Goal: Task Accomplishment & Management: Manage account settings

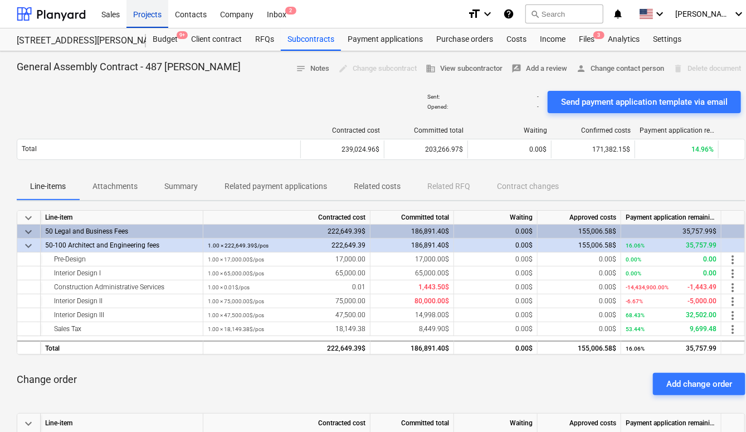
click at [154, 13] on div "Projects" at bounding box center [147, 13] width 42 height 28
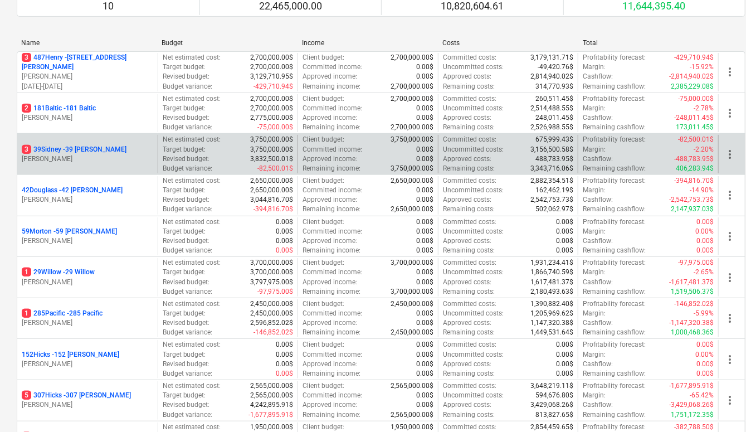
scroll to position [134, 2]
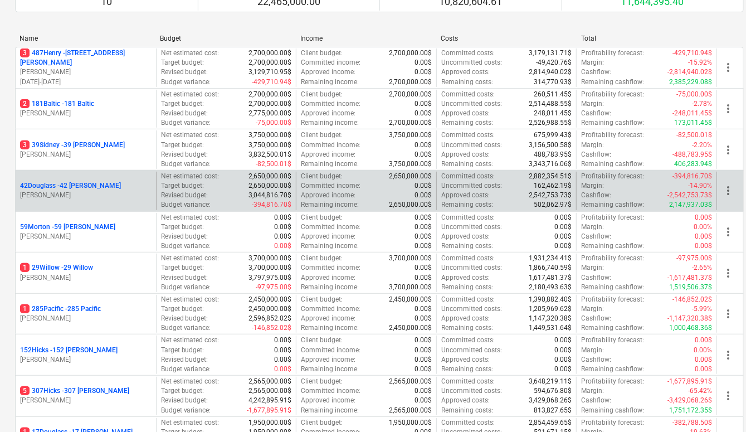
click at [91, 184] on p "42Douglass - 42 [PERSON_NAME]" at bounding box center [70, 185] width 101 height 9
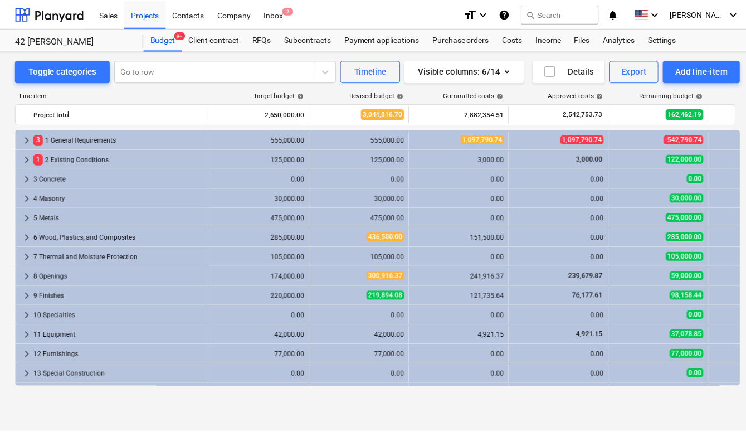
scroll to position [308, 0]
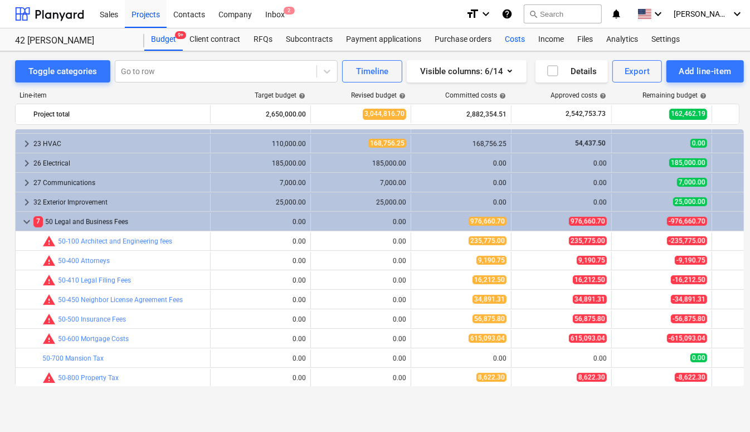
click at [513, 43] on div "Costs" at bounding box center [514, 39] width 33 height 22
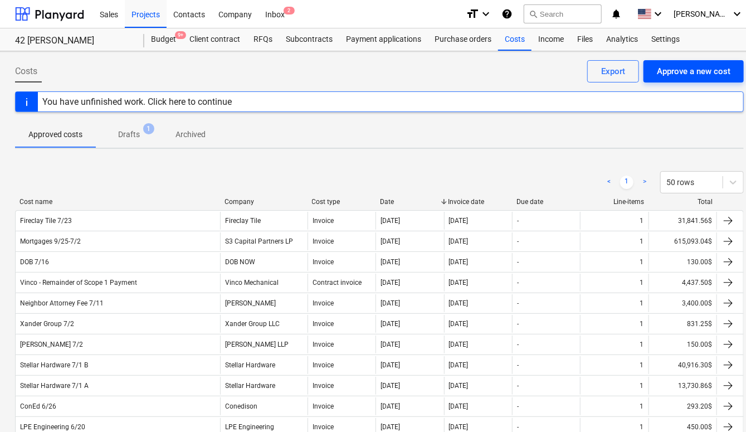
click at [681, 66] on div "Approve a new cost" at bounding box center [694, 71] width 74 height 14
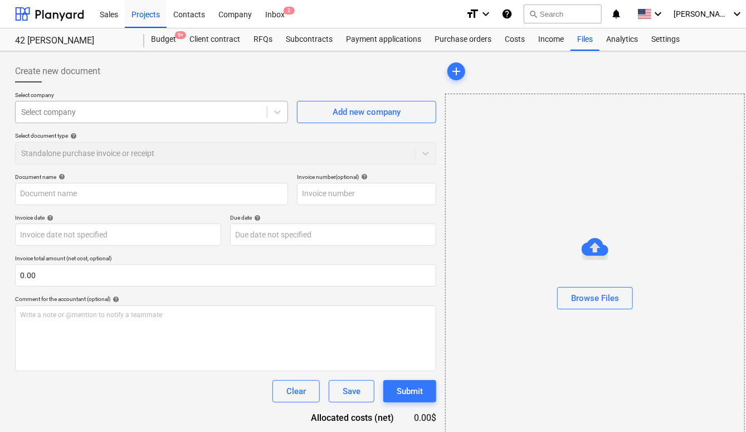
click at [114, 113] on div at bounding box center [141, 111] width 240 height 11
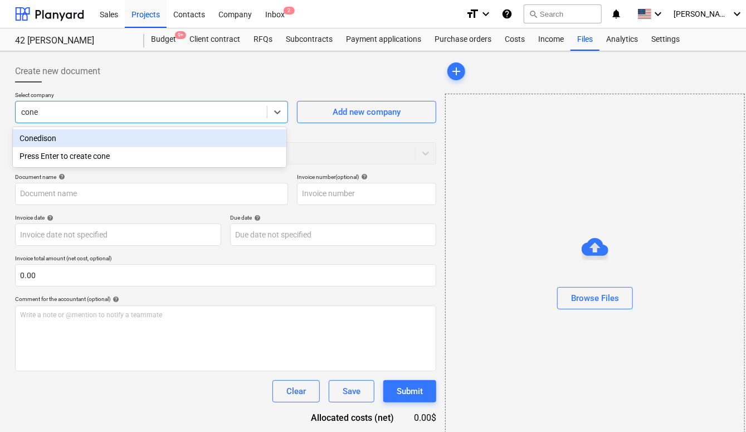
type input "coned"
click at [99, 140] on div "Conedison" at bounding box center [149, 138] width 273 height 18
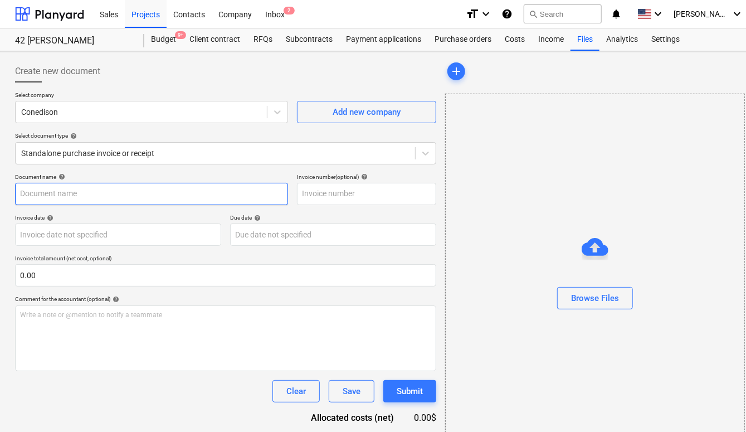
click at [79, 185] on input "text" at bounding box center [151, 194] width 273 height 22
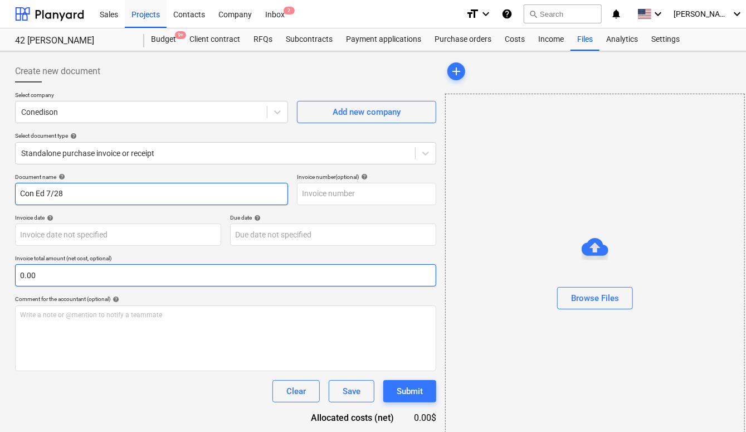
type input "Con Ed 7/28"
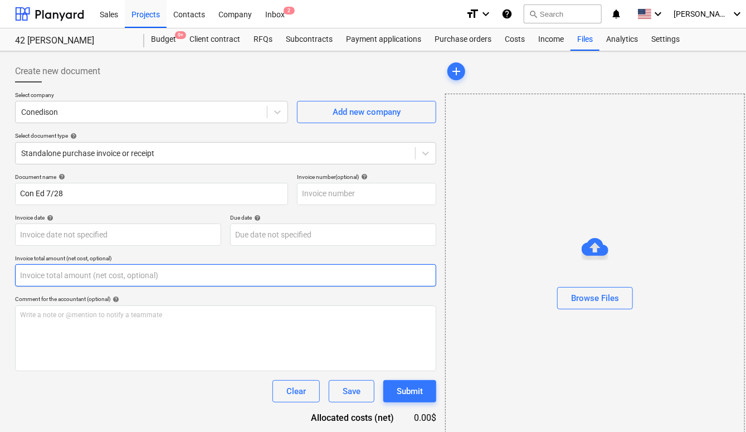
click at [69, 280] on input "text" at bounding box center [225, 275] width 421 height 22
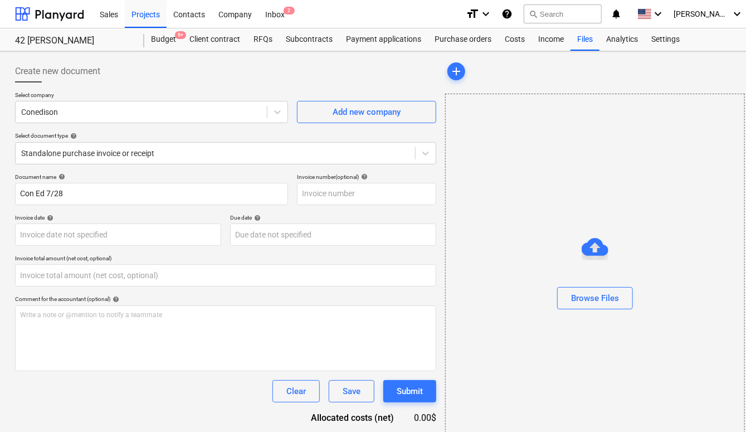
type input "0.00"
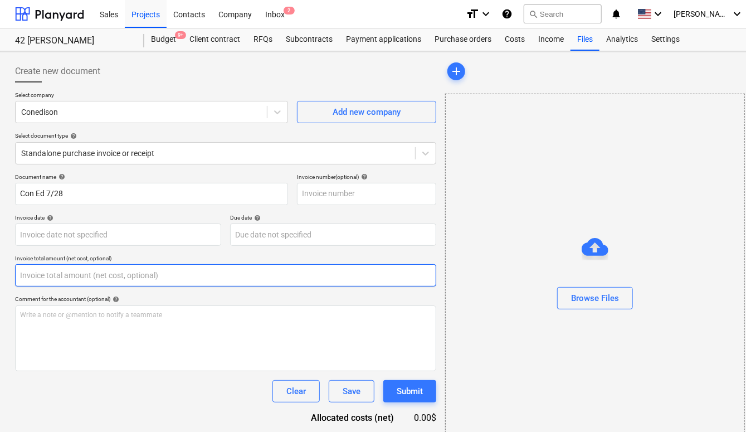
paste input "303.46"
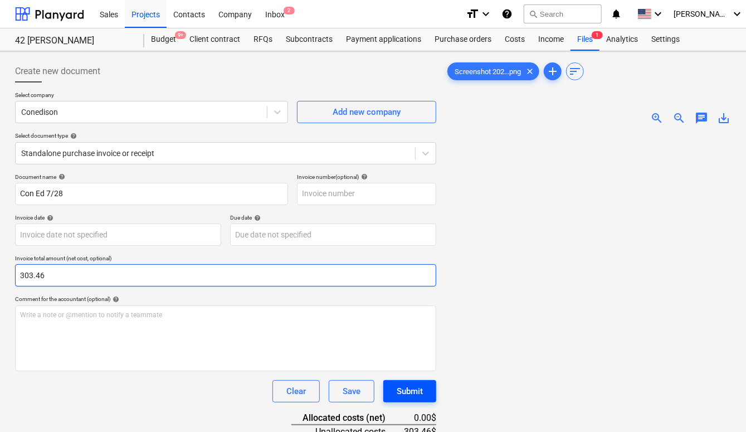
type input "303.46"
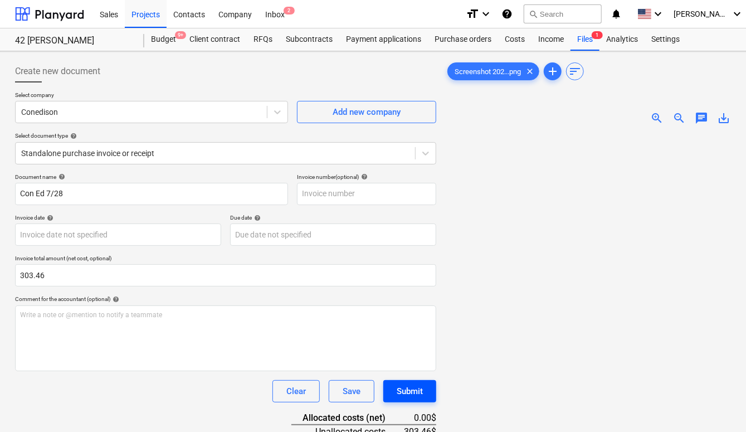
click at [419, 387] on div "Submit" at bounding box center [410, 391] width 26 height 14
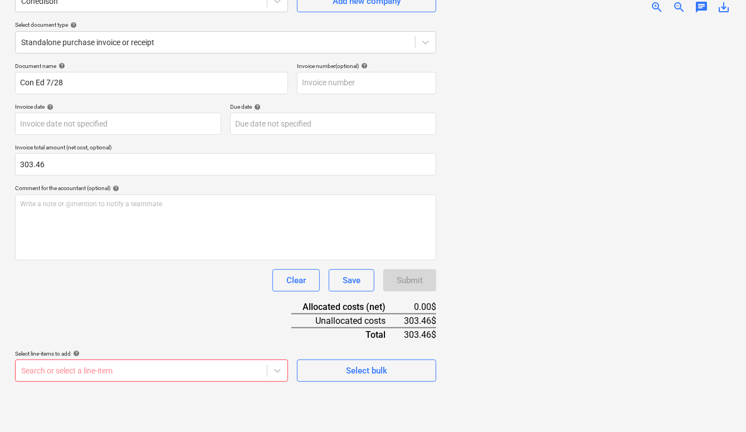
scroll to position [233, 0]
click at [257, 320] on body "Sales Projects Contacts Company Inbox 2 format_size keyboard_arrow_down help se…" at bounding box center [373, 105] width 746 height 432
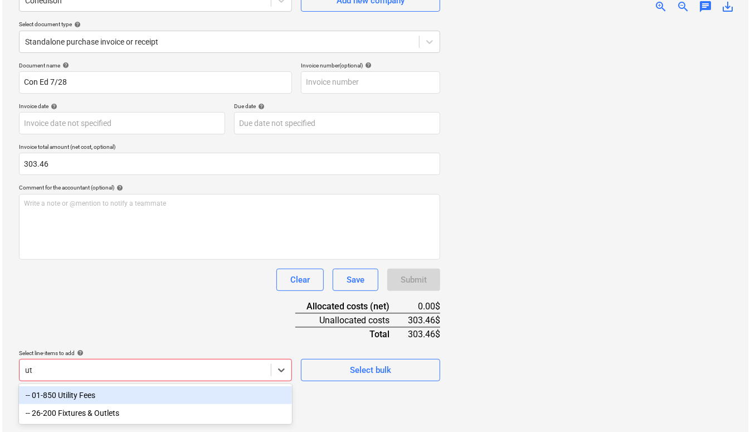
scroll to position [111, 0]
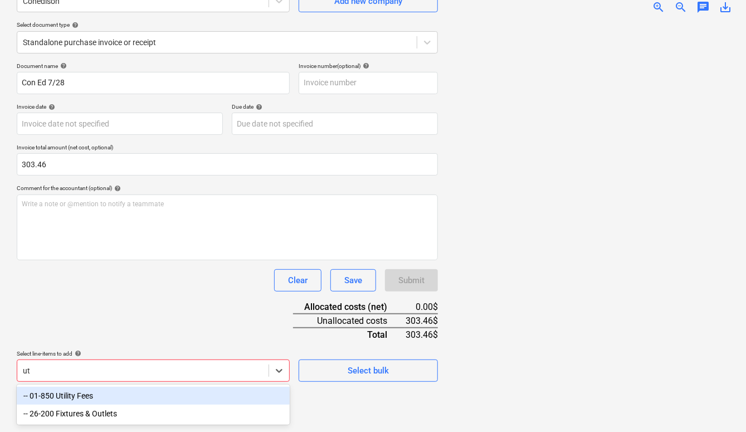
type input "uti"
click at [237, 399] on div "-- 01-850 Utility Fees" at bounding box center [153, 396] width 273 height 18
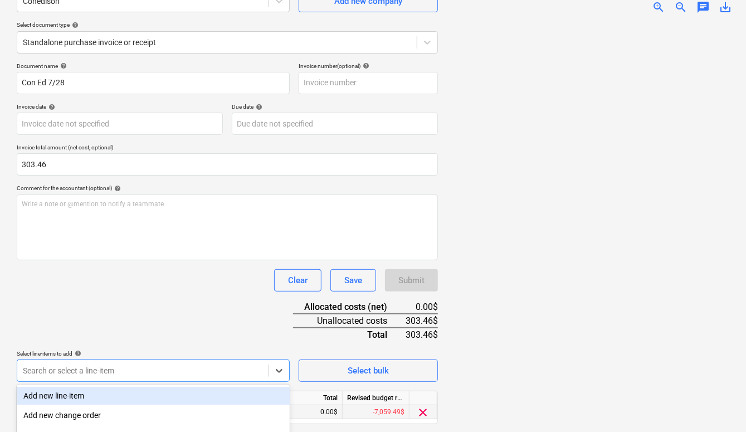
click at [323, 413] on div "0.00$" at bounding box center [309, 412] width 67 height 14
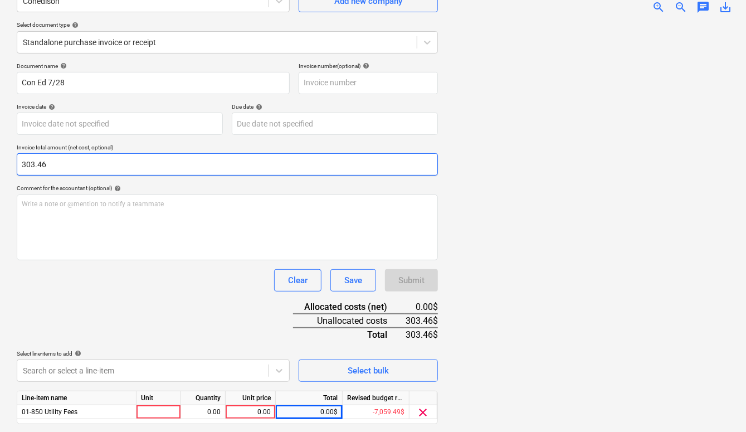
click at [181, 173] on input "303.46" at bounding box center [227, 164] width 421 height 22
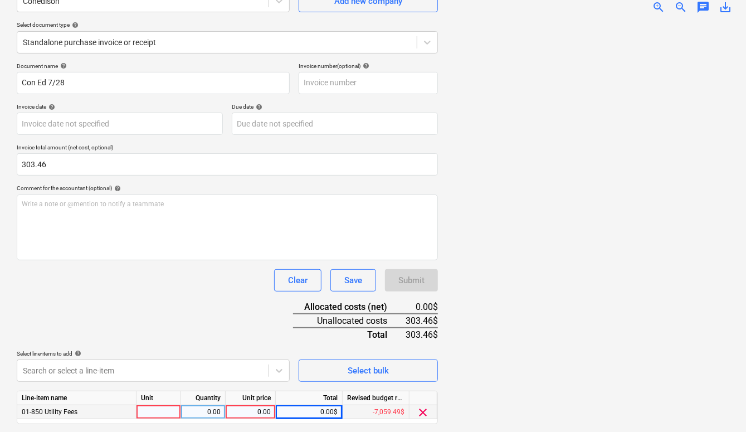
click at [326, 406] on div "0.00$" at bounding box center [309, 412] width 67 height 14
click at [310, 410] on div "0.00$" at bounding box center [309, 412] width 67 height 14
click at [262, 408] on div "0.00" at bounding box center [250, 412] width 41 height 14
type input "303.46"
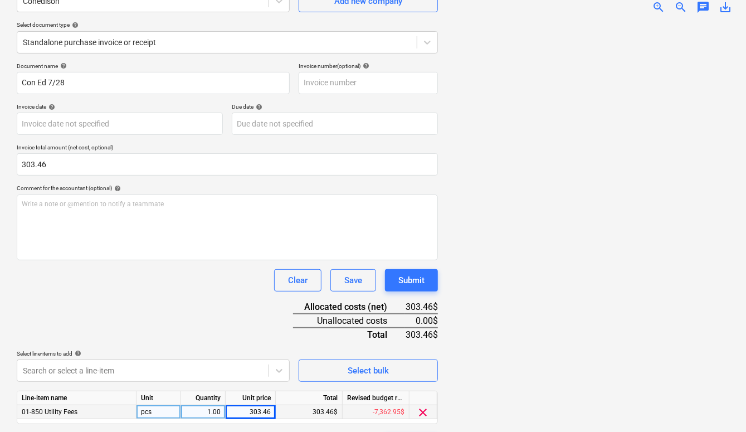
click at [233, 320] on div "Document name help Con Ed 7/28 Invoice number (optional) help Invoice date help…" at bounding box center [227, 258] width 421 height 393
click at [429, 275] on button "Submit" at bounding box center [411, 280] width 53 height 22
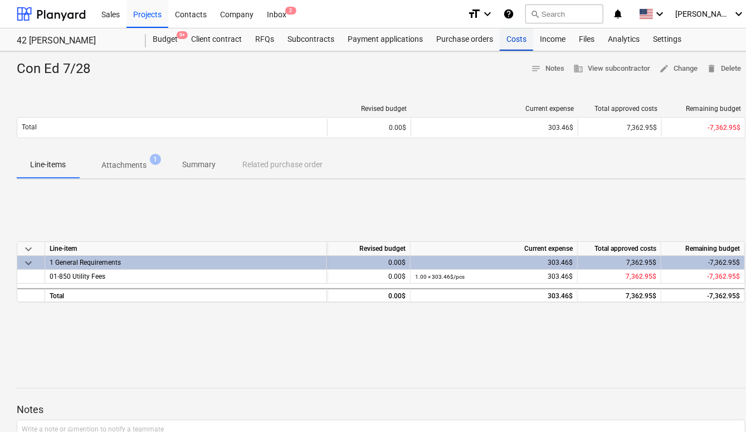
click at [511, 45] on div "Costs" at bounding box center [516, 39] width 33 height 22
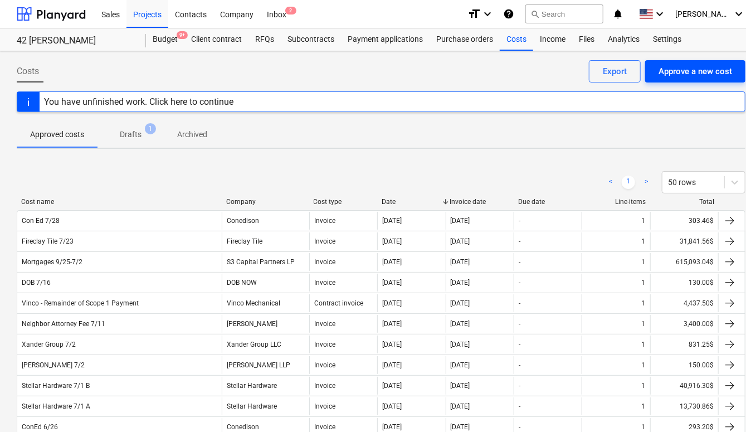
click at [691, 72] on div "Approve a new cost" at bounding box center [695, 71] width 74 height 14
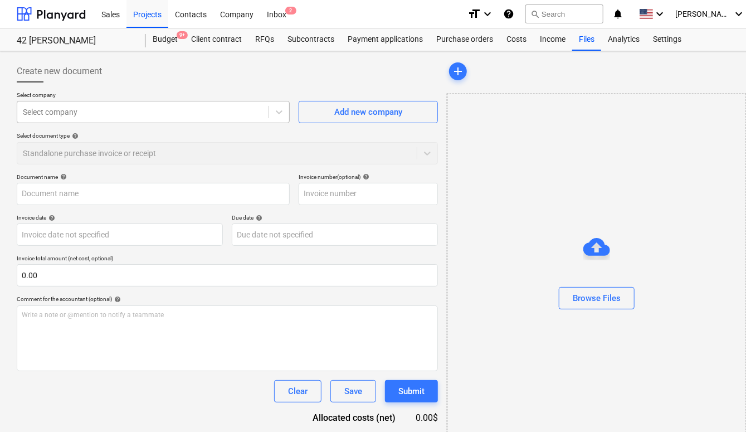
click at [91, 108] on div at bounding box center [143, 111] width 240 height 11
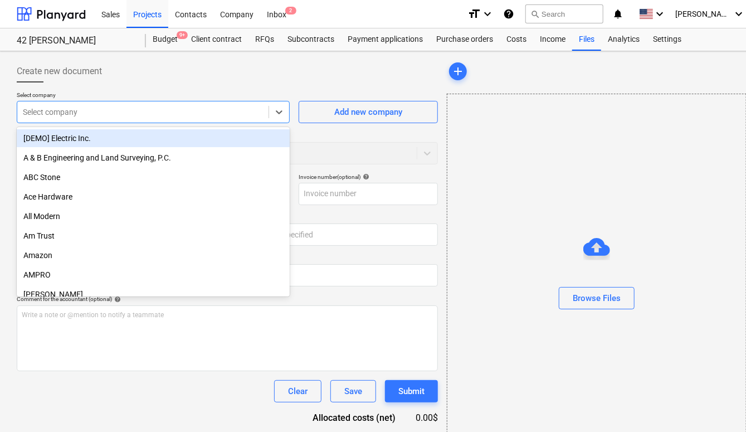
type input "l"
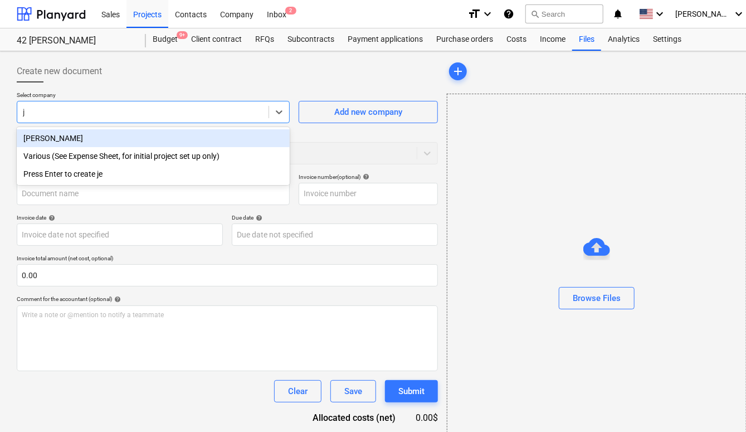
type input "je"
click at [82, 134] on div "[PERSON_NAME]" at bounding box center [153, 138] width 273 height 18
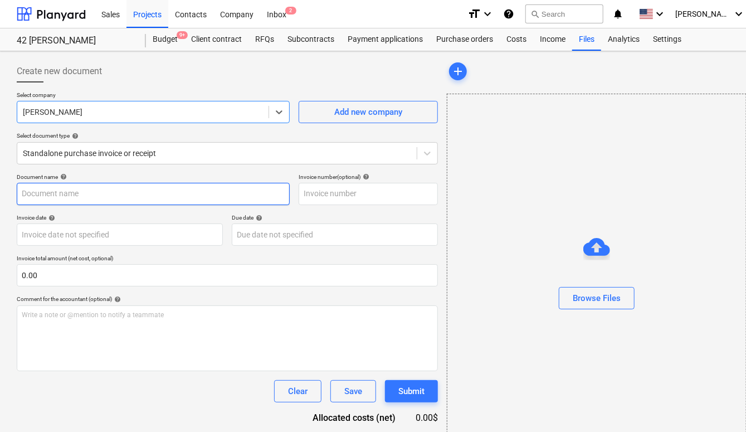
click at [77, 193] on input "text" at bounding box center [153, 194] width 273 height 22
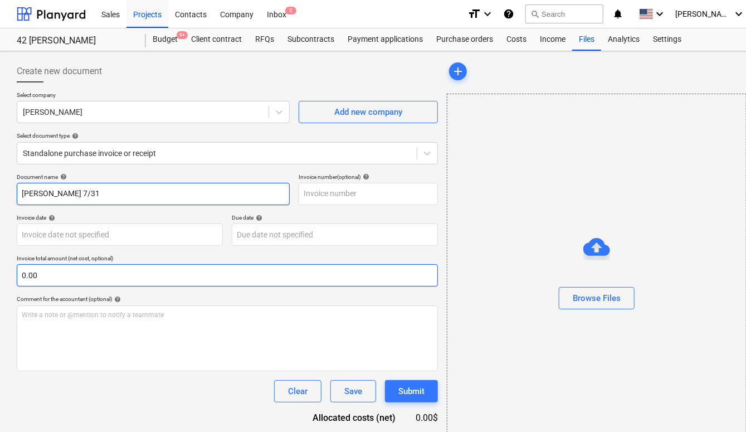
type input "[PERSON_NAME] 7/31"
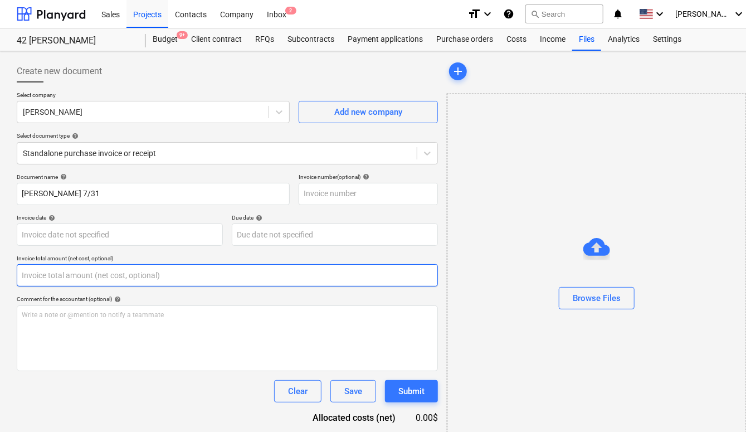
click at [85, 272] on input "text" at bounding box center [227, 275] width 421 height 22
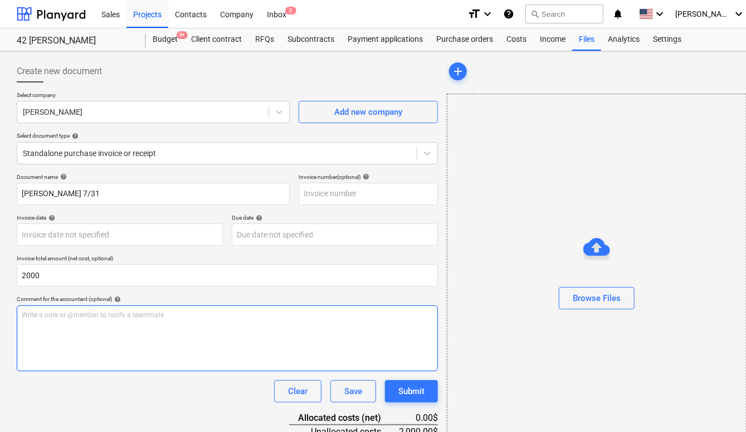
type input "2,000.00"
click at [123, 341] on div "Write a note or @mention to notify a teammate [PERSON_NAME]" at bounding box center [227, 338] width 421 height 66
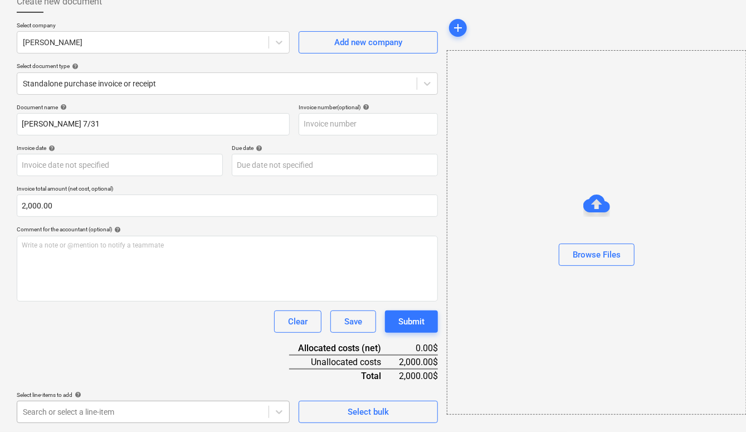
click at [99, 362] on body "Sales Projects Contacts Company Inbox 2 format_size keyboard_arrow_down help se…" at bounding box center [373, 146] width 746 height 432
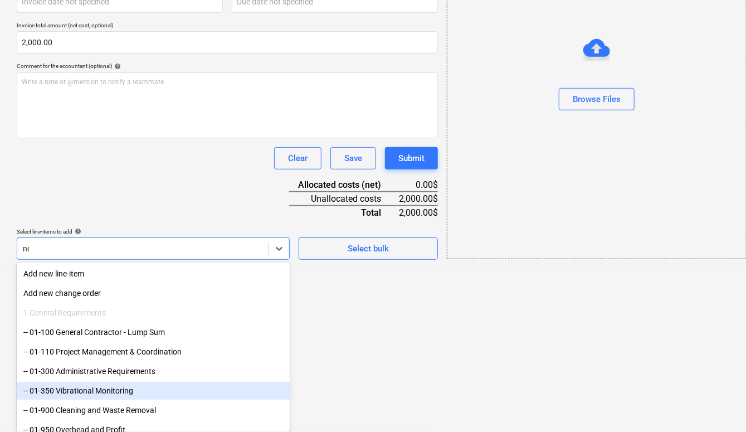
scroll to position [86, 0]
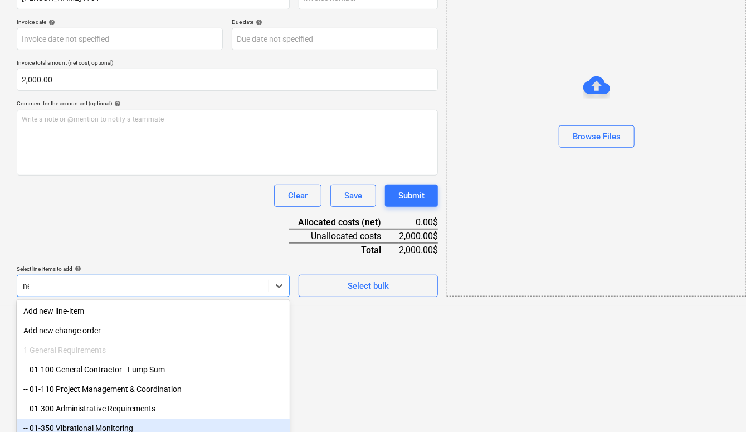
type input "nei"
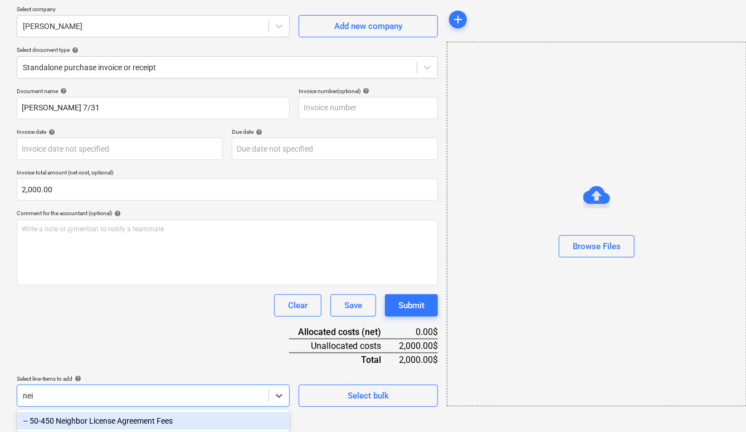
click at [110, 427] on div "-- 50-450 Neighbor License Agreement Fees" at bounding box center [153, 421] width 273 height 18
click at [125, 356] on div "Document name help [PERSON_NAME] 7/31 Invoice number (optional) help Invoice da…" at bounding box center [227, 283] width 421 height 393
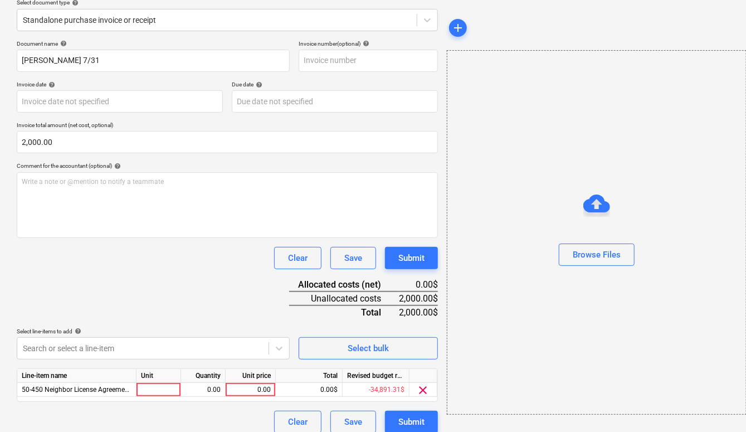
scroll to position [141, 0]
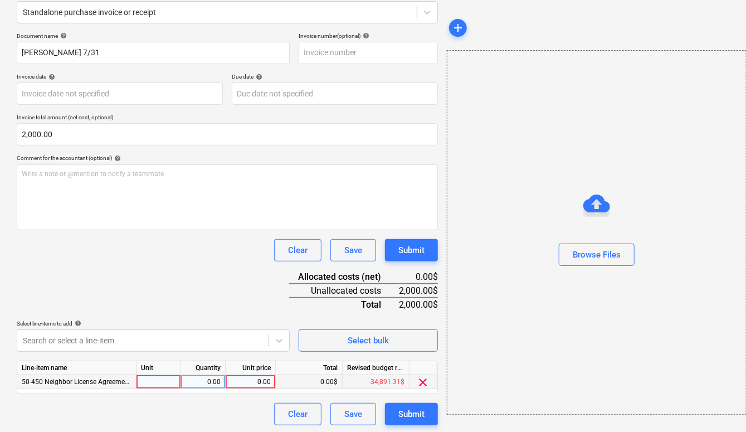
click at [250, 378] on div "0.00" at bounding box center [250, 382] width 41 height 14
type input "2000"
click at [268, 317] on div "Document name help [PERSON_NAME] 7/31 Invoice number (optional) help Invoice da…" at bounding box center [227, 228] width 421 height 393
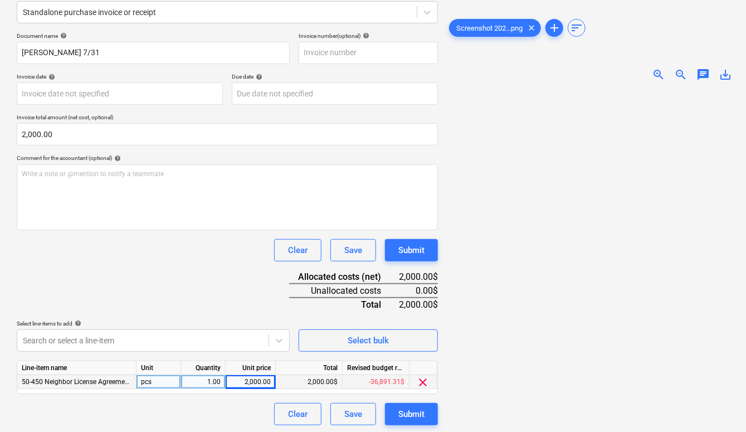
click at [448, 398] on div at bounding box center [596, 290] width 299 height 400
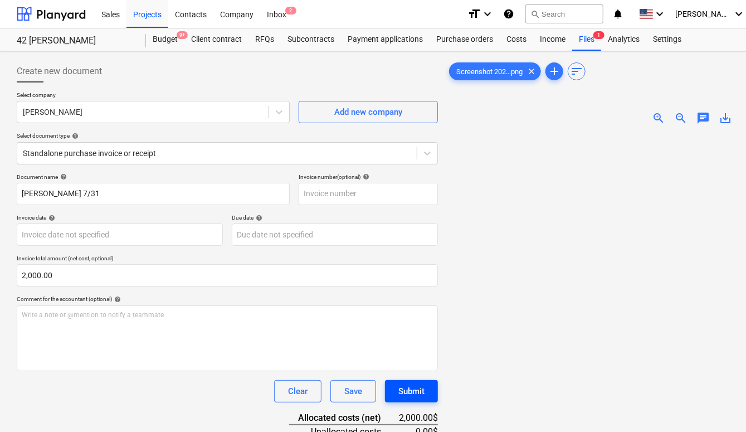
click at [420, 385] on div "Submit" at bounding box center [411, 391] width 26 height 14
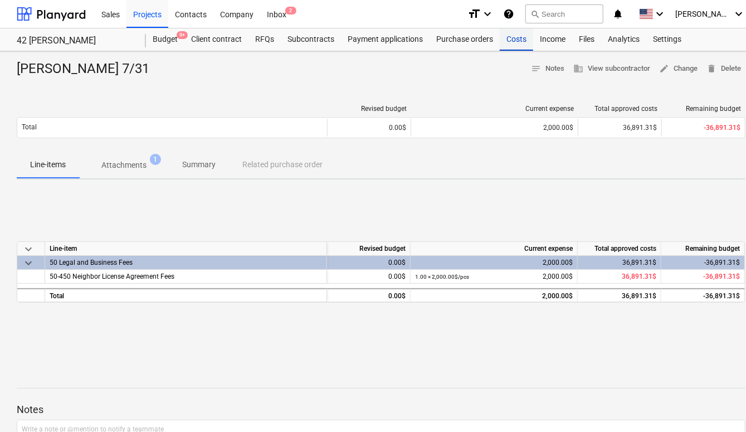
click at [510, 41] on div "Costs" at bounding box center [516, 39] width 33 height 22
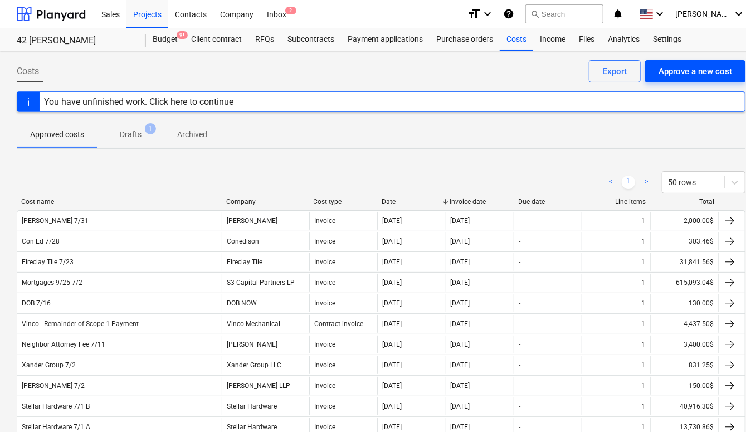
click at [673, 72] on div "Approve a new cost" at bounding box center [695, 71] width 74 height 14
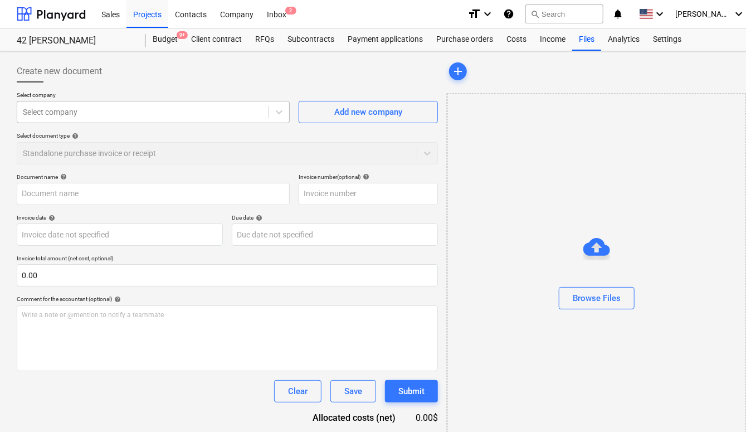
click at [223, 114] on div at bounding box center [143, 111] width 240 height 11
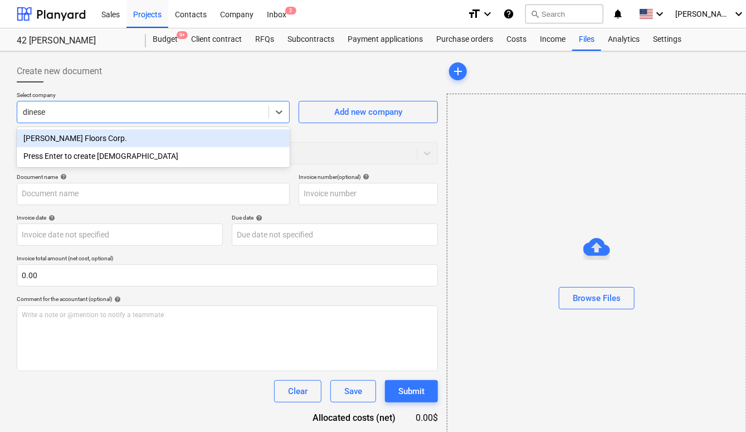
type input "[PERSON_NAME]"
click at [191, 136] on div "[PERSON_NAME] Floors Corp." at bounding box center [153, 138] width 273 height 18
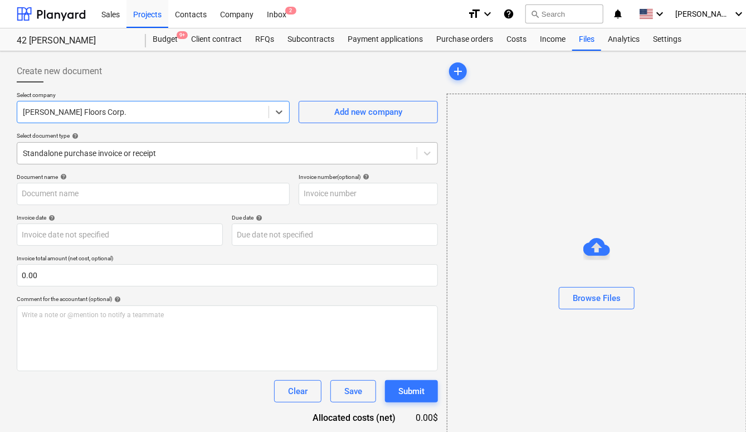
click at [200, 162] on div "Standalone purchase invoice or receipt" at bounding box center [227, 153] width 421 height 22
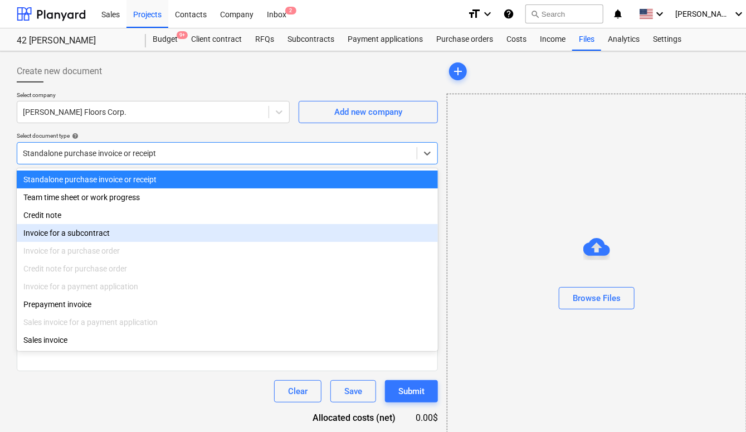
click at [171, 227] on div "Invoice for a subcontract" at bounding box center [227, 233] width 421 height 18
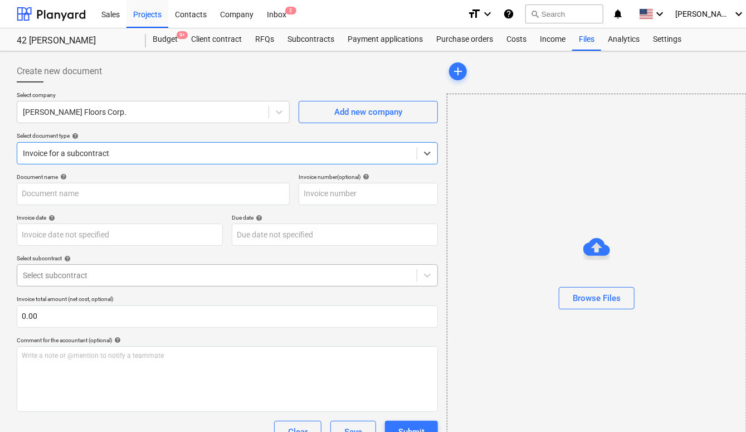
click at [140, 277] on div at bounding box center [217, 275] width 388 height 11
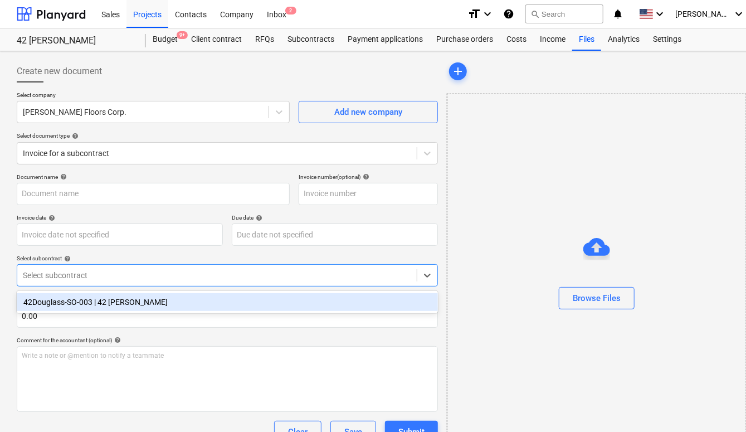
click at [133, 299] on div "42Douglass-SO-003 | 42 [PERSON_NAME]" at bounding box center [227, 302] width 421 height 18
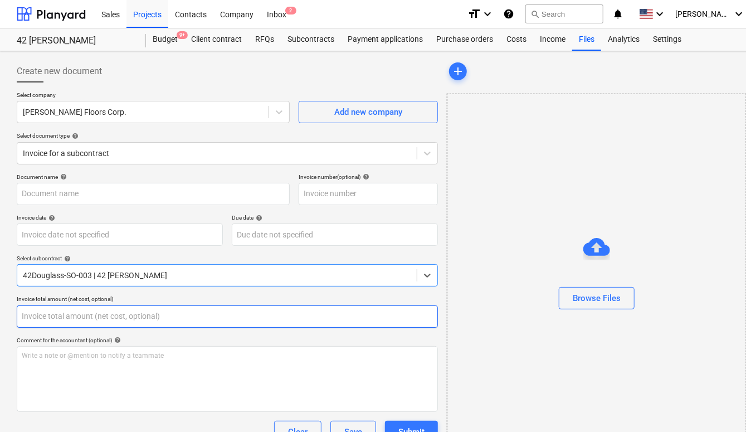
click at [123, 310] on input "text" at bounding box center [227, 316] width 421 height 22
paste input "$45,949.86"
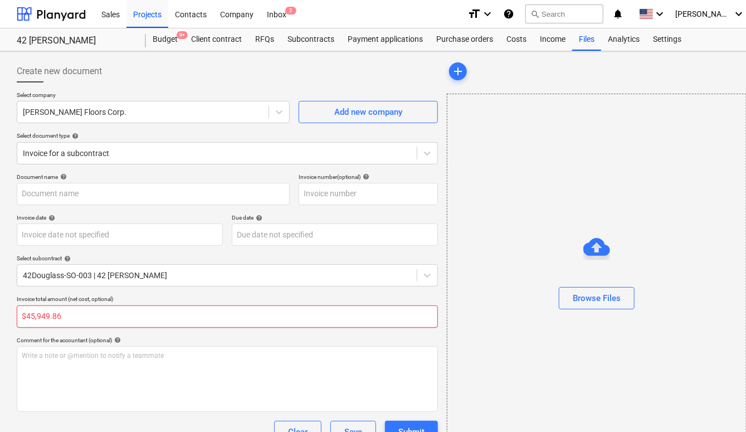
click at [27, 317] on input "$45,949.86" at bounding box center [227, 316] width 421 height 22
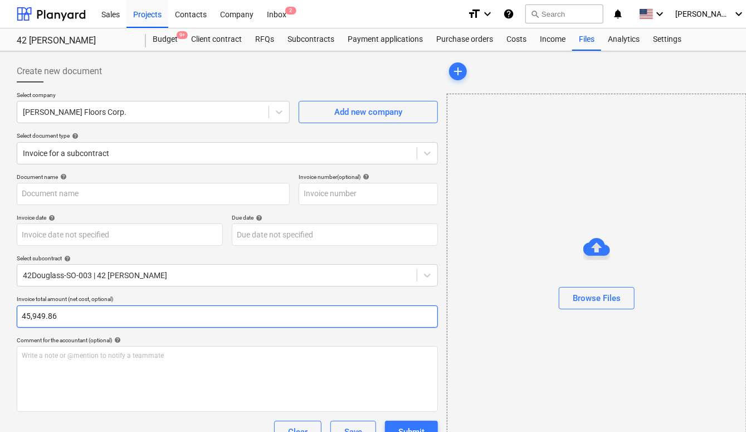
click at [48, 315] on input "45,949.86" at bounding box center [227, 316] width 421 height 22
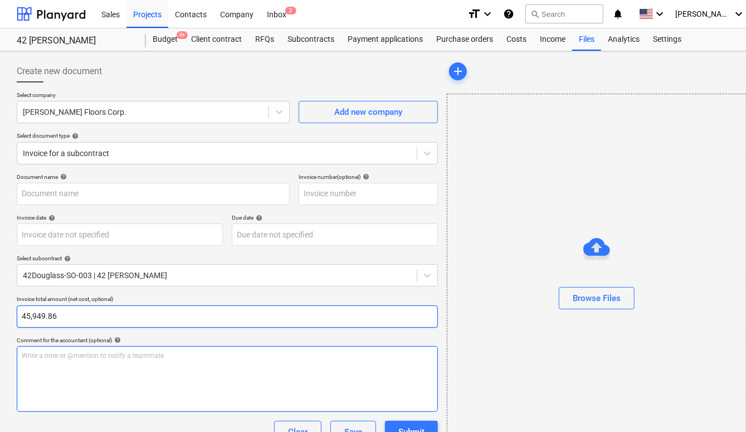
type input "45,949.86"
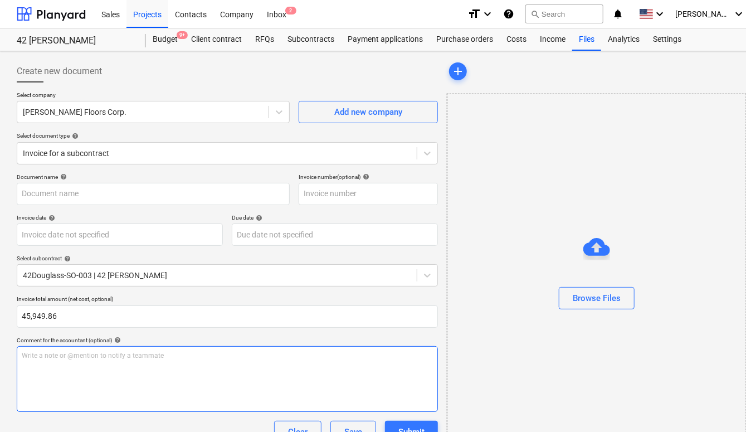
click at [62, 356] on p "Write a note or @mention to notify a teammate [PERSON_NAME]" at bounding box center [227, 355] width 411 height 9
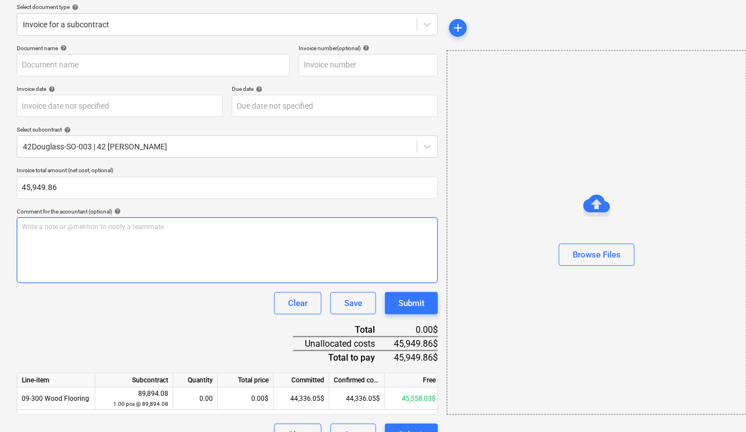
scroll to position [150, 0]
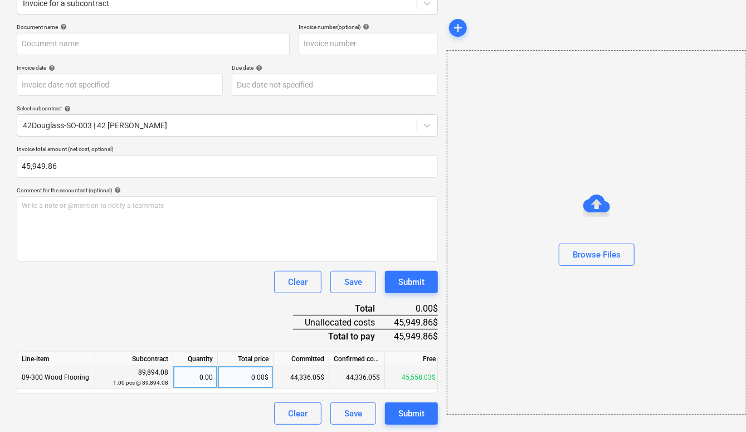
click at [243, 374] on div "0.00$" at bounding box center [246, 377] width 56 height 22
click at [213, 375] on div "0.00" at bounding box center [195, 377] width 45 height 22
click at [242, 375] on div "0.00$" at bounding box center [246, 377] width 56 height 22
type input "45,949.86"
click at [221, 323] on div "Document name help Invoice number (optional) help Invoice date help Press the d…" at bounding box center [227, 223] width 421 height 401
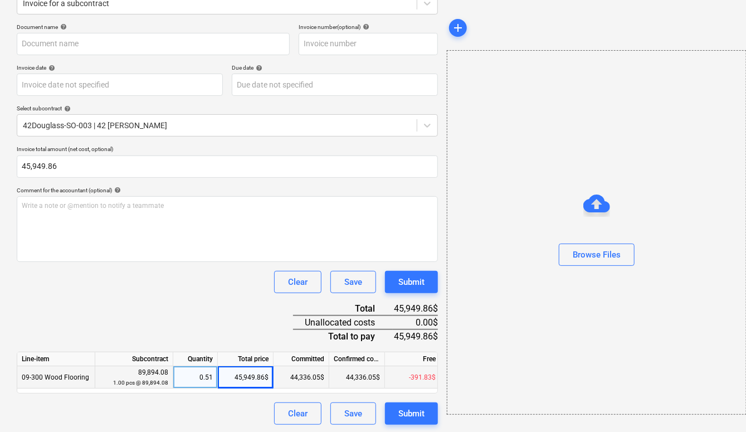
click at [152, 316] on div "Document name help Invoice number (optional) help Invoice date help Press the d…" at bounding box center [227, 223] width 421 height 401
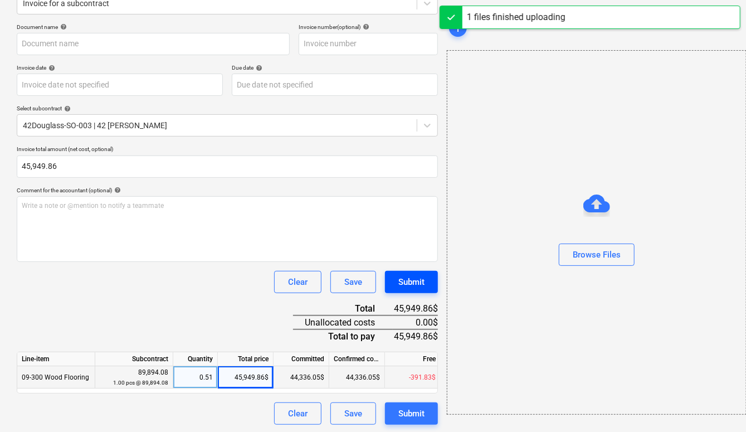
type input "Screenshot [DATE] 12.23.51 PM.png"
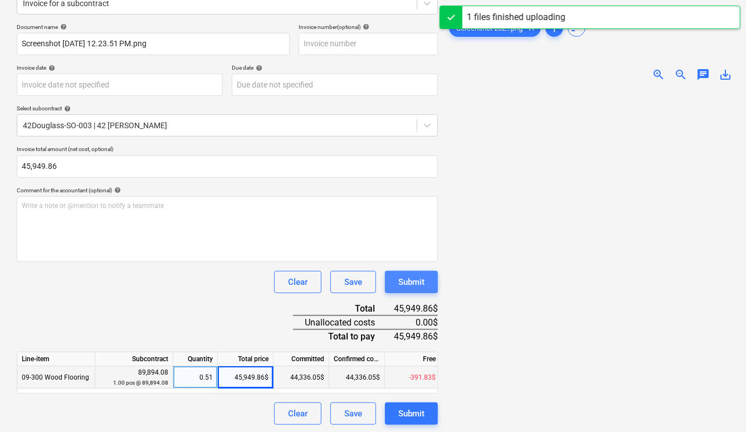
click at [426, 277] on button "Submit" at bounding box center [411, 282] width 53 height 22
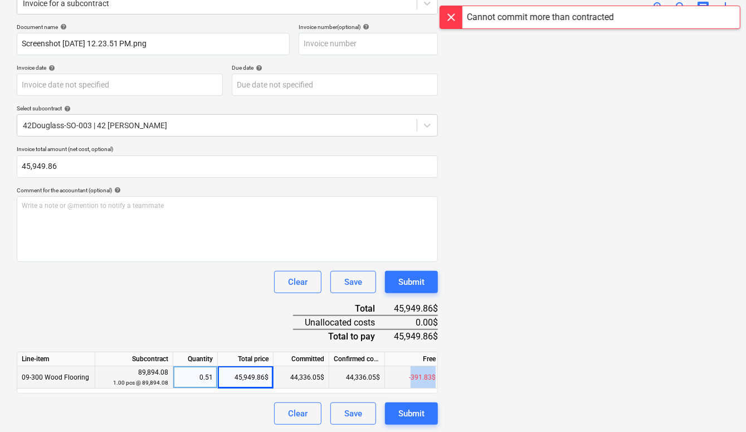
scroll to position [0, 3]
drag, startPoint x: 413, startPoint y: 376, endPoint x: 428, endPoint y: 378, distance: 15.2
click at [428, 379] on div "-391.83$" at bounding box center [410, 377] width 56 height 22
copy div "391.83"
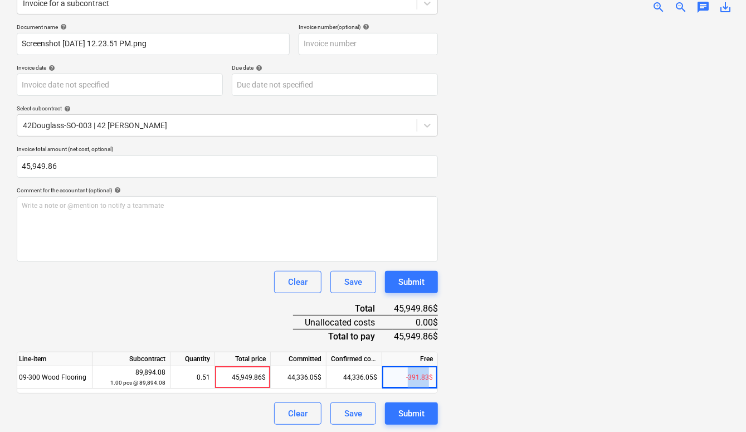
scroll to position [0, 0]
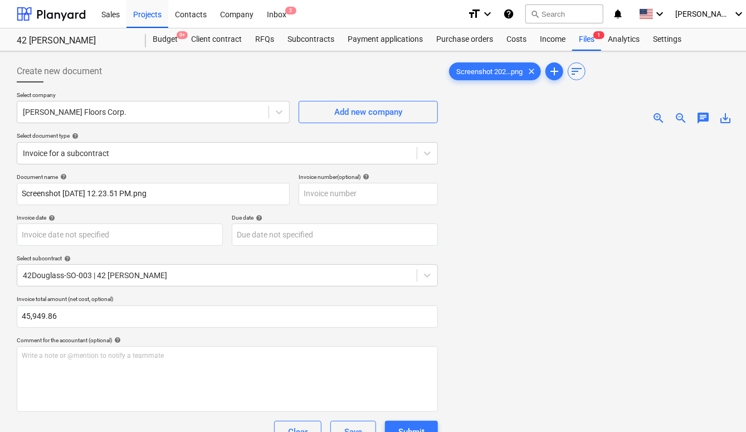
click at [370, 56] on div "Create new document Select company [PERSON_NAME] Floors Corp. Add new company S…" at bounding box center [227, 317] width 430 height 523
click at [517, 40] on div "Costs" at bounding box center [516, 39] width 33 height 22
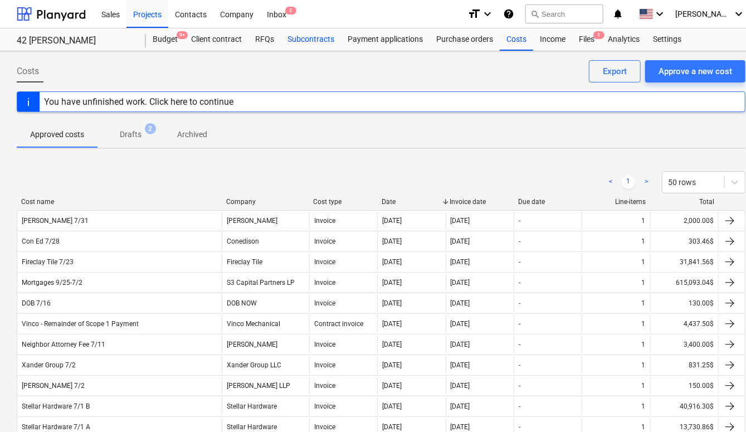
click at [310, 41] on div "Subcontracts" at bounding box center [311, 39] width 60 height 22
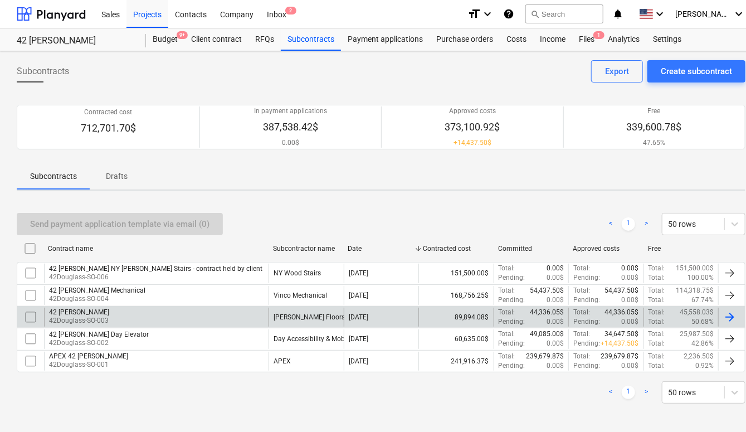
click at [87, 317] on p "42Douglass-SO-003" at bounding box center [79, 320] width 60 height 9
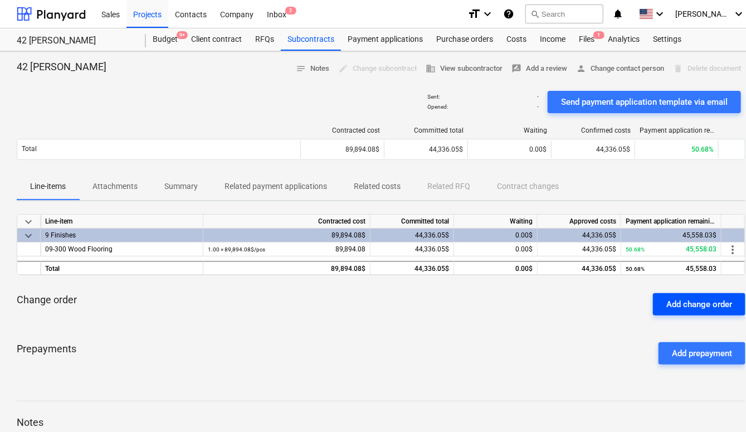
click at [698, 302] on div "Add change order" at bounding box center [699, 304] width 66 height 14
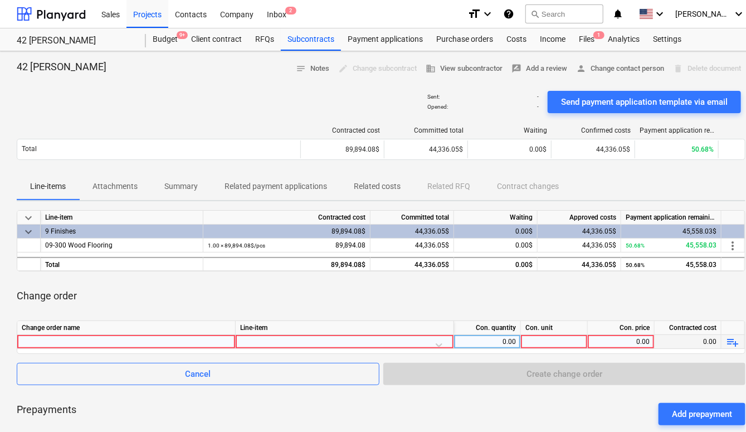
click at [204, 339] on div at bounding box center [126, 341] width 209 height 13
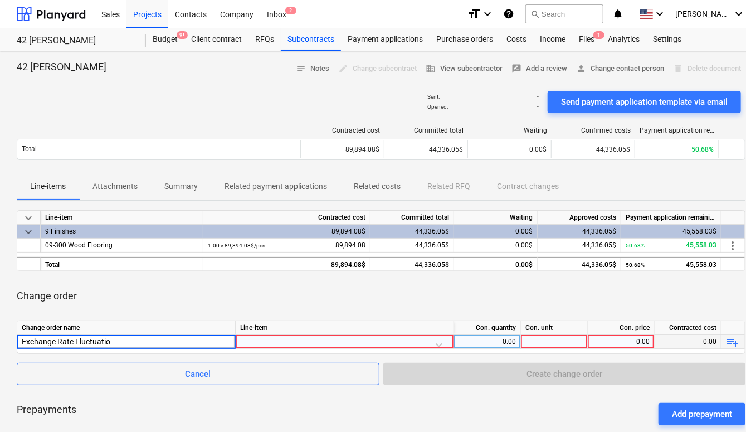
type input "Exchange Rate Fluctuation"
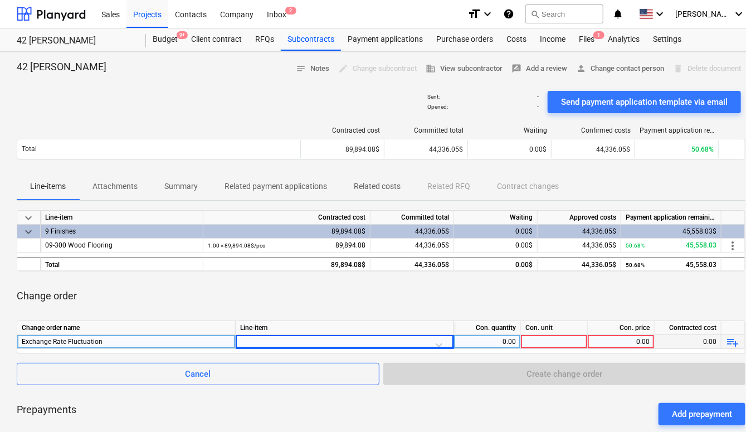
click at [290, 344] on div at bounding box center [344, 344] width 209 height 19
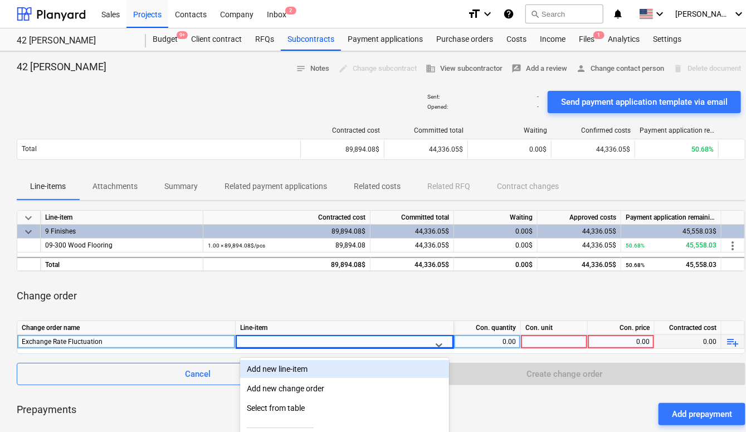
scroll to position [99, 0]
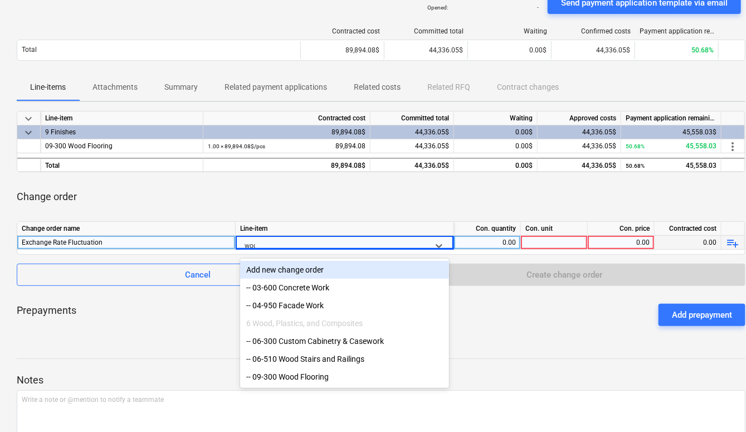
type input "wood"
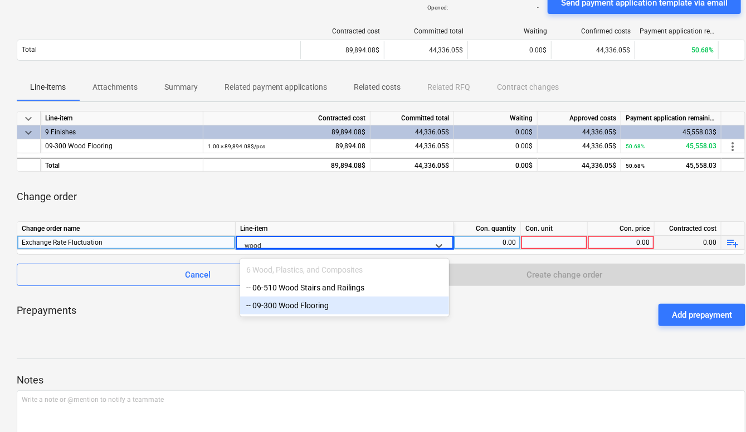
click at [310, 307] on div "-- 09-300 Wood Flooring" at bounding box center [344, 305] width 209 height 18
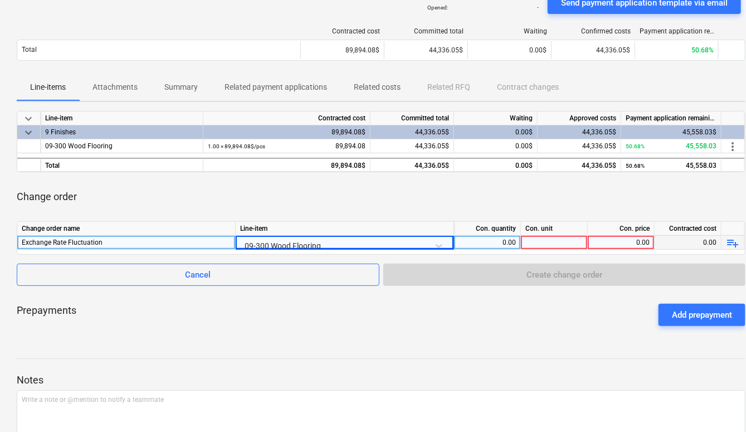
click at [555, 241] on div at bounding box center [554, 243] width 67 height 14
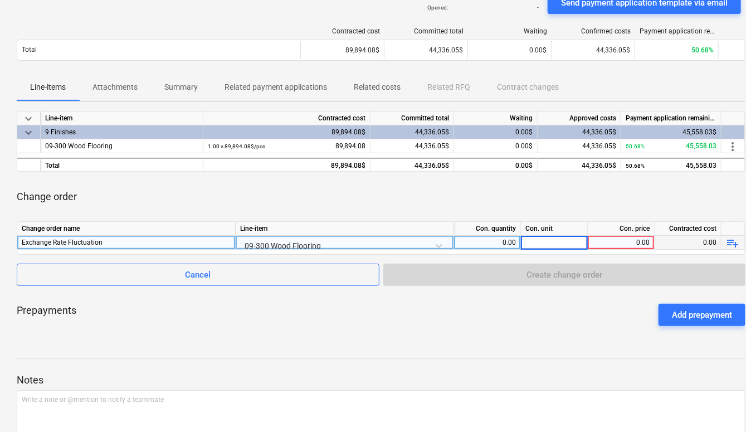
type input "1"
click at [614, 243] on div "0.00" at bounding box center [620, 243] width 57 height 14
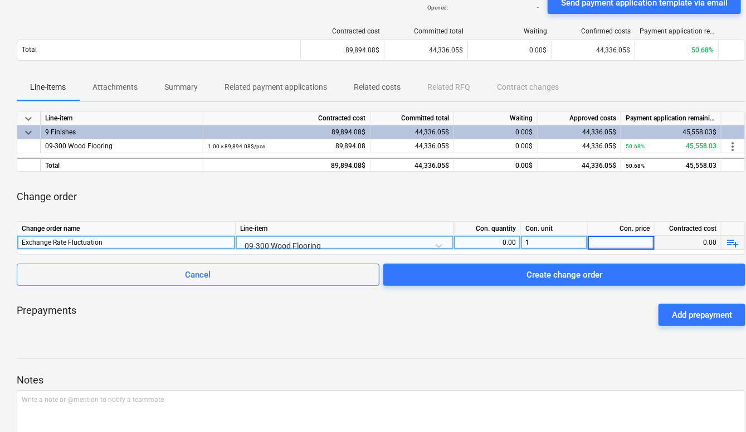
type input "391.83"
click at [590, 206] on div "Change order" at bounding box center [381, 196] width 729 height 31
click at [510, 237] on div "0.00" at bounding box center [486, 243] width 57 height 14
type input "1"
click at [537, 209] on div "Change order" at bounding box center [381, 196] width 729 height 31
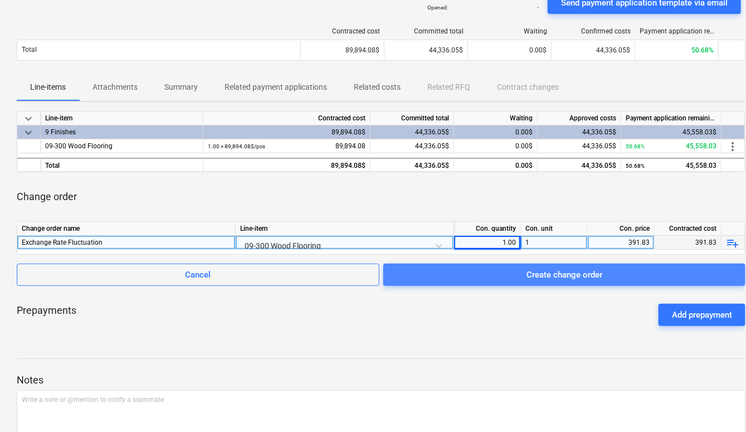
click at [569, 275] on div "Create change order" at bounding box center [564, 274] width 76 height 14
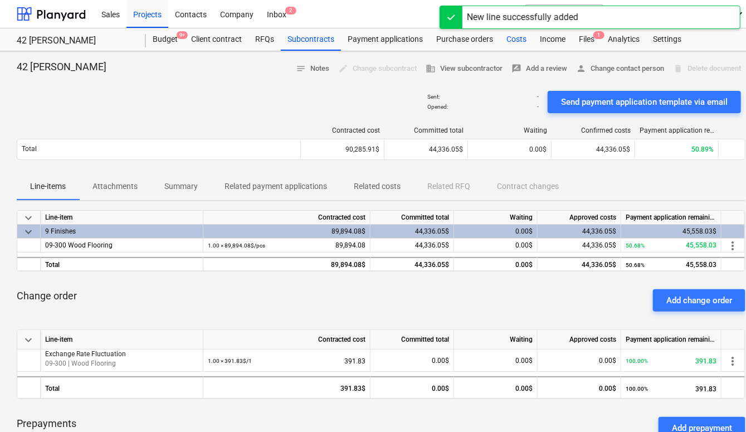
click at [517, 43] on div "Costs" at bounding box center [516, 39] width 33 height 22
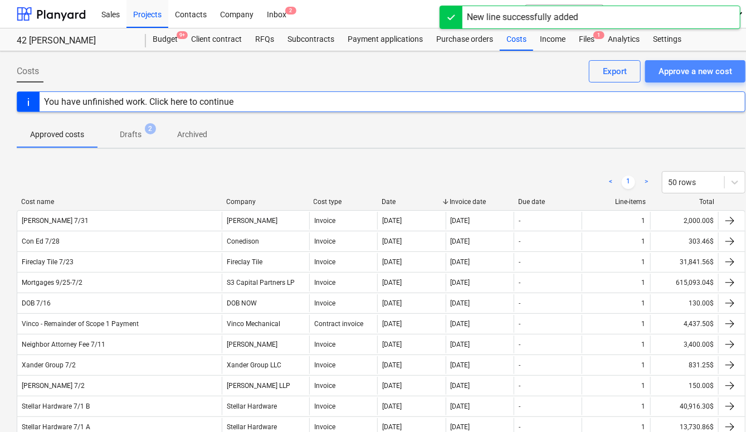
click at [677, 75] on div "Approve a new cost" at bounding box center [695, 71] width 74 height 14
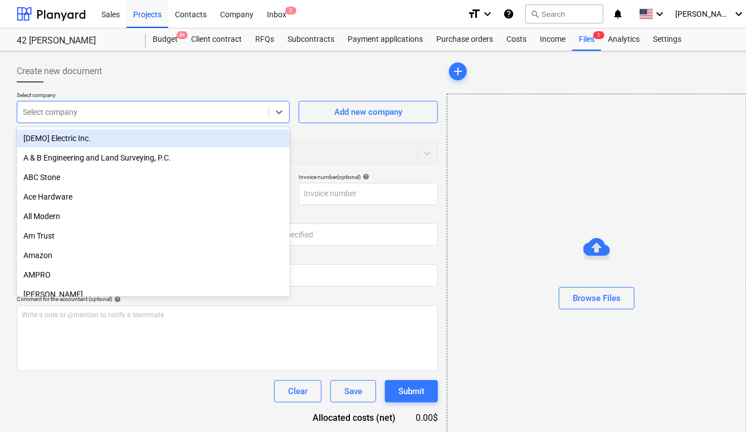
click at [209, 113] on div at bounding box center [143, 111] width 240 height 11
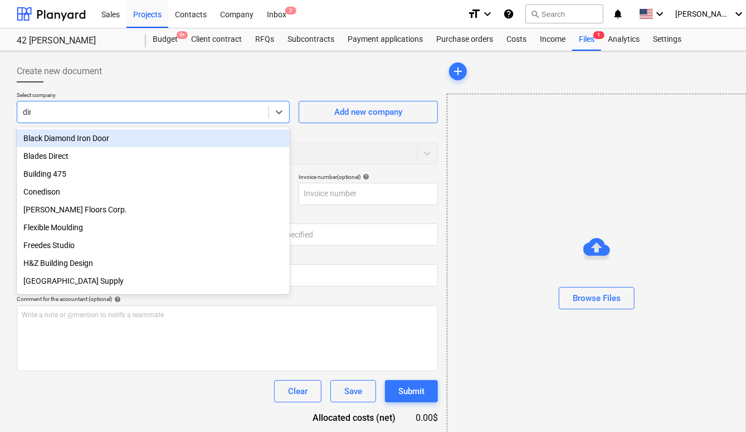
type input "dine"
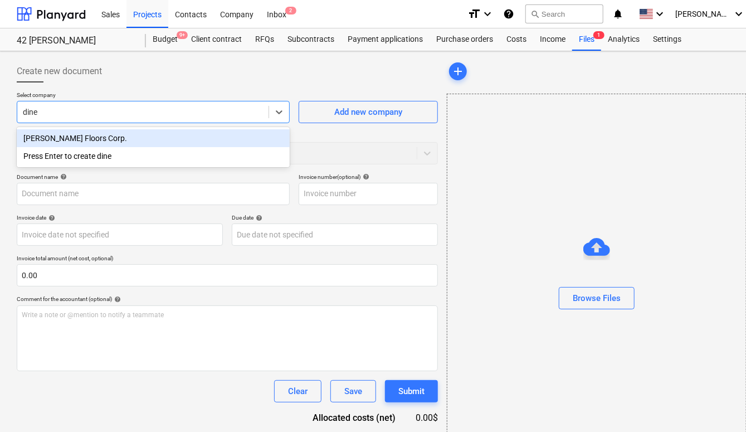
click at [188, 136] on div "[PERSON_NAME] Floors Corp." at bounding box center [153, 138] width 273 height 18
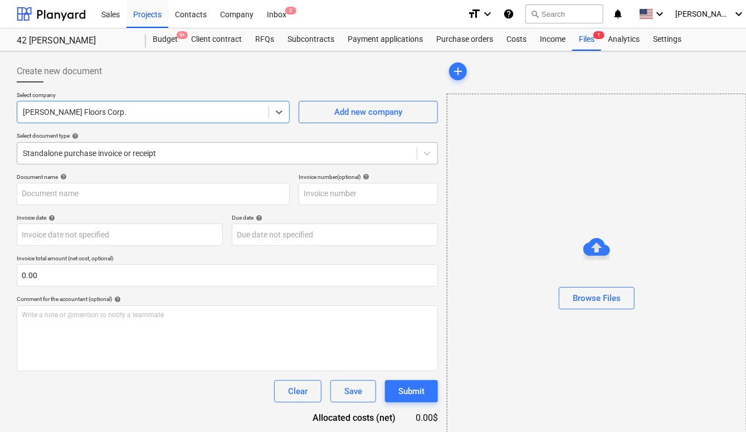
click at [187, 150] on div at bounding box center [217, 153] width 388 height 11
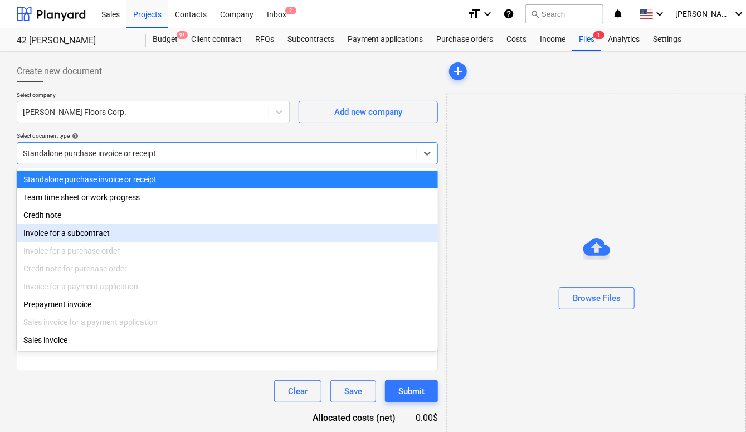
click at [134, 230] on div "Invoice for a subcontract" at bounding box center [227, 233] width 421 height 18
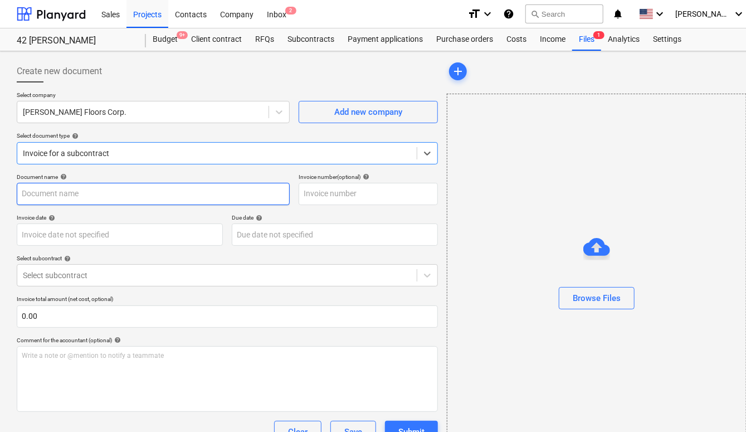
click at [146, 198] on input "text" at bounding box center [153, 194] width 273 height 22
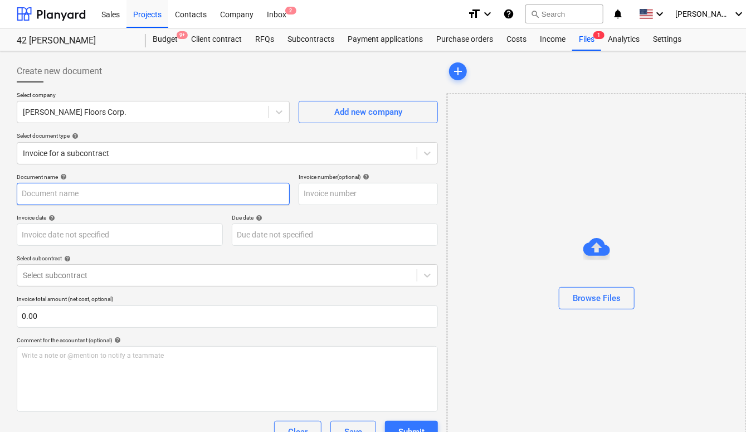
type input "F"
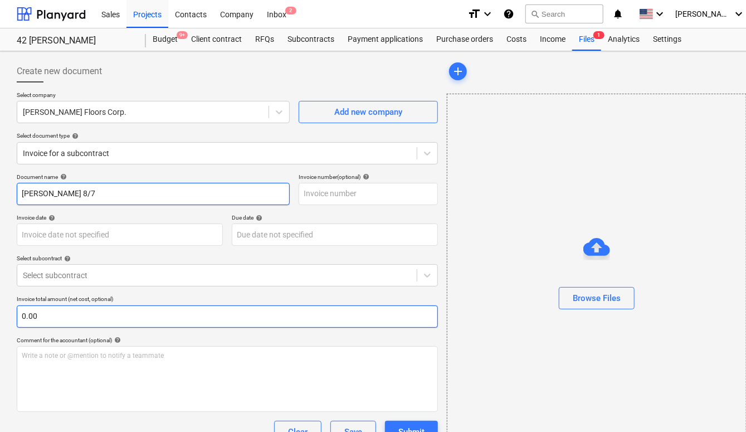
type input "[PERSON_NAME] 8/7"
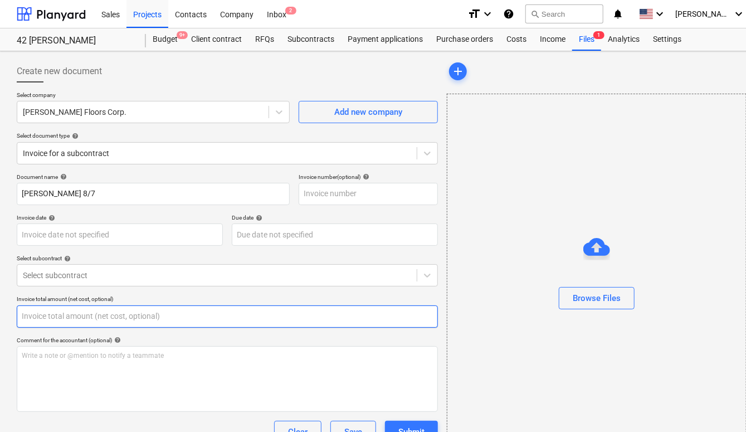
click at [109, 324] on input "text" at bounding box center [227, 316] width 421 height 22
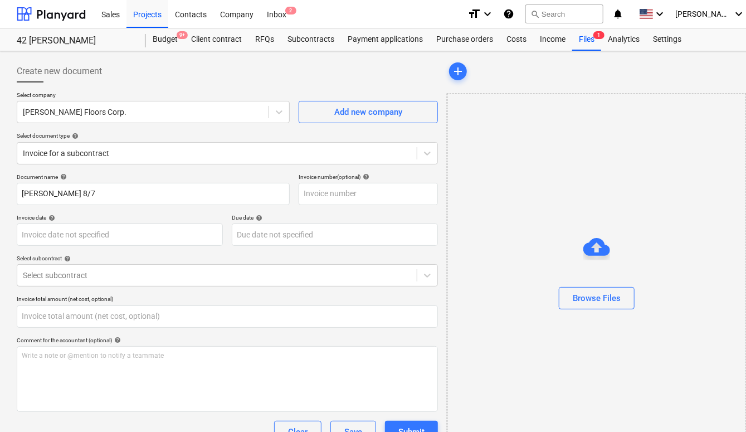
type input "0.00"
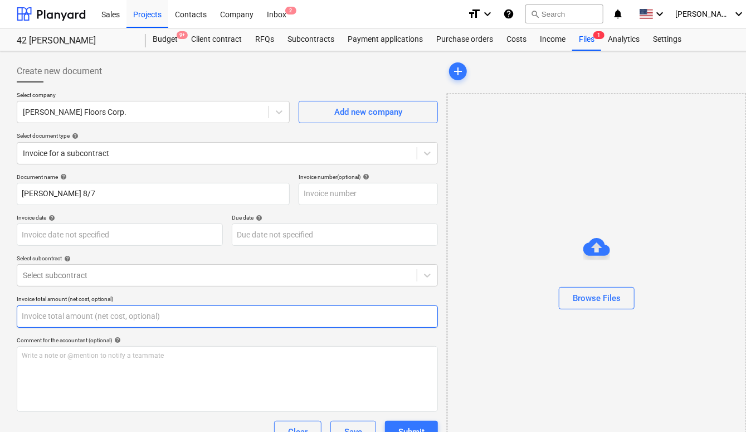
paste input "45949.86"
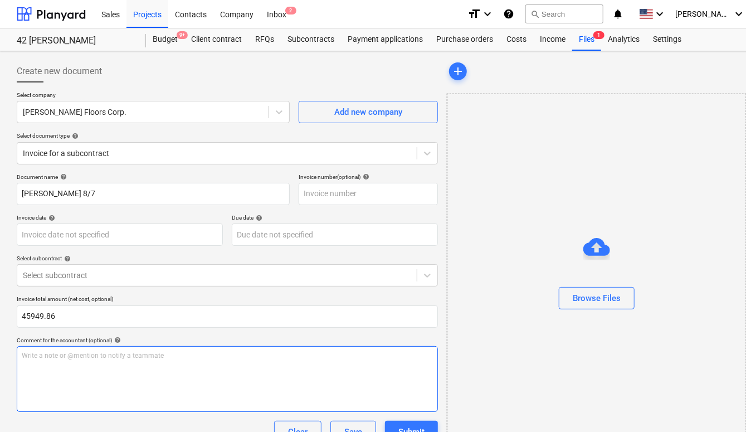
type input "45,949.86"
click at [101, 351] on p "Write a note or @mention to notify a teammate [PERSON_NAME]" at bounding box center [227, 355] width 411 height 9
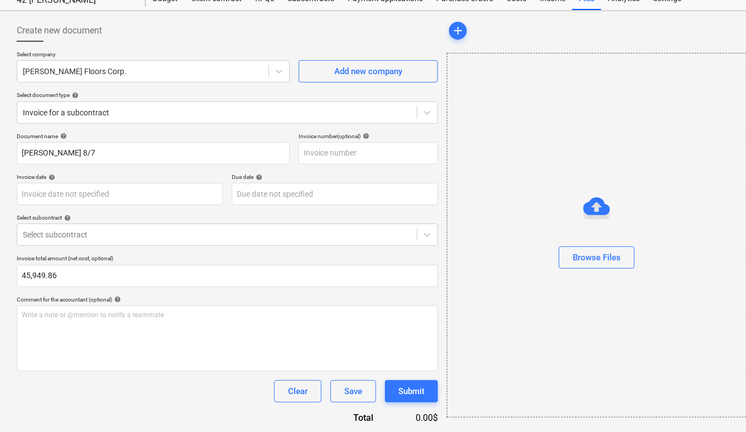
click at [121, 246] on div "Document name help [PERSON_NAME] 8/7 Invoice number (optional) help Invoice dat…" at bounding box center [227, 278] width 421 height 291
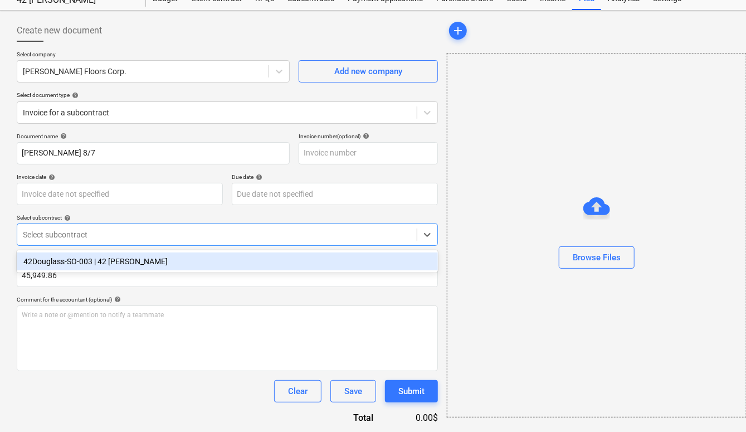
click at [121, 242] on div "Select subcontract" at bounding box center [216, 235] width 399 height 16
click at [121, 261] on div "42Douglass-SO-003 | 42 [PERSON_NAME]" at bounding box center [227, 261] width 421 height 18
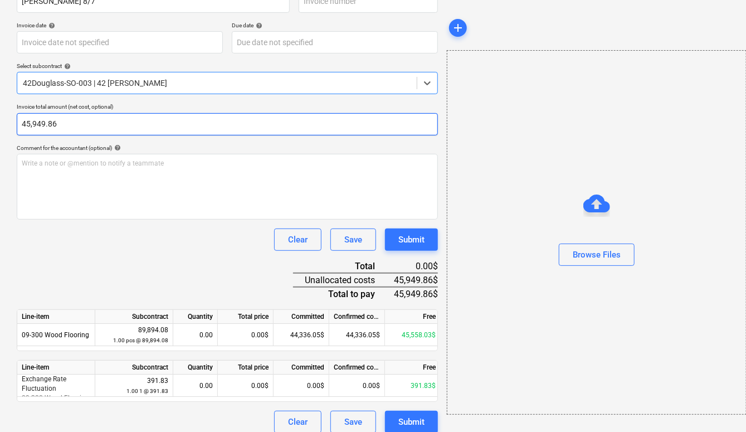
scroll to position [201, 0]
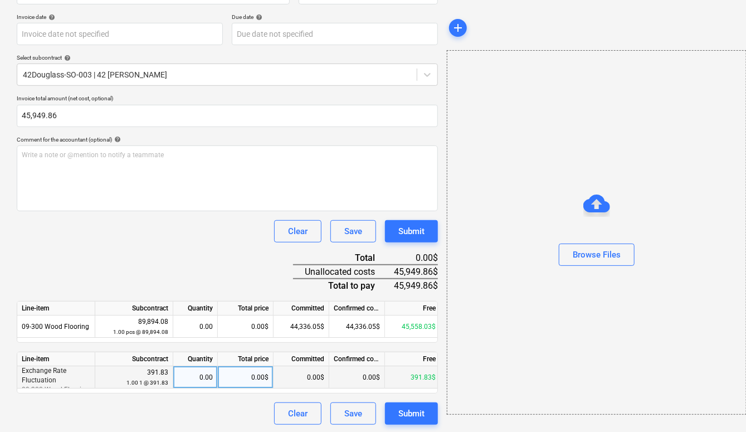
click at [260, 377] on div "0.00$" at bounding box center [246, 377] width 56 height 22
type input "391.83"
click at [198, 228] on div "Clear Save Submit" at bounding box center [227, 231] width 421 height 22
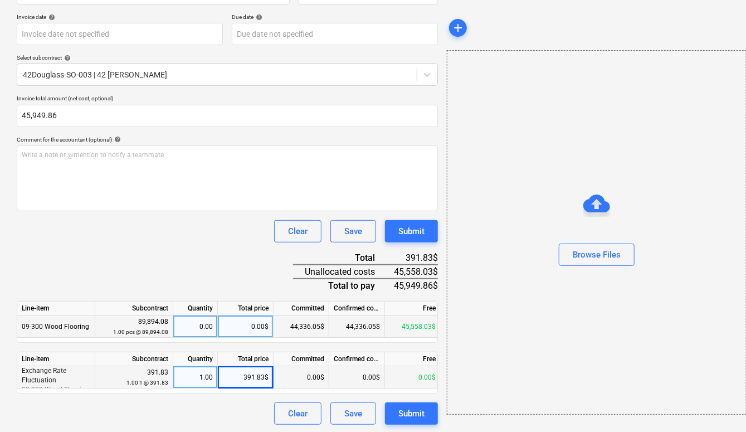
click at [415, 322] on div "45,558.03$" at bounding box center [413, 326] width 56 height 22
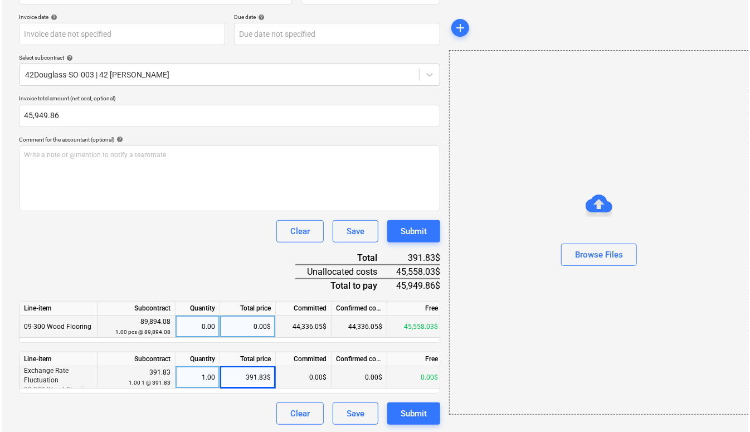
scroll to position [0, 3]
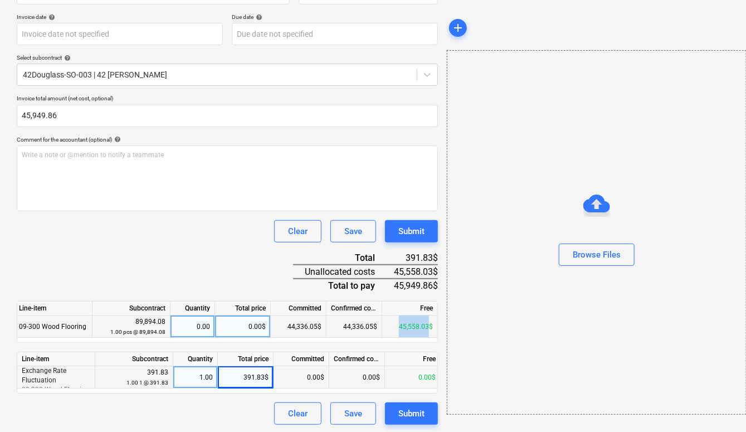
click at [415, 322] on div "45,558.03$" at bounding box center [410, 326] width 56 height 22
copy div "45,558.03"
click at [237, 327] on div "0.00$" at bounding box center [243, 326] width 56 height 22
type input "45,558.03"
click at [198, 323] on div "0.51" at bounding box center [192, 326] width 35 height 22
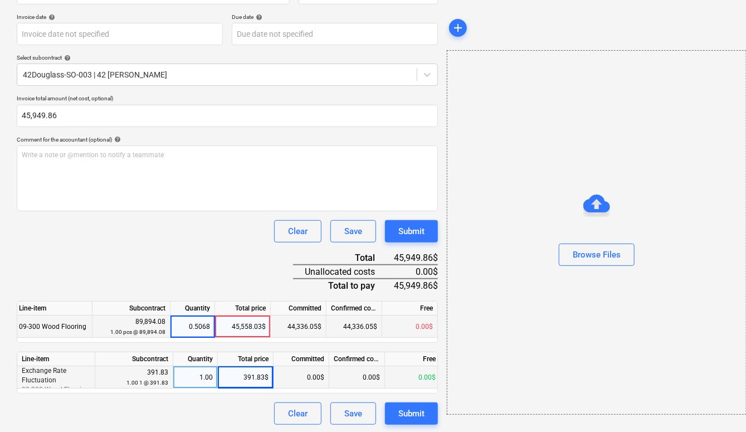
click at [238, 277] on div "Document name help [PERSON_NAME] 8/7 Invoice number (optional) help Invoice dat…" at bounding box center [227, 199] width 421 height 452
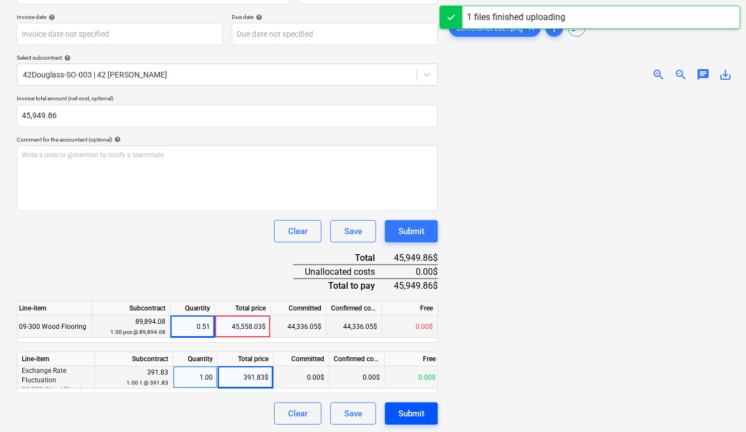
click at [420, 418] on div "Submit" at bounding box center [411, 413] width 26 height 14
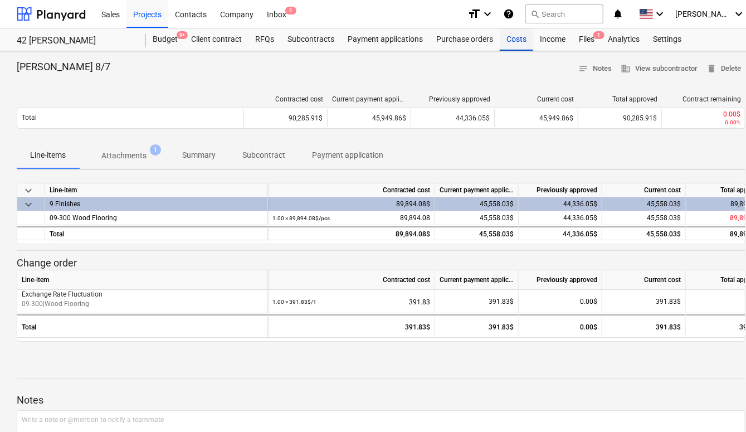
click at [514, 37] on div "Costs" at bounding box center [516, 39] width 33 height 22
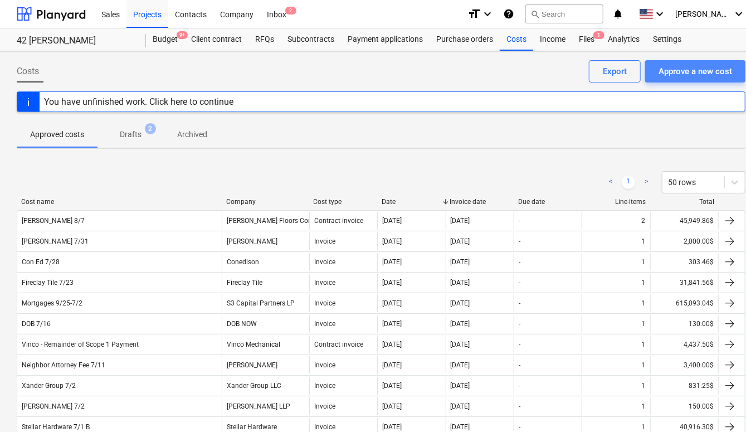
click at [687, 65] on div "Approve a new cost" at bounding box center [695, 71] width 74 height 14
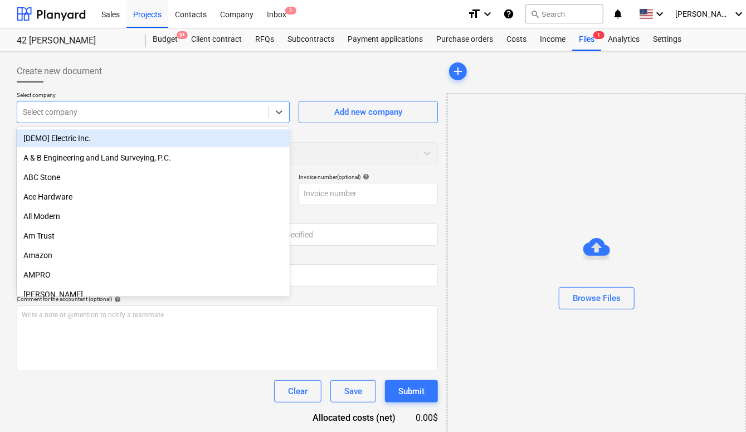
click at [213, 110] on div at bounding box center [143, 111] width 240 height 11
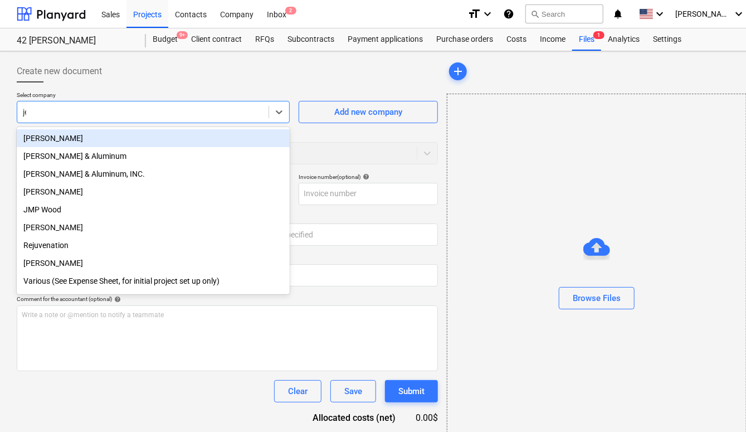
type input "[PERSON_NAME]"
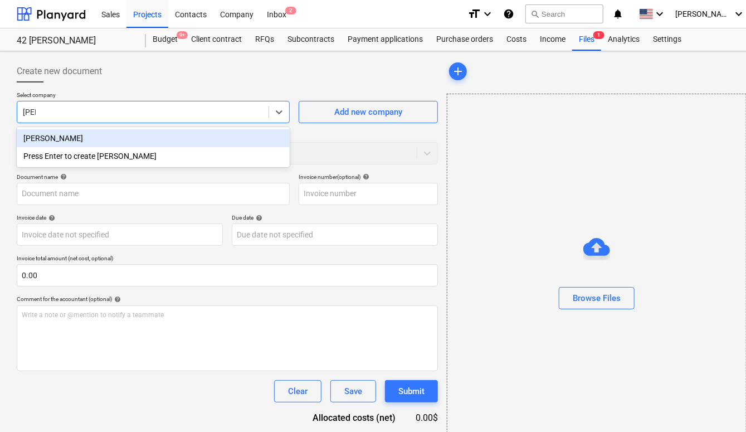
click at [88, 134] on div "[PERSON_NAME]" at bounding box center [153, 138] width 273 height 18
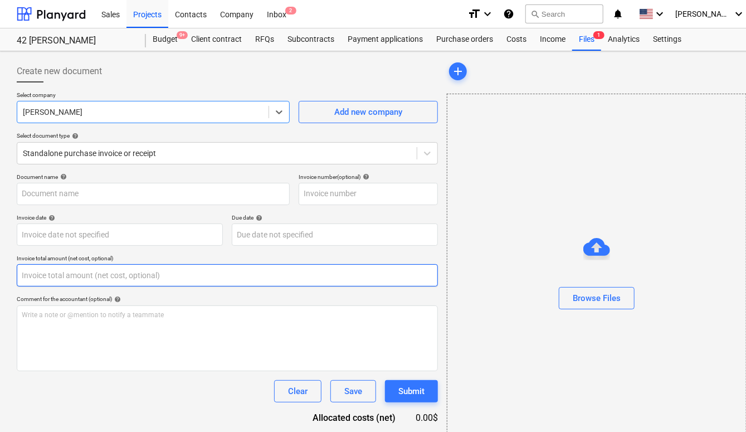
click at [61, 280] on input "text" at bounding box center [227, 275] width 421 height 22
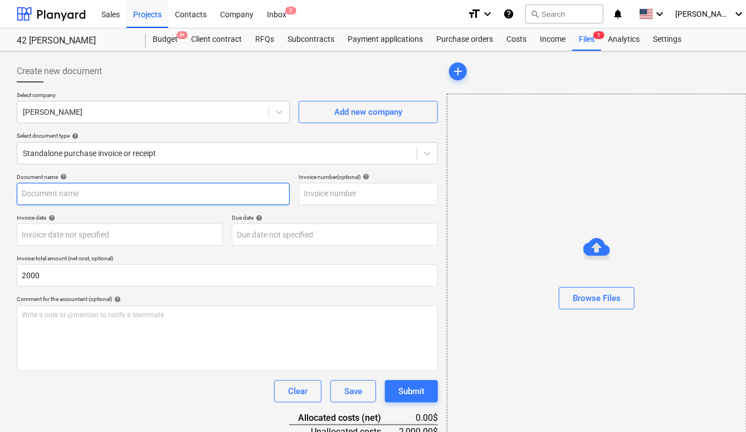
type input "2,000.00"
click at [117, 194] on input "text" at bounding box center [153, 194] width 273 height 22
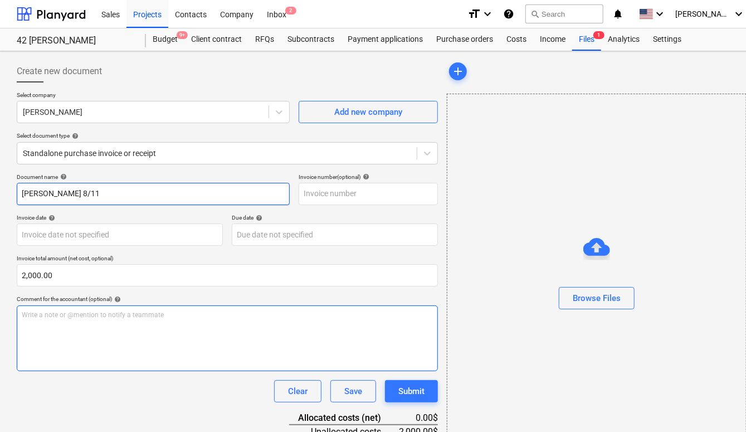
type input "[PERSON_NAME] 8/11"
click at [115, 327] on div "Write a note or @mention to notify a teammate [PERSON_NAME]" at bounding box center [227, 338] width 421 height 66
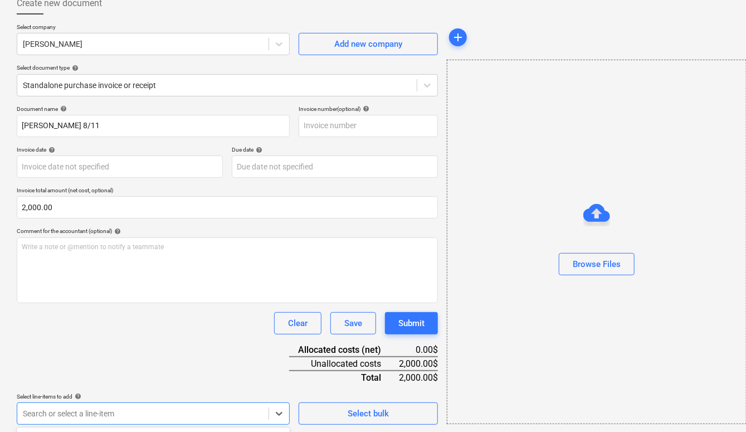
click at [174, 364] on body "Sales Projects Contacts Company Inbox 2 format_size keyboard_arrow_down help se…" at bounding box center [373, 148] width 746 height 432
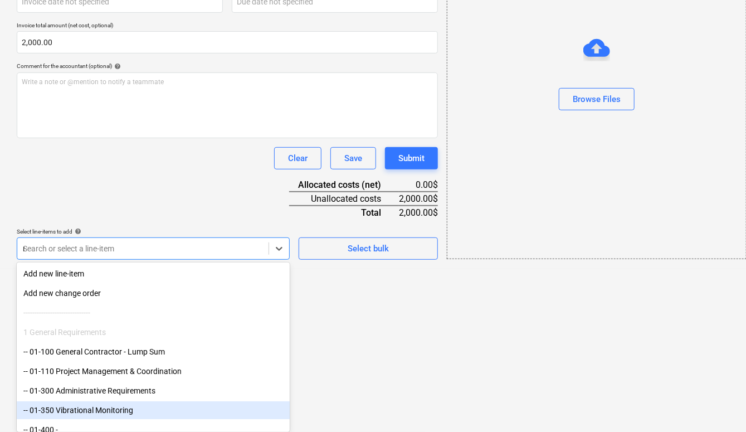
scroll to position [86, 0]
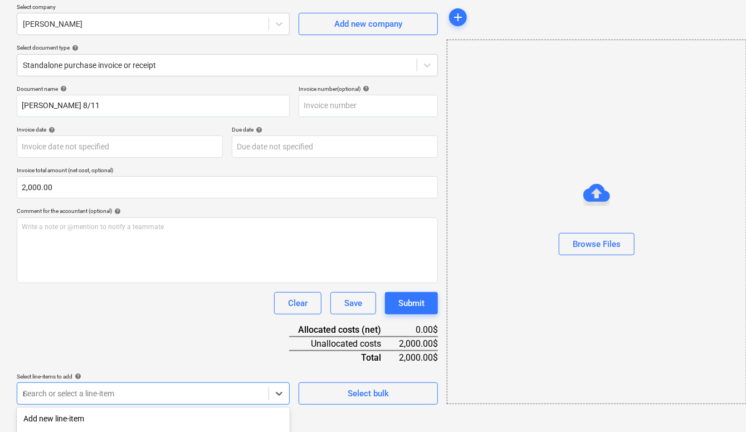
type input "nei"
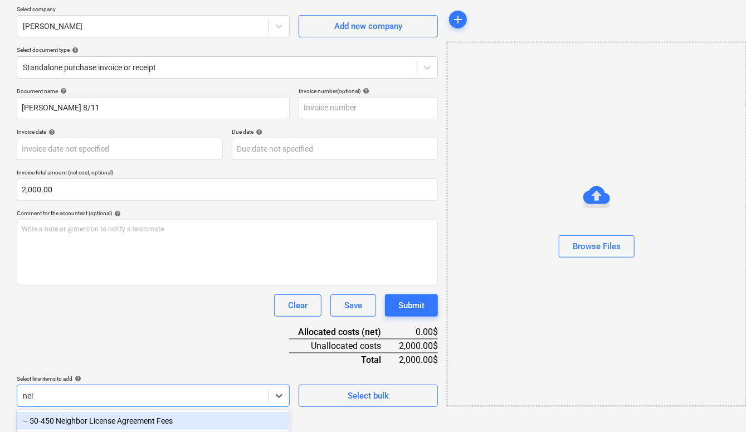
click at [163, 418] on div "-- 50-450 Neighbor License Agreement Fees" at bounding box center [153, 421] width 273 height 18
click at [172, 334] on div "Document name help [PERSON_NAME] 8/11 Invoice number (optional) help Invoice da…" at bounding box center [227, 283] width 421 height 393
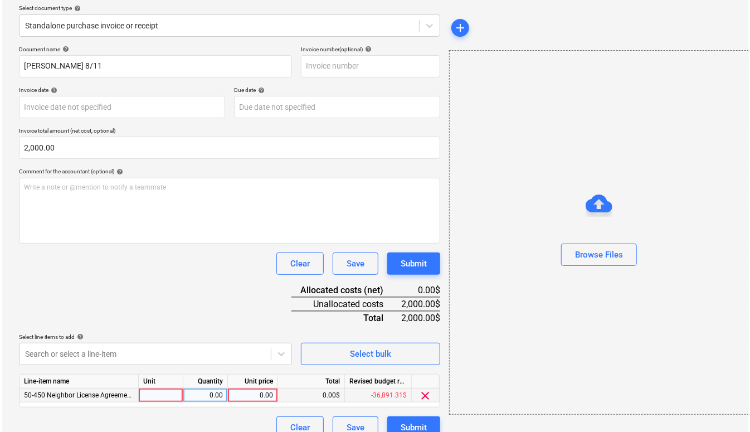
scroll to position [134, 0]
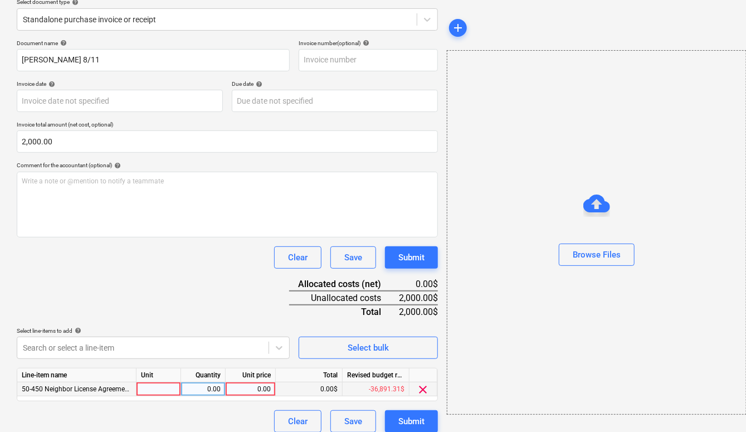
click at [245, 388] on div "0.00" at bounding box center [250, 389] width 41 height 14
type input "2000"
click at [228, 277] on div "Document name help [PERSON_NAME] 8/11 Invoice number (optional) help Invoice da…" at bounding box center [227, 236] width 421 height 393
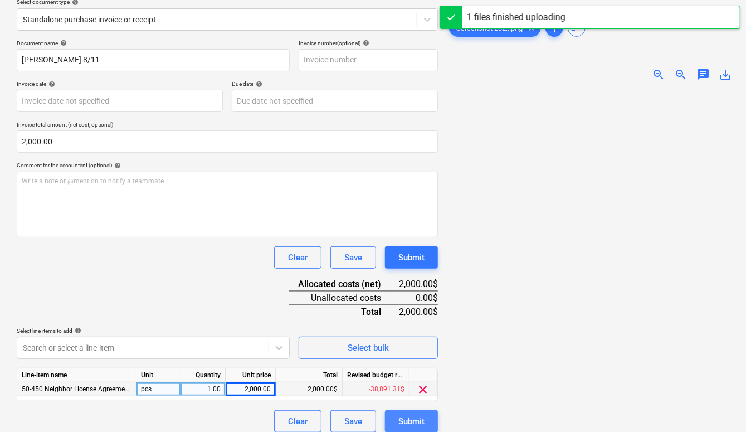
click at [404, 417] on div "Submit" at bounding box center [411, 421] width 26 height 14
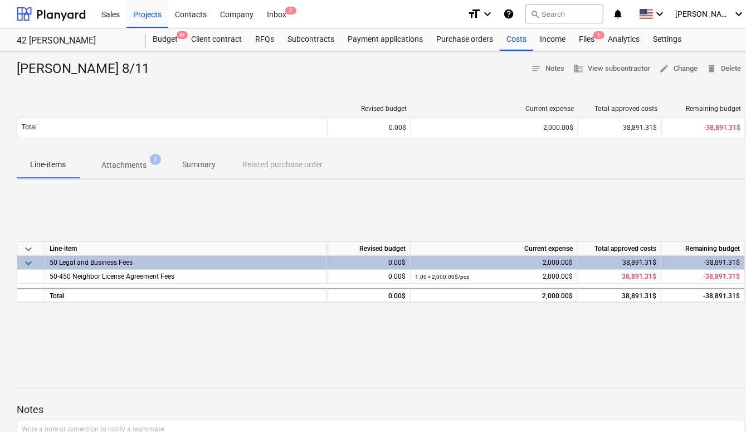
scroll to position [3, 1]
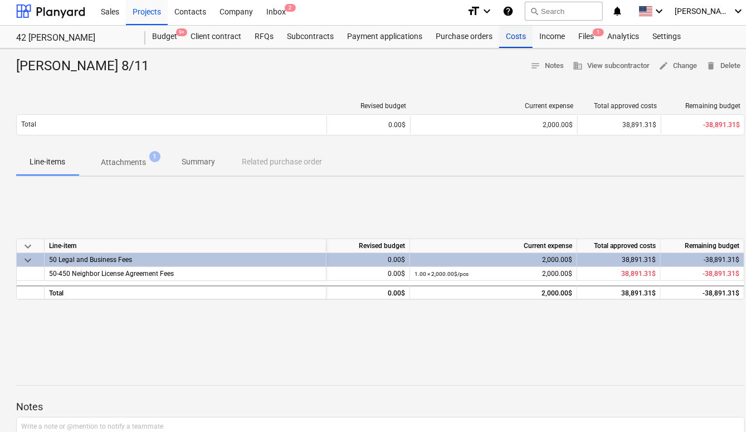
click at [501, 37] on div "Costs" at bounding box center [515, 37] width 33 height 22
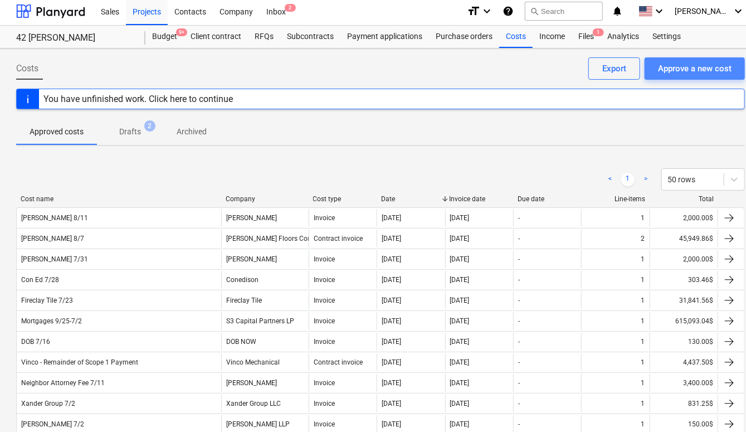
click at [722, 78] on button "Approve a new cost" at bounding box center [694, 68] width 100 height 22
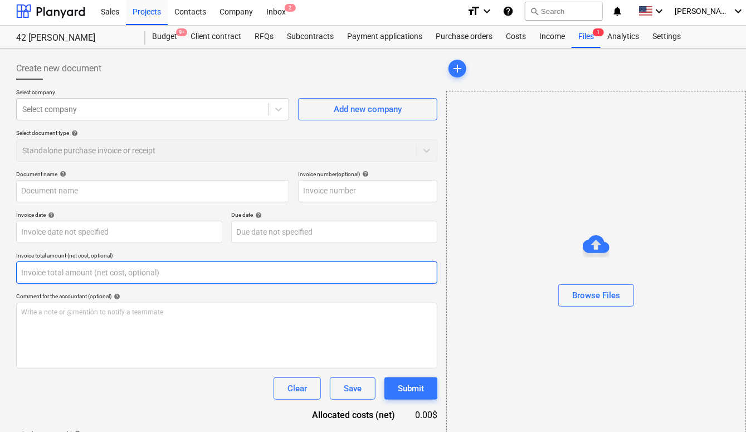
click at [147, 272] on input "text" at bounding box center [226, 272] width 421 height 22
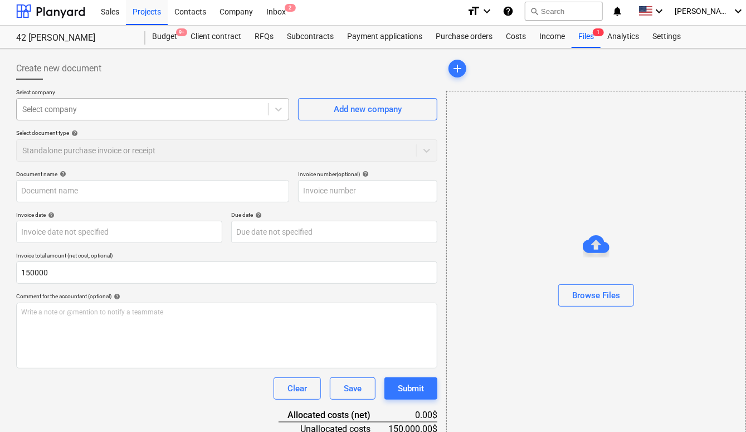
type input "150,000.00"
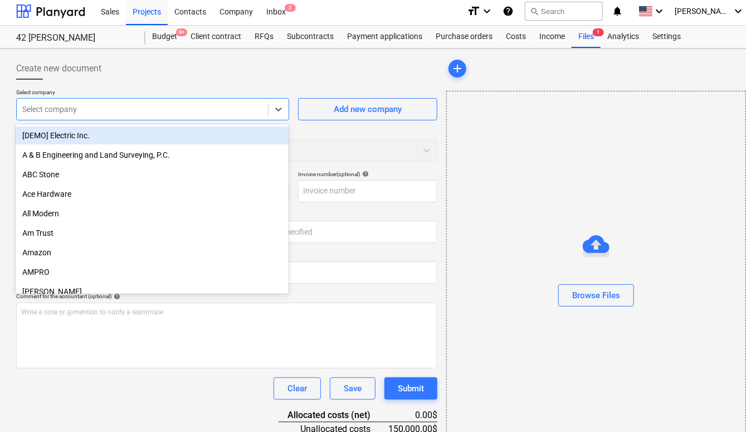
click at [142, 117] on div "Select company" at bounding box center [152, 109] width 273 height 22
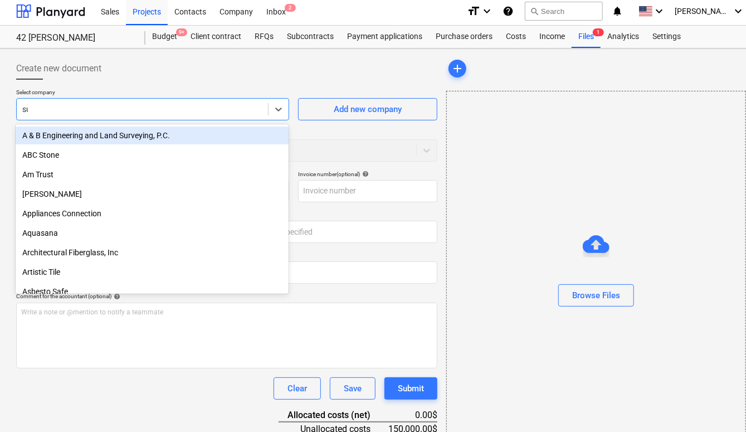
type input "sun"
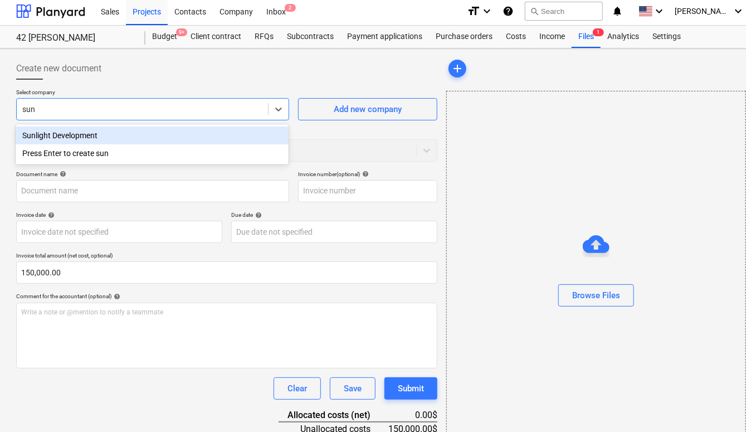
click at [131, 132] on div "Sunlight Development" at bounding box center [152, 135] width 273 height 18
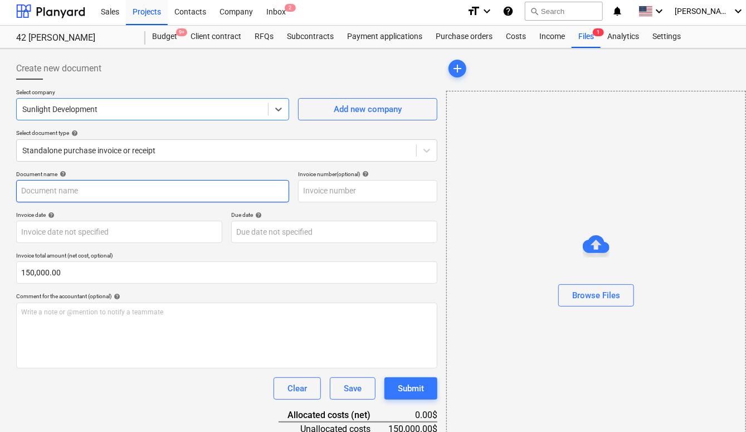
click at [151, 188] on input "text" at bounding box center [152, 191] width 273 height 22
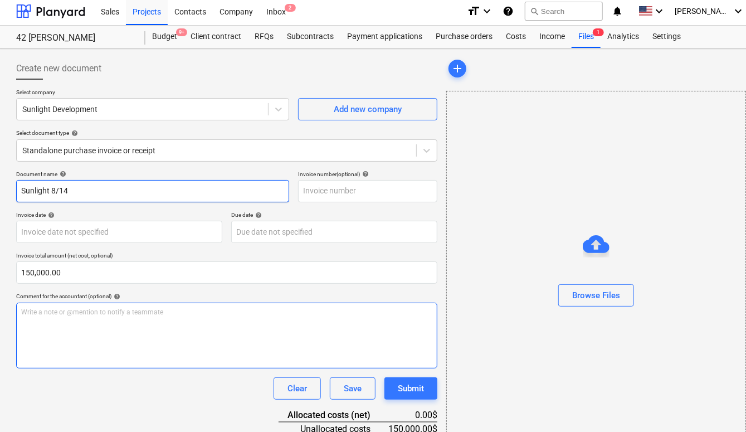
type input "Sunlight 8/14"
click at [151, 340] on div "Write a note or @mention to notify a teammate [PERSON_NAME]" at bounding box center [226, 335] width 421 height 66
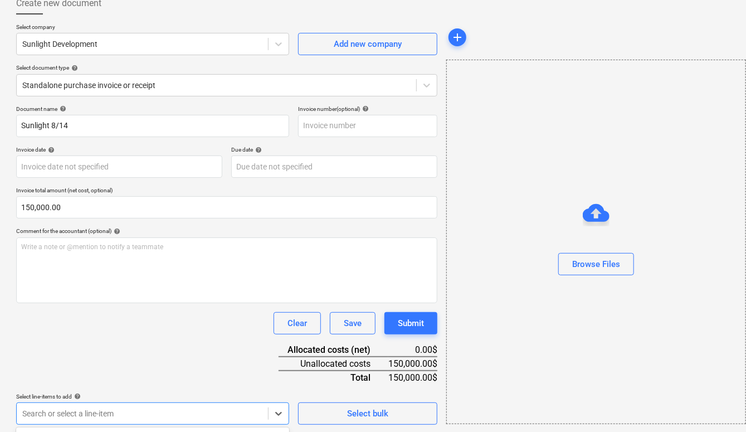
click at [172, 364] on body "Sales Projects Contacts Company Inbox 2 format_size keyboard_arrow_down help se…" at bounding box center [372, 148] width 746 height 432
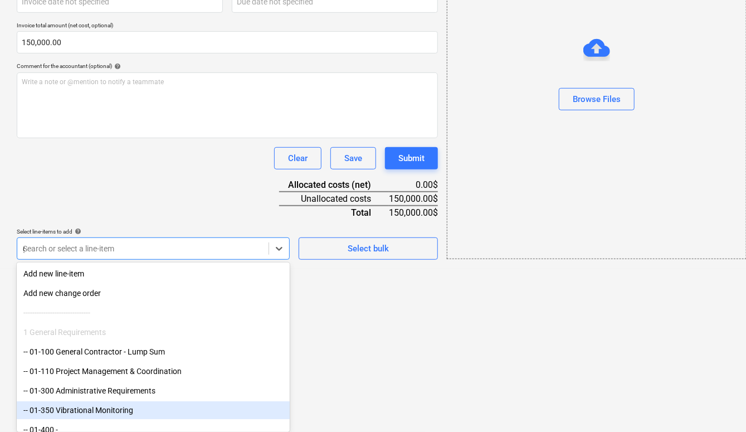
scroll to position [104, 0]
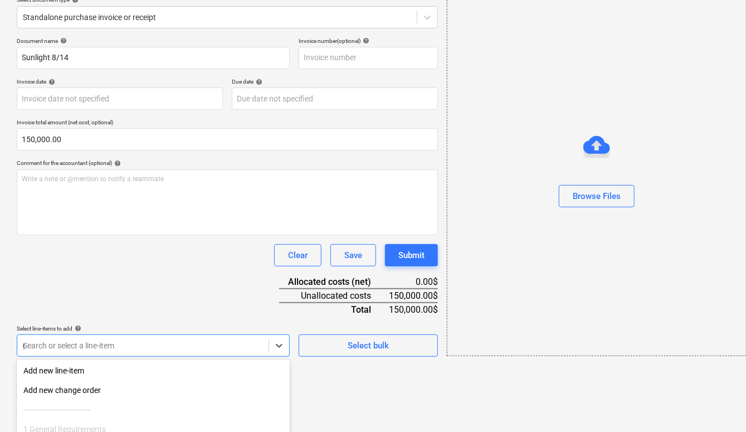
type input "gen"
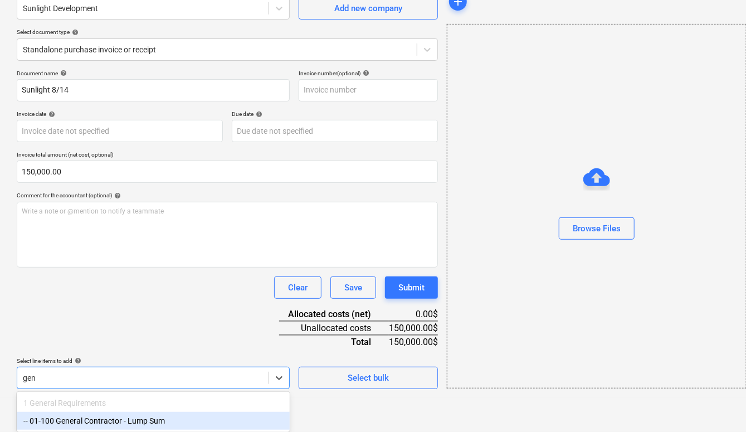
click at [173, 419] on div "-- 01-100 General Contractor - Lump Sum" at bounding box center [153, 421] width 273 height 18
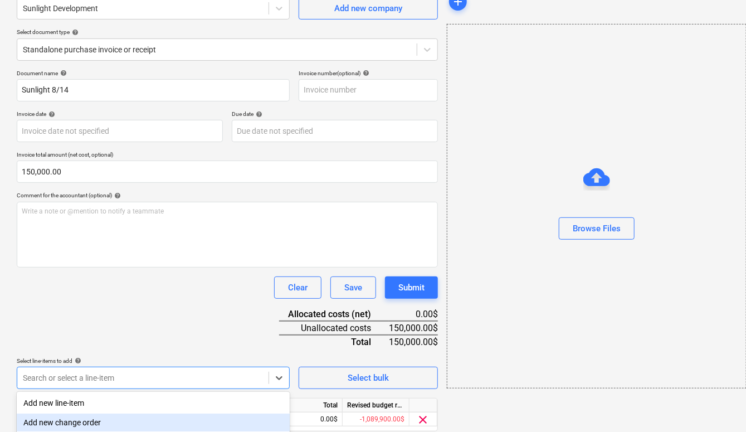
click at [195, 310] on div "Document name help Sunlight 8/14 Invoice number (optional) help Invoice date he…" at bounding box center [227, 266] width 421 height 393
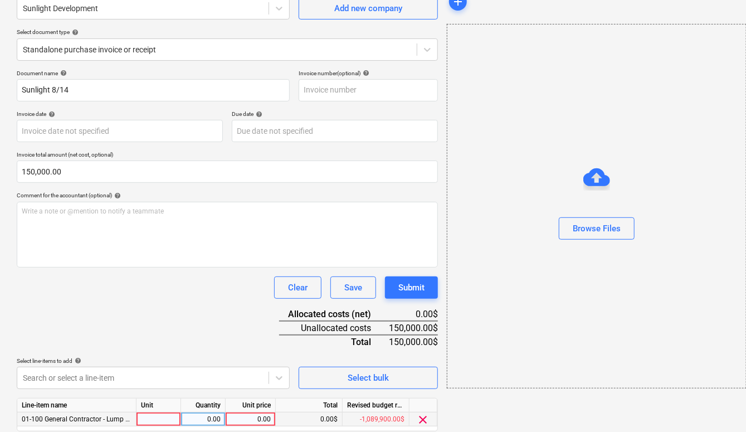
click at [261, 414] on div "0.00" at bounding box center [250, 419] width 41 height 14
type input "150000"
click at [223, 357] on div "Select line-items to add help" at bounding box center [153, 360] width 273 height 7
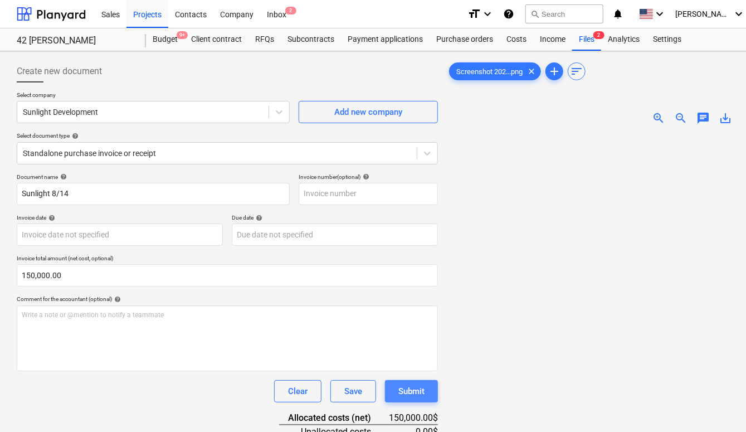
click at [420, 385] on div "Submit" at bounding box center [411, 391] width 26 height 14
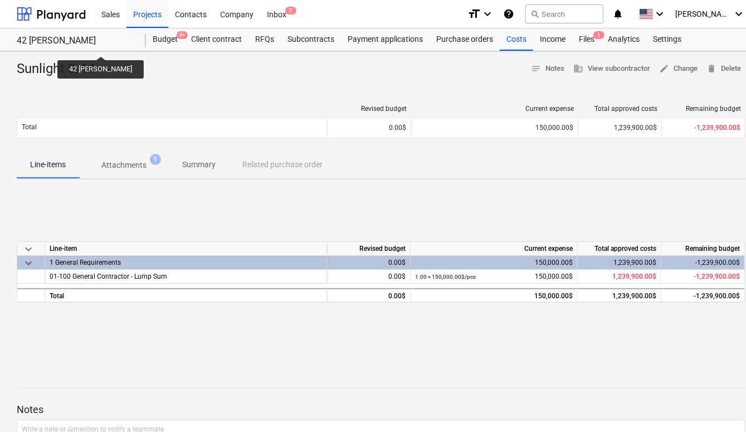
click at [49, 44] on div "42 [PERSON_NAME]" at bounding box center [75, 41] width 116 height 12
click at [69, 17] on div at bounding box center [51, 14] width 69 height 28
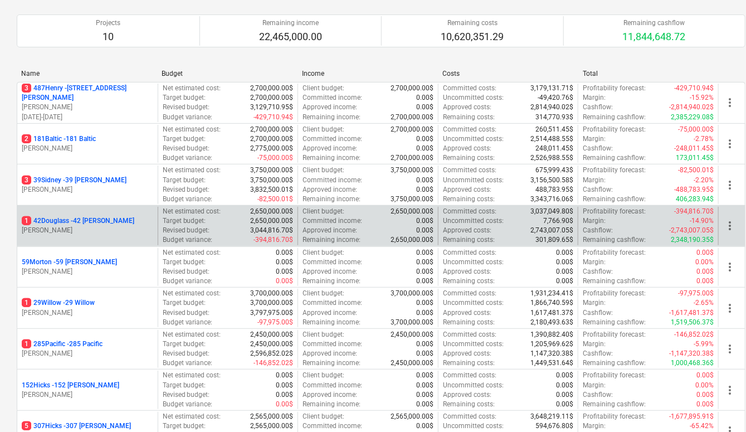
scroll to position [100, 0]
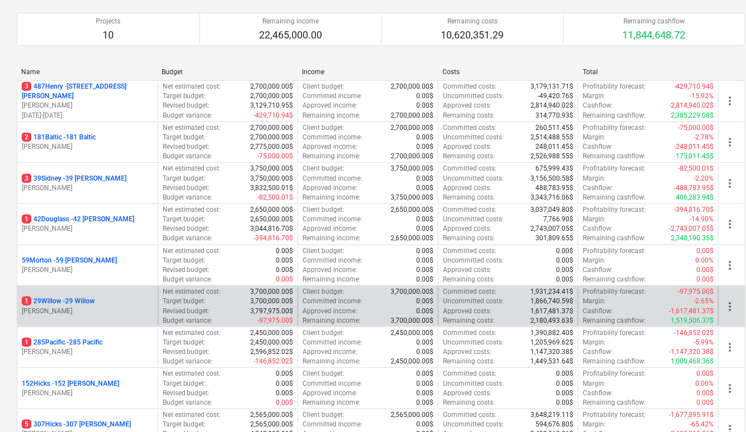
click at [92, 291] on div "1 29Willow - 29 [PERSON_NAME]" at bounding box center [87, 306] width 140 height 38
click at [80, 300] on p "1 29Willow - 29 Willow" at bounding box center [58, 300] width 73 height 9
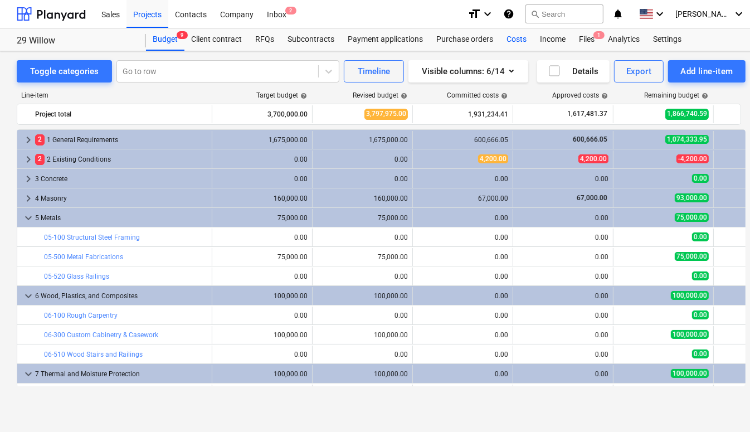
click at [519, 36] on div "Costs" at bounding box center [516, 39] width 33 height 22
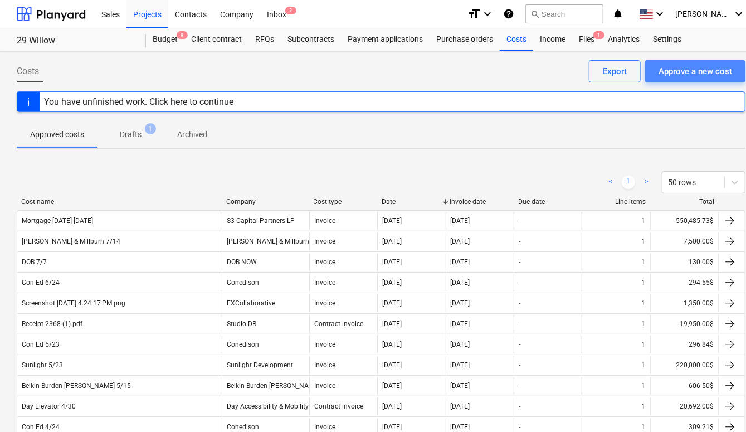
click at [677, 65] on div "Approve a new cost" at bounding box center [695, 71] width 74 height 14
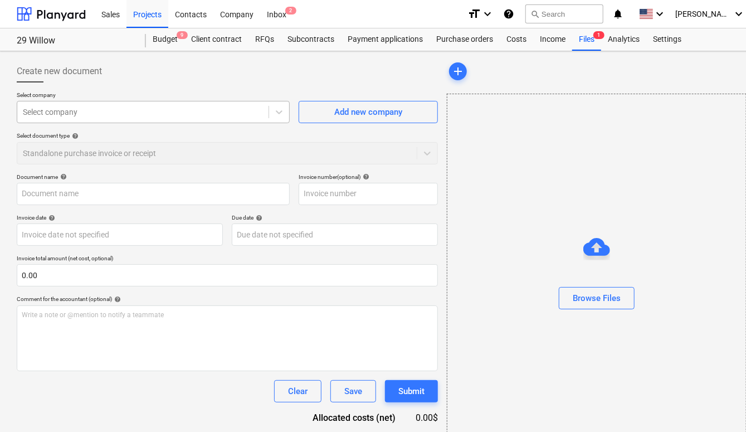
click at [184, 106] on div at bounding box center [143, 111] width 240 height 11
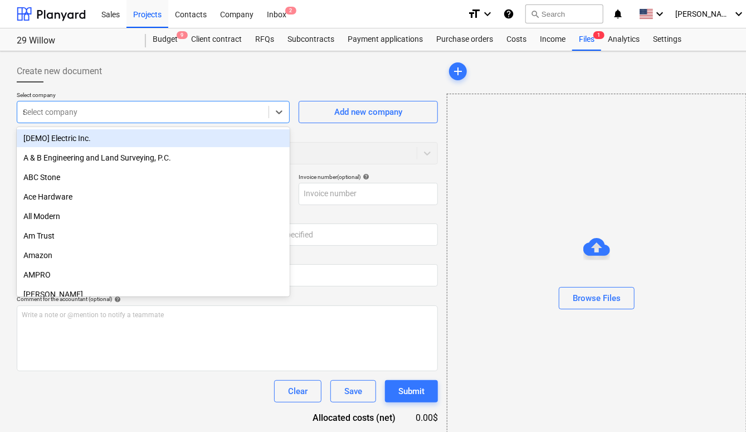
type input "sun"
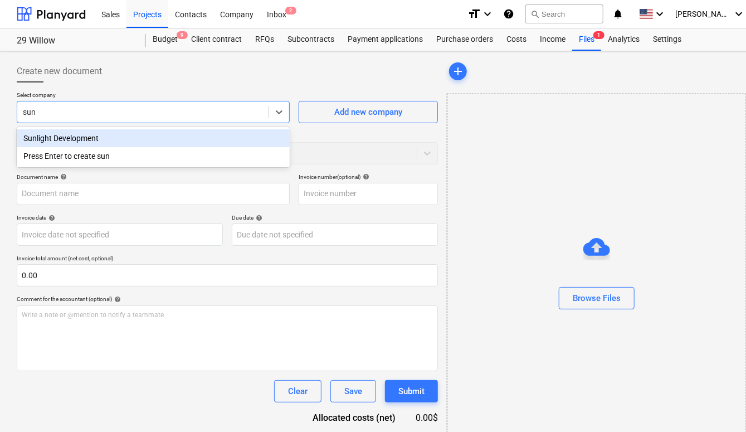
click at [165, 136] on div "Sunlight Development" at bounding box center [153, 138] width 273 height 18
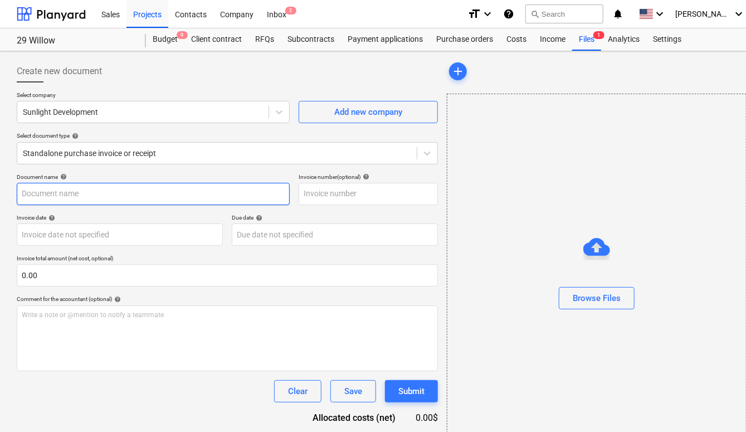
click at [53, 189] on input "text" at bounding box center [153, 194] width 273 height 22
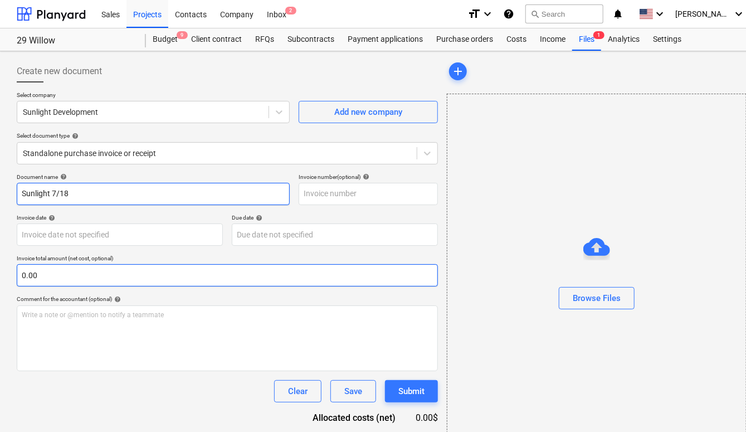
type input "Sunlight 7/18"
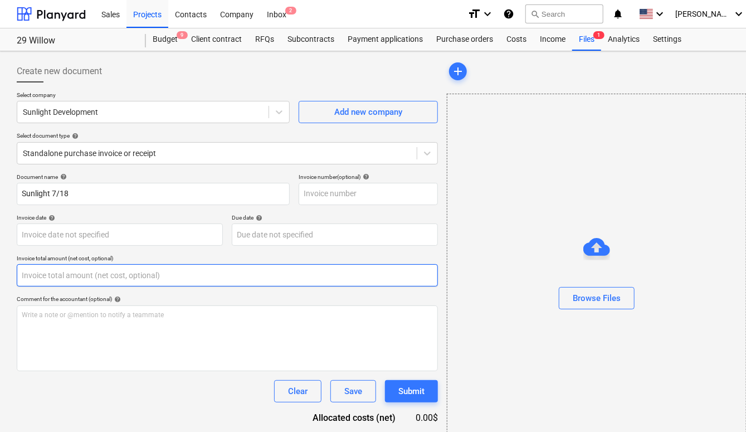
click at [35, 276] on input "text" at bounding box center [227, 275] width 421 height 22
paste input "97200"
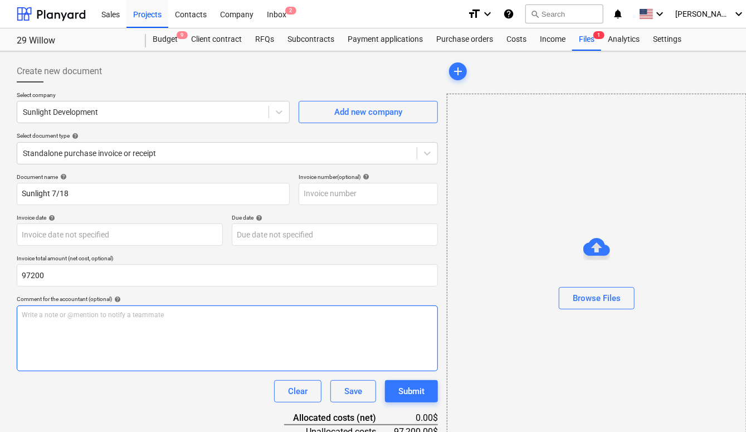
type input "97,200.00"
click at [120, 340] on div "Write a note or @mention to notify a teammate [PERSON_NAME]" at bounding box center [227, 338] width 421 height 66
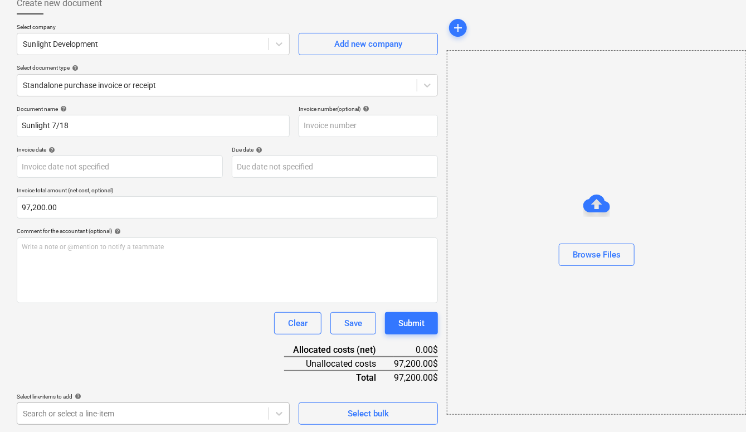
click at [141, 364] on body "Sales Projects Contacts Company Inbox 2 format_size keyboard_arrow_down help se…" at bounding box center [373, 148] width 746 height 432
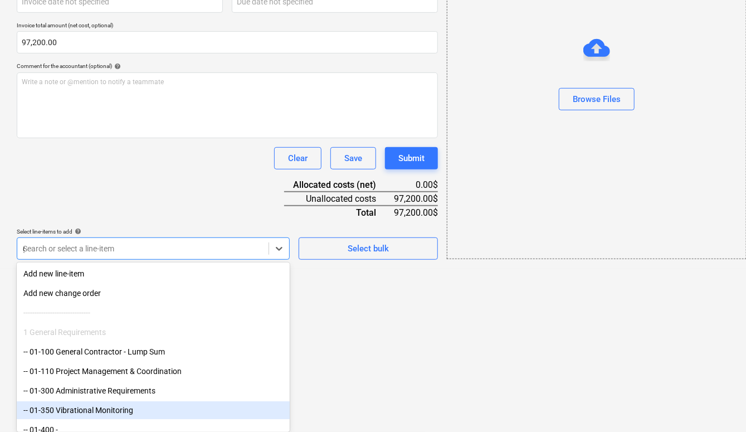
type input "ge"
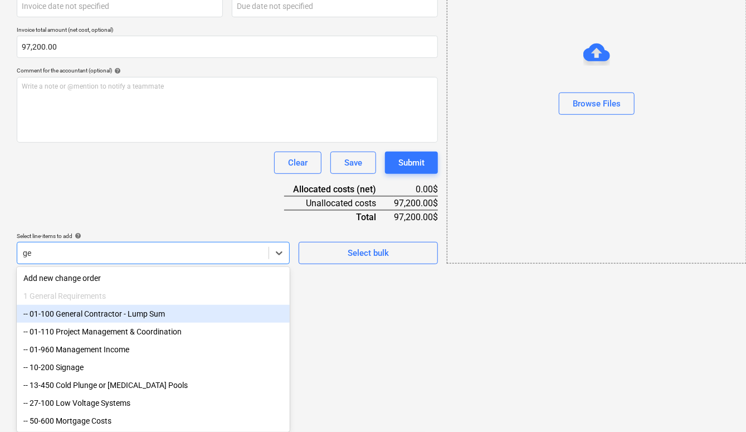
click at [106, 319] on div "-- 01-100 General Contractor - Lump Sum" at bounding box center [153, 314] width 273 height 18
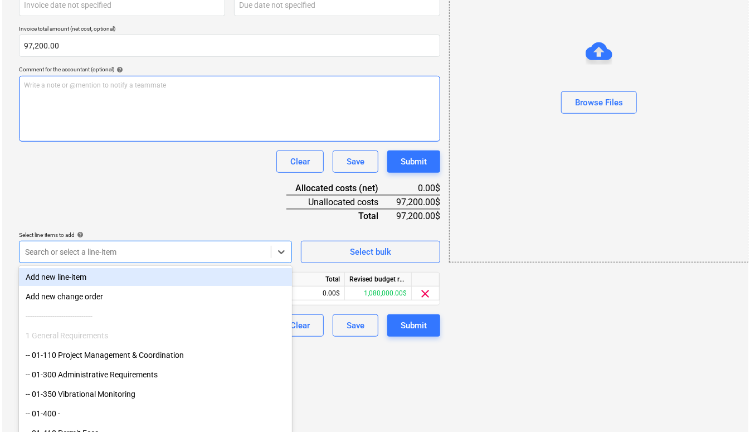
scroll to position [141, 0]
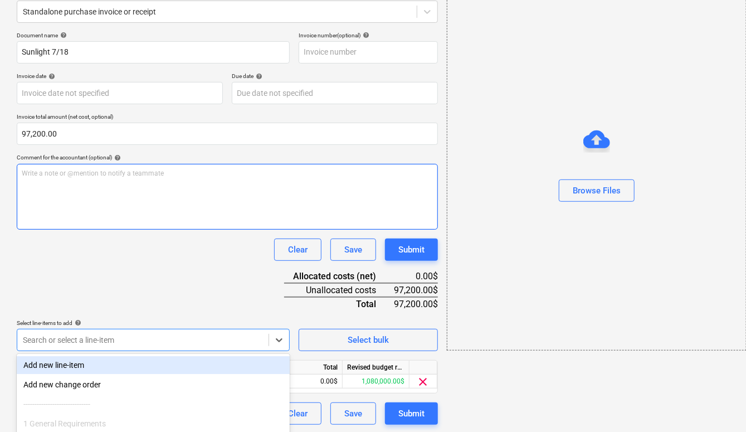
click at [186, 187] on div "Document name help Sunlight 7/18 Invoice number (optional) help Invoice date he…" at bounding box center [227, 228] width 421 height 393
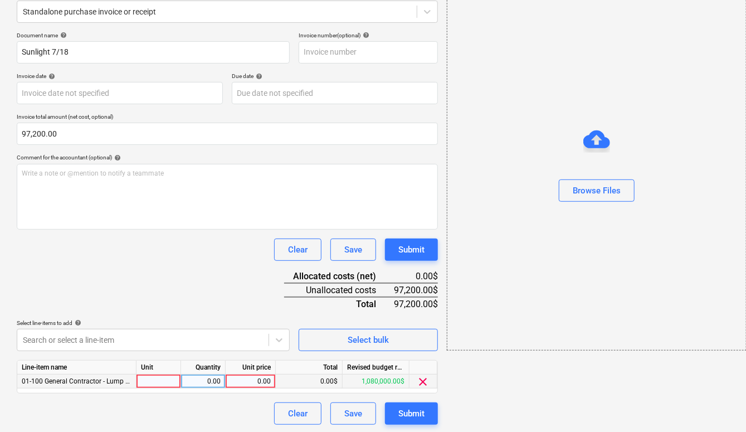
click at [265, 382] on div "0.00" at bounding box center [250, 381] width 41 height 14
type input "97200"
click at [237, 292] on div "Document name help Sunlight 7/18 Invoice number (optional) help Invoice date he…" at bounding box center [227, 228] width 421 height 393
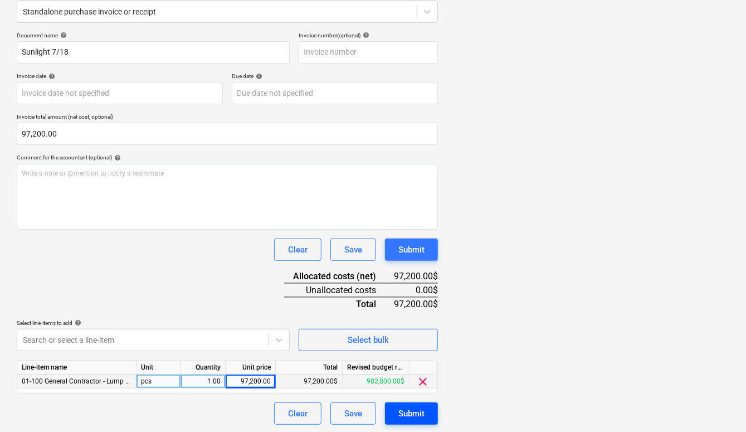
click at [398, 412] on div "Submit" at bounding box center [411, 413] width 26 height 14
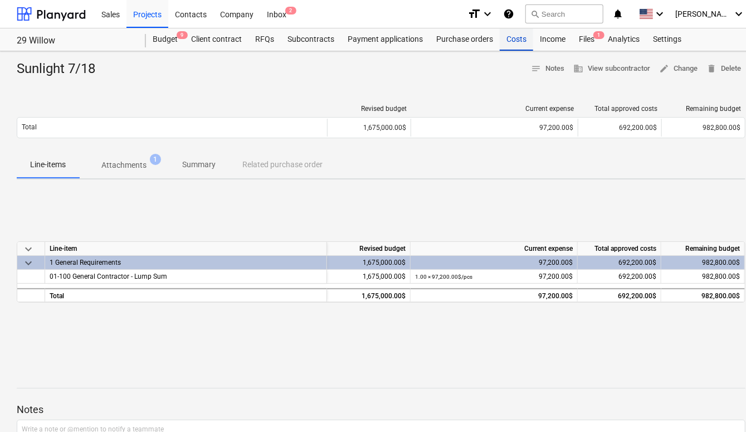
click at [505, 43] on div "Costs" at bounding box center [516, 39] width 33 height 22
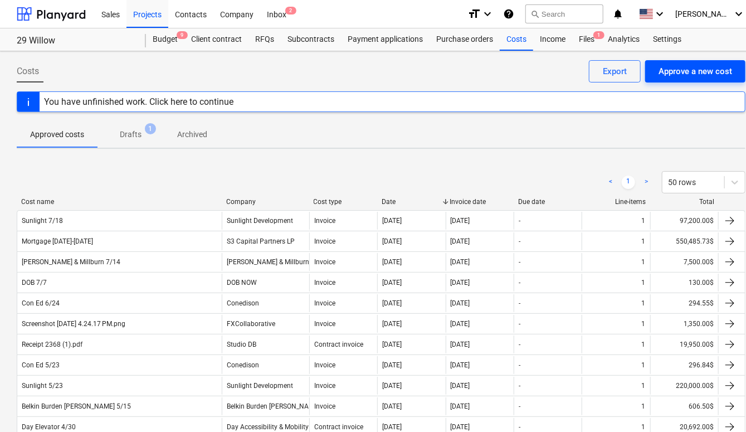
click at [680, 81] on button "Approve a new cost" at bounding box center [695, 71] width 100 height 22
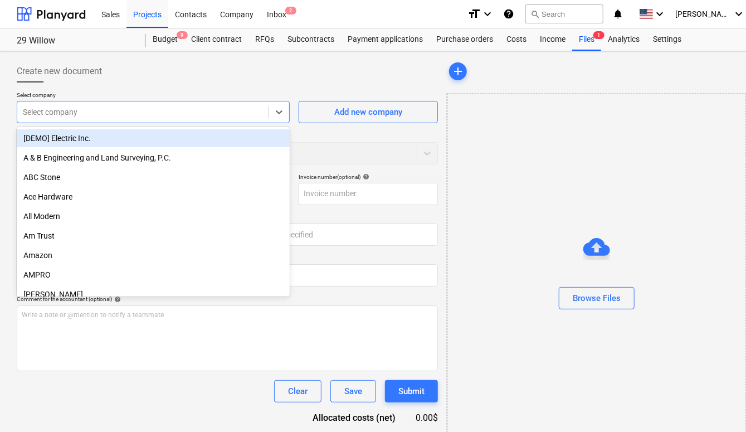
click at [201, 104] on div "Select company" at bounding box center [142, 112] width 251 height 16
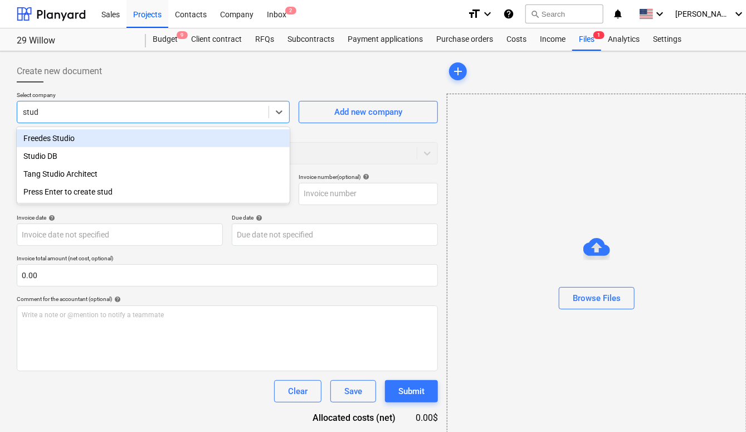
type input "studi"
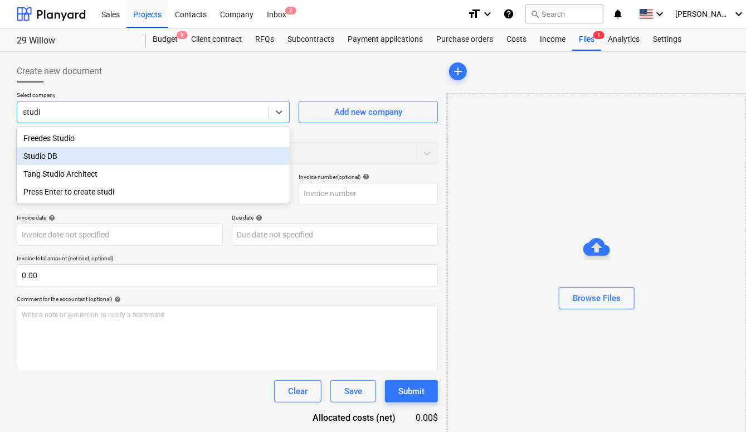
click at [153, 159] on div "Studio DB" at bounding box center [153, 156] width 273 height 18
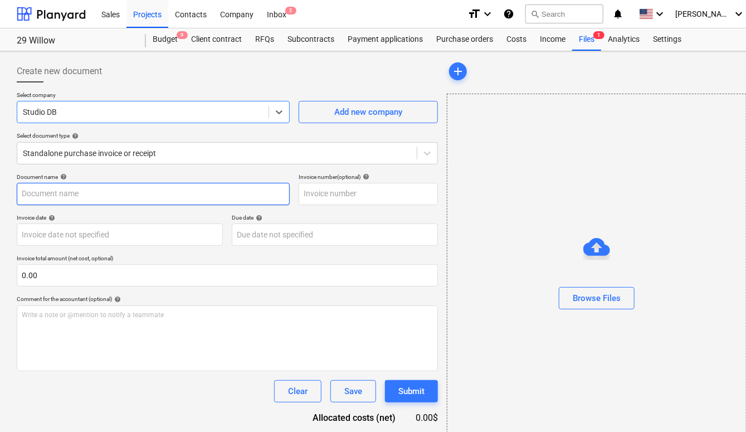
click at [126, 197] on input "text" at bounding box center [153, 194] width 273 height 22
type input "R"
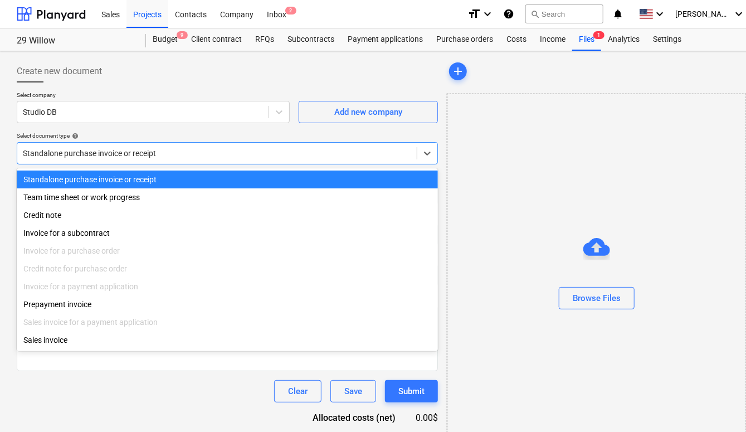
click at [145, 149] on div at bounding box center [217, 153] width 388 height 11
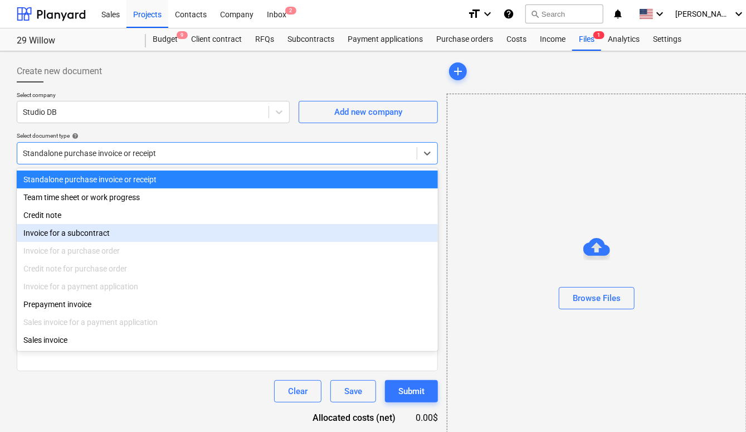
click at [124, 230] on div "Invoice for a subcontract" at bounding box center [227, 233] width 421 height 18
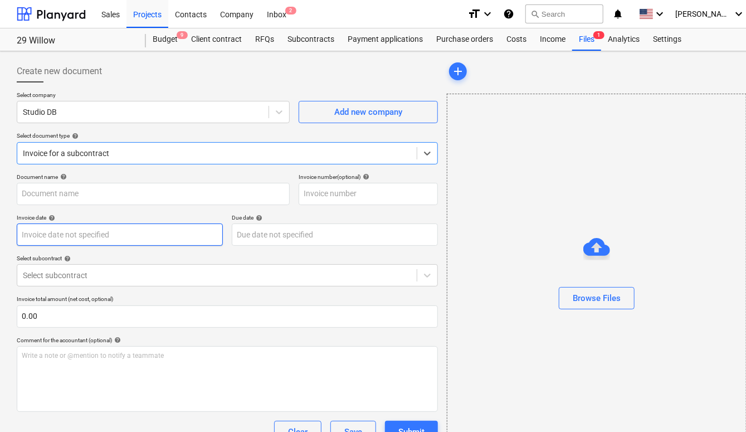
click at [124, 230] on body "Sales Projects Contacts Company Inbox 2 format_size keyboard_arrow_down help se…" at bounding box center [373, 216] width 746 height 432
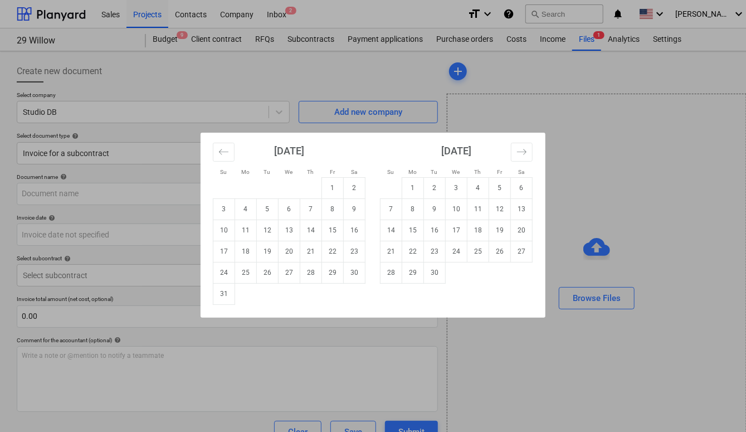
click at [124, 230] on div "Su Mo Tu We Th Fr Sa Su Mo Tu We Th Fr Sa [DATE] 1 2 3 4 5 6 7 8 9 10 11 12 13 …" at bounding box center [373, 216] width 746 height 432
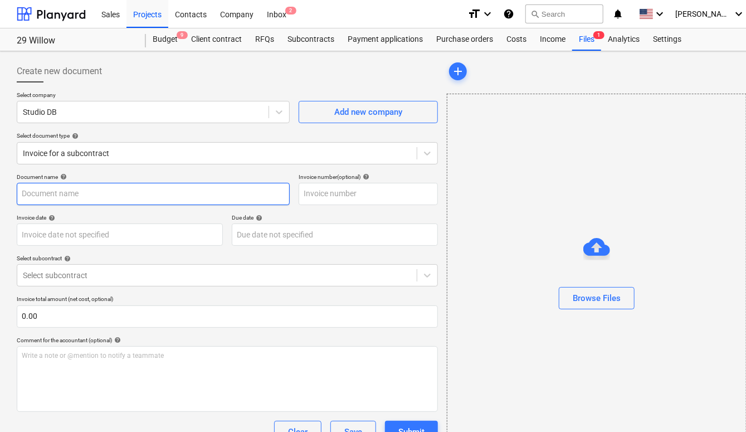
click at [133, 195] on input "text" at bounding box center [153, 194] width 273 height 22
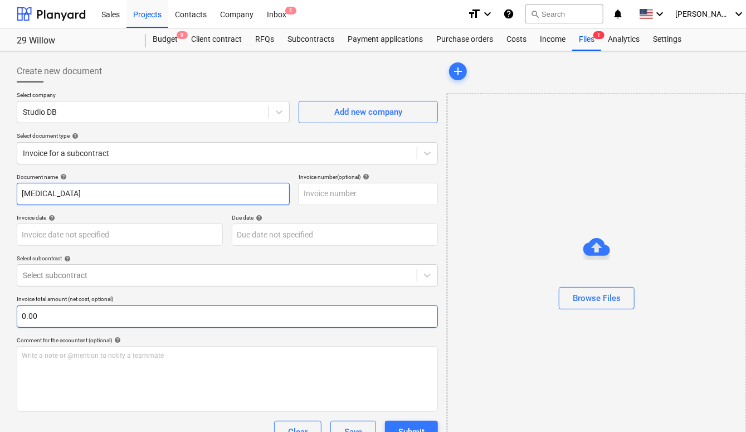
type input "[MEDICAL_DATA]"
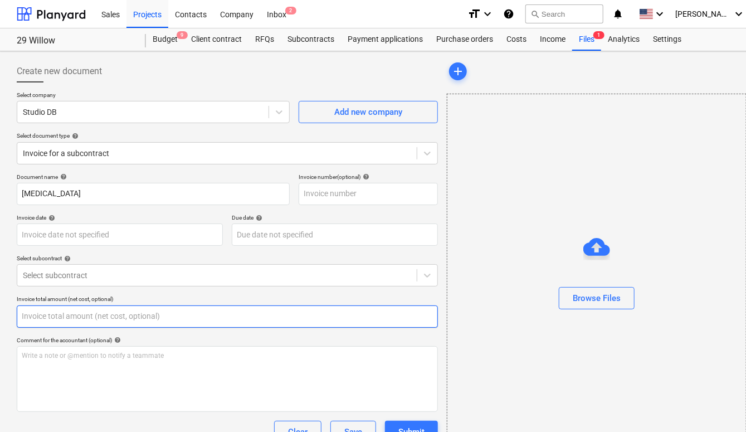
click at [94, 323] on input "text" at bounding box center [227, 316] width 421 height 22
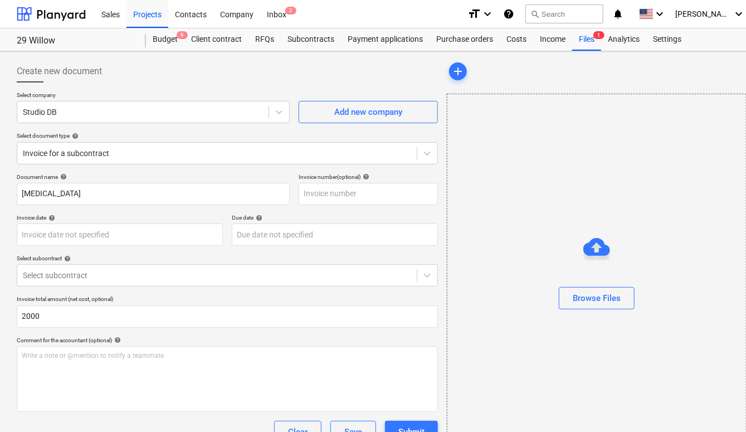
type input "2,000.00"
click at [103, 428] on div "Clear Save Submit" at bounding box center [227, 432] width 421 height 22
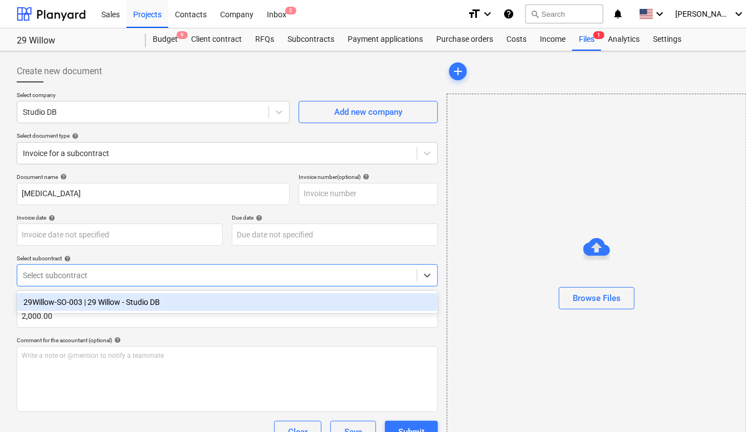
click at [241, 271] on div at bounding box center [217, 275] width 388 height 11
click at [226, 296] on div "29Willow-SO-003 | 29 Willow - Studio DB" at bounding box center [227, 302] width 421 height 18
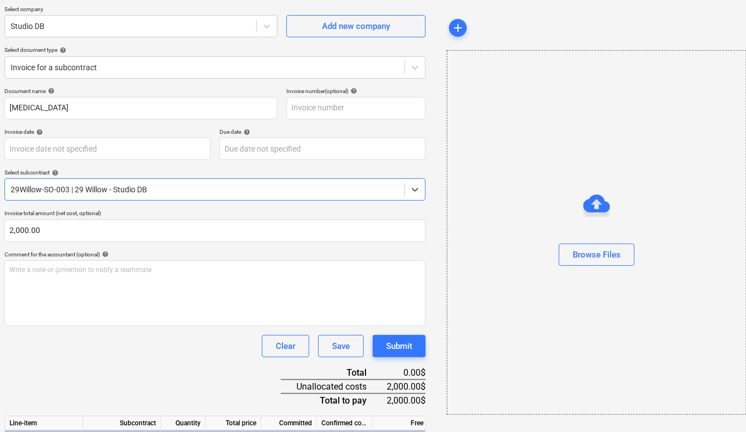
scroll to position [0, 12]
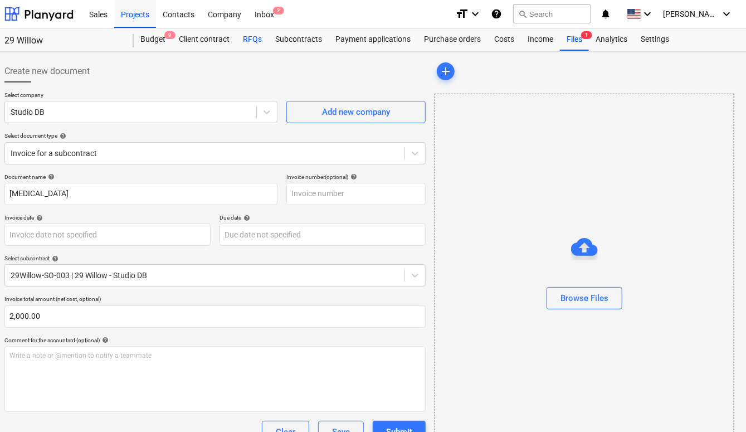
click at [263, 39] on div "RFQs" at bounding box center [252, 39] width 32 height 22
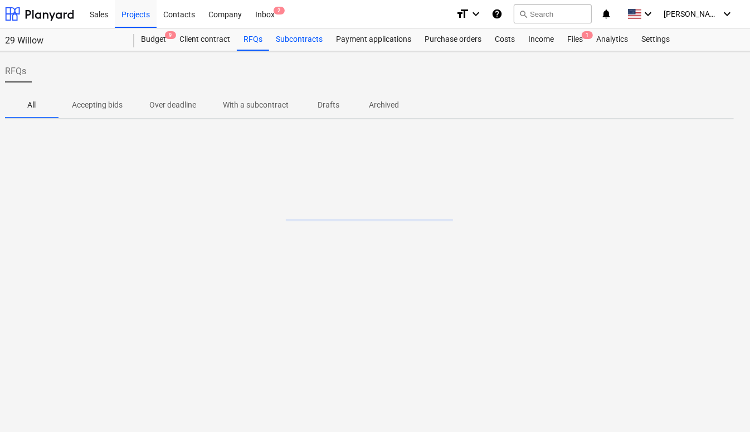
click at [285, 34] on div "Subcontracts" at bounding box center [299, 39] width 60 height 22
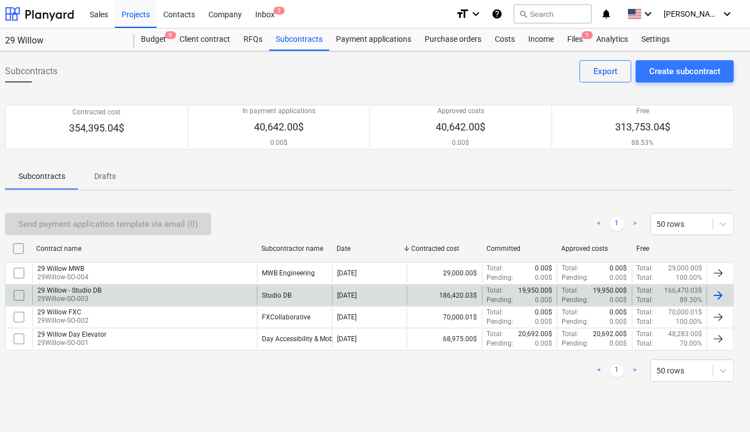
click at [75, 286] on div "29 Willow - Studio DB" at bounding box center [69, 290] width 64 height 8
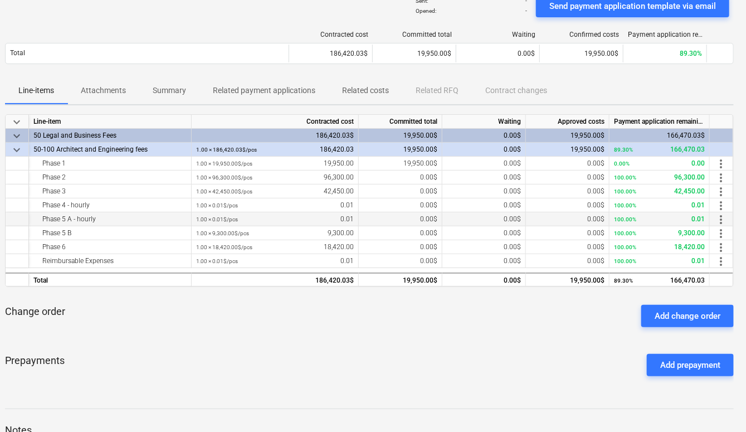
scroll to position [123, 12]
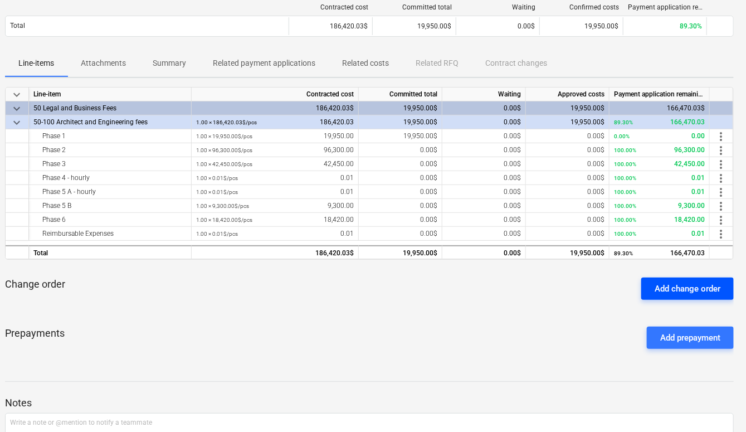
click at [683, 289] on div "Add change order" at bounding box center [687, 288] width 66 height 14
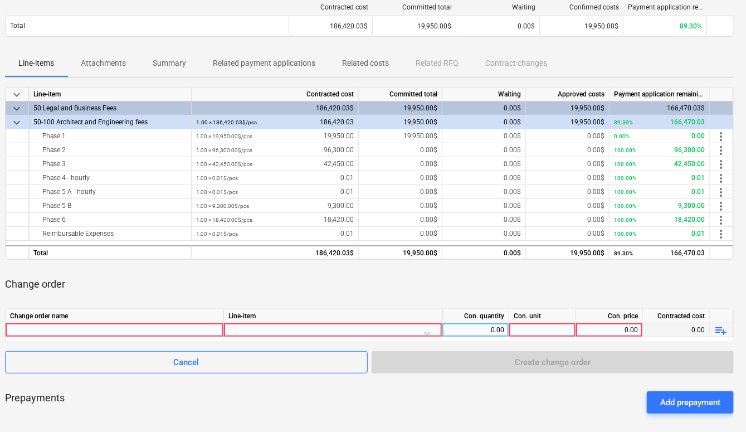
click at [148, 331] on div at bounding box center [114, 329] width 209 height 13
type input "T"
type input "[MEDICAL_DATA]"
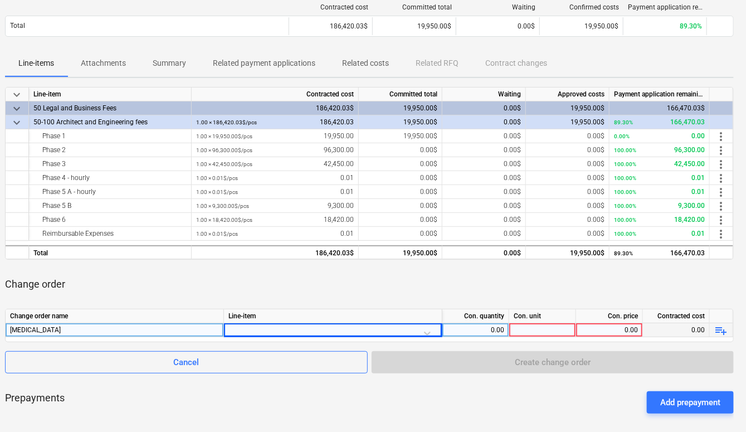
click at [287, 327] on div at bounding box center [332, 332] width 209 height 19
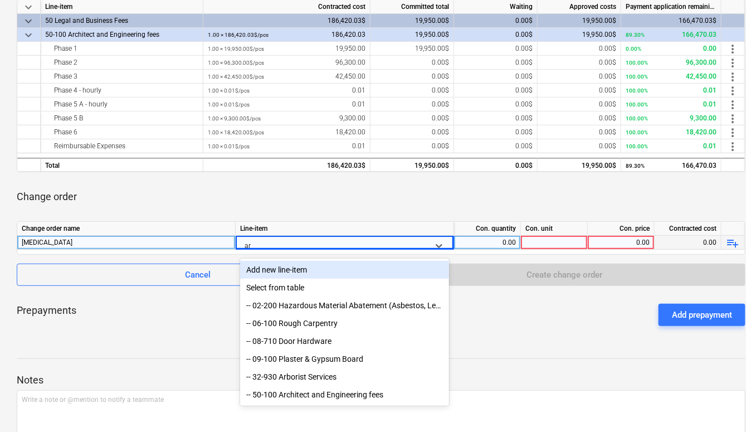
type input "arc"
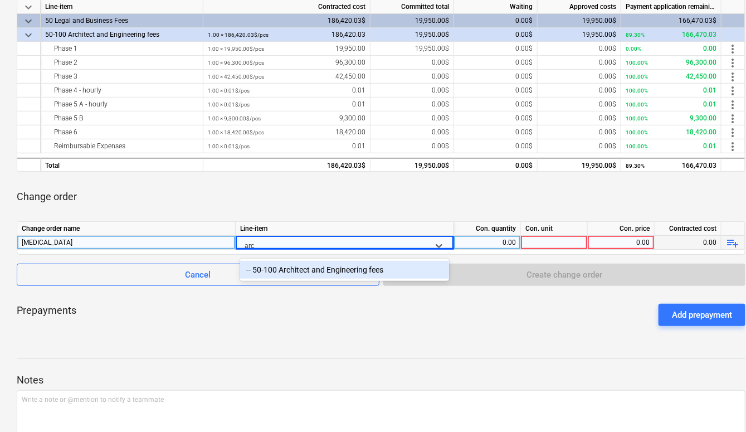
click at [339, 265] on div "-- 50-100 Architect and Engineering fees" at bounding box center [344, 270] width 209 height 18
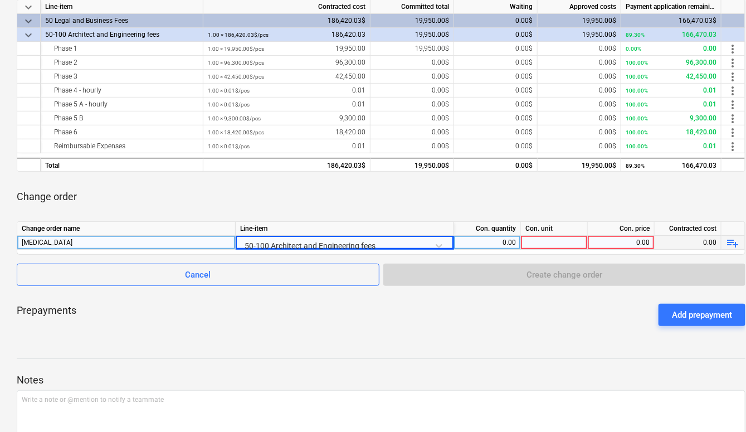
click at [563, 244] on div at bounding box center [554, 243] width 67 height 14
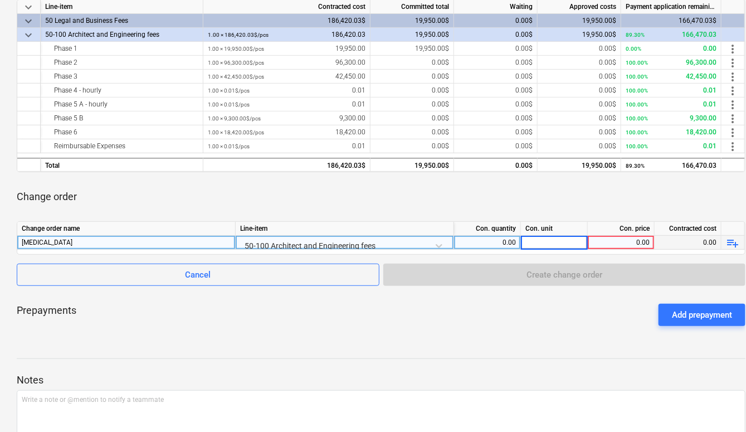
click at [496, 236] on div "0.00" at bounding box center [486, 243] width 57 height 14
type input "1"
click at [542, 236] on div at bounding box center [554, 243] width 67 height 14
type input "1"
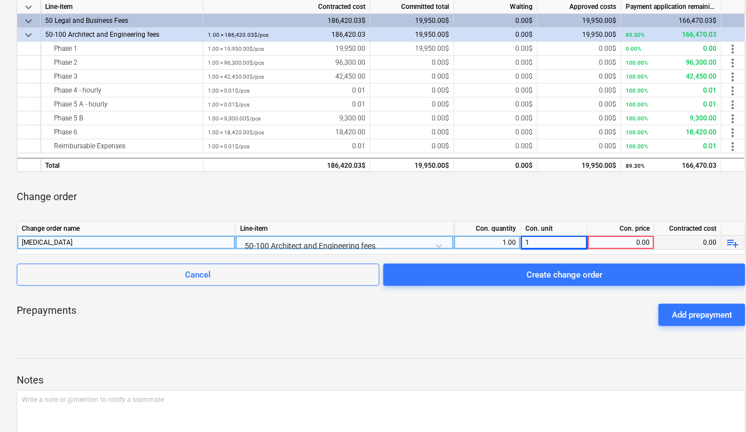
click at [606, 241] on div "0.00" at bounding box center [620, 243] width 57 height 14
type input "2000"
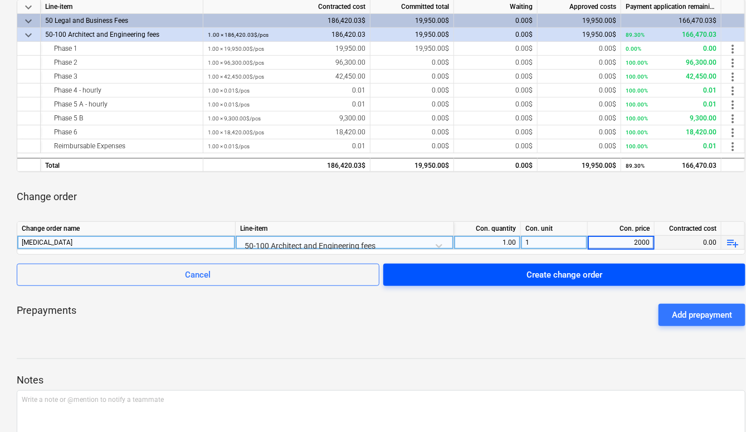
click at [620, 271] on span "Create change order" at bounding box center [564, 274] width 335 height 14
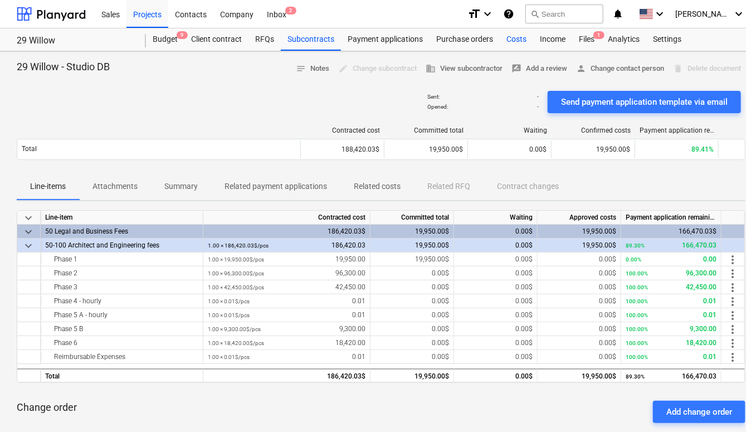
click at [512, 36] on div "Costs" at bounding box center [516, 39] width 33 height 22
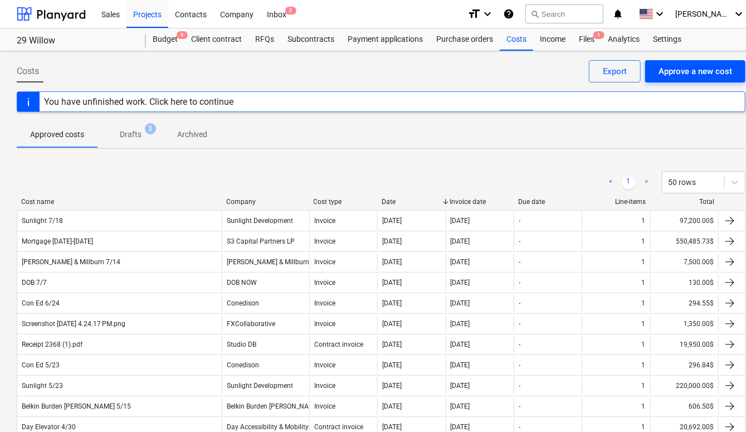
click at [695, 73] on div "Approve a new cost" at bounding box center [695, 71] width 74 height 14
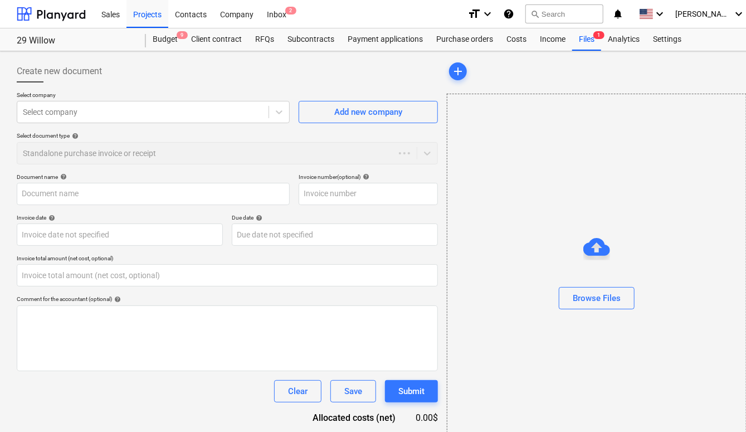
type input "0.00"
click at [274, 117] on div at bounding box center [279, 112] width 20 height 20
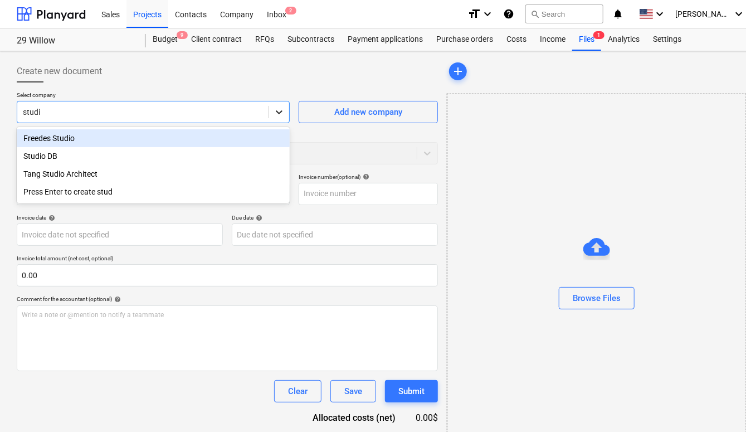
type input "studio"
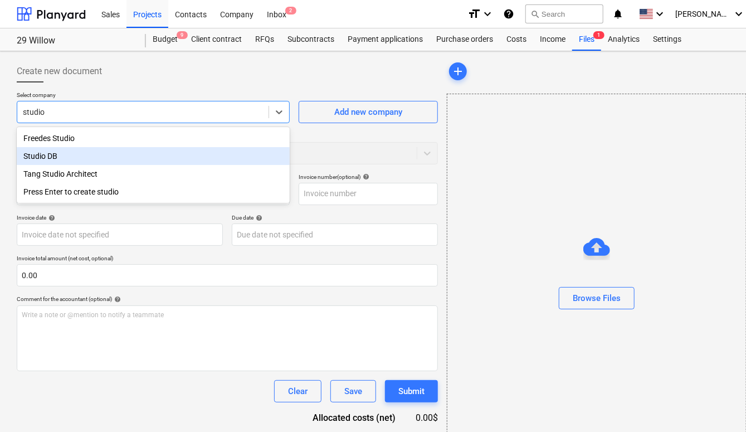
click at [193, 151] on div "Studio DB" at bounding box center [153, 156] width 273 height 18
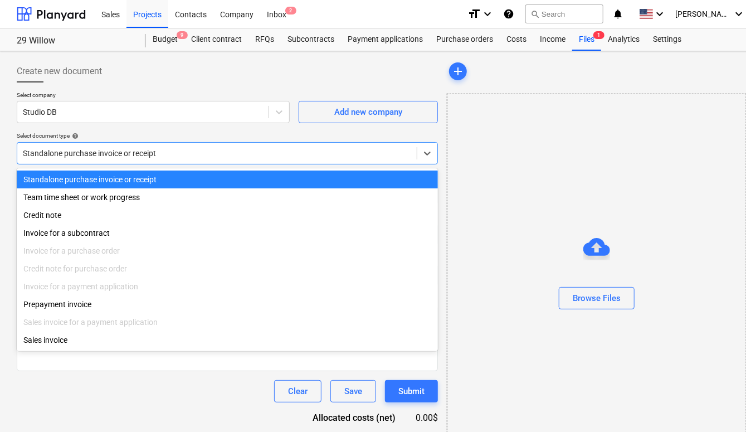
click at [193, 151] on div at bounding box center [217, 153] width 388 height 11
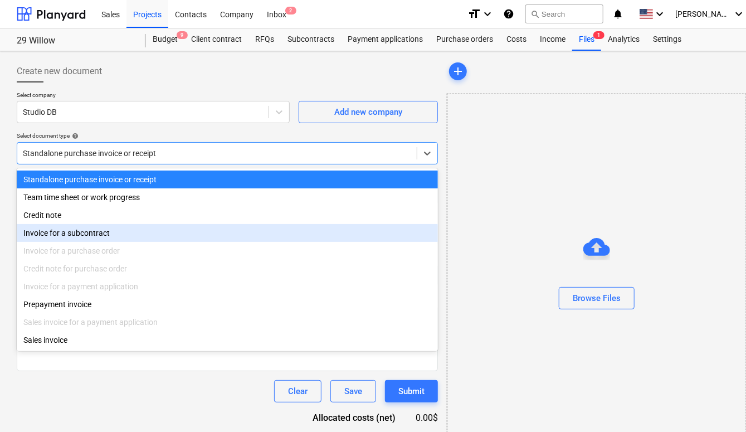
click at [116, 233] on div "Invoice for a subcontract" at bounding box center [227, 233] width 421 height 18
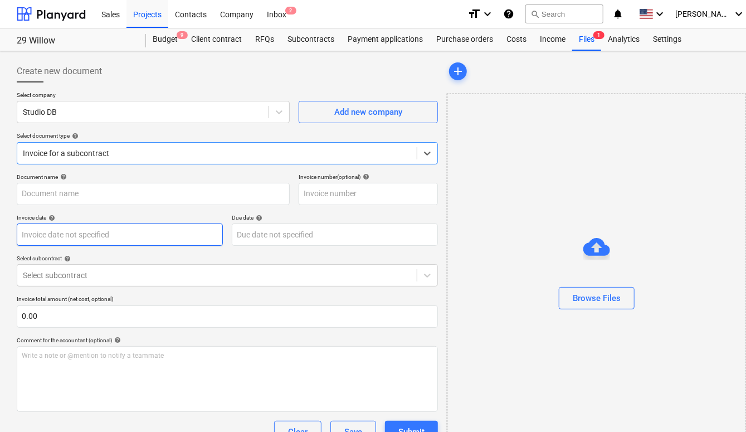
click at [116, 233] on body "Sales Projects Contacts Company Inbox 2 format_size keyboard_arrow_down help se…" at bounding box center [373, 216] width 746 height 432
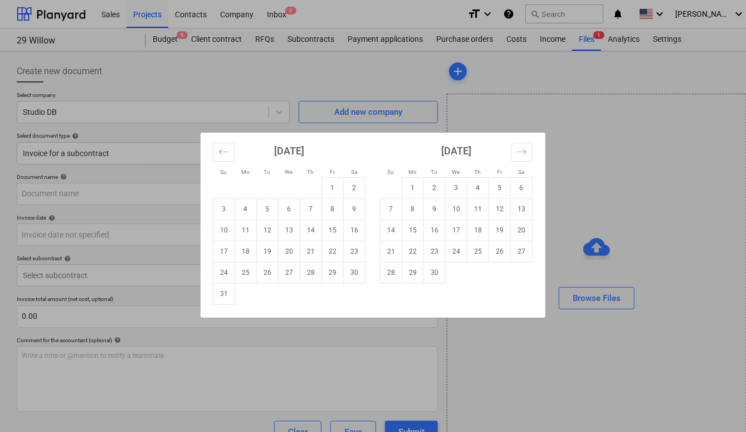
click at [130, 210] on div "Su Mo Tu We Th Fr Sa Su Mo Tu We Th Fr Sa [DATE] 1 2 3 4 5 6 7 8 9 10 11 12 13 …" at bounding box center [373, 216] width 746 height 432
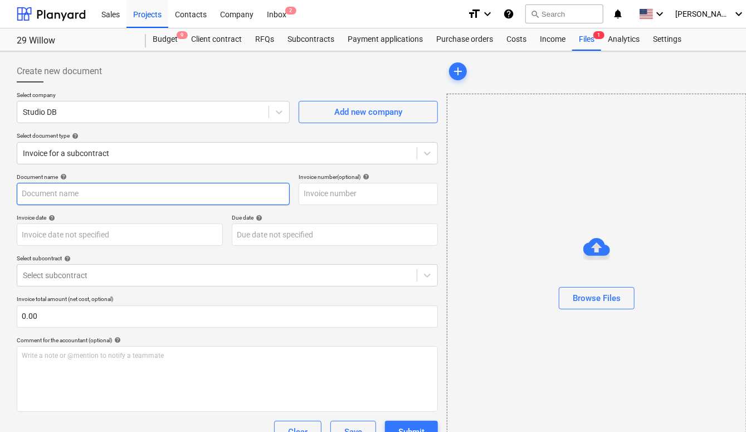
click at [123, 193] on input "text" at bounding box center [153, 194] width 273 height 22
type input "[MEDICAL_DATA]"
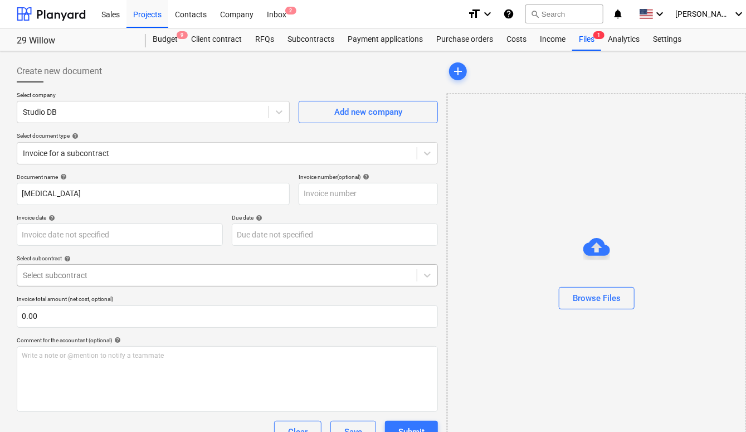
click at [100, 280] on div "Select subcontract" at bounding box center [216, 275] width 399 height 16
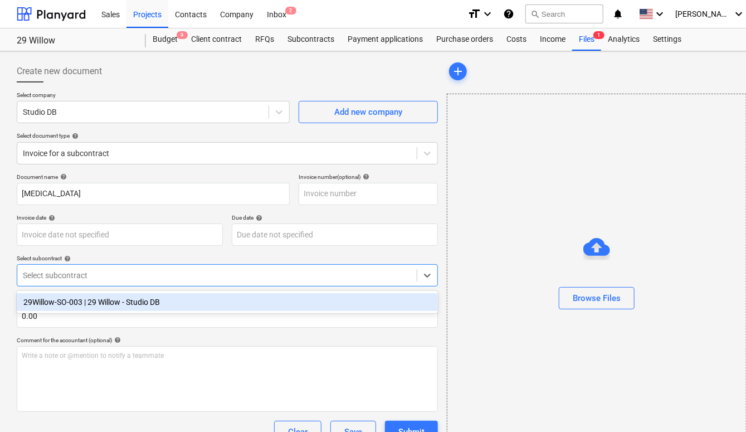
click at [90, 306] on div "29Willow-SO-003 | 29 Willow - Studio DB" at bounding box center [227, 302] width 421 height 18
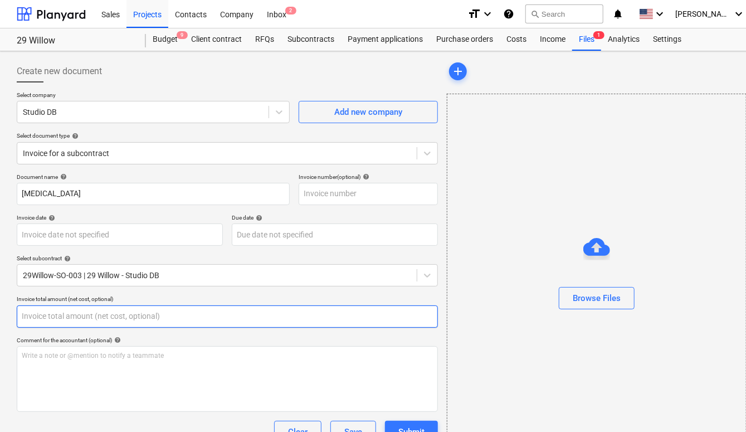
click at [90, 306] on input "text" at bounding box center [227, 316] width 421 height 22
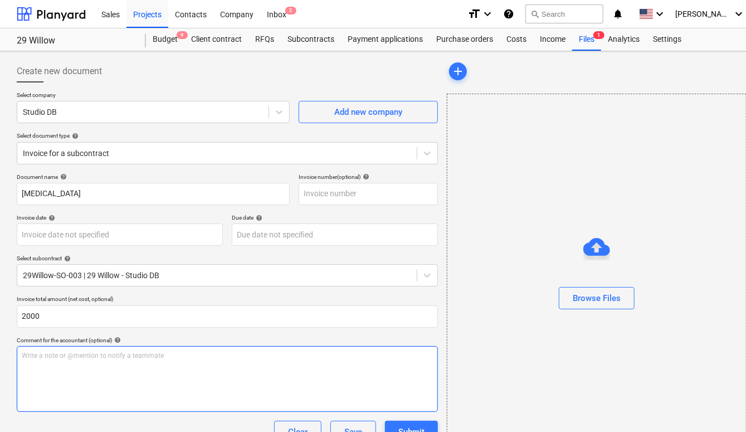
type input "2,000.00"
click at [68, 392] on div "Write a note or @mention to notify a teammate [PERSON_NAME]" at bounding box center [227, 379] width 421 height 66
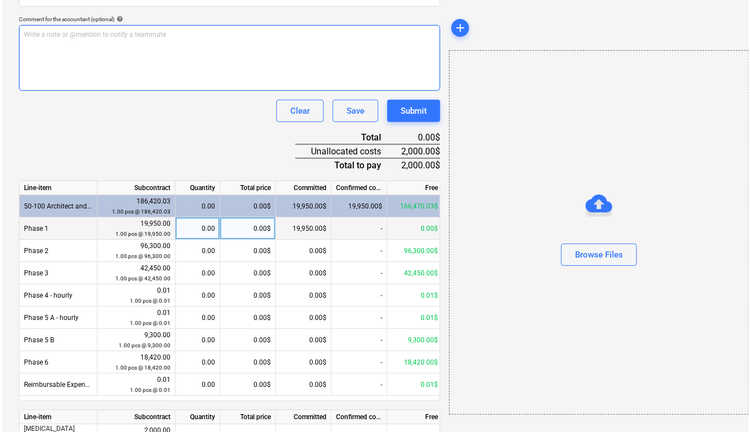
scroll to position [379, 0]
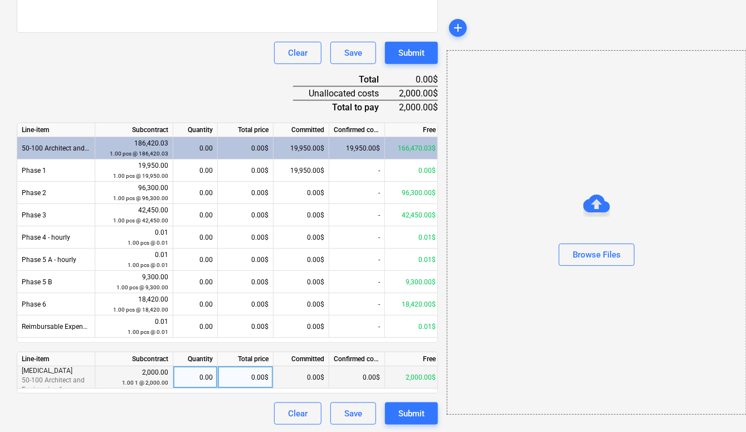
click at [248, 371] on div "0.00$" at bounding box center [246, 377] width 56 height 22
click at [207, 371] on div "0.00" at bounding box center [195, 377] width 35 height 22
type input "1"
click at [256, 368] on div "2,000.00$" at bounding box center [246, 377] width 56 height 22
type input "2000"
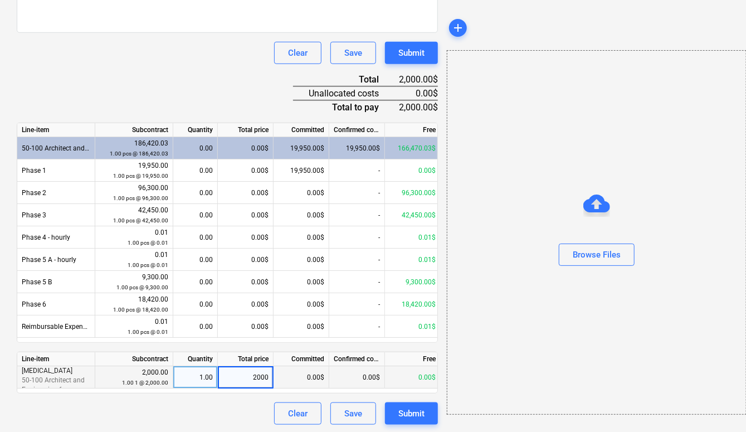
click at [258, 405] on div "Clear Save Submit" at bounding box center [227, 413] width 421 height 22
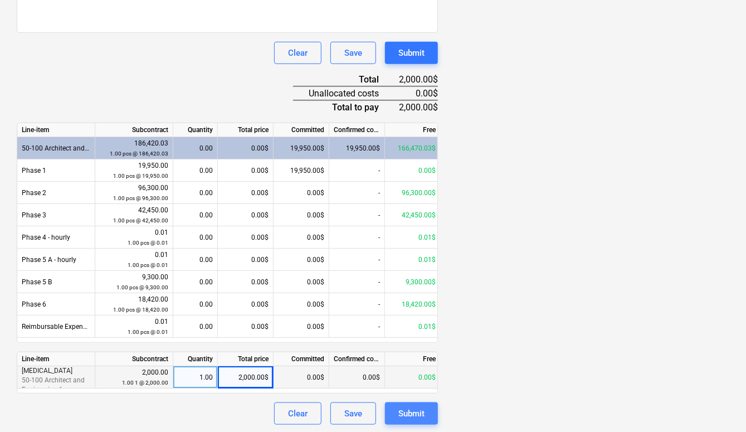
click at [424, 408] on button "Submit" at bounding box center [411, 413] width 53 height 22
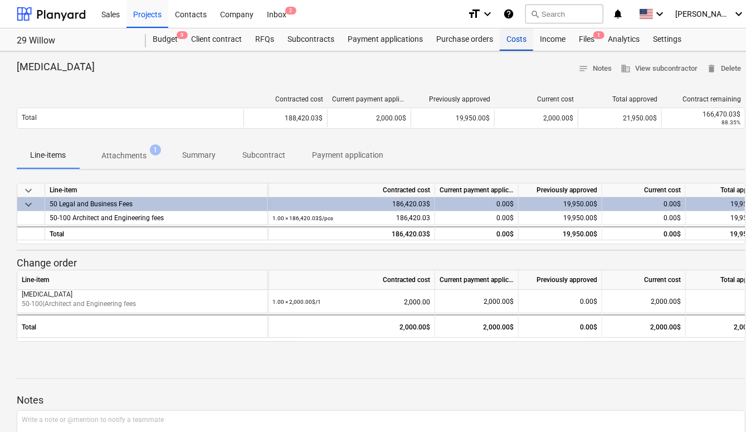
click at [516, 38] on div "Costs" at bounding box center [516, 39] width 33 height 22
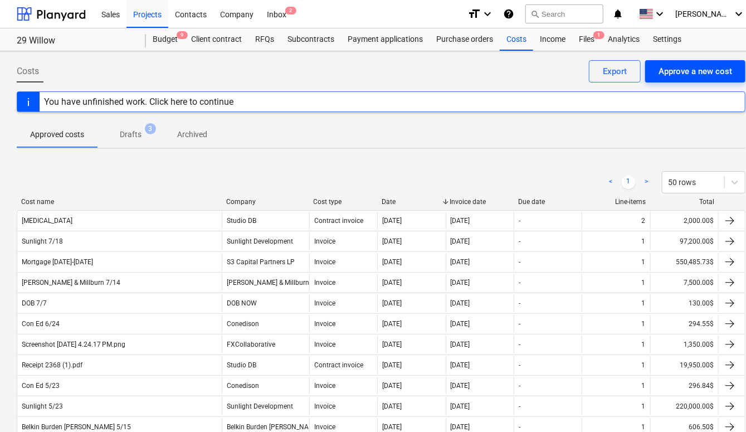
click at [671, 65] on div "Approve a new cost" at bounding box center [695, 71] width 74 height 14
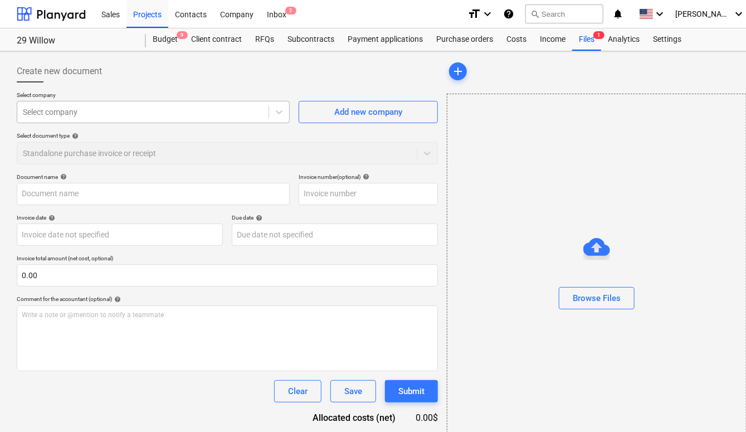
click at [104, 115] on div at bounding box center [143, 111] width 240 height 11
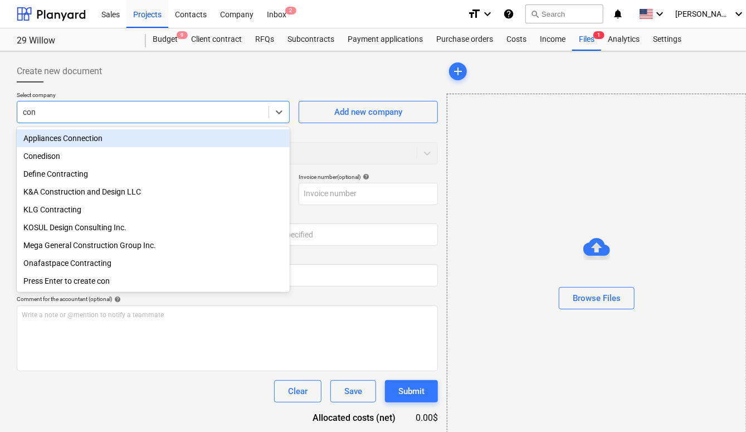
type input "cone"
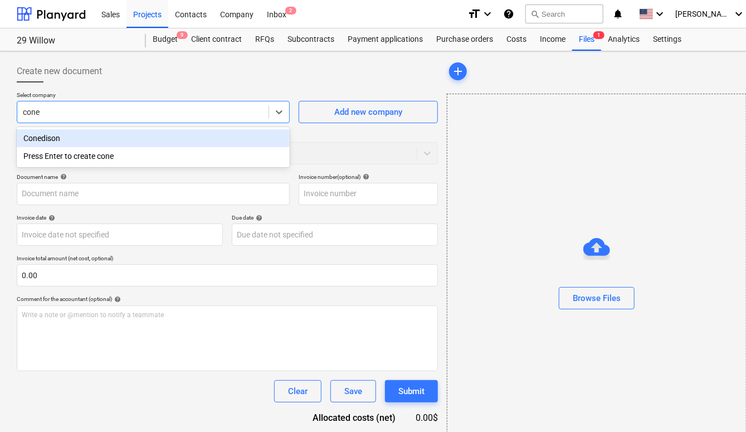
click at [97, 136] on div "Conedison" at bounding box center [153, 138] width 273 height 18
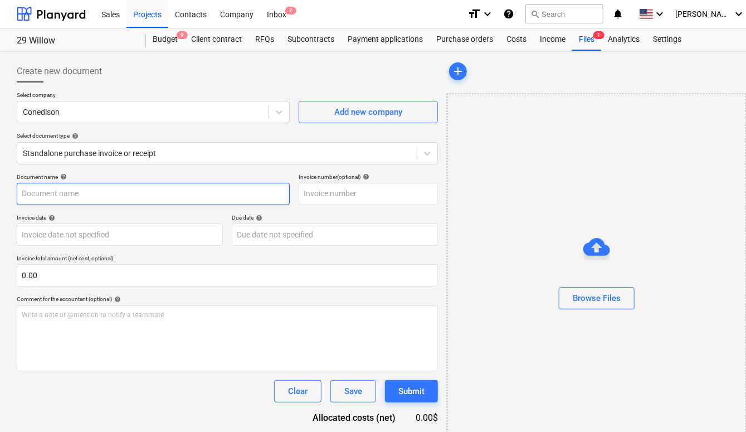
click at [84, 191] on input "text" at bounding box center [153, 194] width 273 height 22
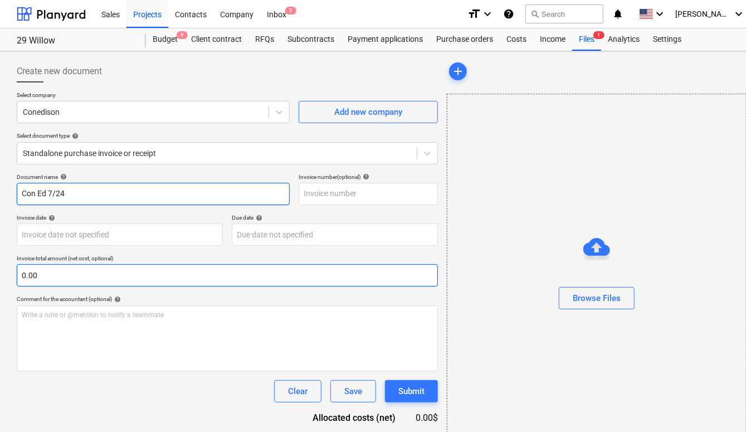
type input "Con Ed 7/24"
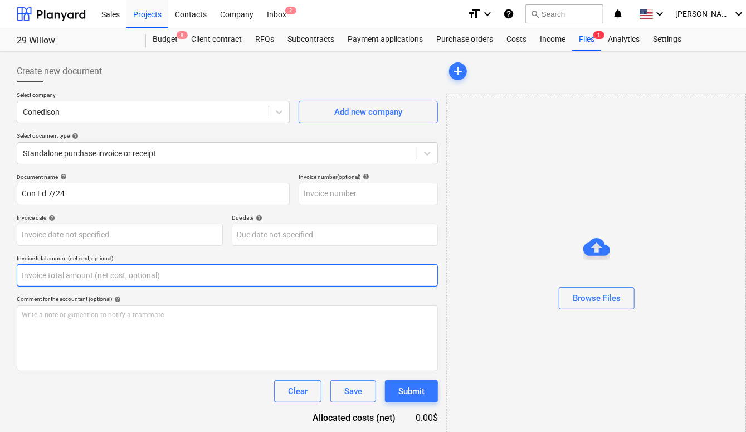
click at [60, 271] on input "text" at bounding box center [227, 275] width 421 height 22
paste input "298.57"
type input "298.57"
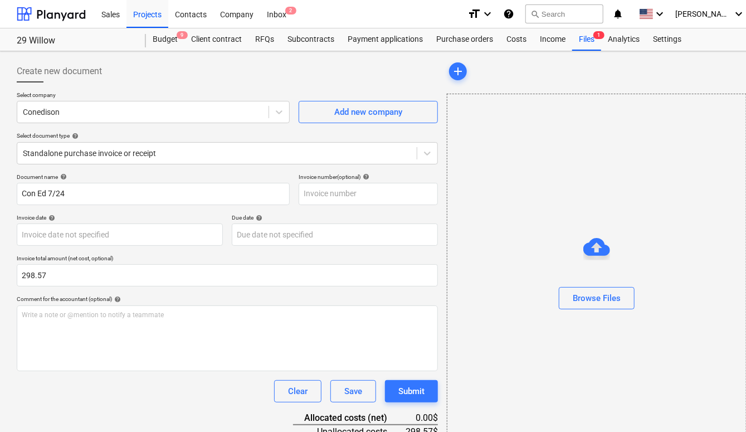
click at [456, 300] on div "Browse Files" at bounding box center [596, 275] width 299 height 85
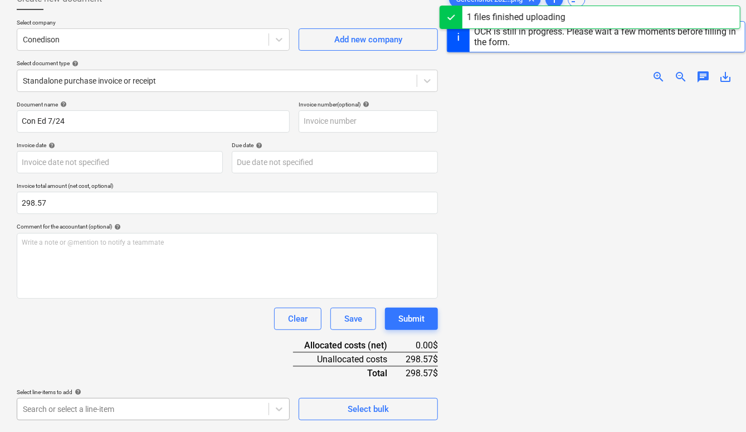
click at [237, 359] on body "Sales Projects Contacts Company Inbox 2 format_size keyboard_arrow_down help se…" at bounding box center [373, 144] width 746 height 432
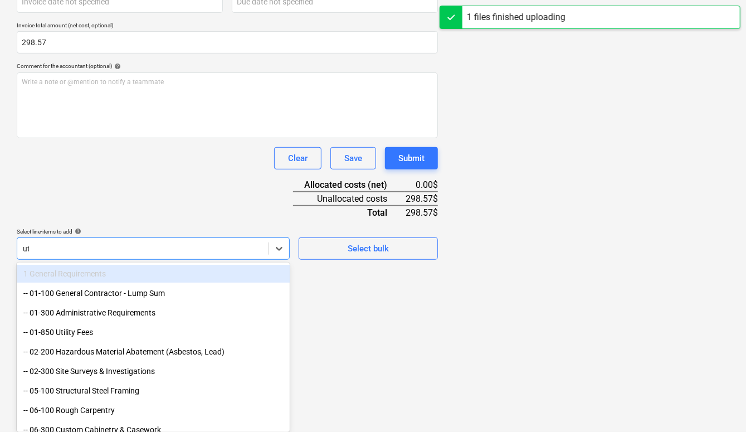
scroll to position [141, 0]
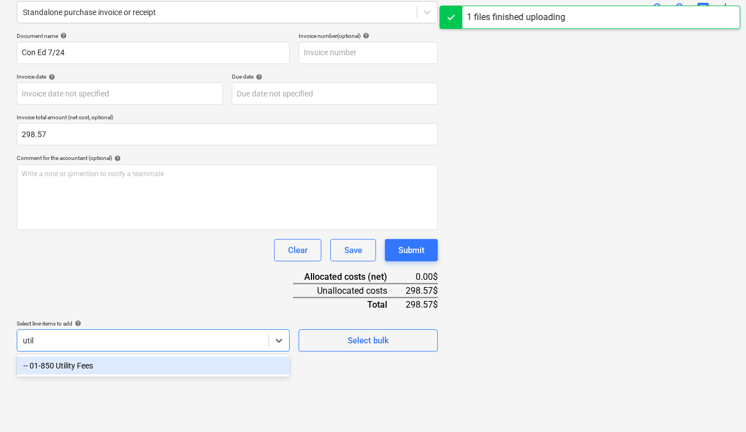
type input "utili"
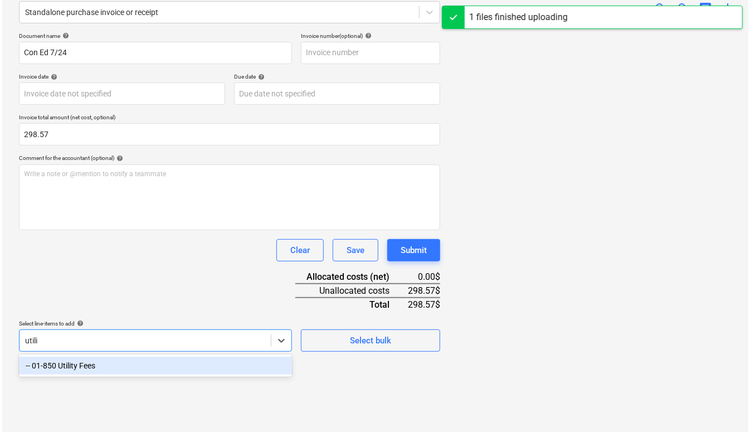
scroll to position [111, 0]
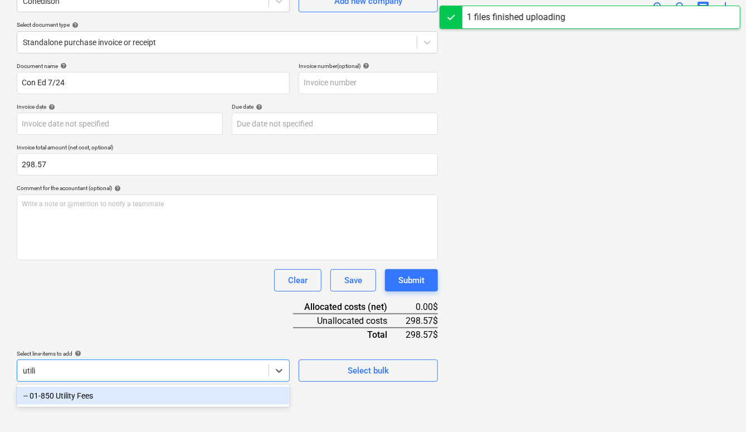
click at [207, 389] on div "-- 01-850 Utility Fees" at bounding box center [153, 396] width 273 height 18
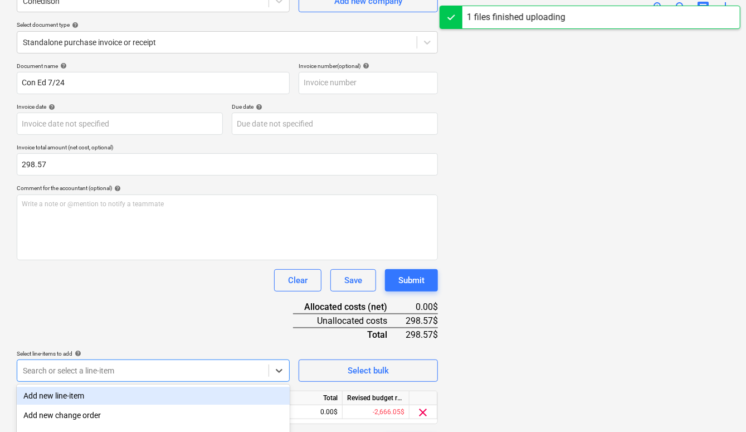
click at [265, 350] on div "Select line-items to add help" at bounding box center [153, 353] width 273 height 7
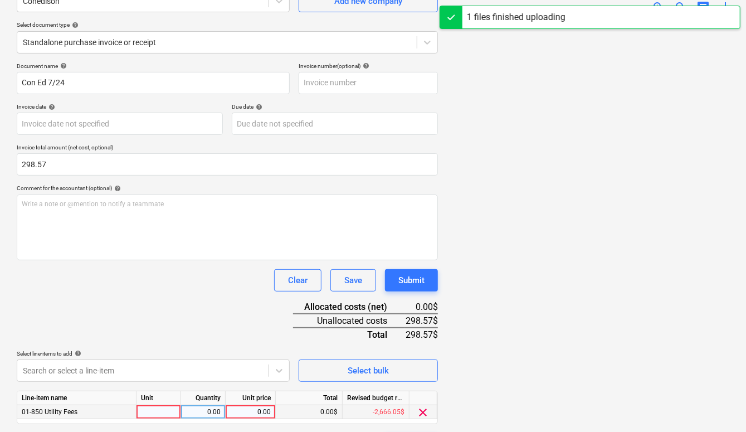
click at [263, 409] on div "0.00" at bounding box center [250, 412] width 41 height 14
type input "298.57"
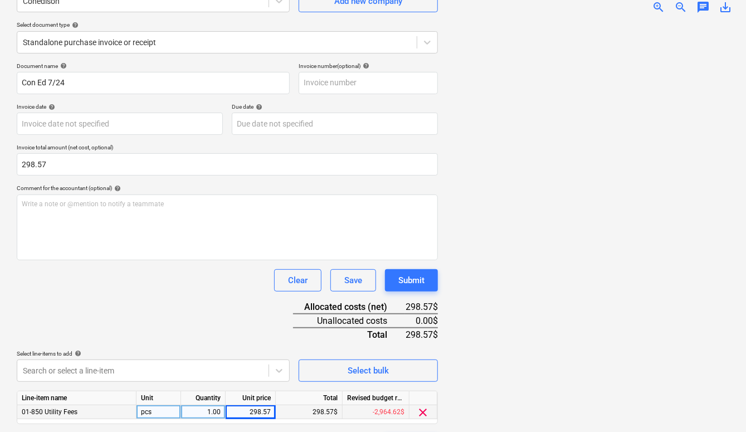
click at [218, 303] on div "Document name help Con Ed 7/24 Invoice number (optional) help Invoice date help…" at bounding box center [227, 258] width 421 height 393
click at [410, 275] on div "Submit" at bounding box center [411, 280] width 26 height 14
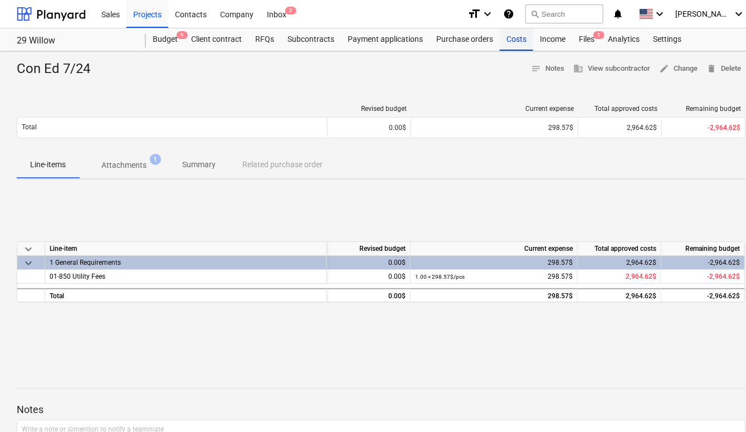
click at [504, 37] on div "Costs" at bounding box center [516, 39] width 33 height 22
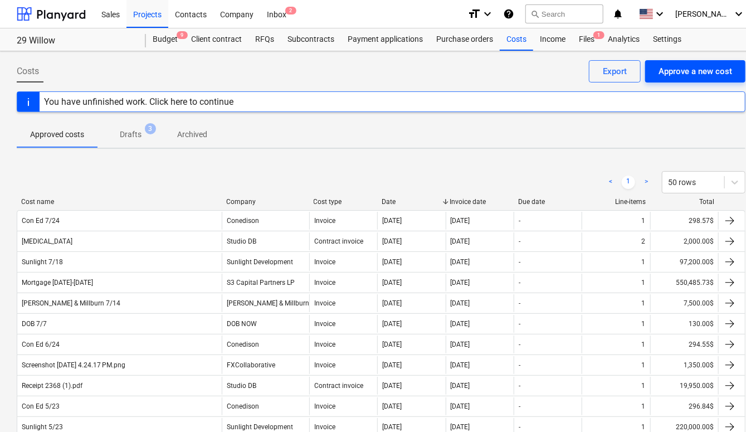
click at [689, 73] on div "Approve a new cost" at bounding box center [695, 71] width 74 height 14
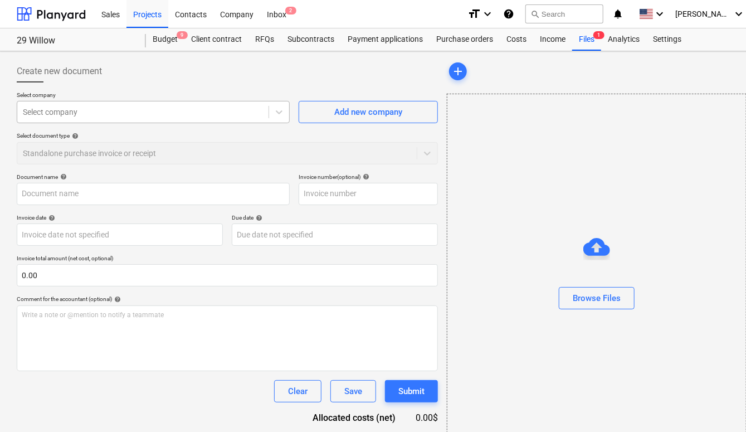
click at [153, 102] on div "Select company" at bounding box center [153, 112] width 273 height 22
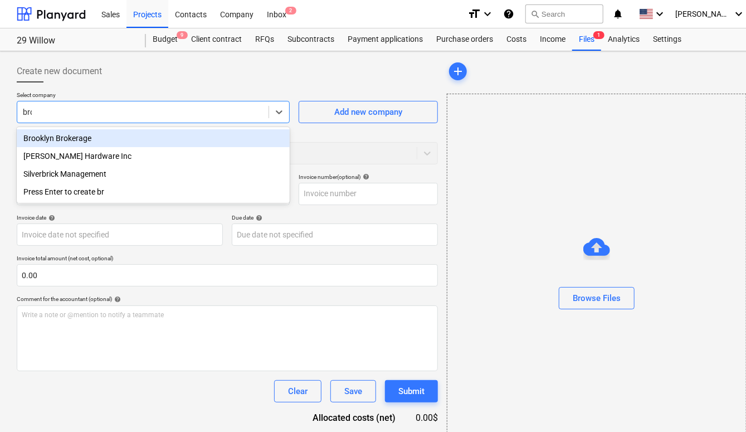
type input "broo"
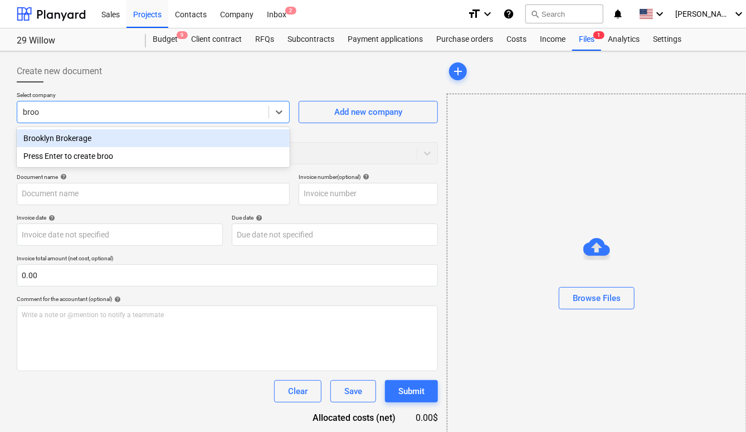
click at [112, 133] on div "Brooklyn Brokerage" at bounding box center [153, 138] width 273 height 18
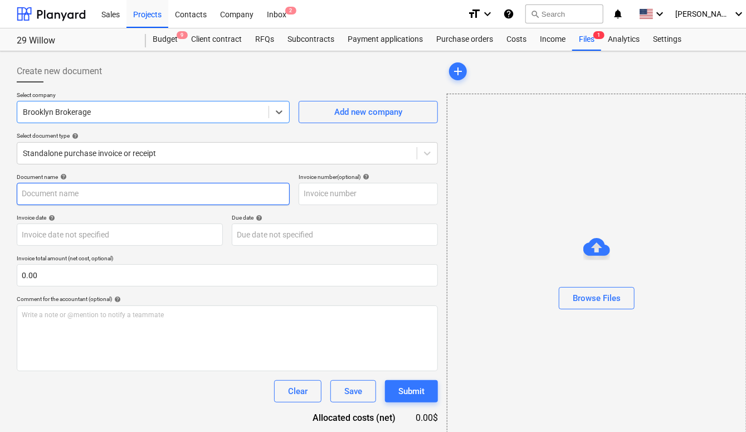
click at [97, 189] on input "text" at bounding box center [153, 194] width 273 height 22
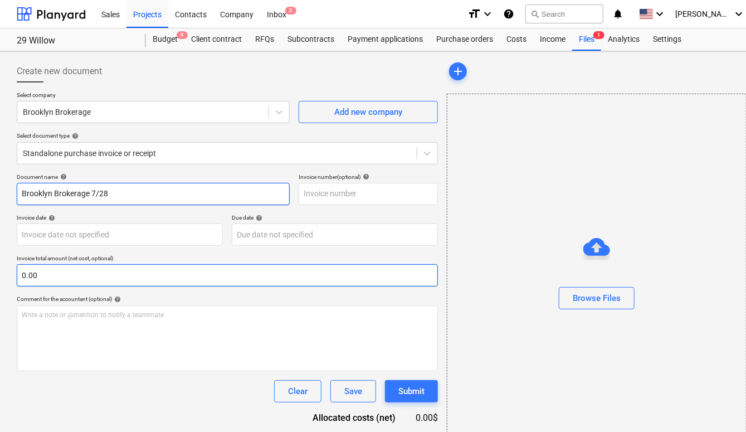
type input "Brooklyn Brokerage 7/28"
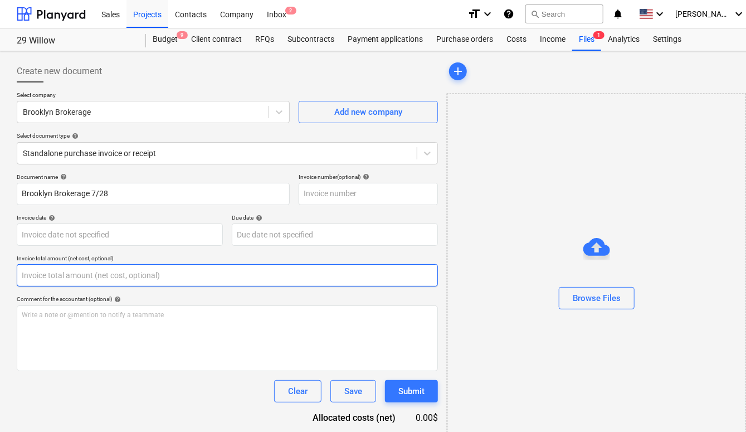
click at [70, 272] on input "text" at bounding box center [227, 275] width 421 height 22
paste input "19164.75"
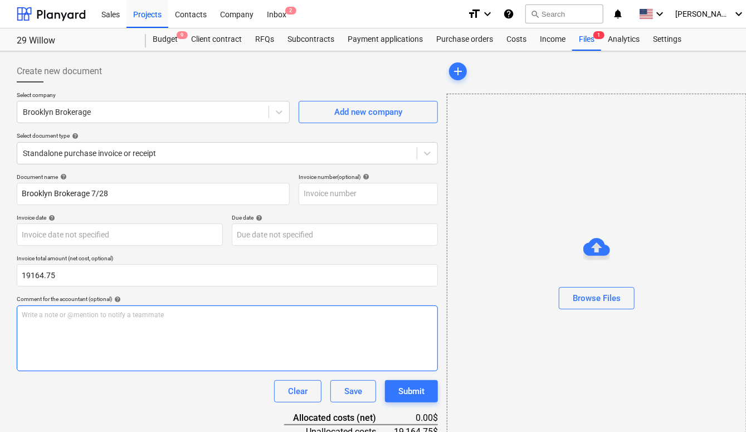
type input "19,164.75"
click at [87, 348] on div "Write a note or @mention to notify a teammate [PERSON_NAME]" at bounding box center [227, 338] width 421 height 66
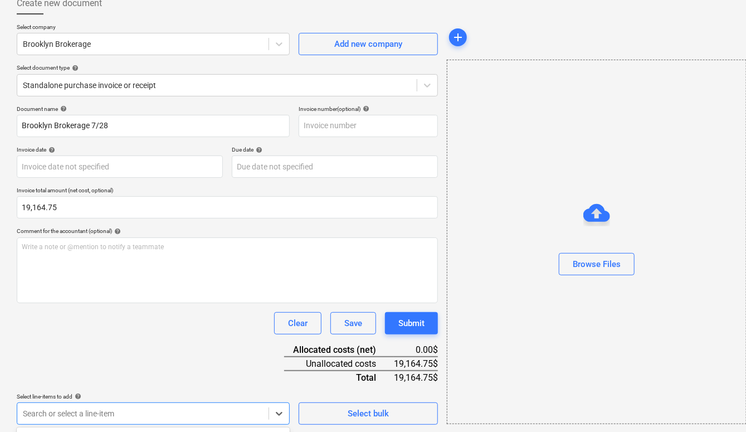
scroll to position [233, 0]
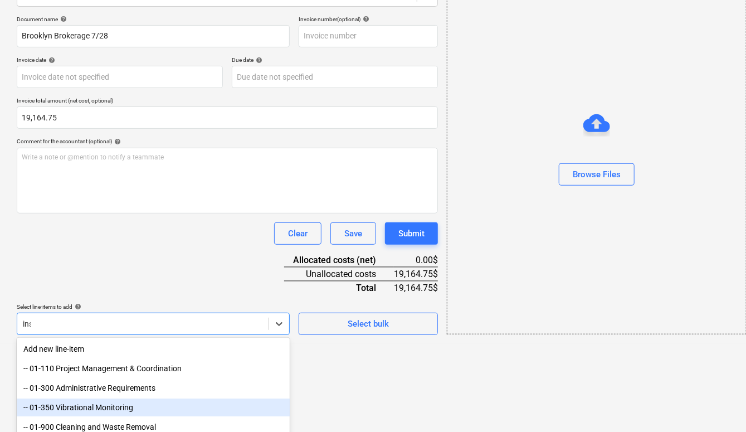
type input "insu"
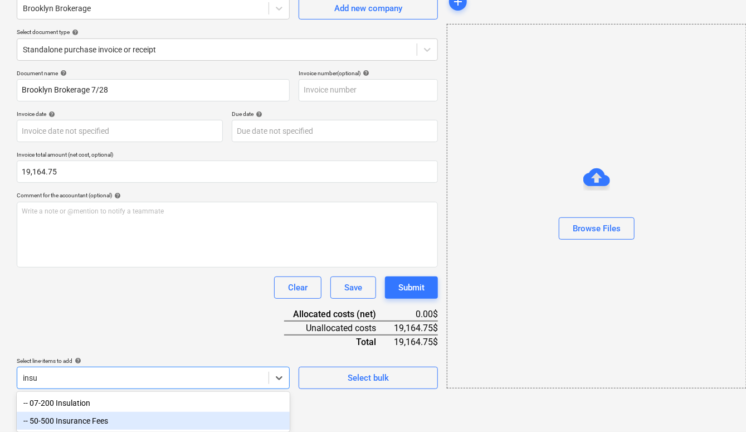
click at [174, 415] on div "-- 50-500 Insurance Fees" at bounding box center [153, 421] width 273 height 18
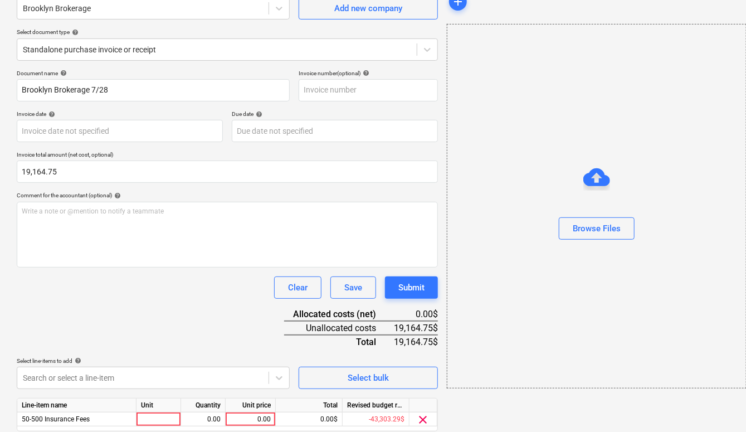
click at [176, 292] on div "Clear Save Submit" at bounding box center [227, 287] width 421 height 22
click at [246, 419] on div "0.00" at bounding box center [250, 419] width 41 height 14
type input "19164.75"
click at [239, 314] on div "Document name help Brooklyn Brokerage 7/28 Invoice number (optional) help Invoi…" at bounding box center [227, 266] width 421 height 393
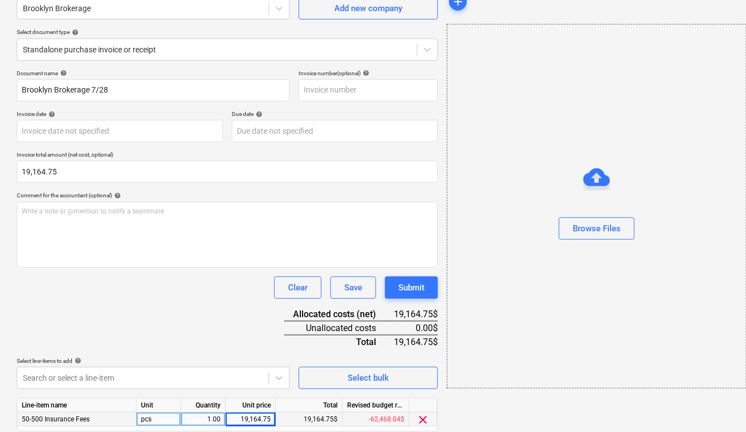
scroll to position [0, 0]
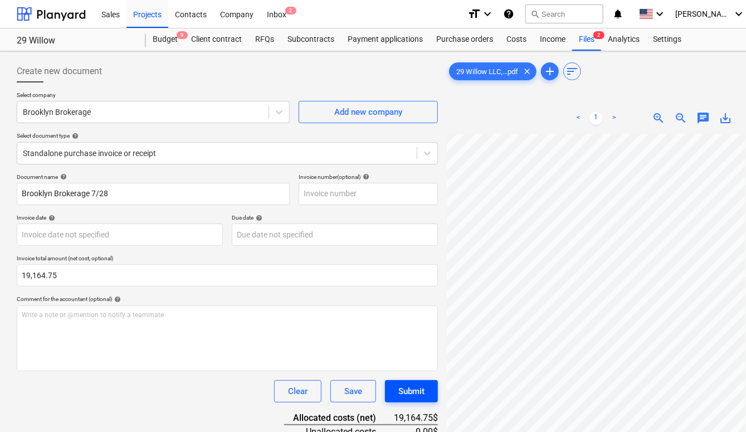
click at [425, 393] on button "Submit" at bounding box center [411, 391] width 53 height 22
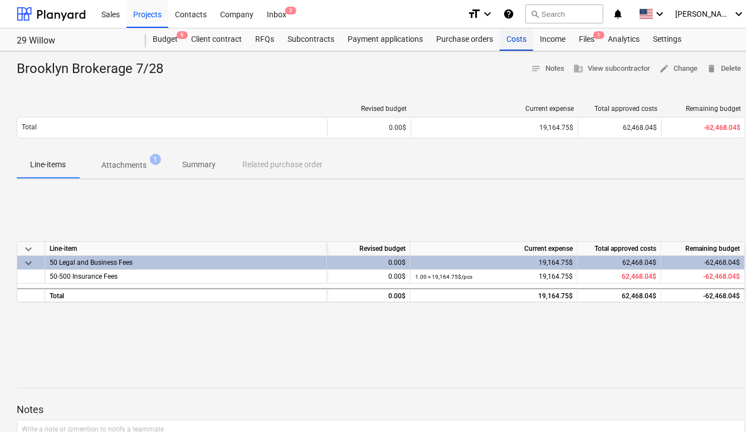
click at [514, 37] on div "Costs" at bounding box center [516, 39] width 33 height 22
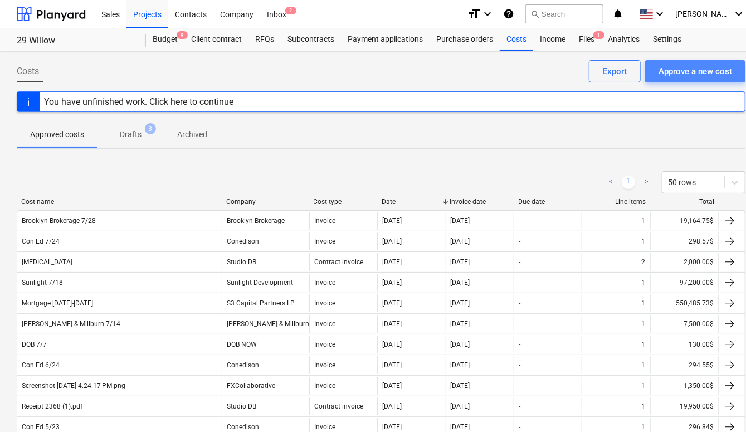
click at [678, 80] on button "Approve a new cost" at bounding box center [695, 71] width 100 height 22
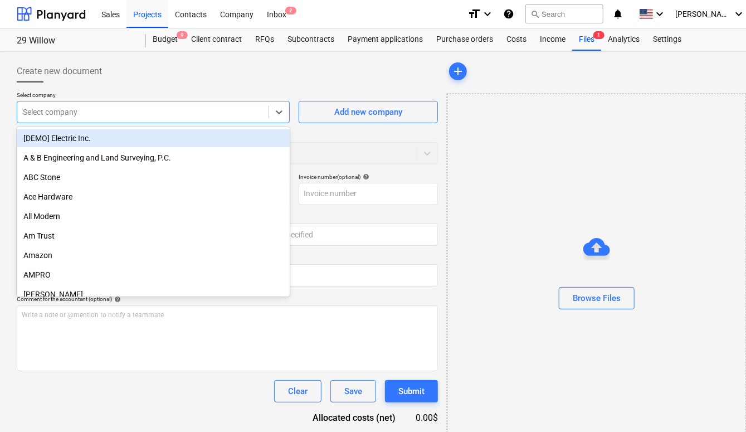
click at [204, 119] on div "Select company" at bounding box center [153, 112] width 273 height 22
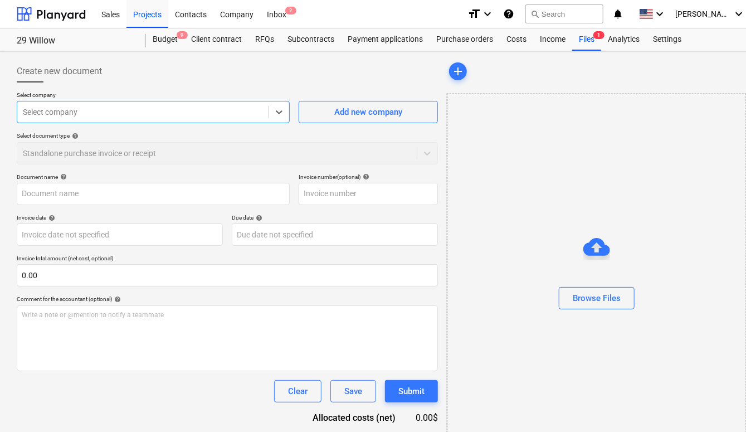
click at [183, 109] on div at bounding box center [143, 111] width 240 height 11
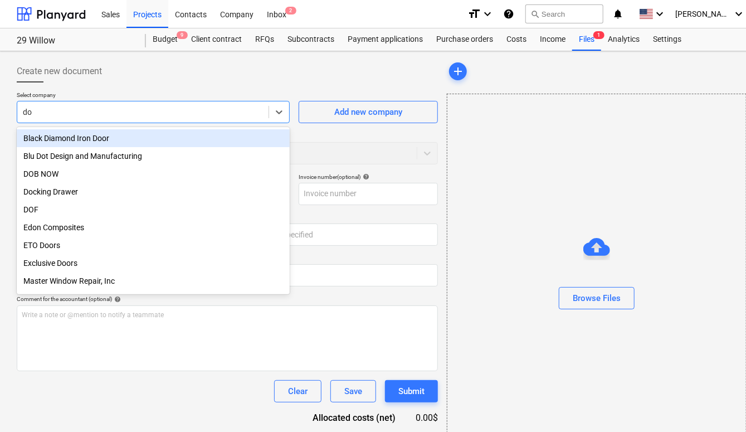
type input "dob"
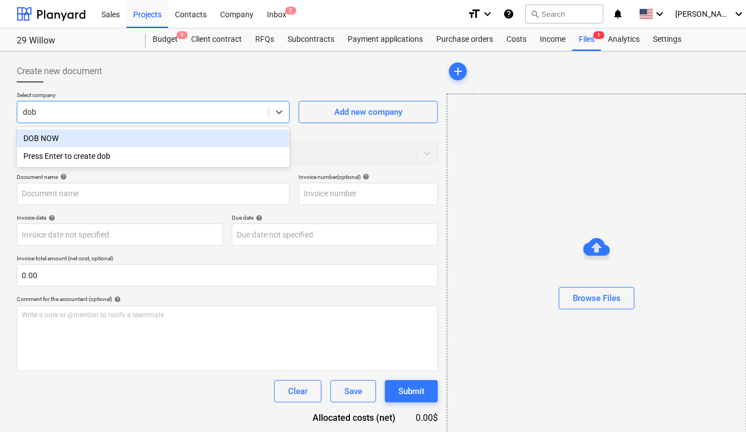
click at [177, 130] on div "DOB NOW" at bounding box center [153, 138] width 273 height 18
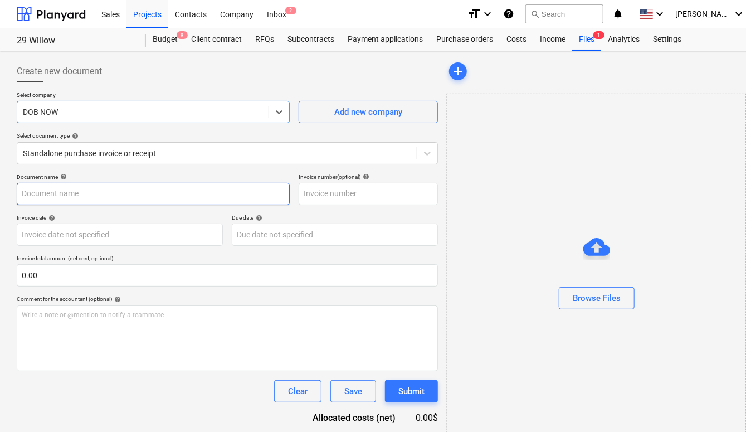
click at [155, 197] on input "text" at bounding box center [153, 194] width 273 height 22
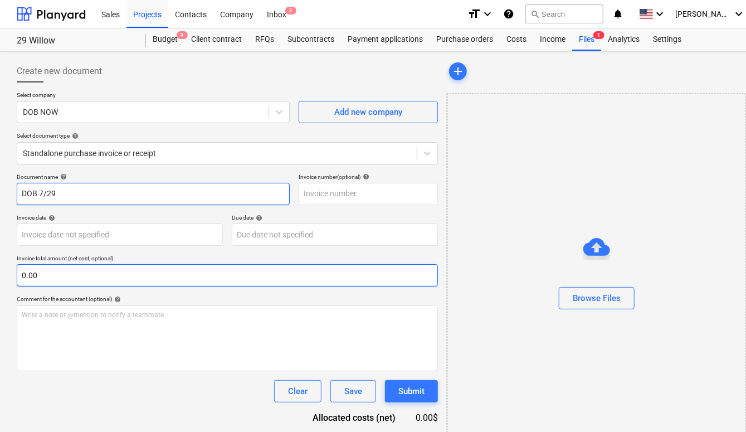
type input "DOB 7/29"
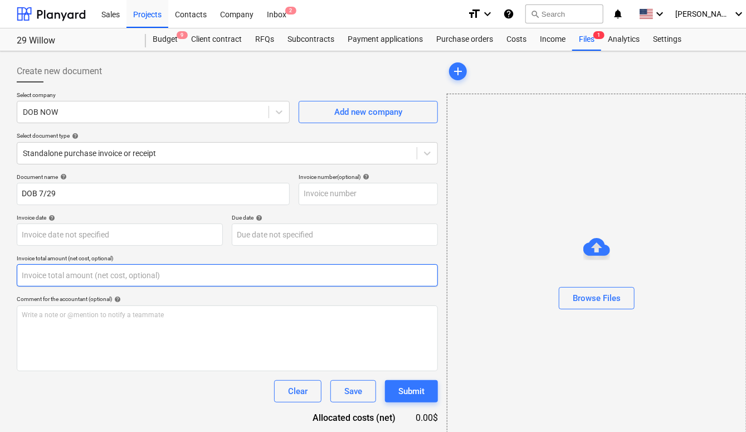
click at [40, 277] on input "text" at bounding box center [227, 275] width 421 height 22
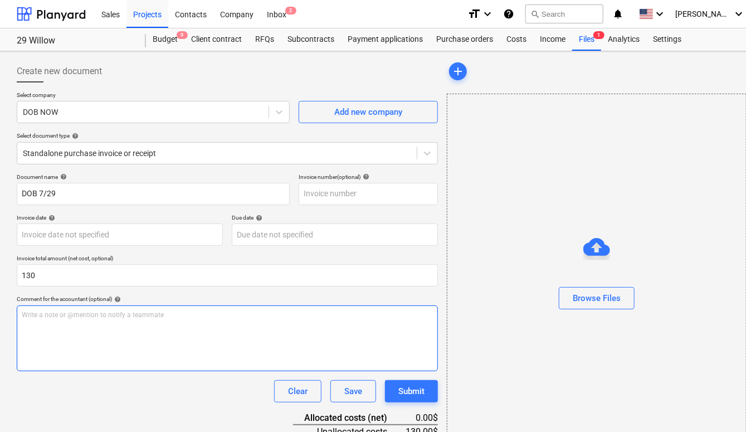
type input "130.00"
click at [102, 365] on div "Write a note or @mention to notify a teammate [PERSON_NAME]" at bounding box center [227, 338] width 421 height 66
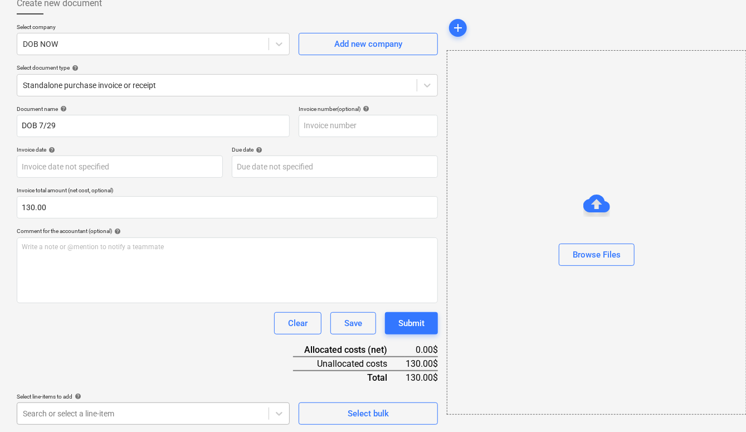
scroll to position [233, 0]
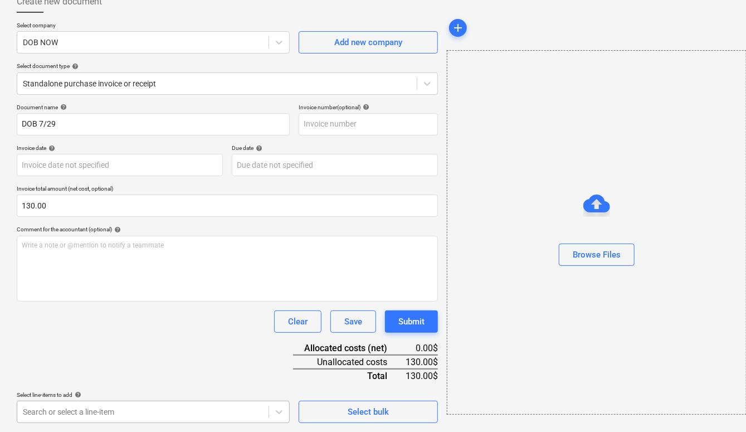
click at [101, 362] on body "Sales Projects Contacts Company Inbox 2 format_size keyboard_arrow_down help se…" at bounding box center [373, 146] width 746 height 432
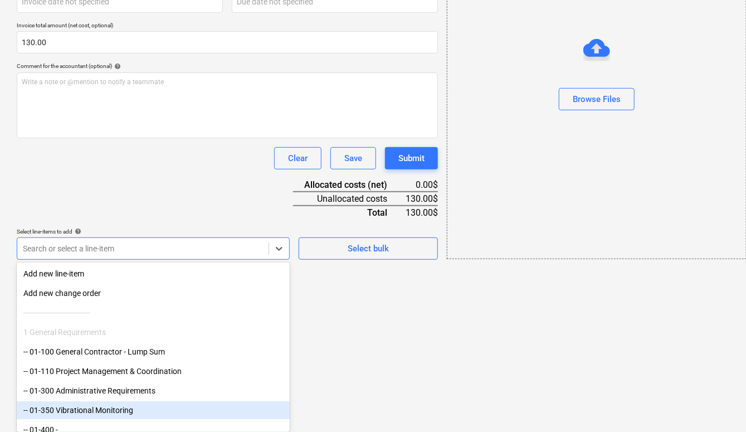
type input "e"
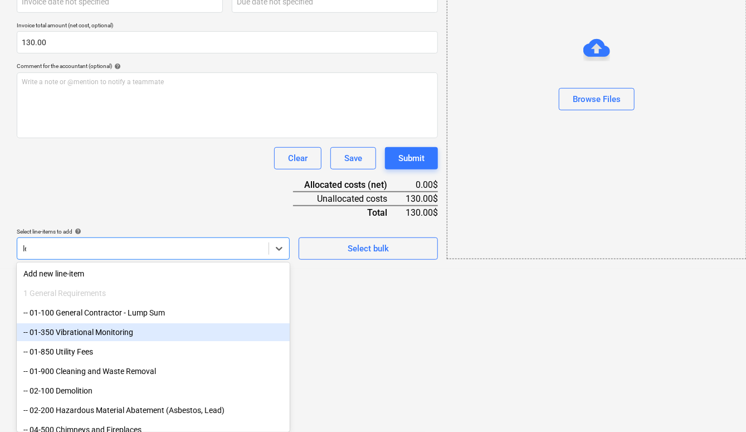
type input "leg"
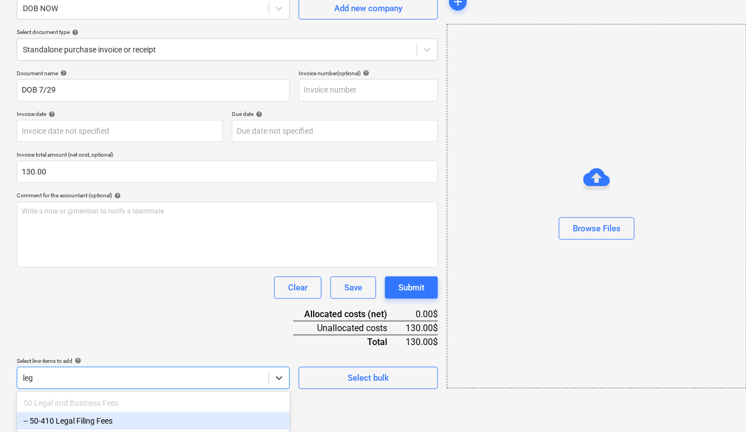
click at [111, 417] on div "-- 50-410 Legal Filing Fees" at bounding box center [153, 421] width 273 height 18
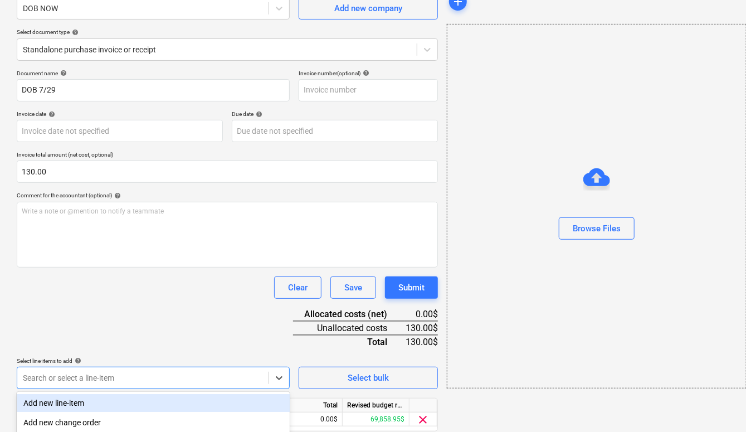
click at [128, 340] on div "Document name help DOB 7/29 Invoice number (optional) help Invoice date help Pr…" at bounding box center [227, 266] width 421 height 393
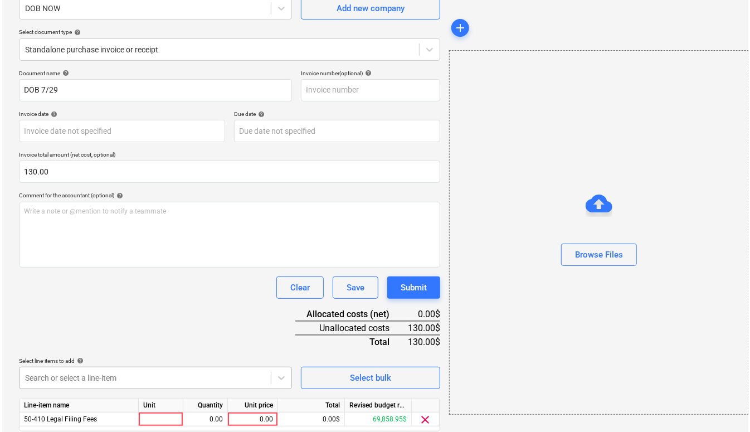
scroll to position [141, 0]
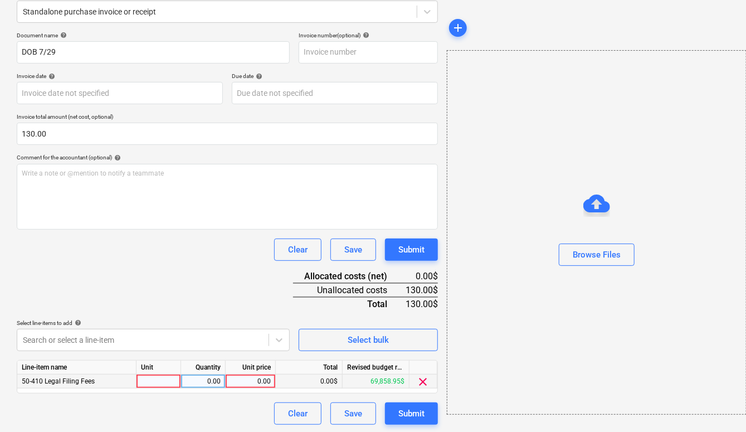
click at [241, 374] on div "0.00" at bounding box center [250, 381] width 41 height 14
type input "130"
click at [259, 270] on div "Document name help DOB 7/29 Invoice number (optional) help Invoice date help Pr…" at bounding box center [227, 228] width 421 height 393
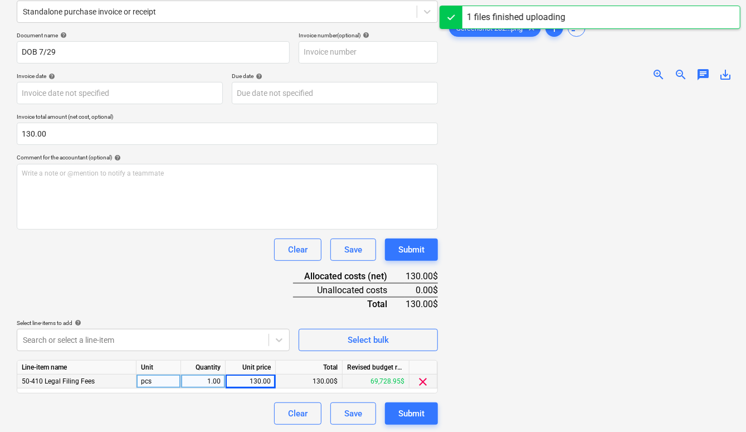
click at [431, 398] on div "Document name help DOB 7/29 Invoice number (optional) help Invoice date help Pr…" at bounding box center [227, 228] width 421 height 393
click at [429, 404] on button "Submit" at bounding box center [411, 413] width 53 height 22
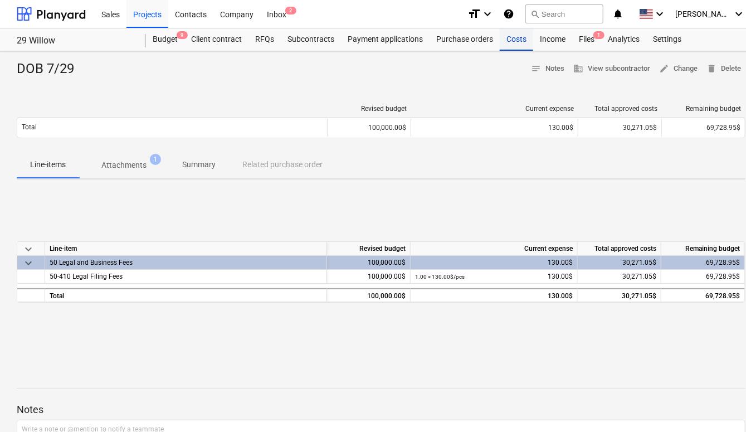
click at [507, 37] on div "Costs" at bounding box center [516, 39] width 33 height 22
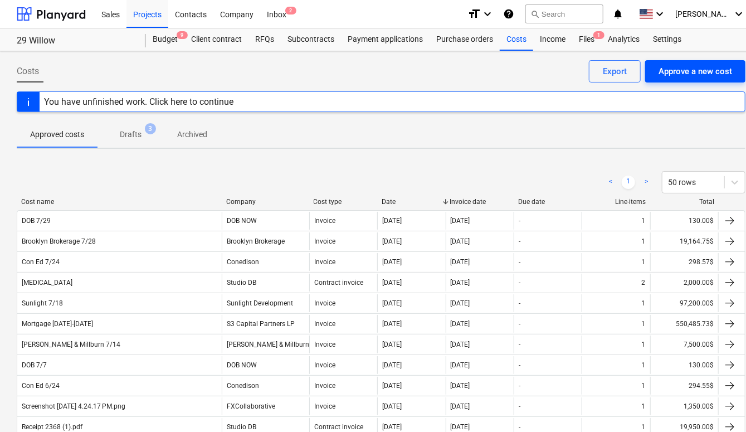
click at [701, 71] on div "Approve a new cost" at bounding box center [695, 71] width 74 height 14
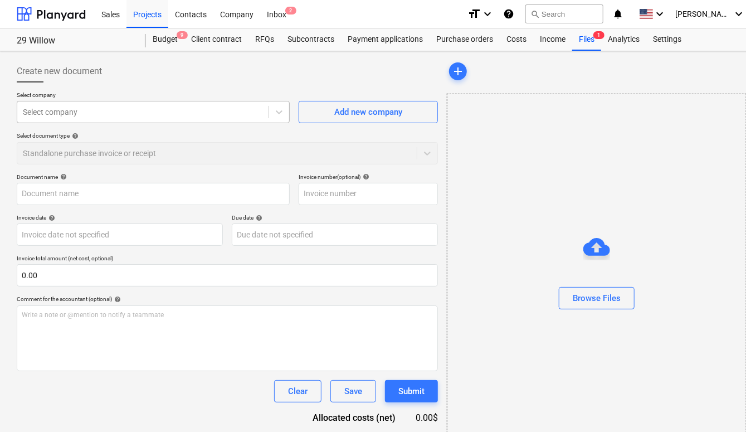
click at [104, 110] on div at bounding box center [143, 111] width 240 height 11
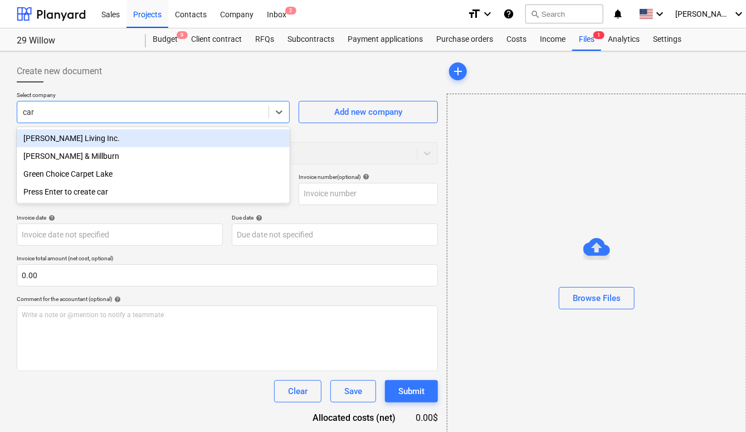
type input "cart"
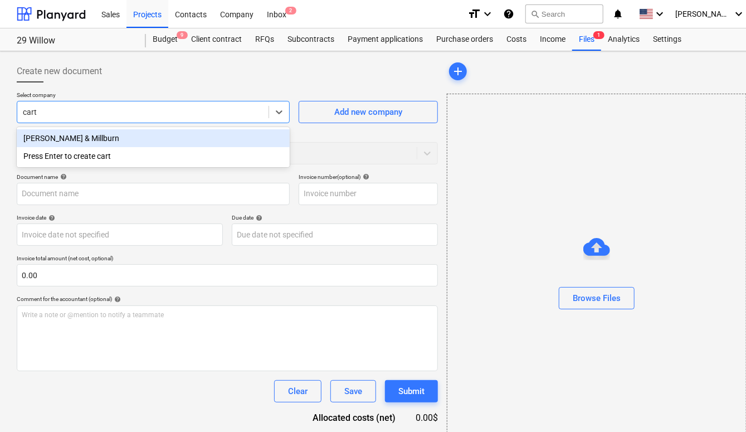
click at [77, 134] on div "[PERSON_NAME] & Millburn" at bounding box center [153, 138] width 273 height 18
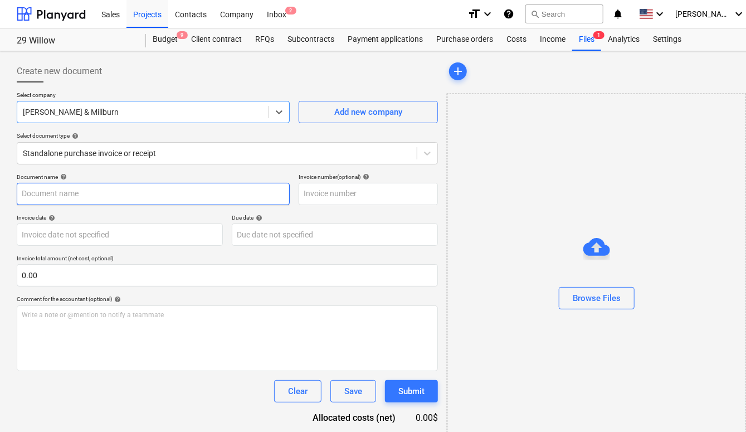
click at [165, 194] on input "text" at bounding box center [153, 194] width 273 height 22
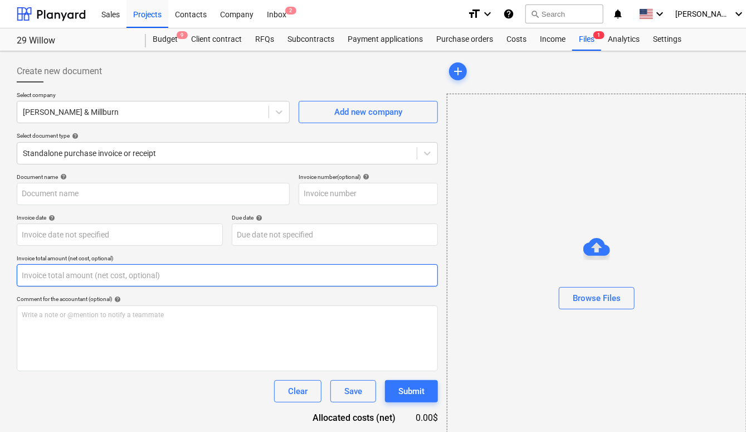
click at [98, 282] on input "text" at bounding box center [227, 275] width 421 height 22
paste input "$3,613.00"
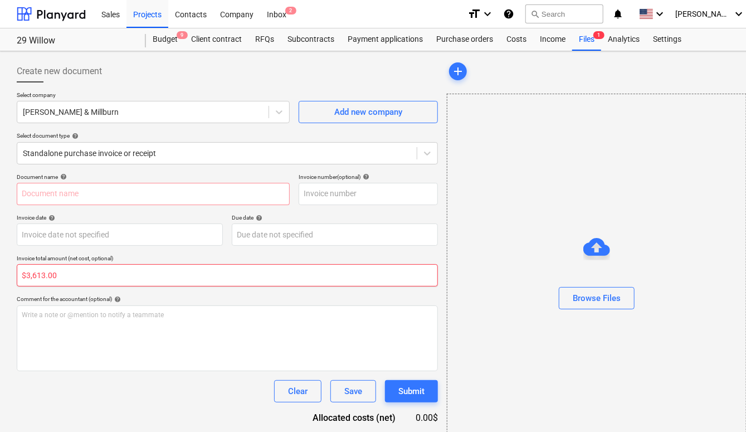
click at [27, 279] on input "$3,613.00" at bounding box center [227, 275] width 421 height 22
click at [27, 272] on input "$3,613.00" at bounding box center [227, 275] width 421 height 22
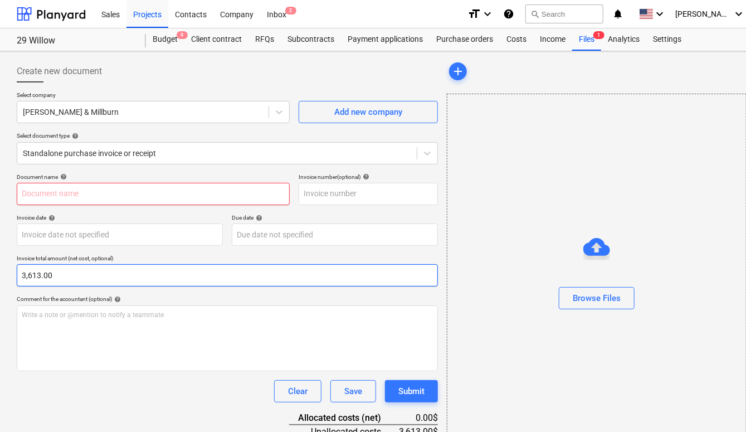
type input "3,613.00"
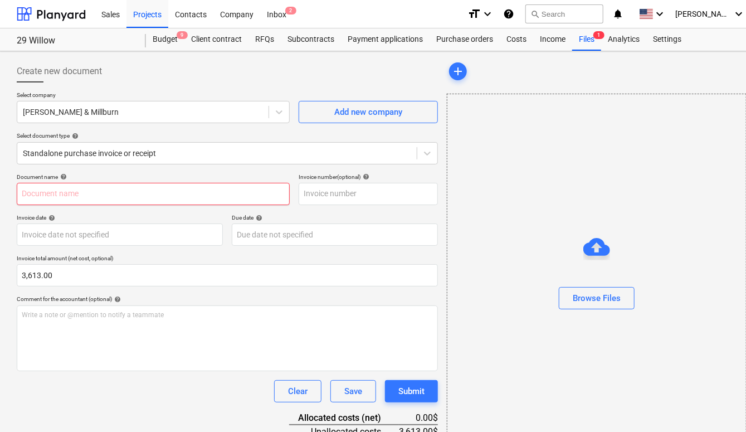
click at [87, 198] on input "text" at bounding box center [153, 194] width 273 height 22
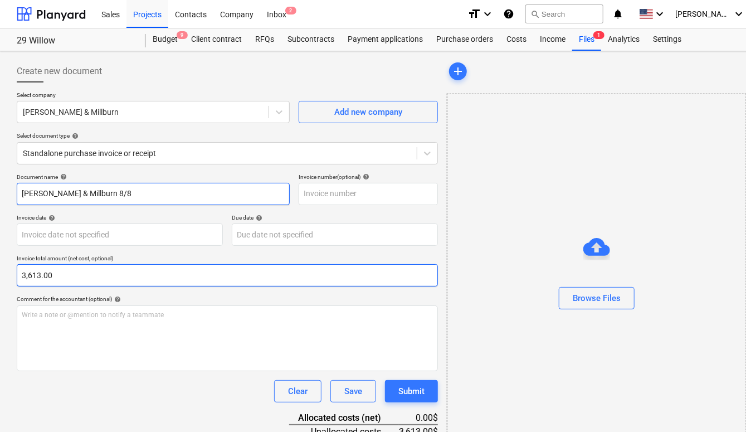
type input "[PERSON_NAME] & Millburn 8/8"
click at [57, 278] on input "3613" at bounding box center [227, 275] width 421 height 22
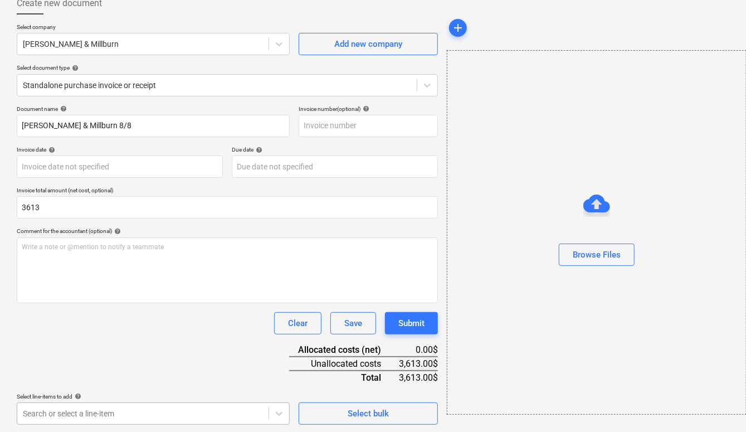
type input "3,613.00"
click at [123, 364] on body "Sales Projects Contacts Company Inbox 2 format_size keyboard_arrow_down help se…" at bounding box center [373, 148] width 746 height 432
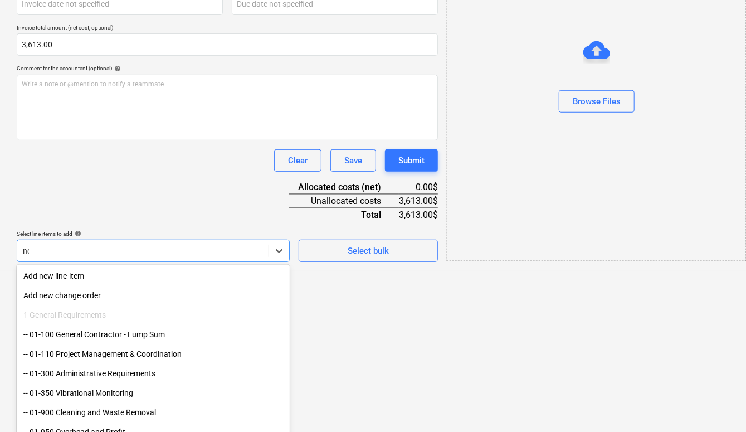
type input "nei"
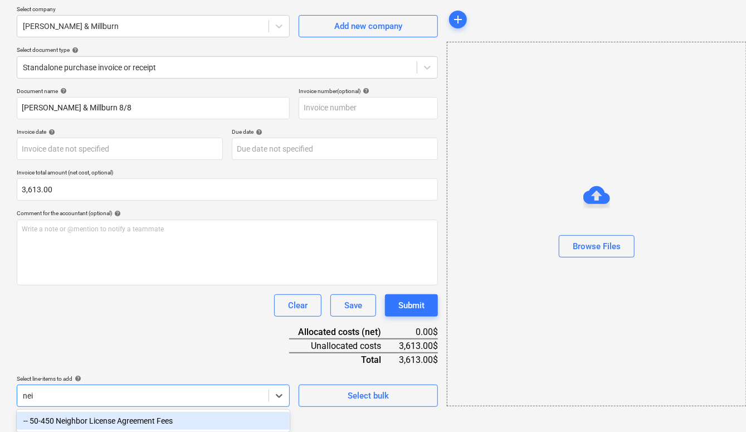
scroll to position [86, 0]
click at [125, 423] on div "-- 50-450 Neighbor License Agreement Fees" at bounding box center [153, 421] width 273 height 18
click at [144, 375] on div "Select line-items to add help" at bounding box center [153, 378] width 273 height 7
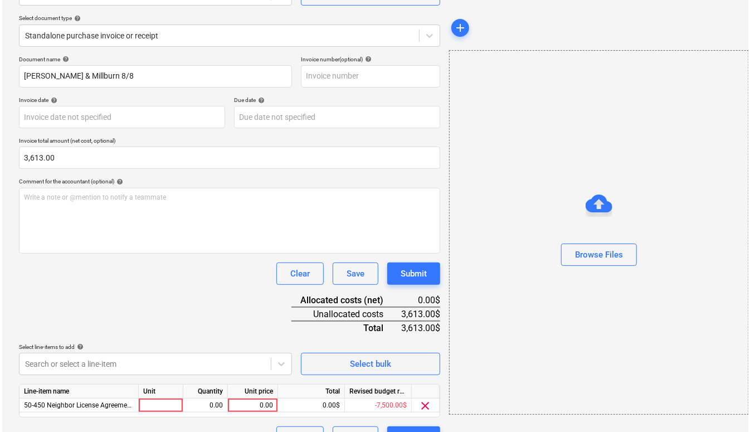
scroll to position [141, 0]
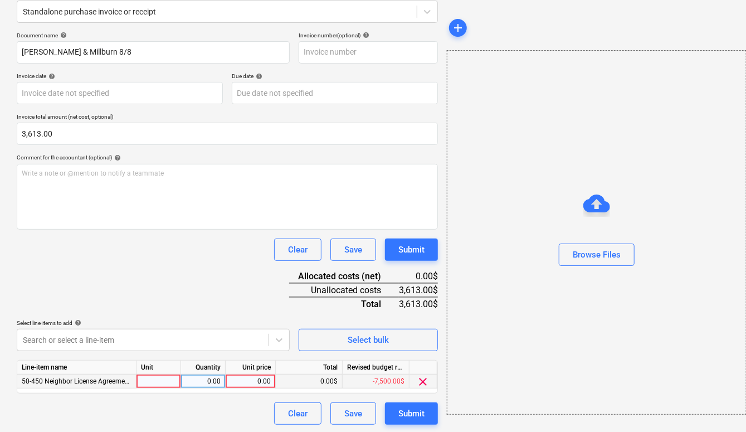
click at [253, 379] on div "0.00" at bounding box center [250, 381] width 41 height 14
type input "3613"
click at [222, 278] on div "Document name help [PERSON_NAME] & Millburn 8/8 Invoice number (optional) help …" at bounding box center [227, 228] width 421 height 393
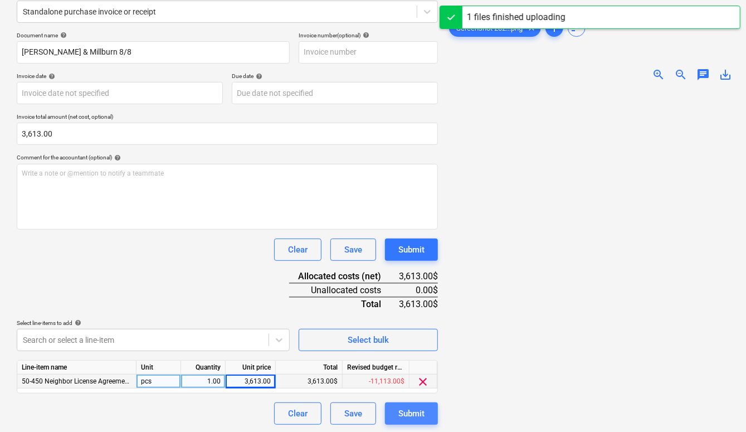
click at [415, 415] on div "Submit" at bounding box center [411, 413] width 26 height 14
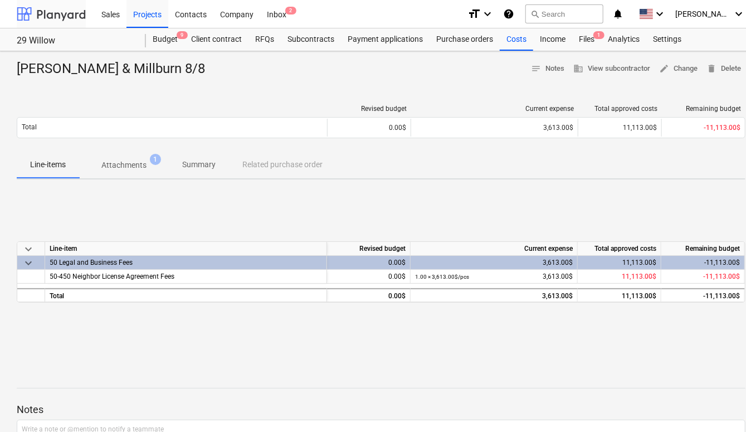
click at [56, 13] on div at bounding box center [51, 14] width 69 height 28
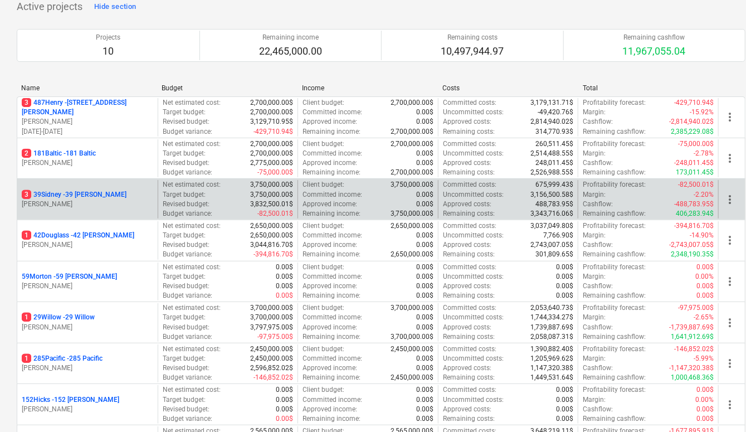
scroll to position [95, 0]
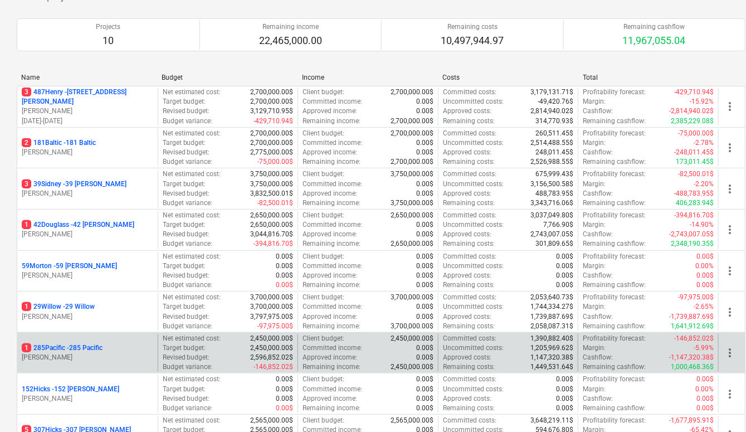
click at [91, 349] on p "1 285Pacific - 285 Pacific" at bounding box center [62, 347] width 81 height 9
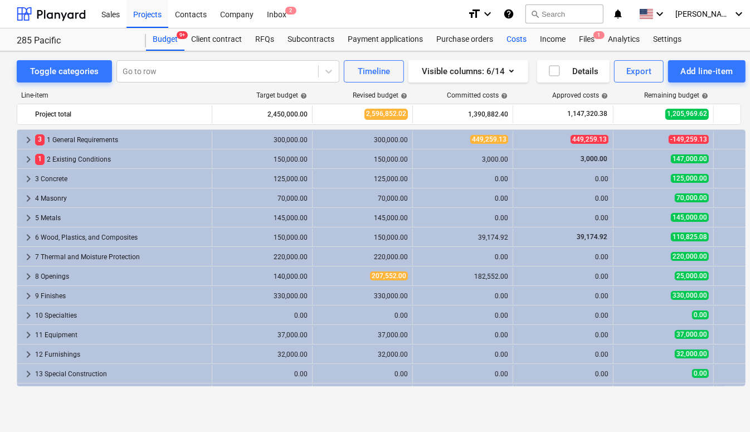
click at [529, 36] on div "Costs" at bounding box center [516, 39] width 33 height 22
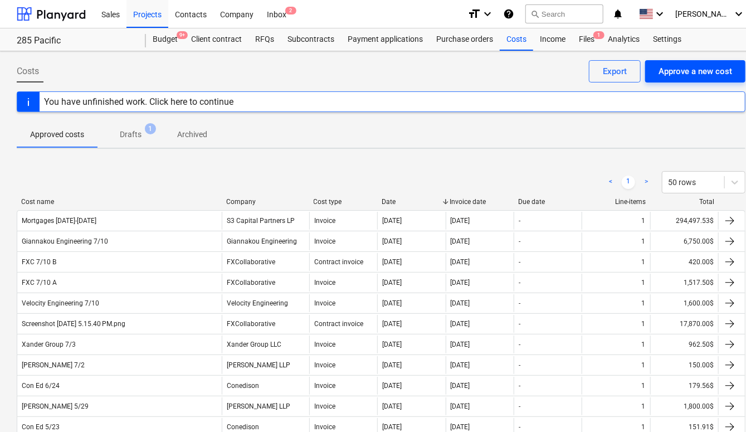
click at [661, 66] on div "Approve a new cost" at bounding box center [695, 71] width 74 height 14
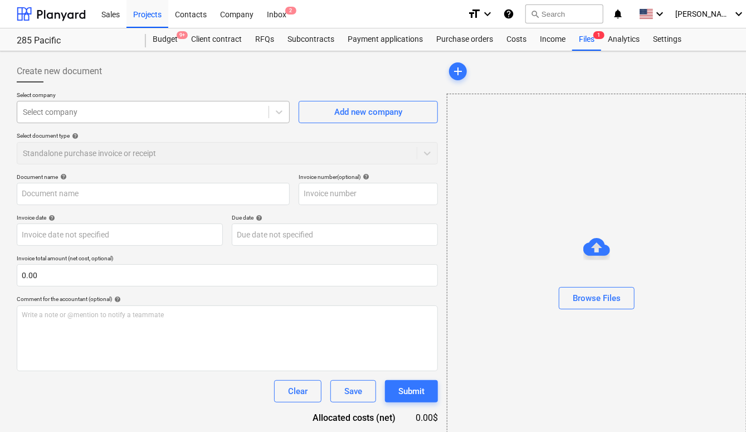
click at [239, 119] on div "Select company" at bounding box center [142, 112] width 251 height 16
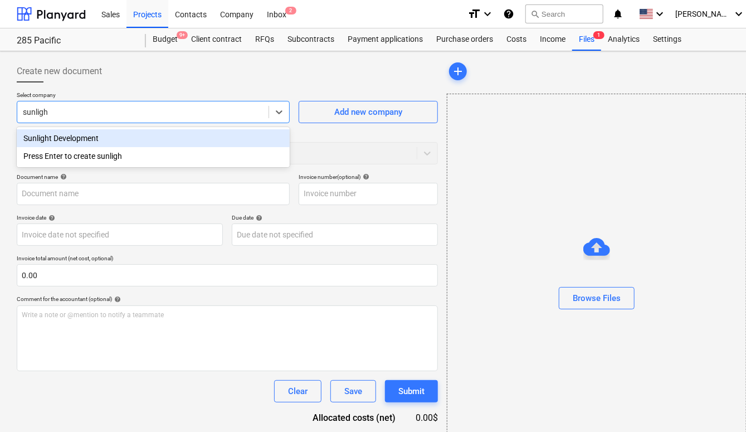
type input "sunlight"
click at [198, 137] on div "Sunlight Development" at bounding box center [153, 138] width 273 height 18
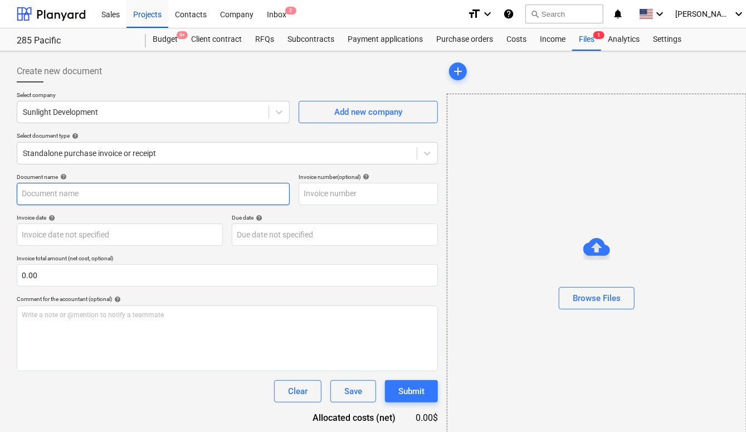
click at [113, 204] on input "text" at bounding box center [153, 194] width 273 height 22
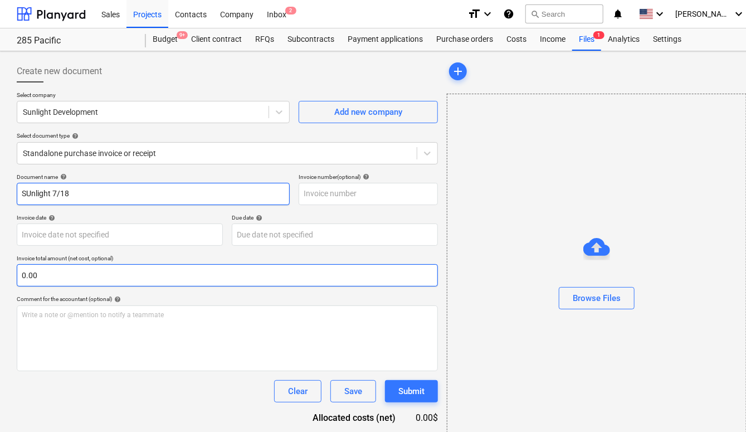
type input "SUnlight 7/18"
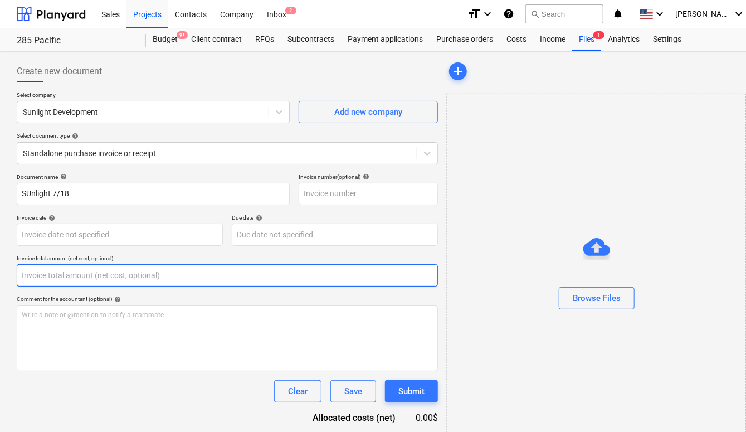
click at [94, 276] on input "text" at bounding box center [227, 275] width 421 height 22
type input "4"
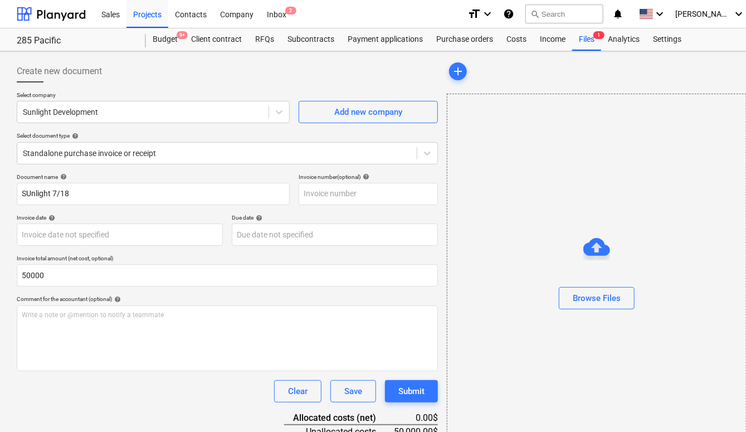
type input "50,000.00"
click at [115, 389] on div "Clear Save Submit" at bounding box center [227, 391] width 421 height 22
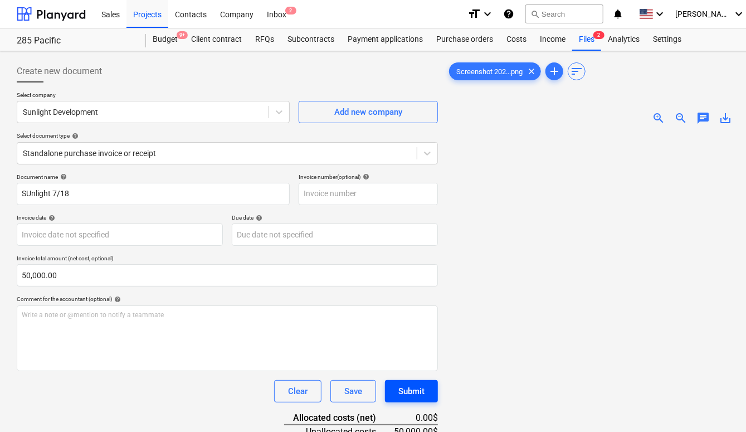
click at [411, 392] on div "Submit" at bounding box center [411, 391] width 26 height 14
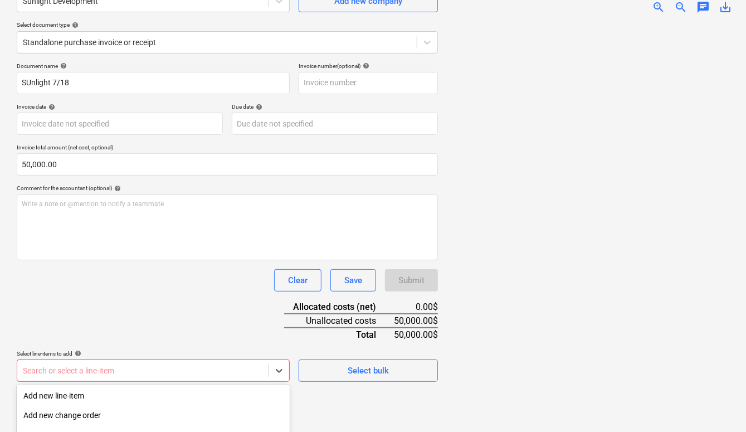
scroll to position [233, 0]
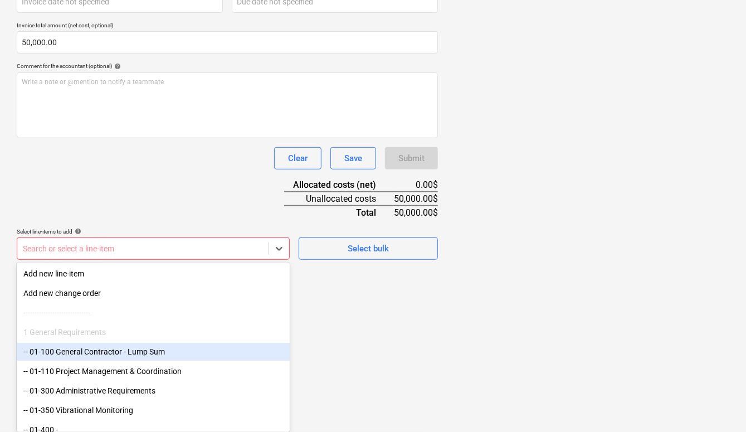
click at [189, 353] on div "-- 01-100 General Contractor - Lump Sum" at bounding box center [153, 352] width 273 height 18
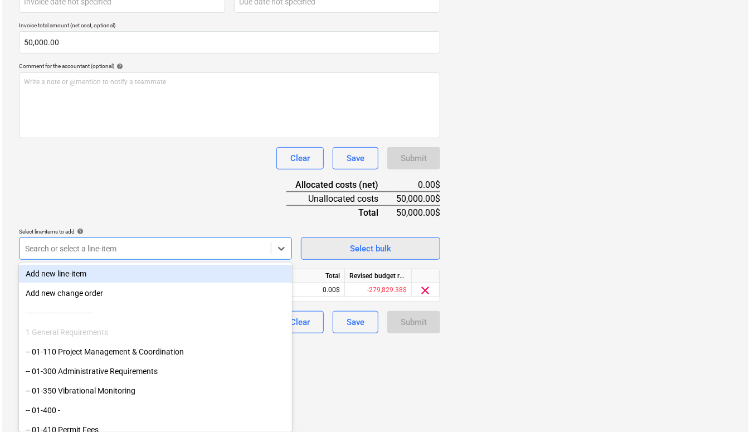
scroll to position [141, 0]
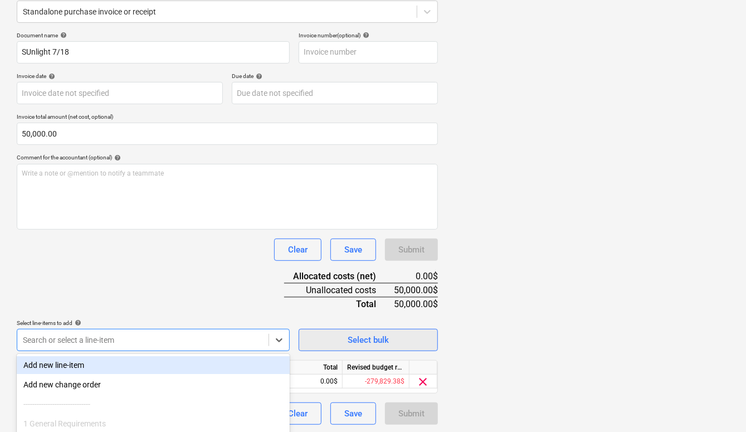
click at [306, 253] on div "Document name help SUnlight 7/18 Invoice number (optional) help Invoice date he…" at bounding box center [227, 228] width 421 height 393
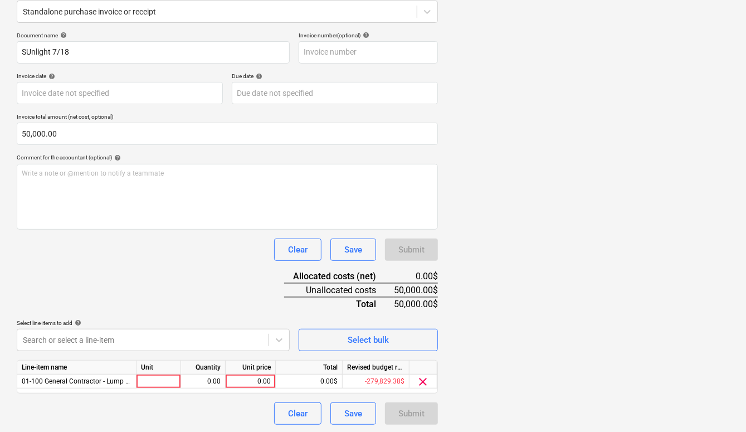
click at [205, 253] on div "Clear Save Submit" at bounding box center [227, 249] width 421 height 22
click at [260, 378] on div "0.00" at bounding box center [250, 381] width 41 height 14
type input "50000"
click at [208, 326] on div "Select line-items to add help Search or select a line-item" at bounding box center [153, 335] width 273 height 32
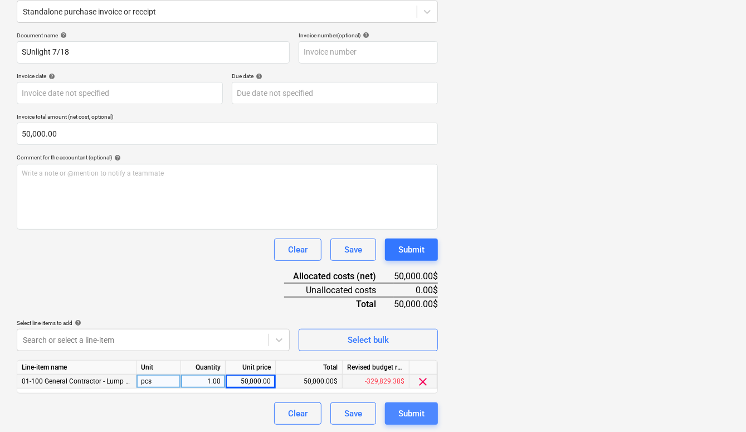
click at [395, 406] on button "Submit" at bounding box center [411, 413] width 53 height 22
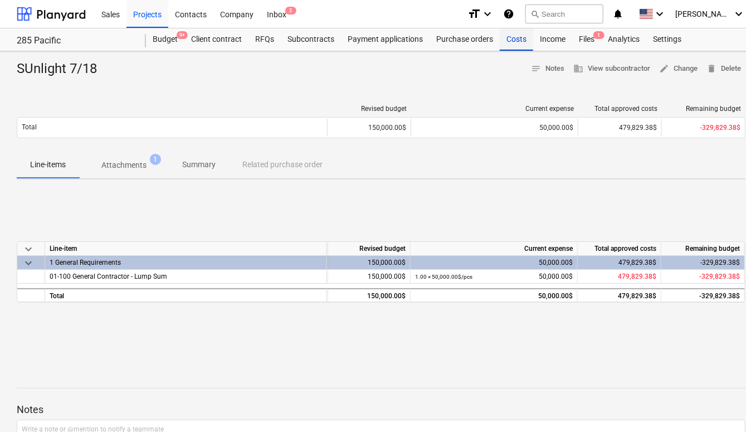
click at [510, 48] on div "Costs" at bounding box center [516, 39] width 33 height 22
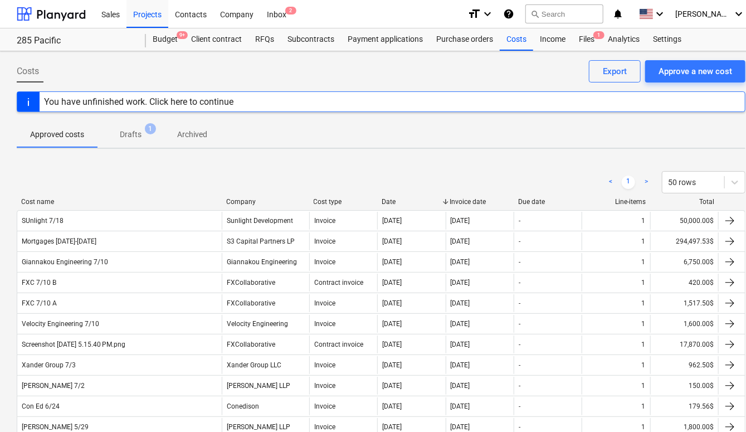
click at [686, 87] on div "Costs Approve a new cost Export" at bounding box center [381, 75] width 729 height 31
click at [688, 77] on div "Approve a new cost" at bounding box center [695, 71] width 74 height 14
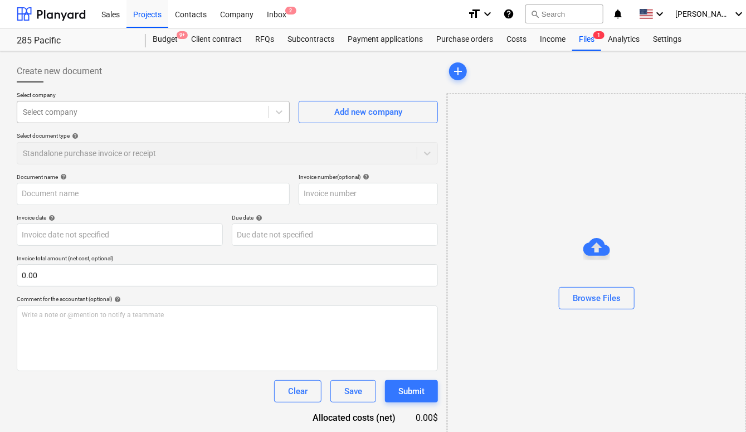
click at [189, 121] on div "Select company" at bounding box center [153, 112] width 273 height 22
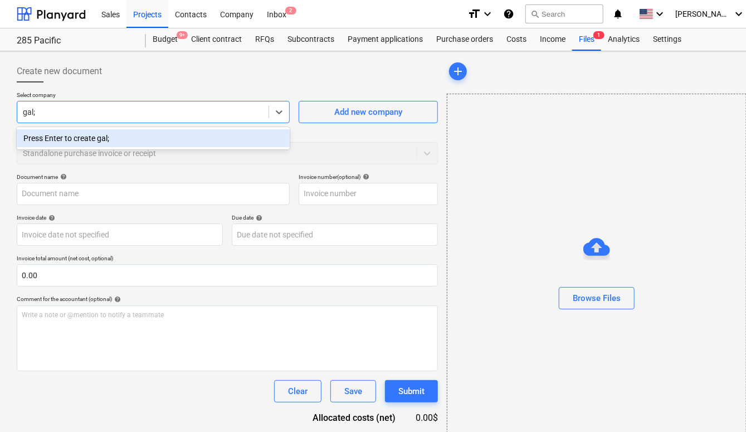
type input "gal"
click at [166, 138] on div "Gallen Engineers" at bounding box center [153, 138] width 273 height 18
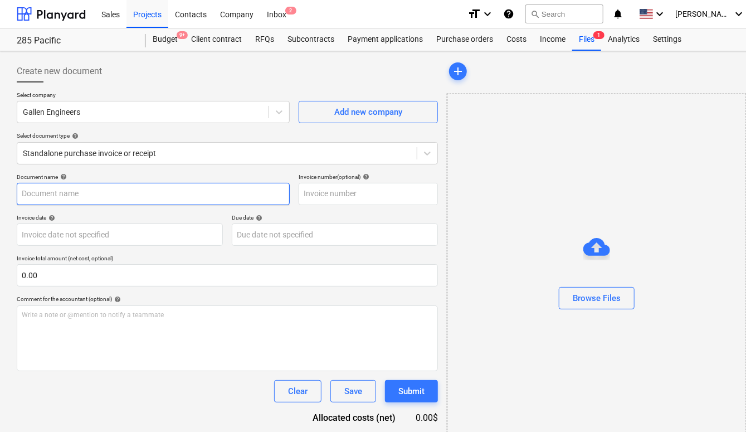
click at [138, 190] on input "text" at bounding box center [153, 194] width 273 height 22
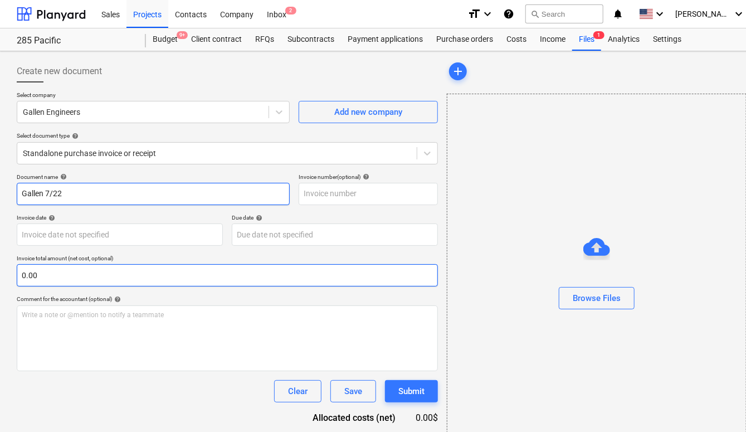
type input "Gallen 7/22"
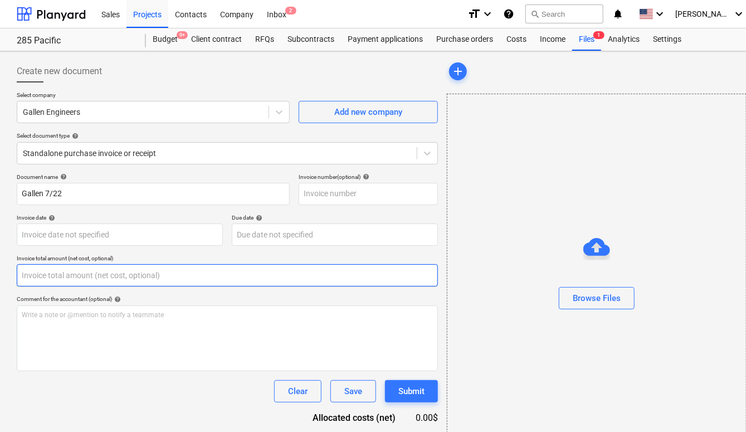
click at [113, 278] on input "text" at bounding box center [227, 275] width 421 height 22
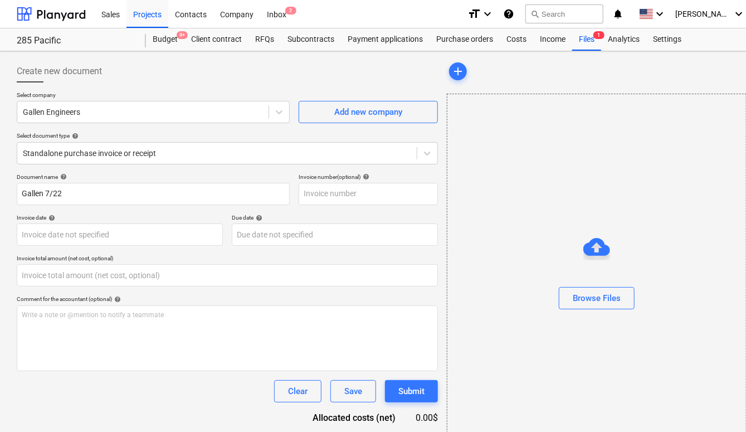
type input "0.00"
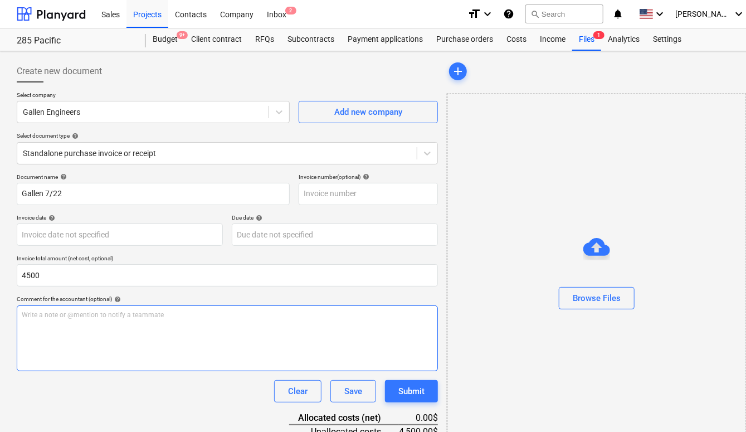
type input "4,500.00"
click at [162, 330] on div "Write a note or @mention to notify a teammate [PERSON_NAME]" at bounding box center [227, 338] width 421 height 66
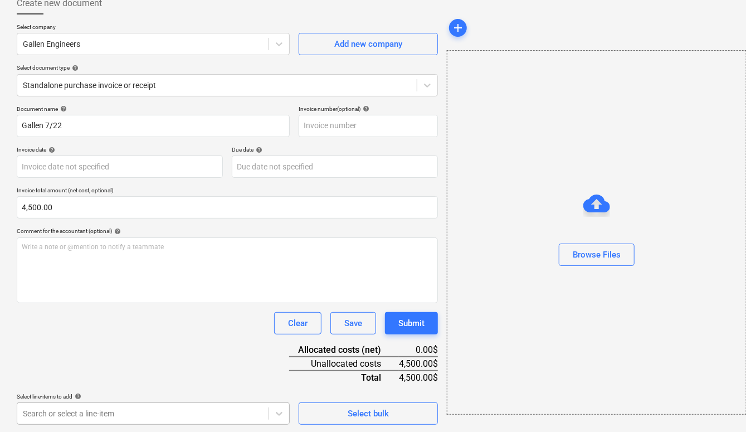
click at [184, 364] on body "Sales Projects Contacts Company Inbox 2 format_size keyboard_arrow_down help se…" at bounding box center [373, 148] width 746 height 432
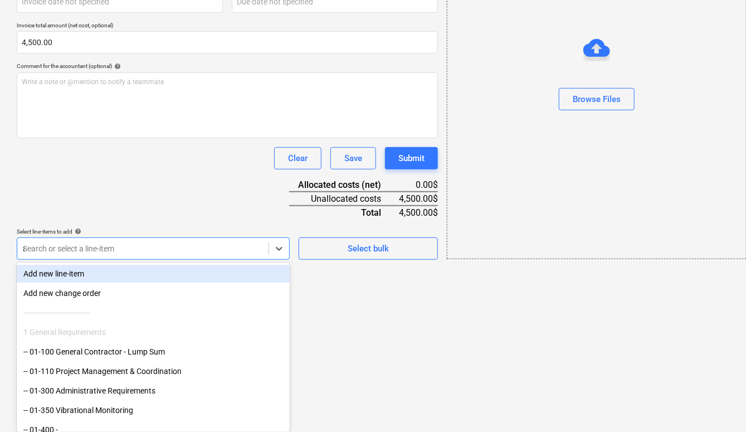
scroll to position [194, 0]
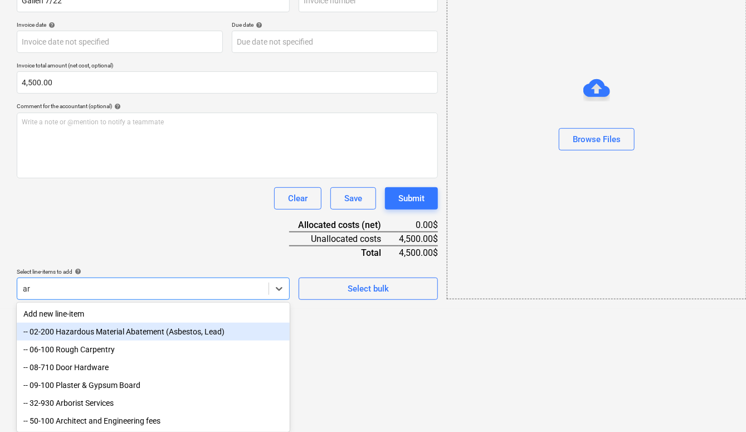
type input "arc"
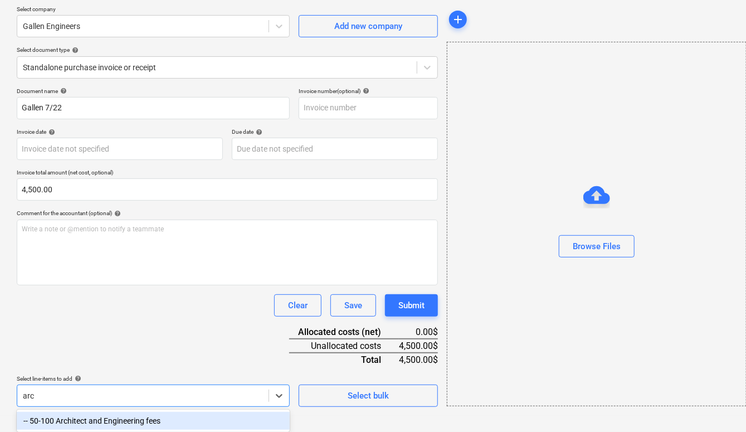
click at [102, 418] on div "-- 50-100 Architect and Engineering fees" at bounding box center [153, 421] width 273 height 18
click at [119, 348] on div "Document name help Gallen 7/22 Invoice number (optional) help Invoice date help…" at bounding box center [227, 283] width 421 height 393
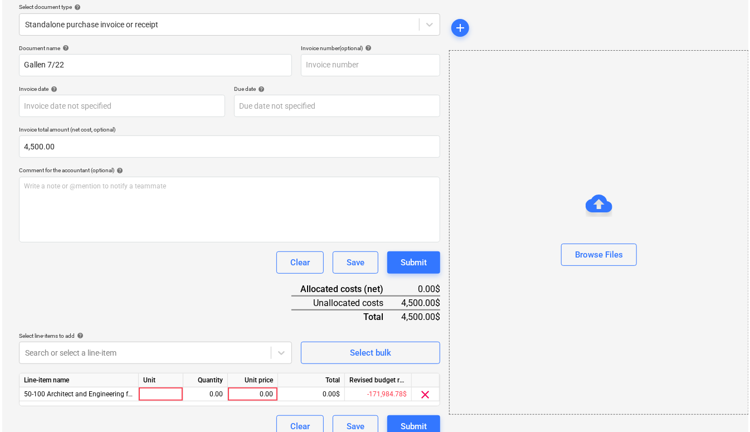
scroll to position [141, 0]
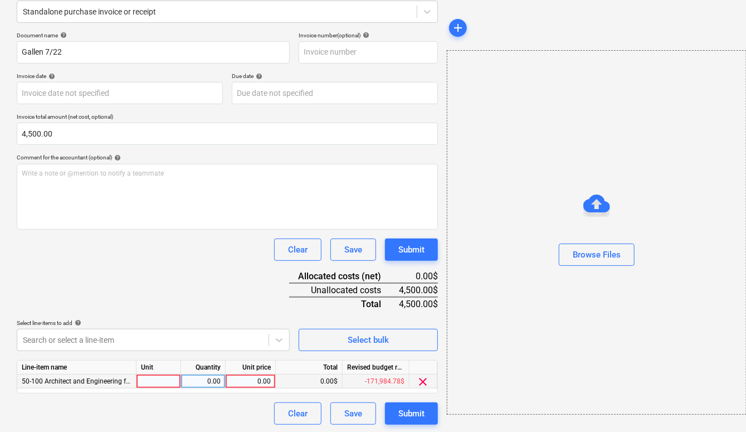
click at [231, 376] on div "0.00" at bounding box center [250, 381] width 41 height 14
type input "4500"
click at [252, 263] on div "Document name help Gallen 7/22 Invoice number (optional) help Invoice date help…" at bounding box center [227, 228] width 421 height 393
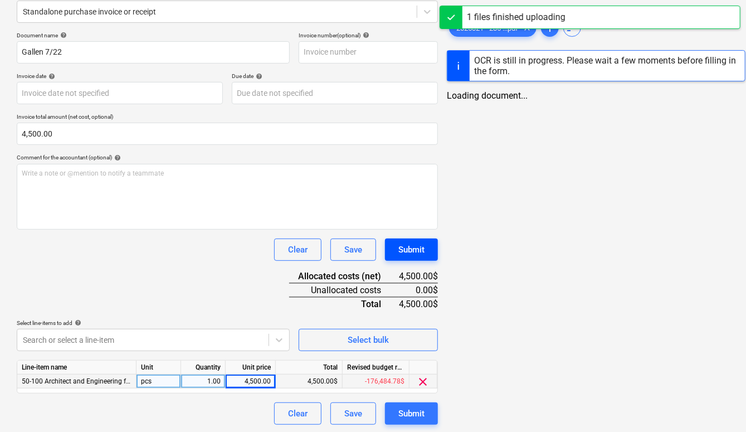
click at [425, 247] on button "Submit" at bounding box center [411, 249] width 53 height 22
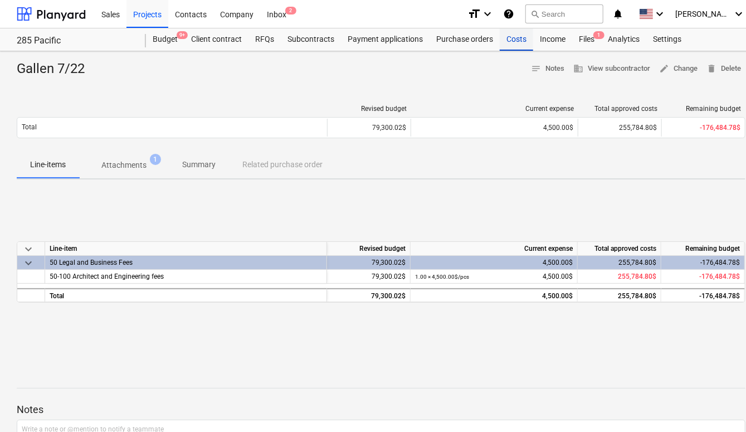
click at [524, 38] on div "Costs" at bounding box center [516, 39] width 33 height 22
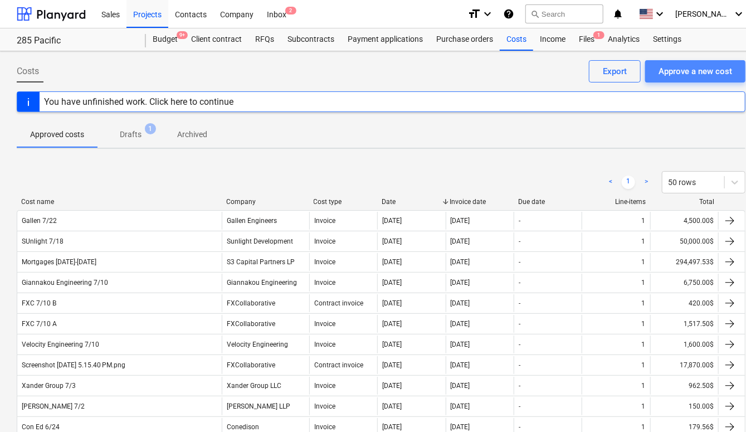
click at [710, 78] on button "Approve a new cost" at bounding box center [695, 71] width 100 height 22
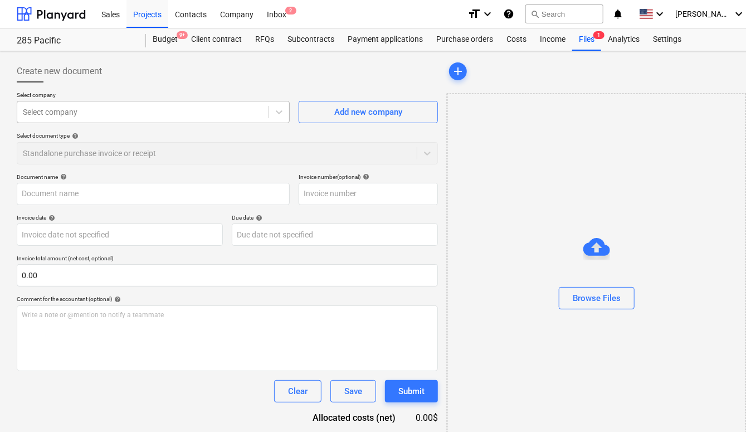
click at [257, 116] on div at bounding box center [143, 111] width 240 height 11
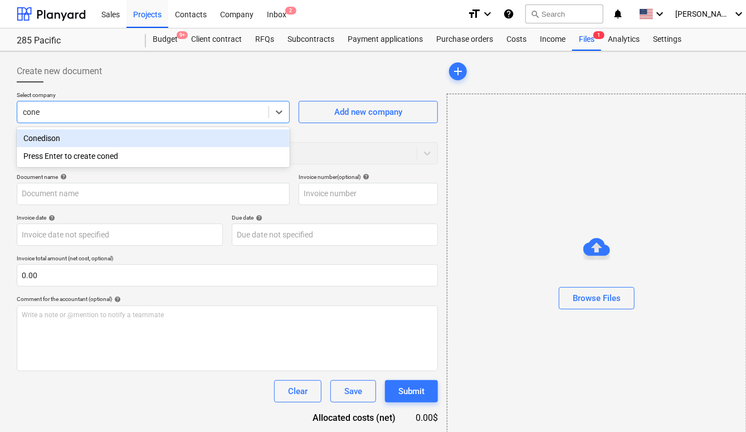
type input "con"
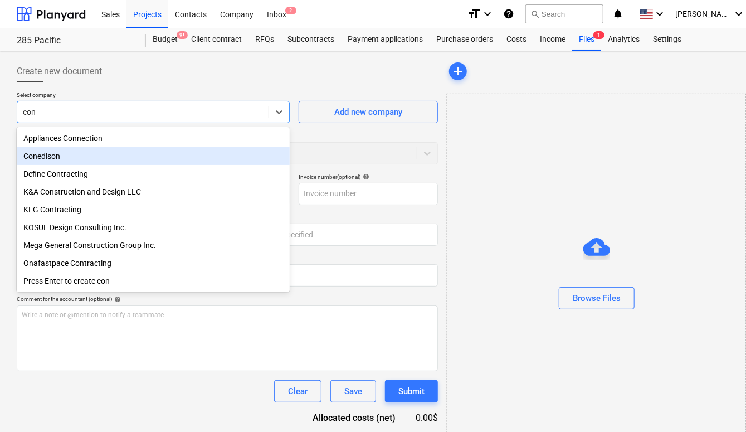
click at [235, 155] on div "Conedison" at bounding box center [153, 156] width 273 height 18
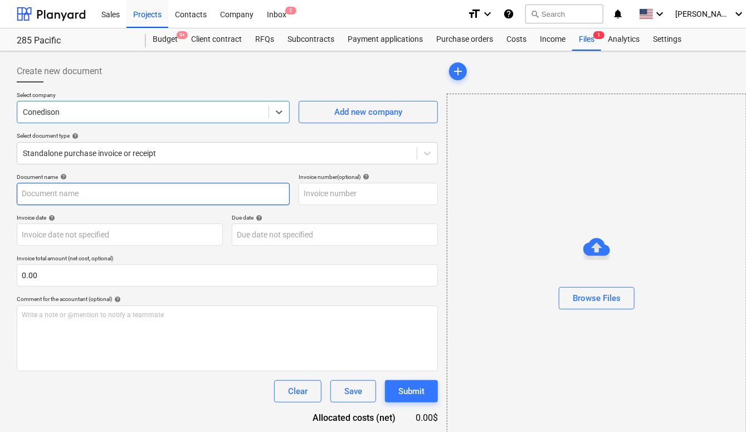
click at [156, 192] on input "text" at bounding box center [153, 194] width 273 height 22
type input "Con Ed 7/24"
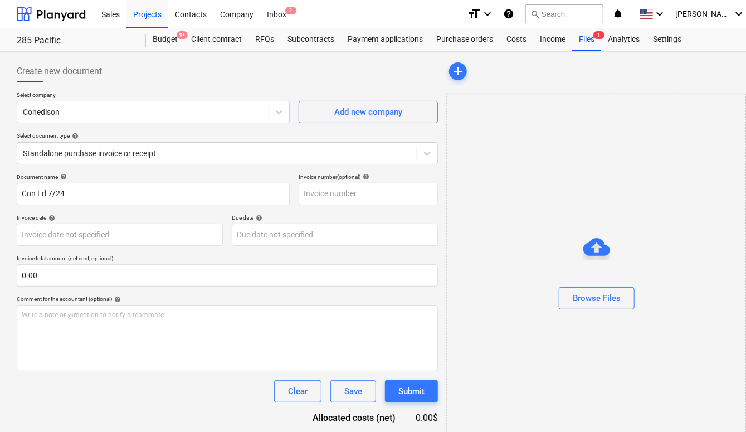
click at [124, 263] on p "Invoice total amount (net cost, optional)" at bounding box center [227, 259] width 421 height 9
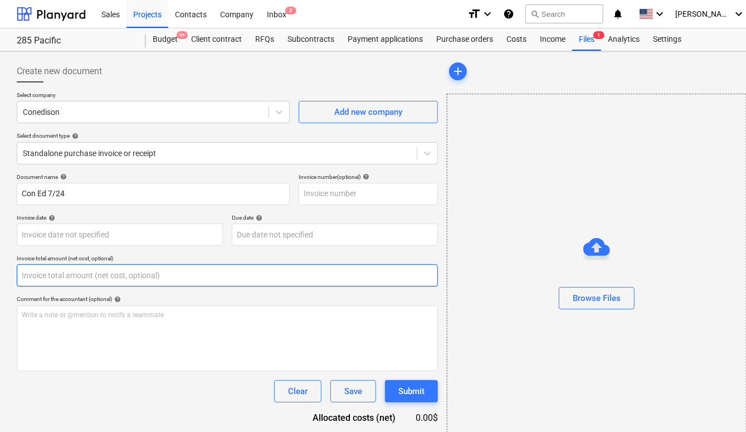
click at [122, 272] on input "text" at bounding box center [227, 275] width 421 height 22
paste input "$228.05"
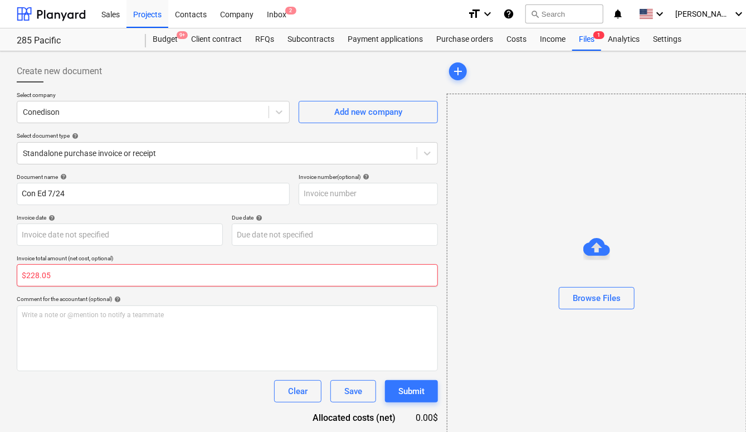
click at [27, 276] on input "$228.05" at bounding box center [227, 275] width 421 height 22
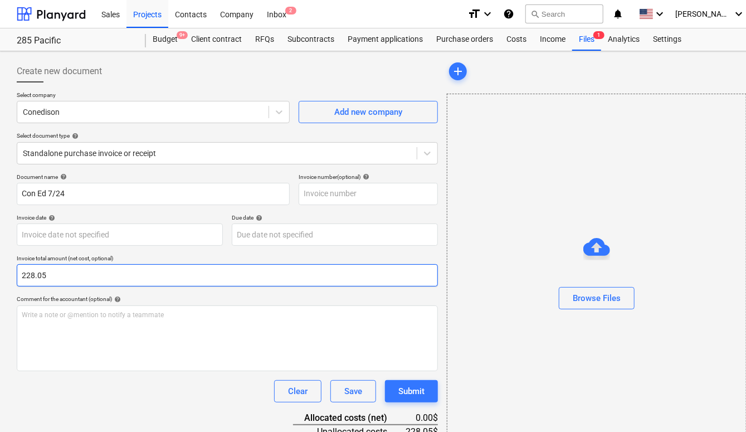
click at [55, 270] on input "228.05" at bounding box center [227, 275] width 421 height 22
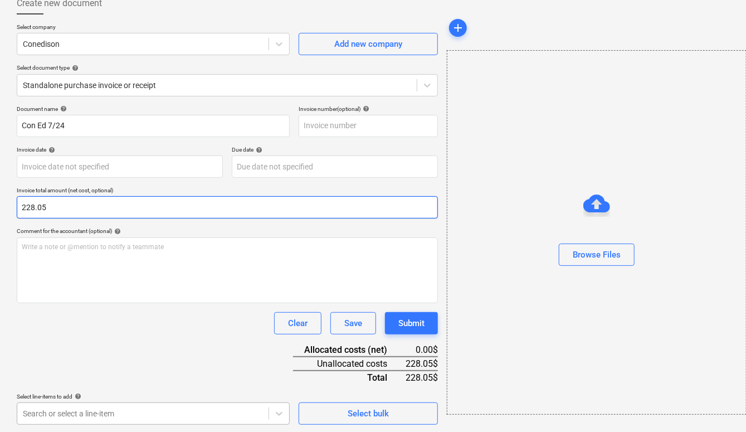
type input "228.05"
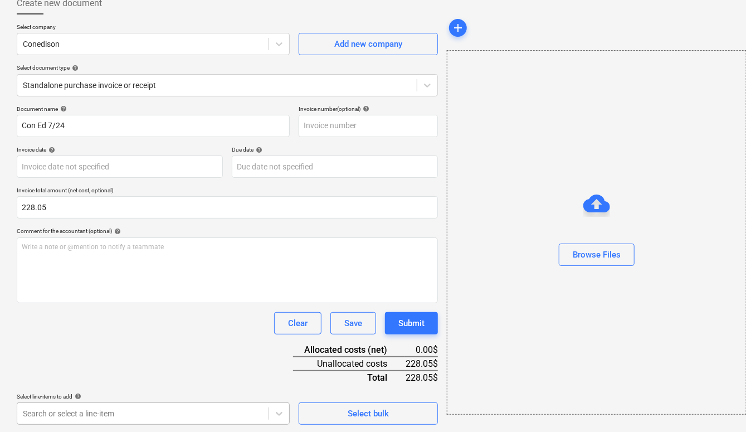
click at [194, 364] on body "Sales Projects Contacts Company Inbox 2 format_size keyboard_arrow_down help se…" at bounding box center [373, 148] width 746 height 432
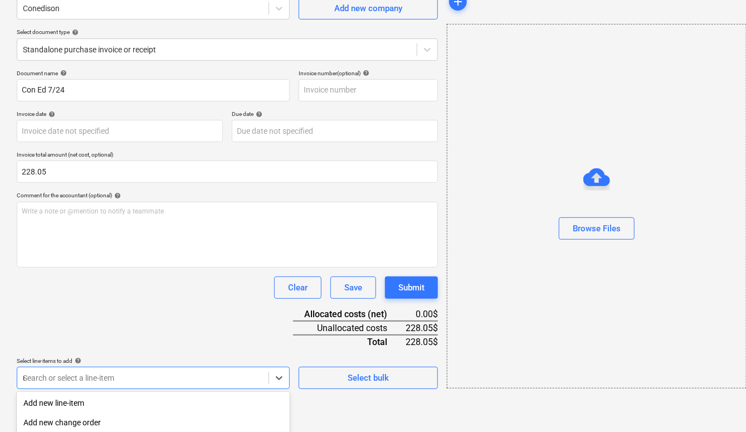
type input "uti"
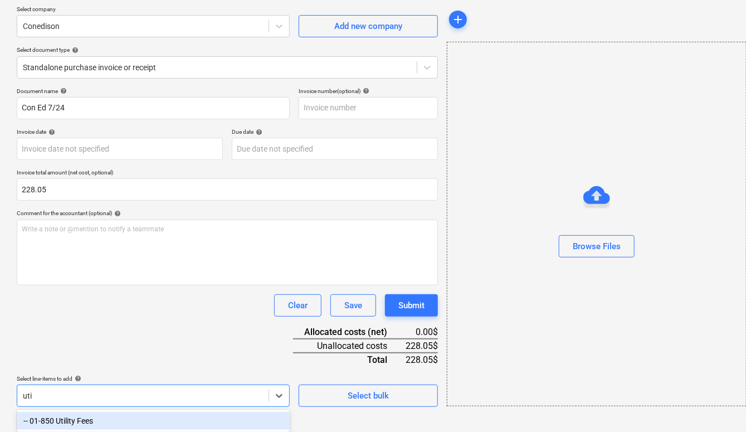
scroll to position [86, 0]
click at [161, 418] on div "-- 01-850 Utility Fees" at bounding box center [153, 421] width 273 height 18
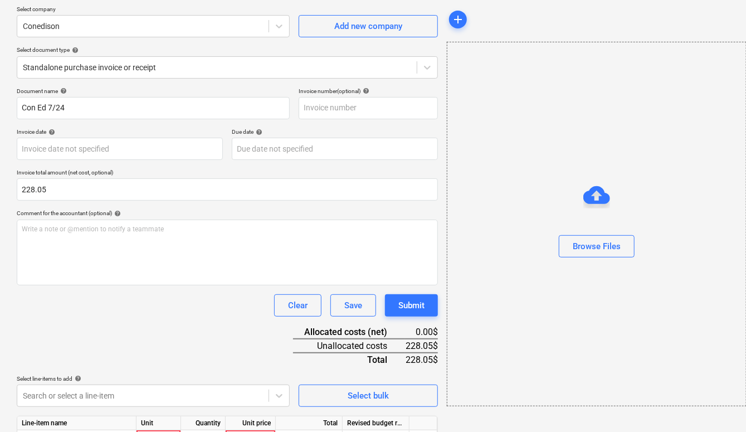
click at [174, 333] on div "Document name help Con Ed 7/24 Invoice number (optional) help Invoice date help…" at bounding box center [227, 283] width 421 height 393
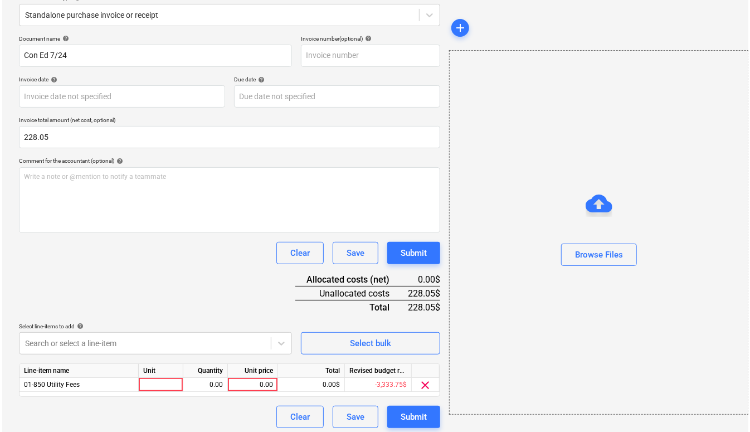
scroll to position [141, 0]
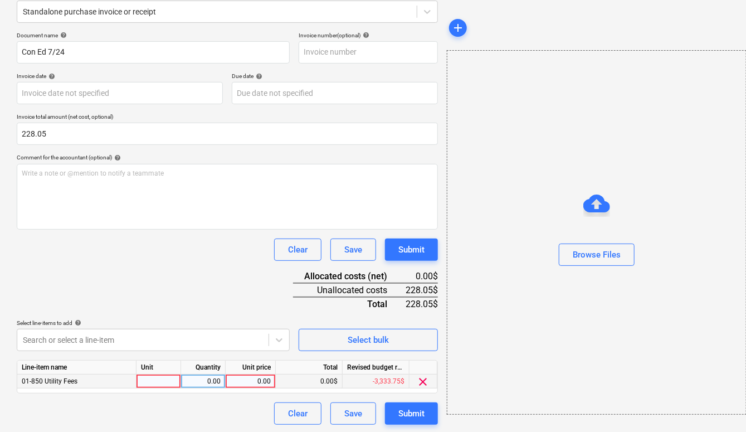
click at [248, 382] on div "0.00" at bounding box center [250, 381] width 41 height 14
type input "228.05"
click at [236, 256] on div "Clear Save Submit" at bounding box center [227, 249] width 421 height 22
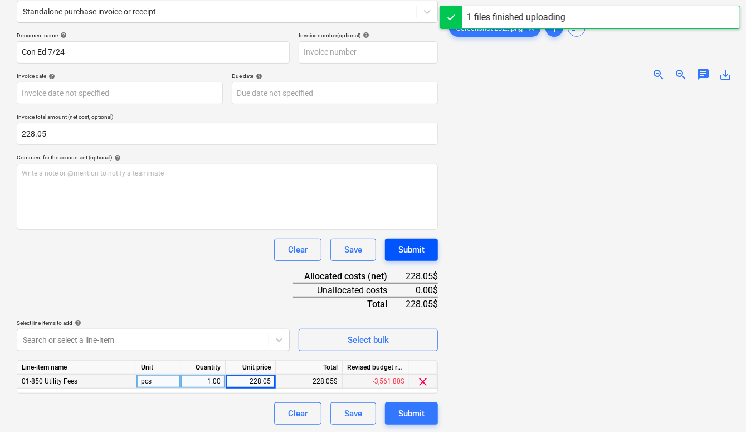
click at [424, 249] on div "Submit" at bounding box center [411, 249] width 26 height 14
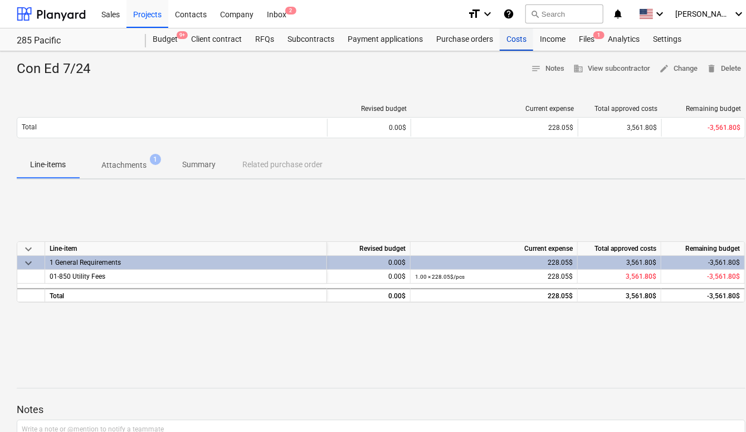
click at [515, 37] on div "Costs" at bounding box center [516, 39] width 33 height 22
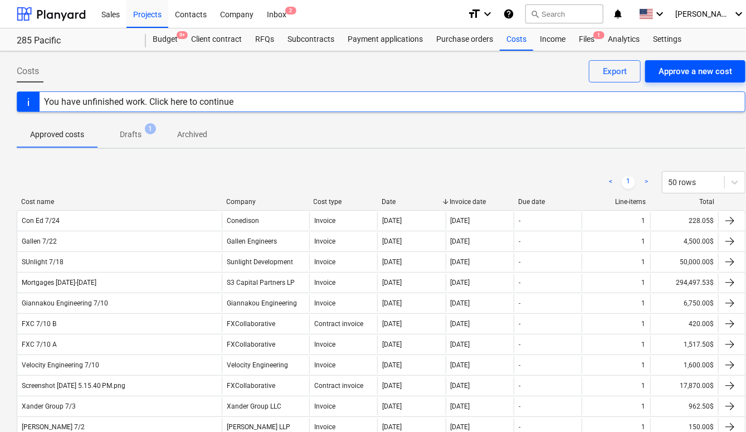
click at [703, 69] on div "Approve a new cost" at bounding box center [695, 71] width 74 height 14
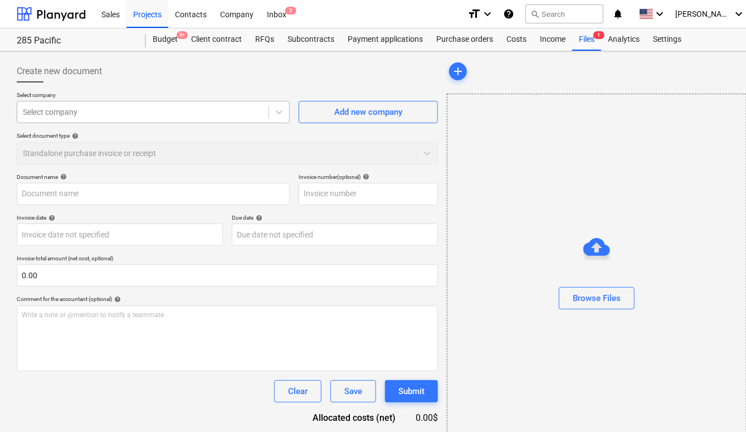
click at [244, 112] on div at bounding box center [143, 111] width 240 height 11
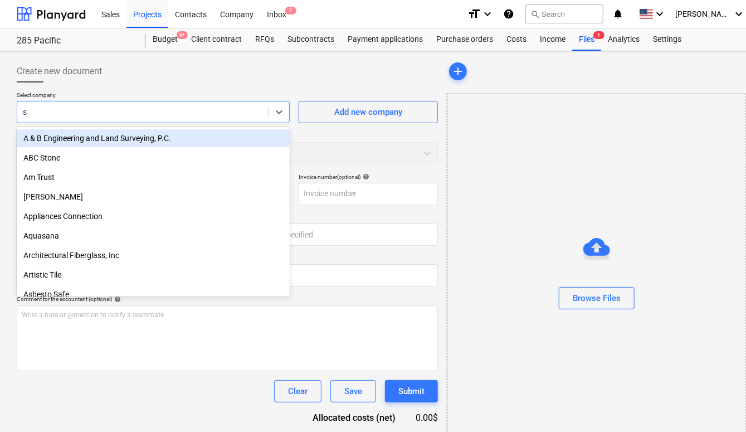
type input "s3"
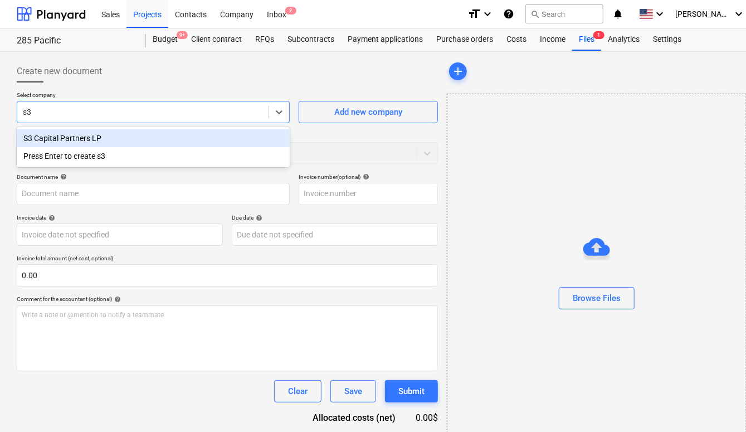
click at [201, 135] on div "S3 Capital Partners LP" at bounding box center [153, 138] width 273 height 18
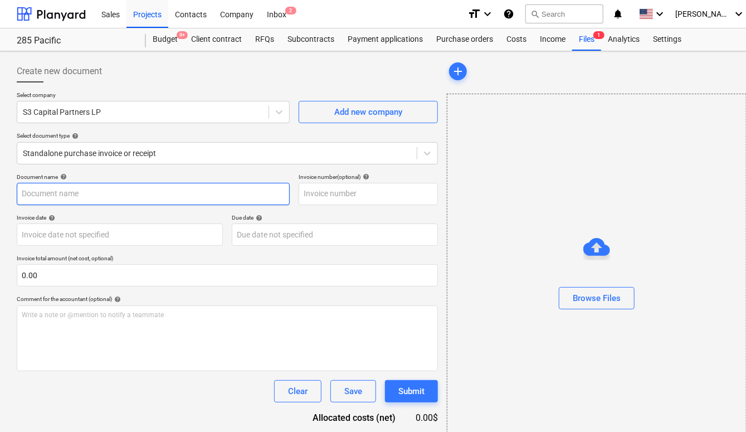
click at [160, 189] on input "text" at bounding box center [153, 194] width 273 height 22
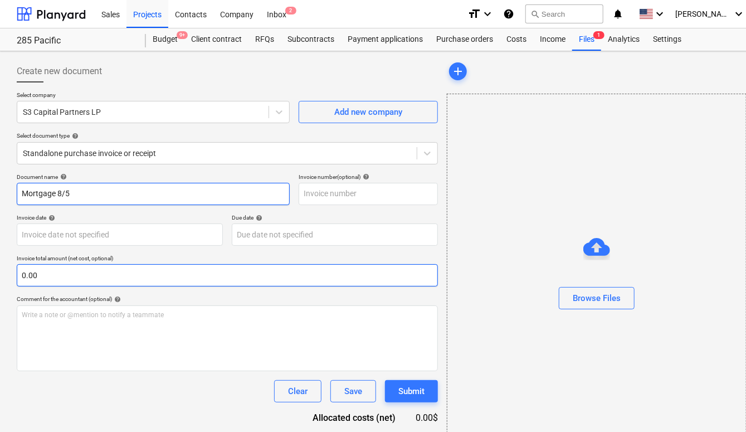
type input "Mortgage 8/5"
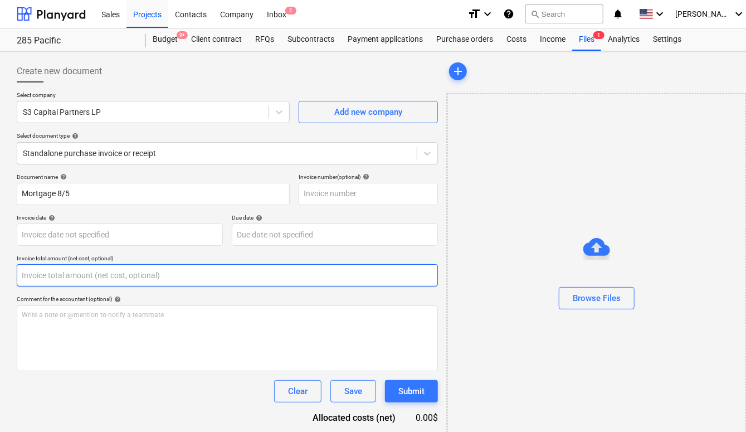
click at [106, 277] on input "text" at bounding box center [227, 275] width 421 height 22
paste input "32,317.95"
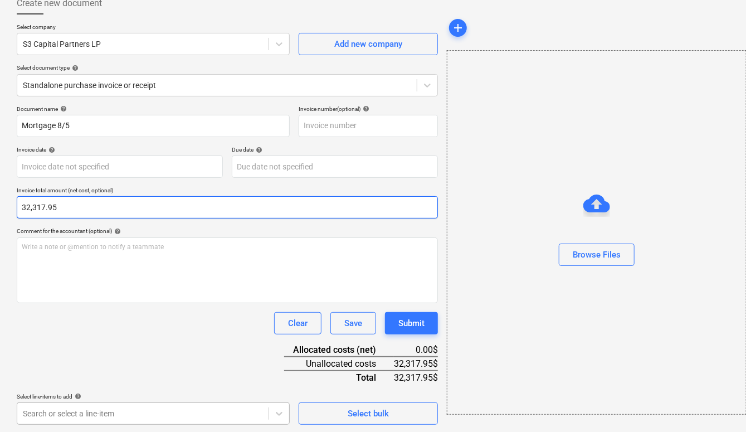
type input "32,317.95"
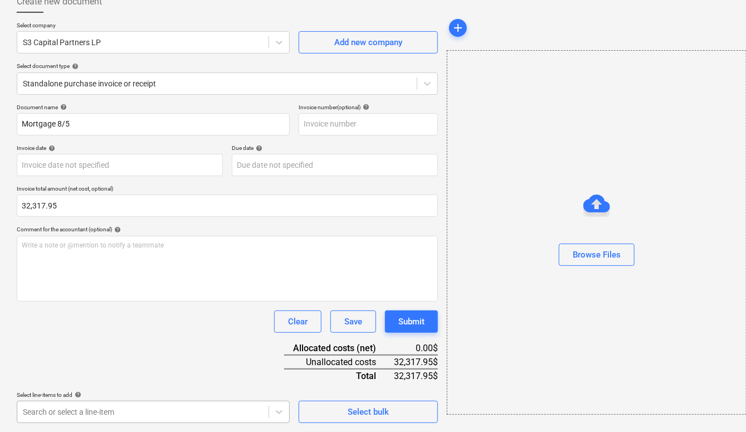
click at [111, 362] on body "Sales Projects Contacts Company Inbox 2 format_size keyboard_arrow_down help se…" at bounding box center [373, 146] width 746 height 432
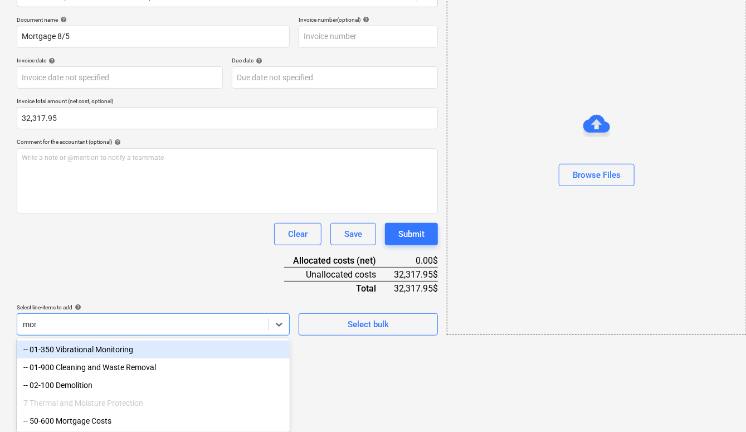
scroll to position [86, 0]
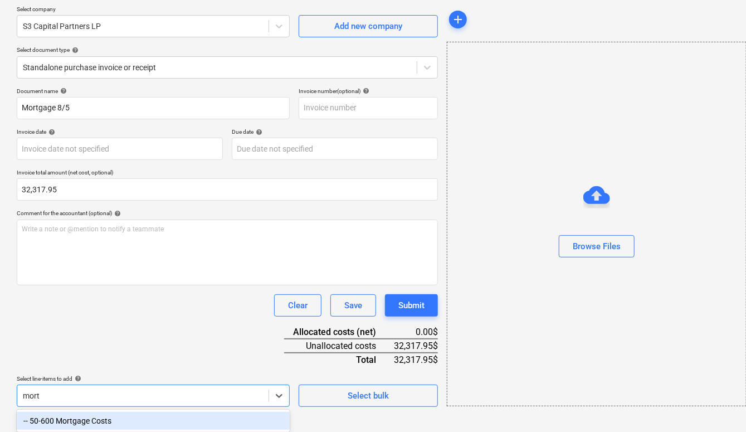
type input "mortg"
click at [85, 427] on div "-- 50-600 Mortgage Costs" at bounding box center [153, 421] width 273 height 18
click at [101, 343] on div "Document name help Mortgage 8/5 Invoice number (optional) help Invoice date hel…" at bounding box center [227, 283] width 421 height 393
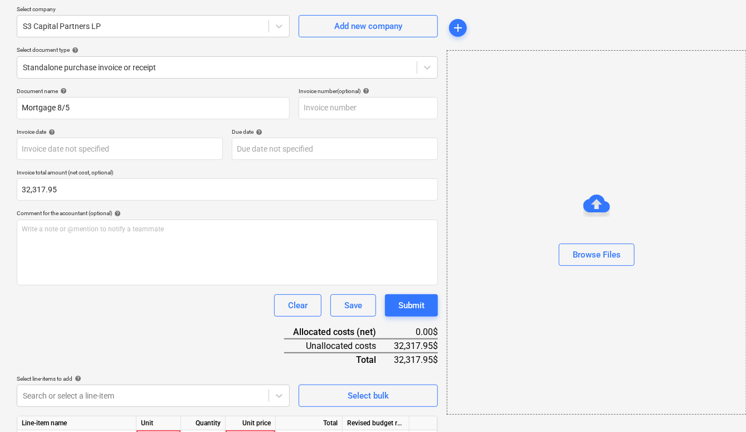
scroll to position [141, 0]
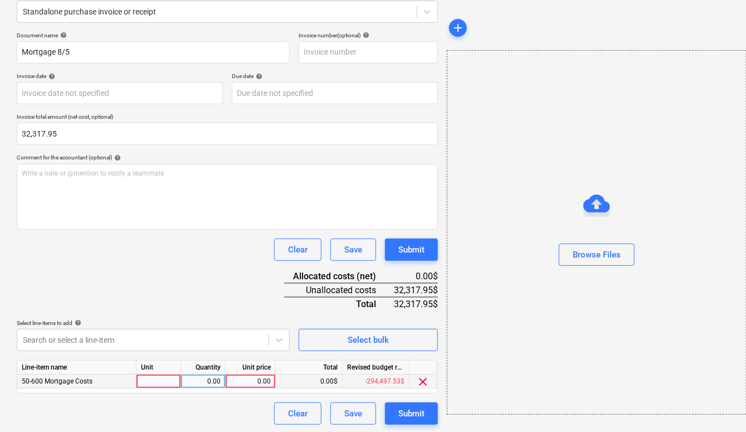
click at [244, 382] on div "0.00" at bounding box center [250, 381] width 41 height 14
type input "32,317.95"
click at [194, 247] on div "Clear Save Submit" at bounding box center [227, 249] width 421 height 22
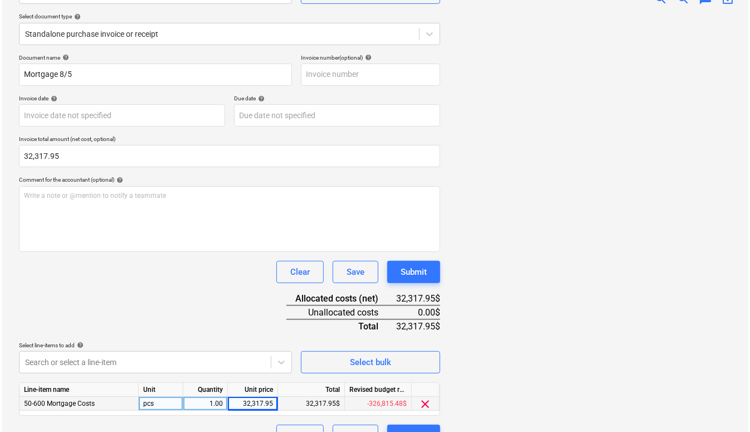
scroll to position [141, 0]
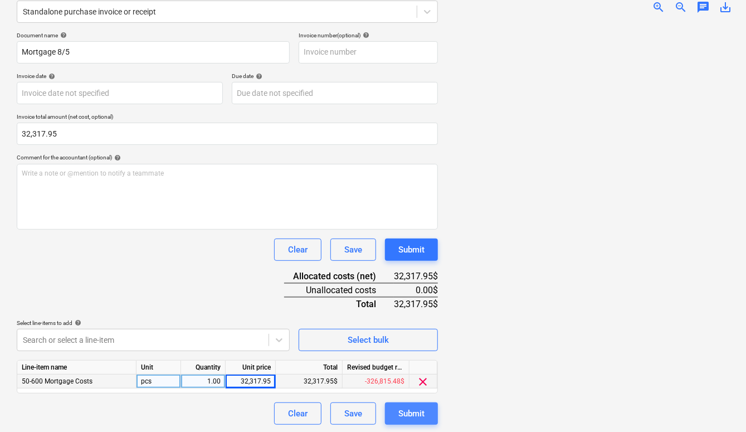
click at [414, 415] on div "Submit" at bounding box center [411, 413] width 26 height 14
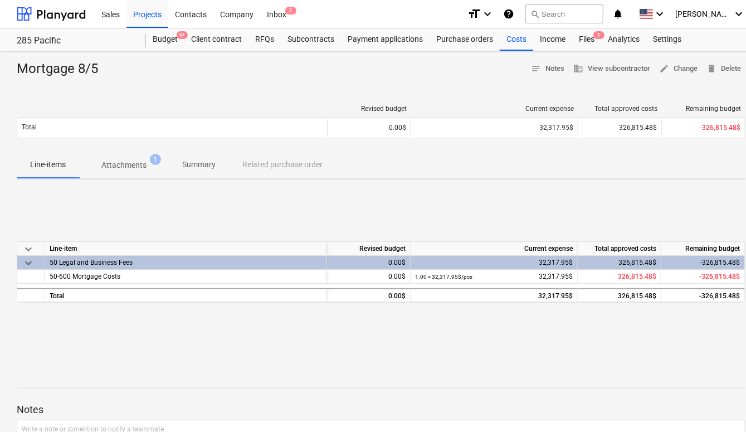
click at [520, 53] on div "Mortgage 8/5 notes Notes business View subcontractor edit Change delete Delete …" at bounding box center [381, 290] width 762 height 478
click at [517, 42] on div "Costs" at bounding box center [516, 39] width 33 height 22
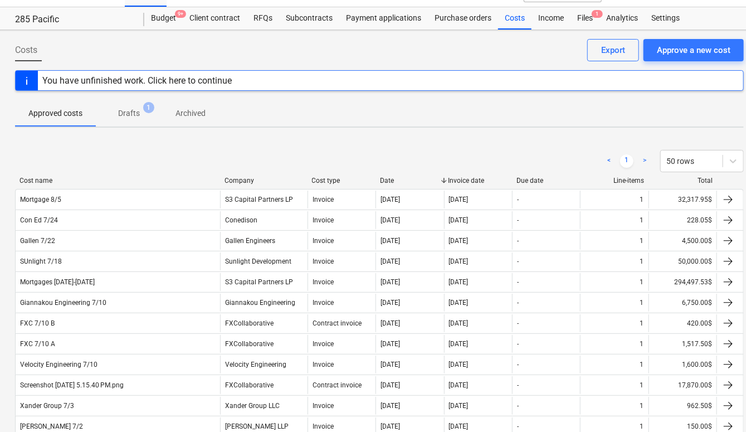
scroll to position [21, 3]
click at [693, 51] on div "Approve a new cost" at bounding box center [693, 50] width 74 height 14
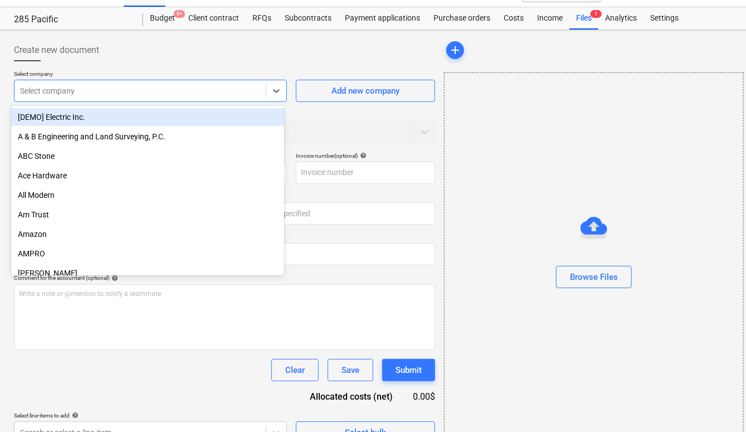
click at [108, 91] on div at bounding box center [140, 90] width 240 height 11
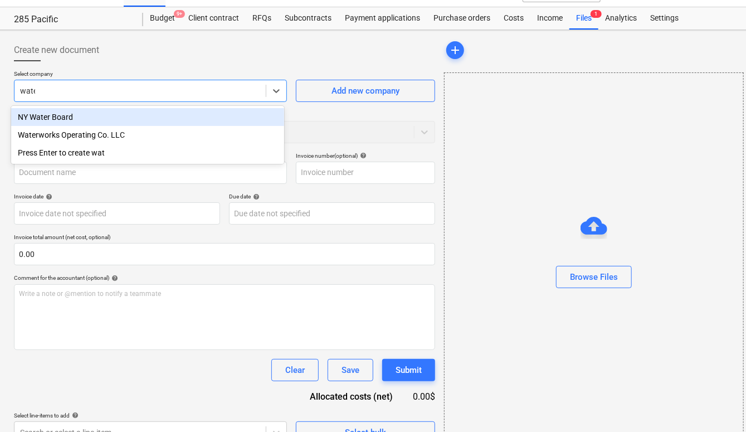
type input "water"
click at [86, 113] on div "NY Water Board" at bounding box center [147, 117] width 273 height 18
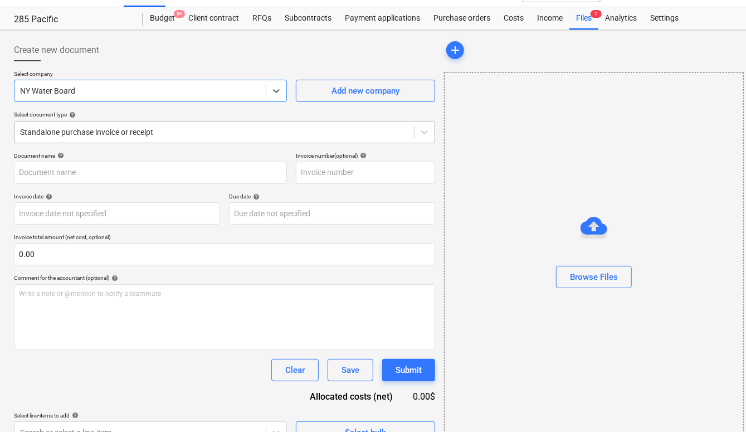
click at [91, 129] on div at bounding box center [214, 131] width 388 height 11
click at [139, 111] on div "Select document type help" at bounding box center [224, 114] width 421 height 7
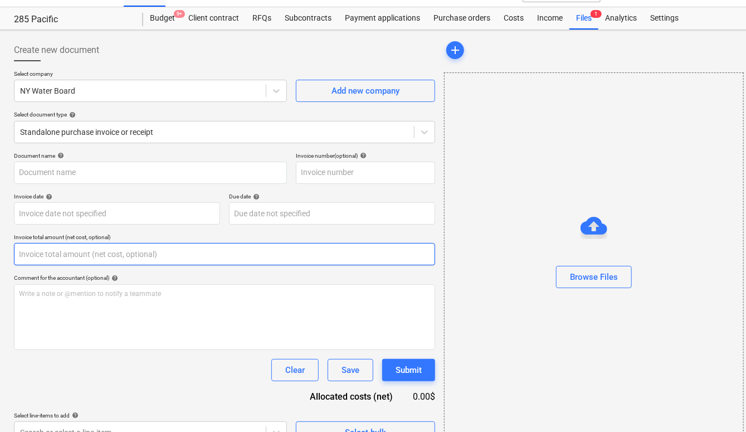
click at [153, 255] on input "text" at bounding box center [224, 254] width 421 height 22
paste input "115.49"
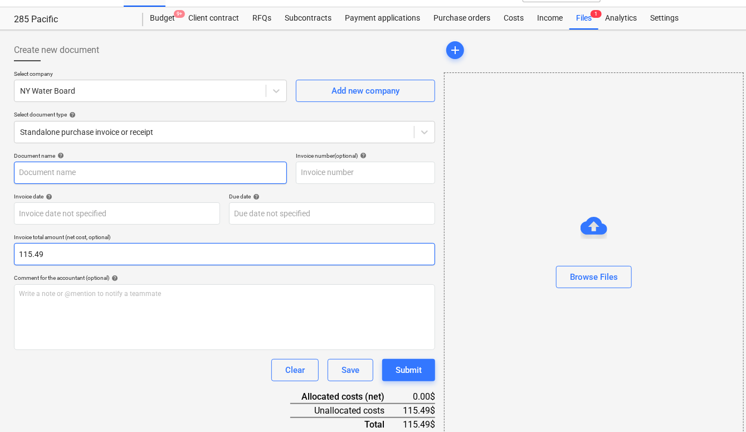
type input "115.49"
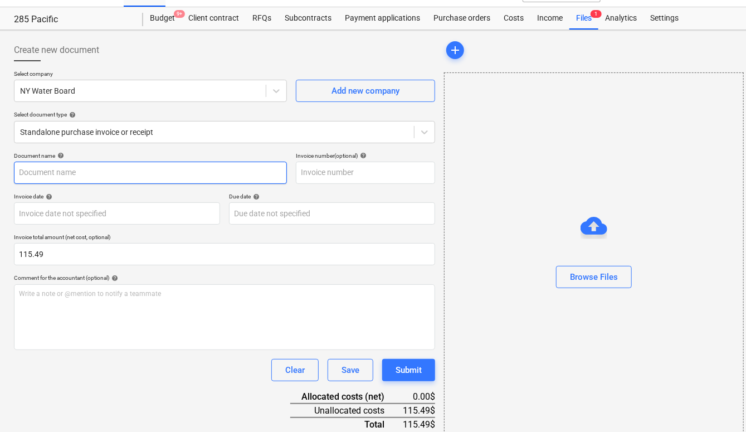
click at [116, 172] on input "text" at bounding box center [150, 173] width 273 height 22
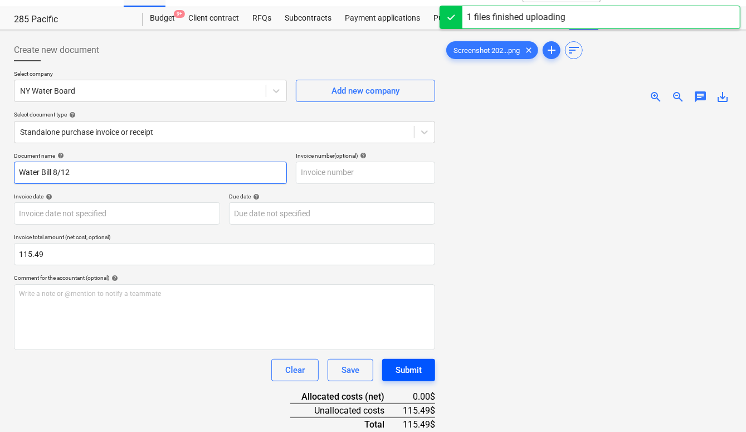
type input "Water Bill 8/12"
click at [417, 369] on div "Submit" at bounding box center [408, 370] width 26 height 14
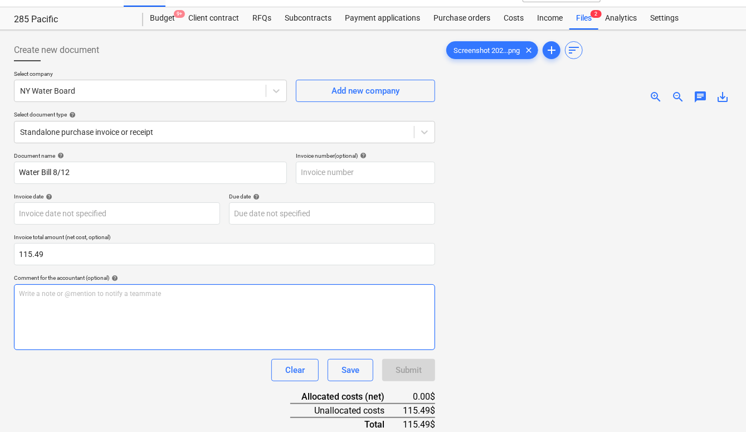
scroll to position [111, 3]
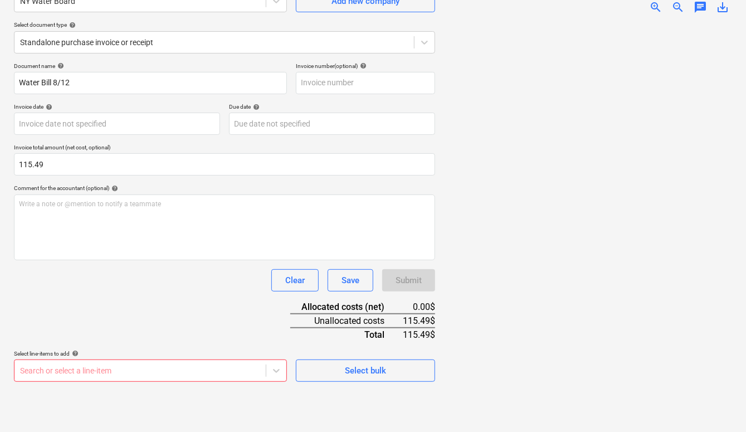
click at [226, 321] on body "Sales Projects Contacts Company Inbox 2 format_size keyboard_arrow_down help se…" at bounding box center [370, 105] width 746 height 432
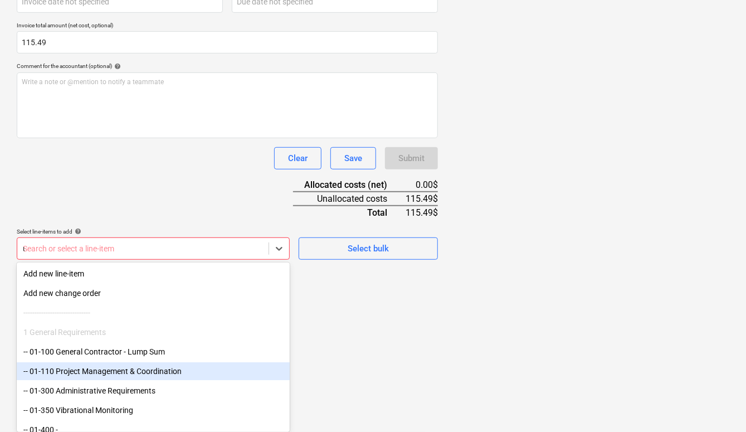
scroll to position [111, 0]
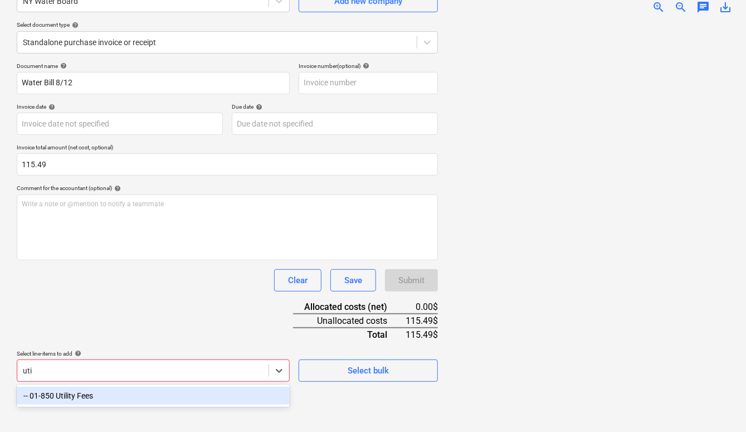
type input "util"
click at [213, 395] on div "-- 01-850 Utility Fees" at bounding box center [153, 396] width 273 height 18
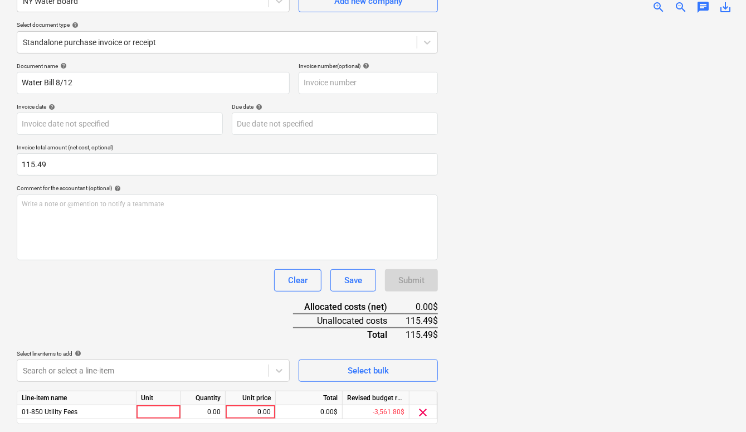
click at [232, 306] on div "Document name help Water Bill 8/12 Invoice number (optional) help Invoice date …" at bounding box center [227, 258] width 421 height 393
click at [248, 412] on div "0.00" at bounding box center [250, 412] width 41 height 14
type input "115.49"
click at [224, 357] on p "Select line-items to add help" at bounding box center [153, 354] width 273 height 9
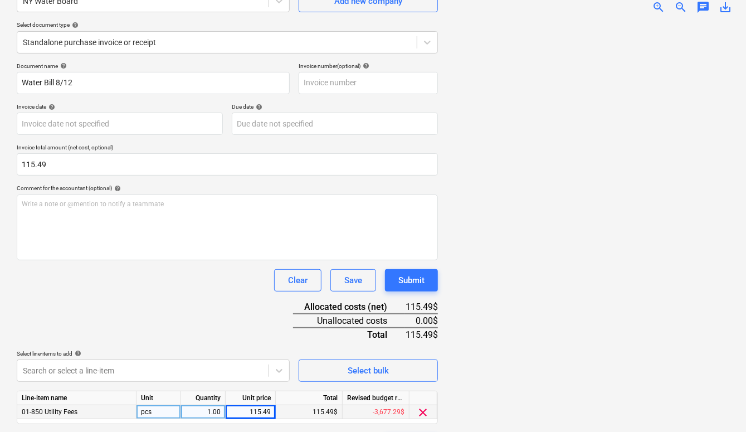
scroll to position [0, 0]
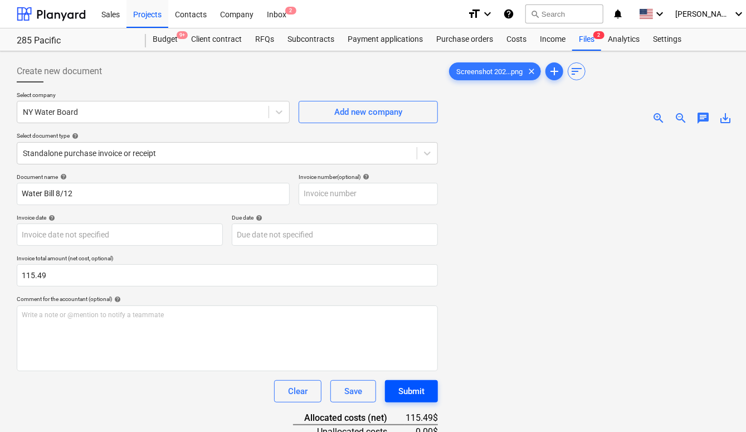
click at [418, 388] on div "Submit" at bounding box center [411, 391] width 26 height 14
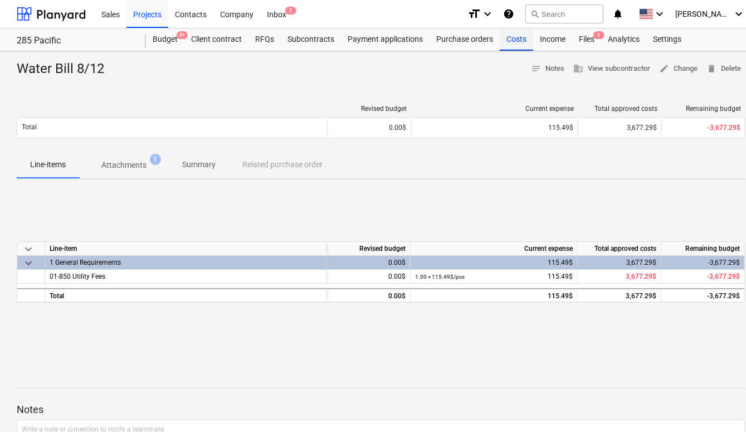
click at [510, 38] on div "Costs" at bounding box center [516, 39] width 33 height 22
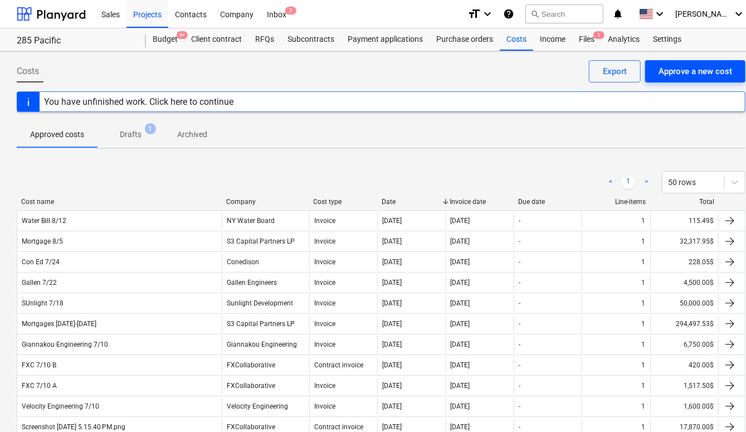
click at [664, 76] on div "Approve a new cost" at bounding box center [695, 71] width 74 height 14
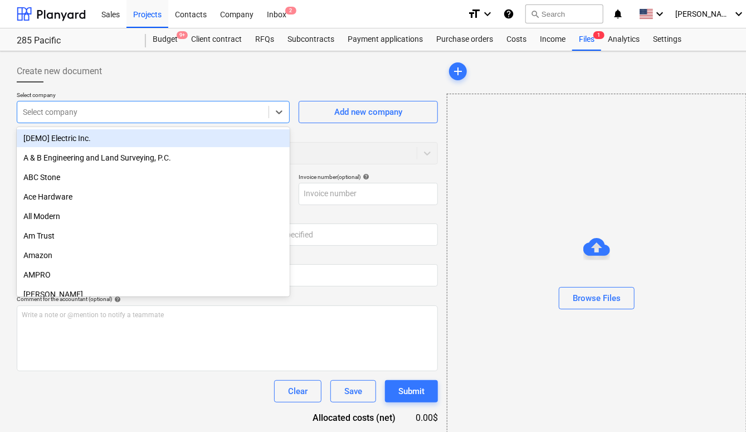
click at [190, 111] on div at bounding box center [143, 111] width 240 height 11
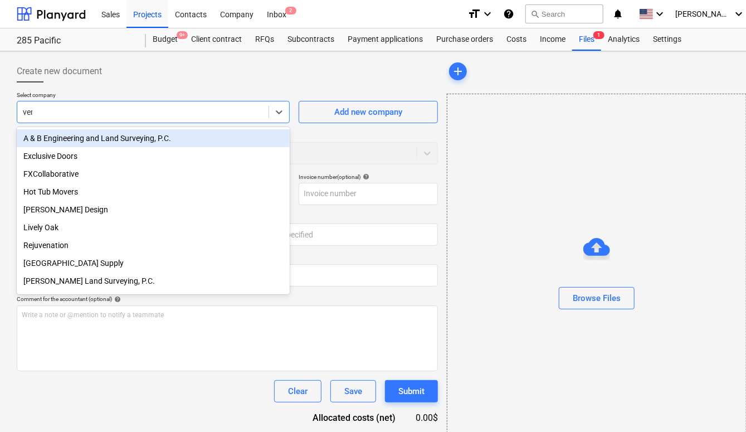
type input "vena"
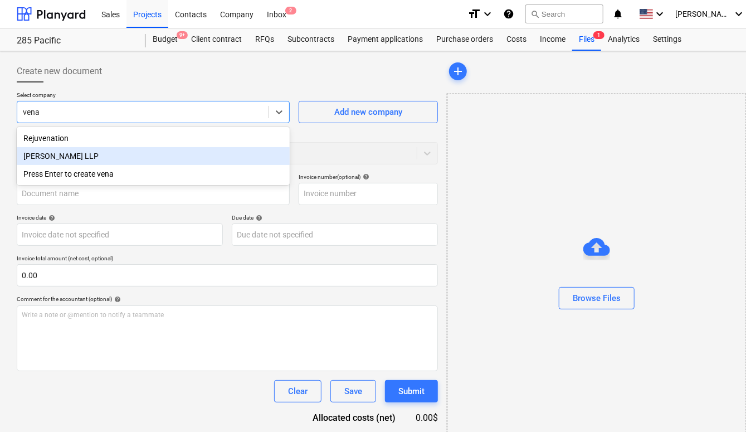
click at [151, 159] on div "[PERSON_NAME] LLP" at bounding box center [153, 156] width 273 height 18
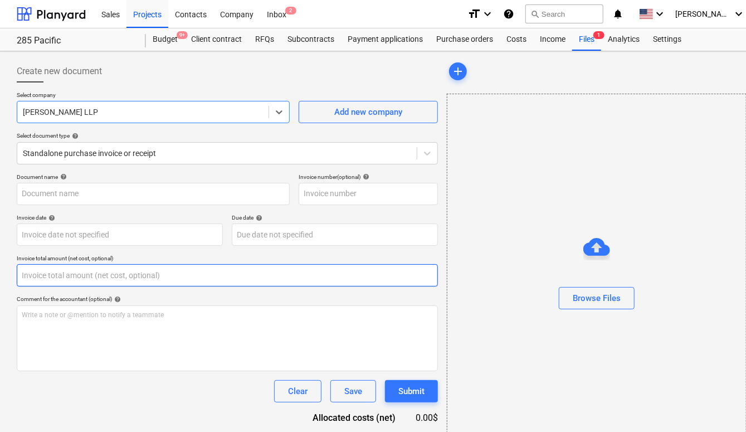
click at [98, 272] on input "text" at bounding box center [227, 275] width 421 height 22
paste input "225.00"
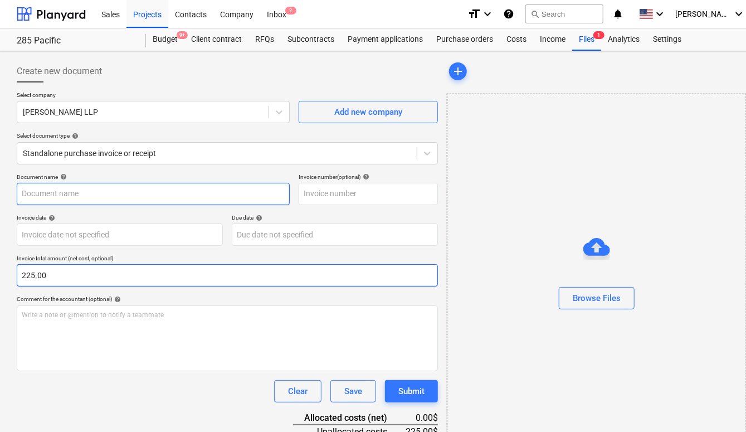
type input "225.00"
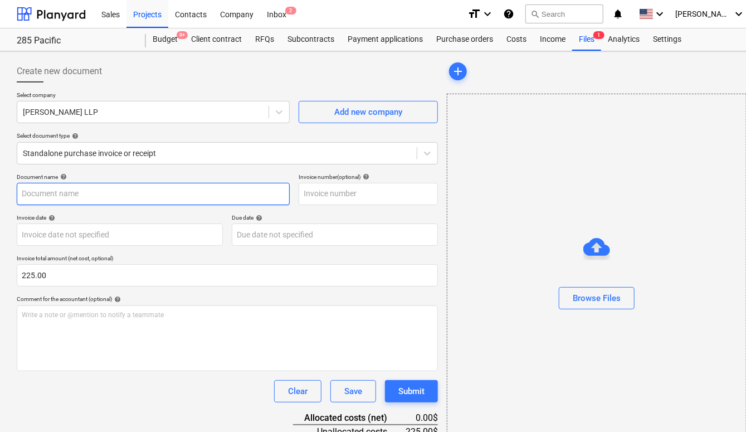
click at [63, 189] on input "text" at bounding box center [153, 194] width 273 height 22
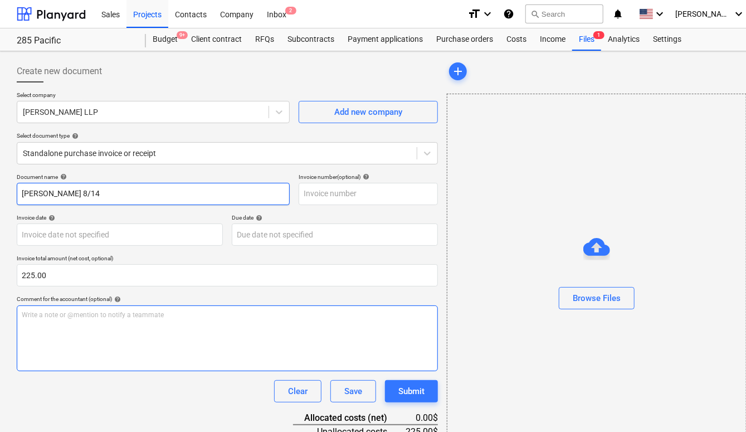
type input "[PERSON_NAME] 8/14"
click at [76, 336] on div "Write a note or @mention to notify a teammate [PERSON_NAME]" at bounding box center [227, 338] width 421 height 66
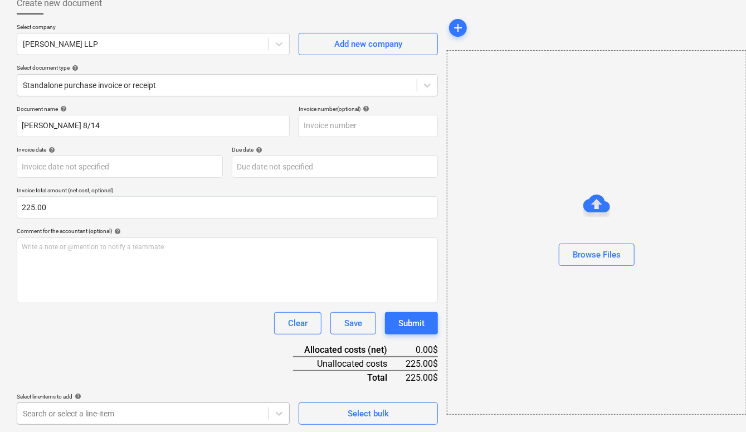
click at [92, 364] on body "Sales Projects Contacts Company Inbox 2 format_size keyboard_arrow_down help se…" at bounding box center [373, 148] width 746 height 432
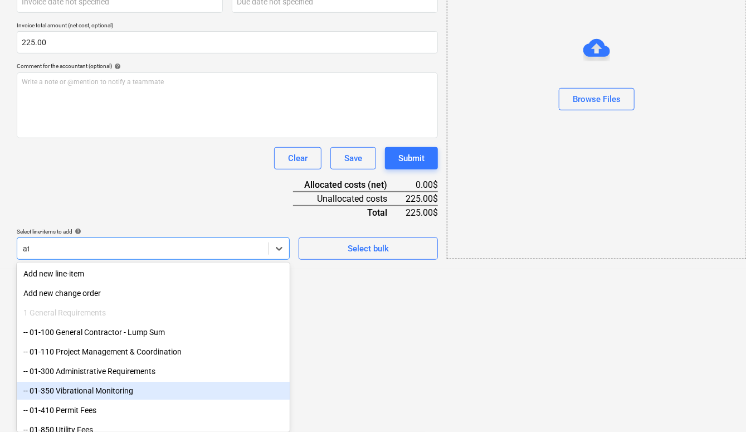
type input "att"
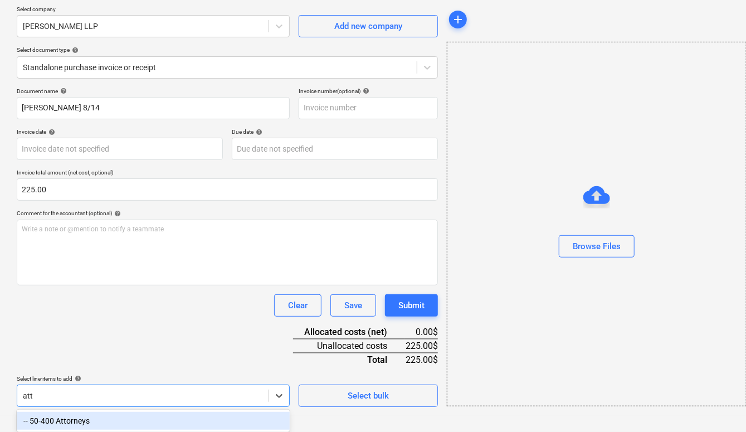
scroll to position [86, 0]
click at [87, 420] on div "-- 50-400 Attorneys" at bounding box center [153, 421] width 273 height 18
click at [109, 369] on div "Document name help [PERSON_NAME] 8/14 Invoice number (optional) help Invoice da…" at bounding box center [227, 283] width 421 height 393
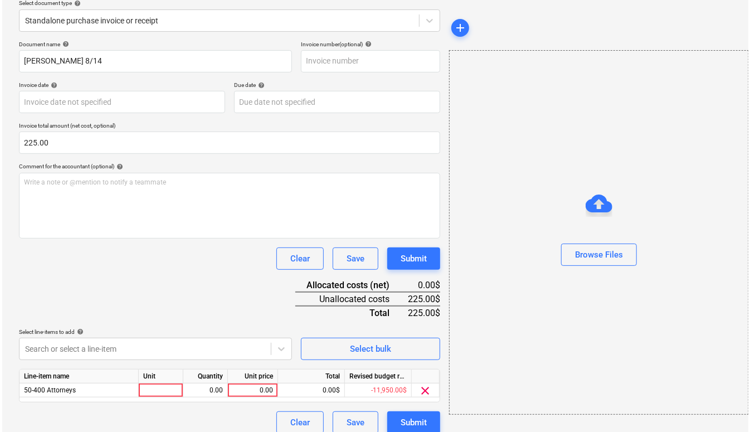
scroll to position [141, 0]
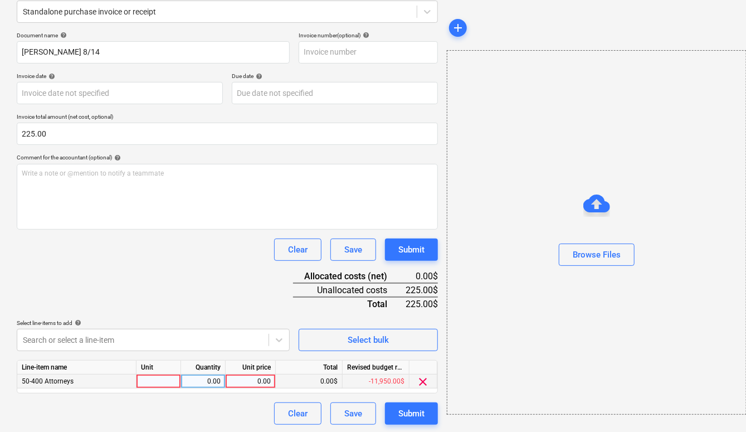
click at [263, 374] on div "0.00" at bounding box center [250, 381] width 41 height 14
type input "225.00"
click at [223, 287] on div "Document name help [PERSON_NAME] 8/14 Invoice number (optional) help Invoice da…" at bounding box center [227, 228] width 421 height 393
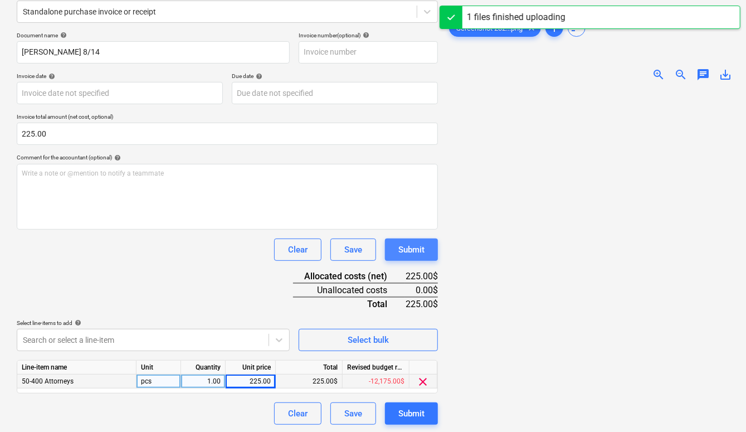
click at [409, 248] on div "Submit" at bounding box center [411, 249] width 26 height 14
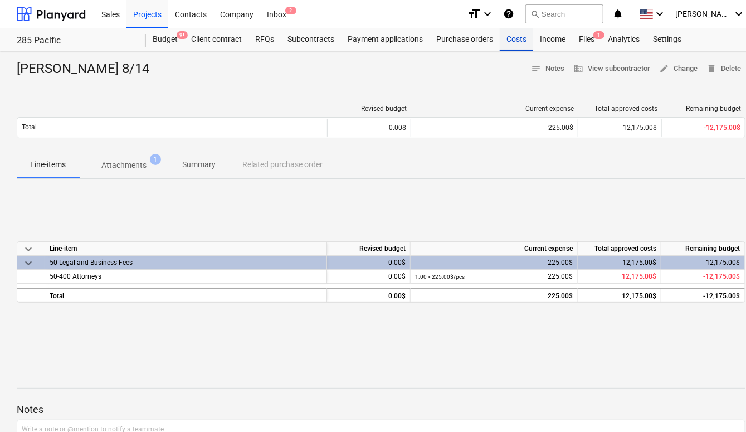
click at [516, 42] on div "Costs" at bounding box center [516, 39] width 33 height 22
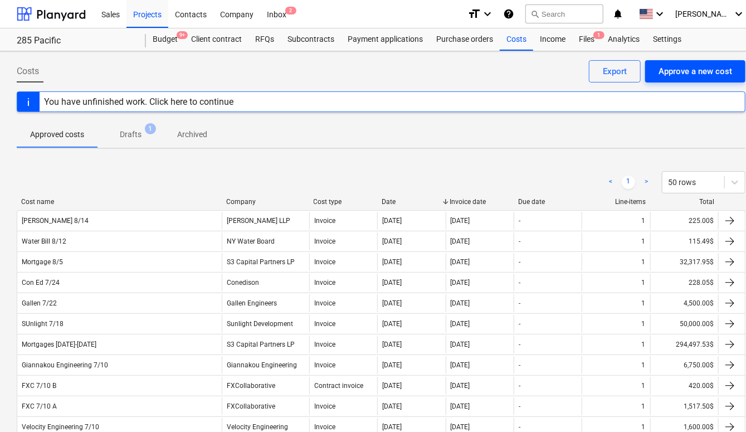
click at [695, 75] on div "Approve a new cost" at bounding box center [695, 71] width 74 height 14
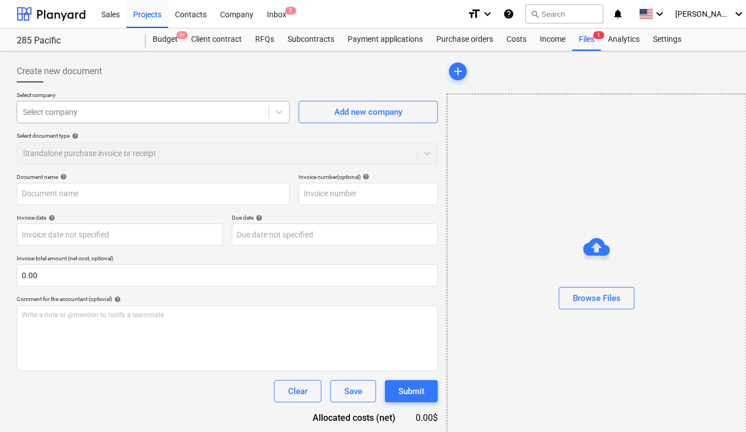
click at [232, 111] on div at bounding box center [143, 111] width 240 height 11
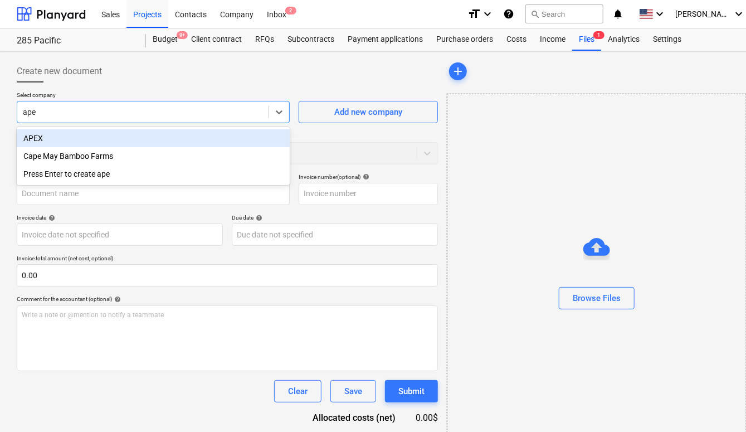
type input "apex"
click at [193, 137] on div "APEX" at bounding box center [153, 138] width 273 height 18
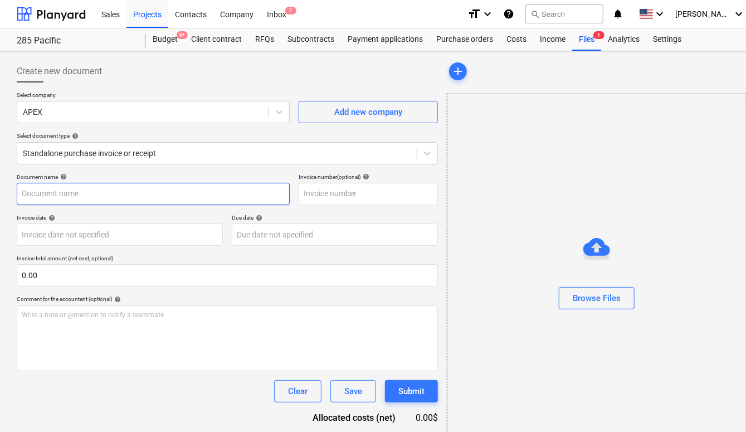
click at [106, 192] on input "text" at bounding box center [153, 194] width 273 height 22
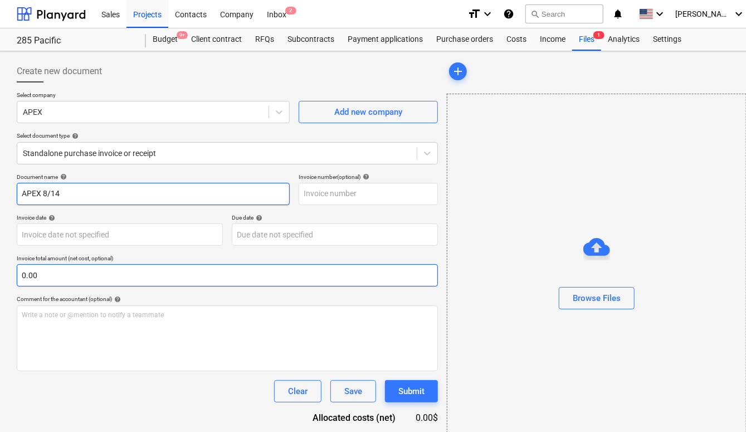
type input "APEX 8/14"
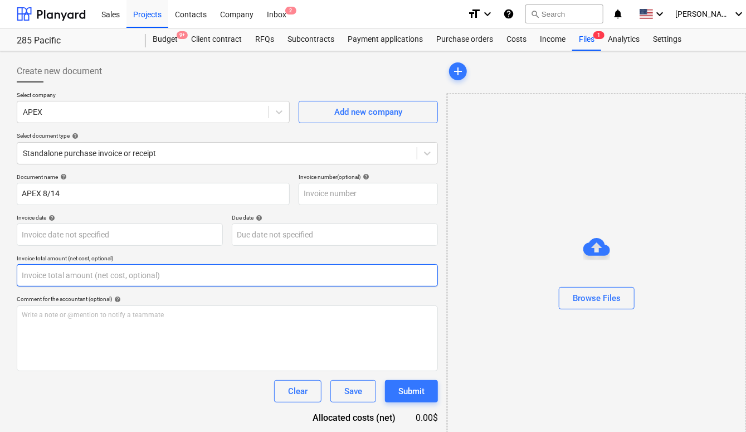
click at [100, 280] on input "text" at bounding box center [227, 275] width 421 height 22
paste input "36,086.25"
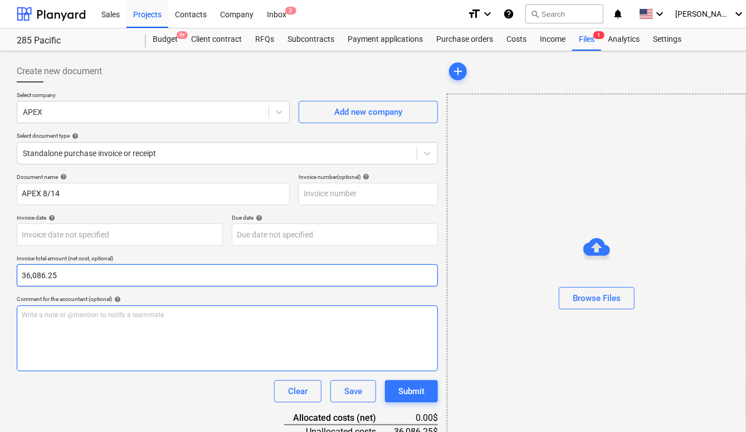
type input "36,086.25"
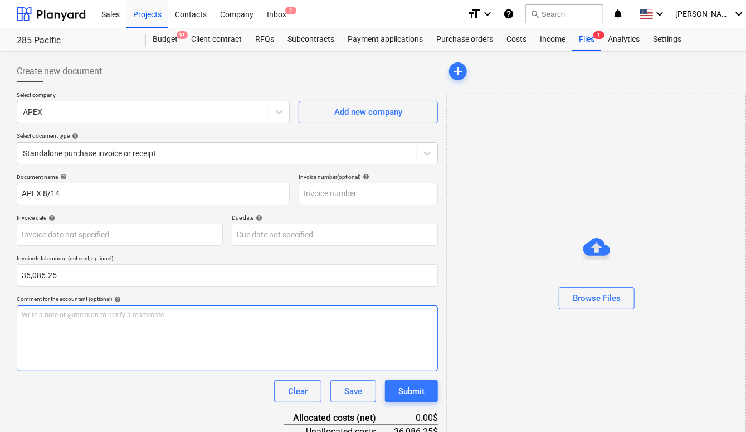
click at [112, 321] on div "Write a note or @mention to notify a teammate [PERSON_NAME]" at bounding box center [227, 338] width 421 height 66
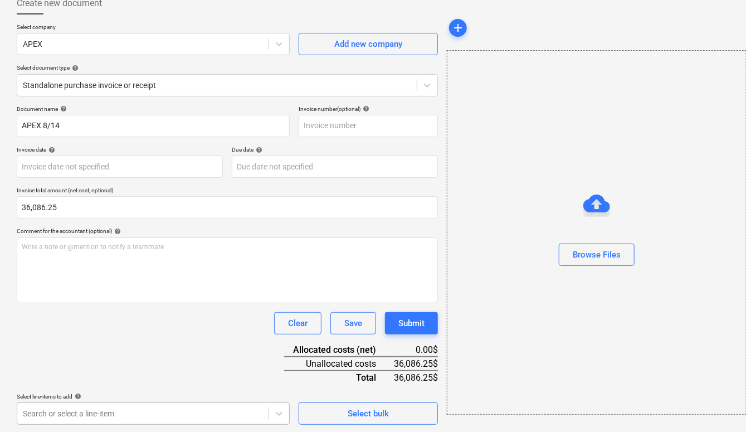
click at [122, 364] on body "Sales Projects Contacts Company Inbox 2 format_size keyboard_arrow_down help se…" at bounding box center [373, 148] width 746 height 432
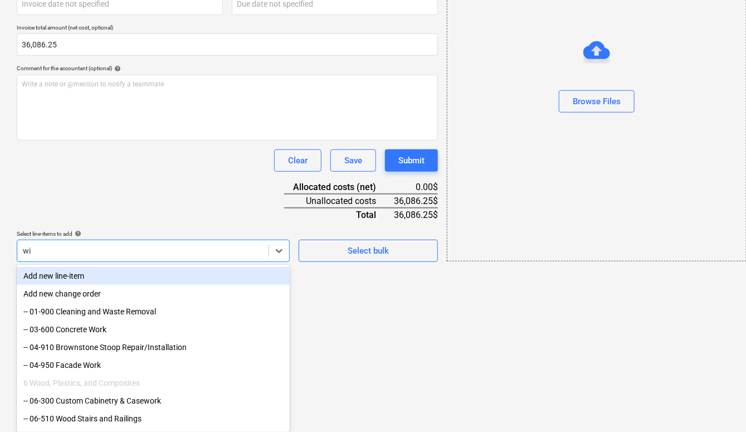
scroll to position [86, 0]
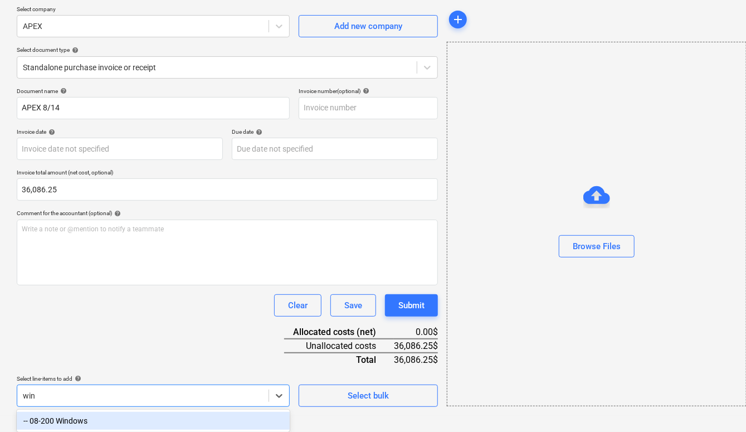
type input "wind"
click at [99, 419] on div "-- 08-200 Windows" at bounding box center [153, 421] width 273 height 18
click at [111, 341] on div "Document name help APEX 8/14 Invoice number (optional) help Invoice date help P…" at bounding box center [227, 283] width 421 height 393
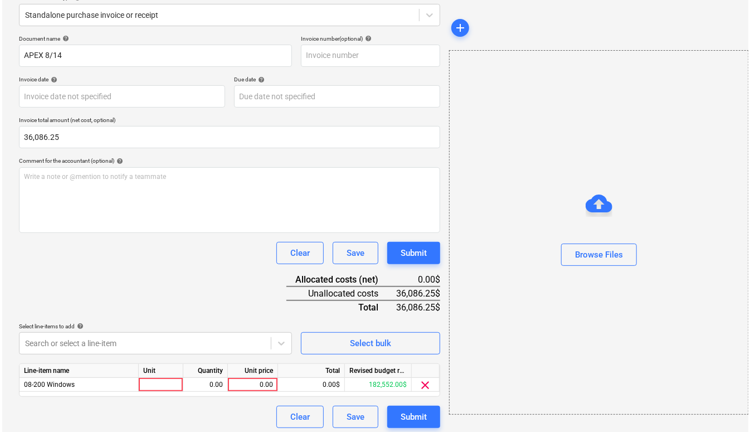
scroll to position [141, 0]
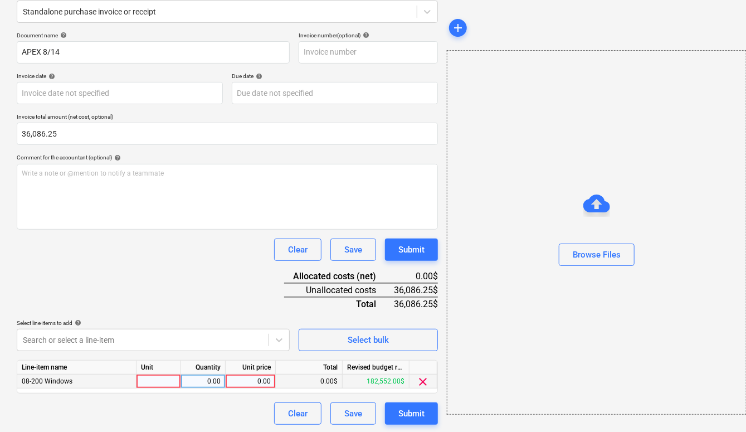
click at [251, 375] on div "0.00" at bounding box center [250, 381] width 41 height 14
type input "36,086.25"
click at [215, 312] on div "Document name help APEX 8/14 Invoice number (optional) help Invoice date help P…" at bounding box center [227, 228] width 421 height 393
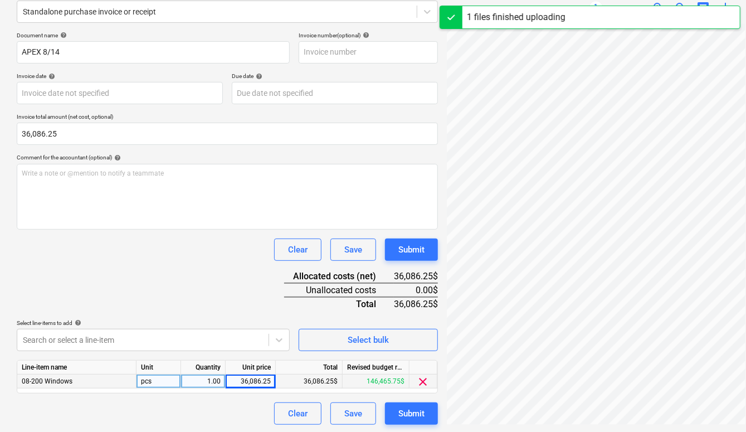
type input "[DATE]"
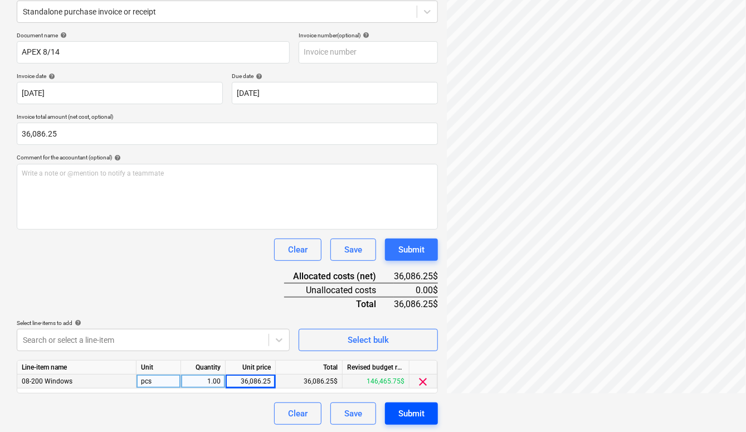
click at [425, 410] on button "Submit" at bounding box center [411, 413] width 53 height 22
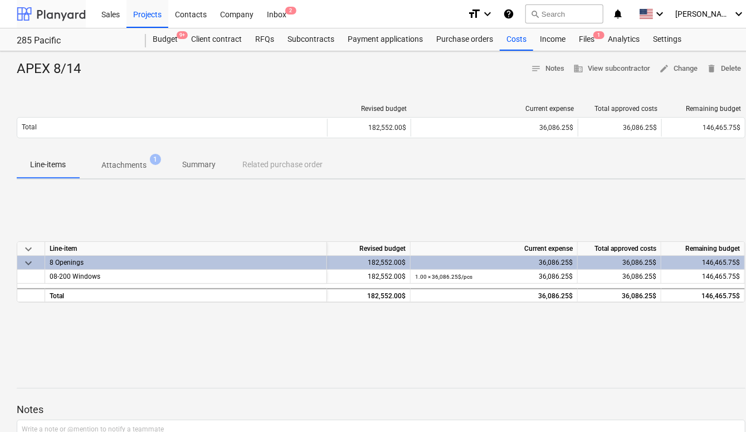
click at [58, 14] on div at bounding box center [51, 14] width 69 height 28
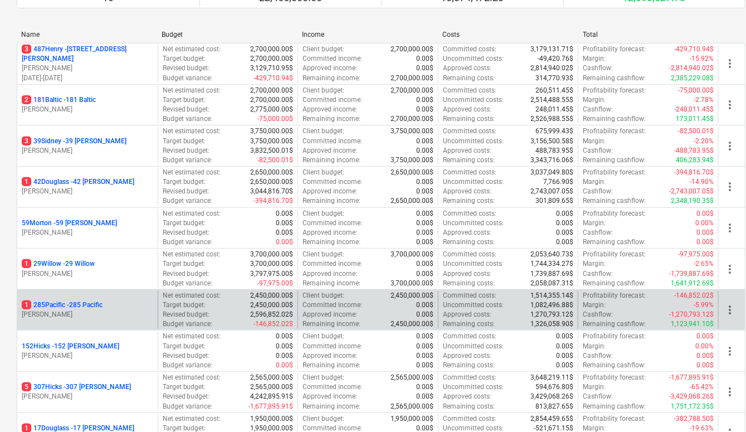
scroll to position [158, 0]
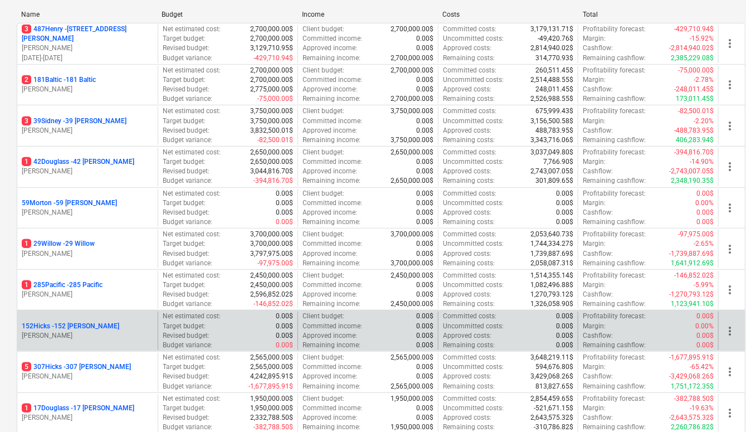
click at [60, 324] on p "152Hicks - 152 [PERSON_NAME]" at bounding box center [70, 325] width 97 height 9
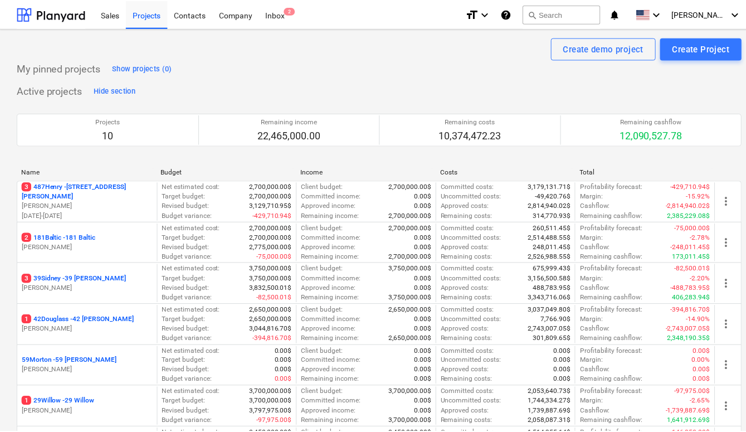
scroll to position [158, 0]
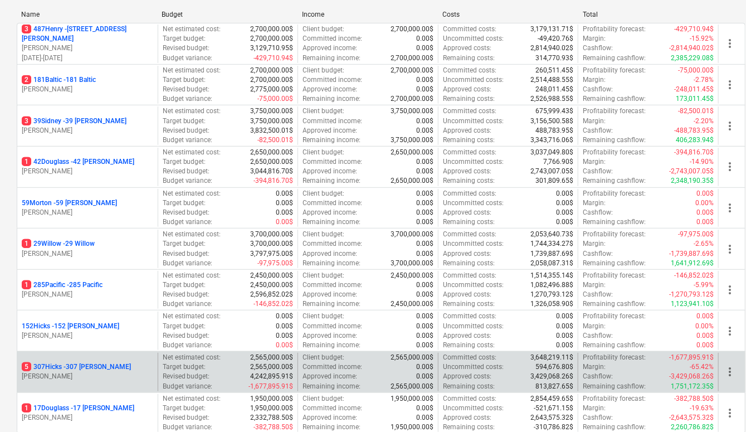
click at [83, 368] on p "5 307Hicks - 307 [PERSON_NAME]" at bounding box center [76, 366] width 109 height 9
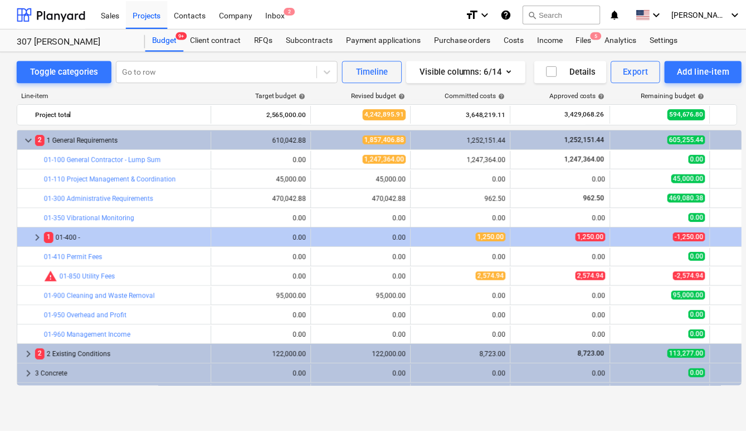
scroll to position [1, 0]
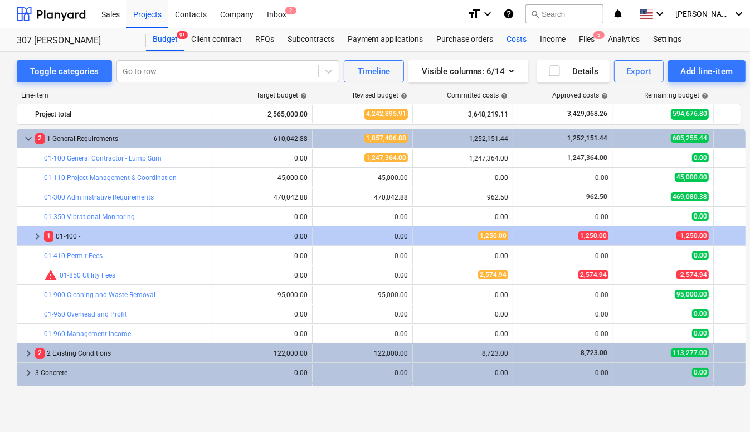
click at [514, 41] on div "Costs" at bounding box center [516, 39] width 33 height 22
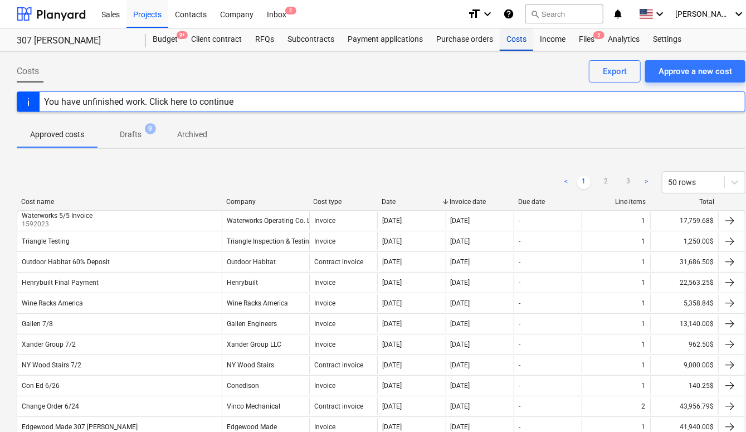
click at [514, 37] on div "Costs" at bounding box center [516, 39] width 33 height 22
click at [421, 206] on div "Cost name Company Cost type Date Invoice date Due date Line-items Total" at bounding box center [381, 204] width 729 height 12
click at [446, 201] on div at bounding box center [446, 202] width 20 height 8
click at [92, 178] on div "< 1 2 3 > 50 rows" at bounding box center [381, 182] width 729 height 22
click at [444, 199] on div at bounding box center [446, 202] width 20 height 8
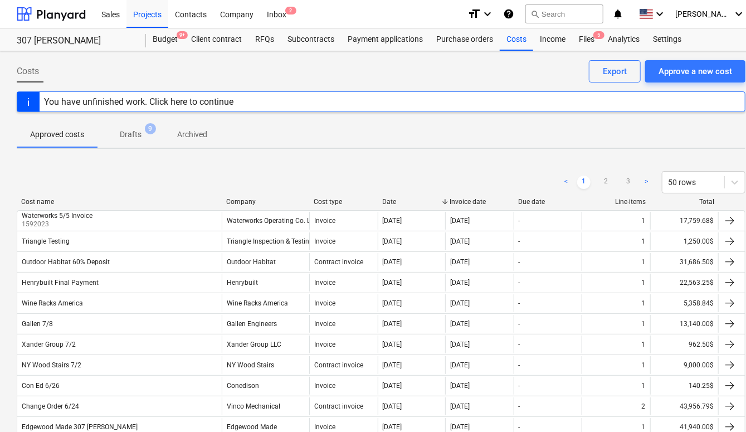
click at [445, 199] on div at bounding box center [445, 202] width 20 height 8
click at [422, 200] on div "Date" at bounding box center [411, 202] width 59 height 8
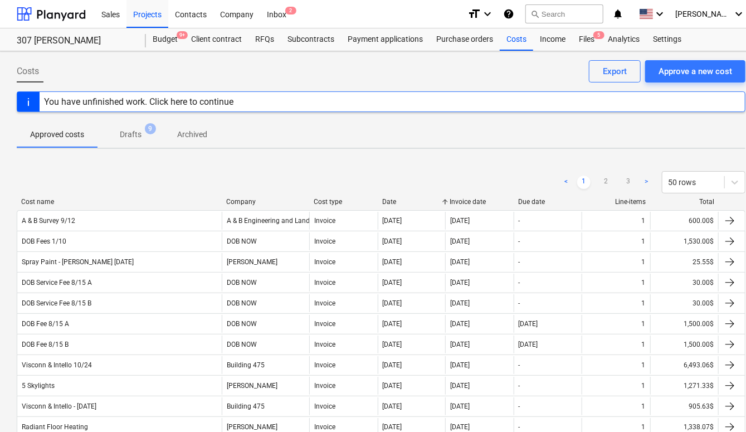
click at [409, 199] on div "Date" at bounding box center [411, 202] width 59 height 8
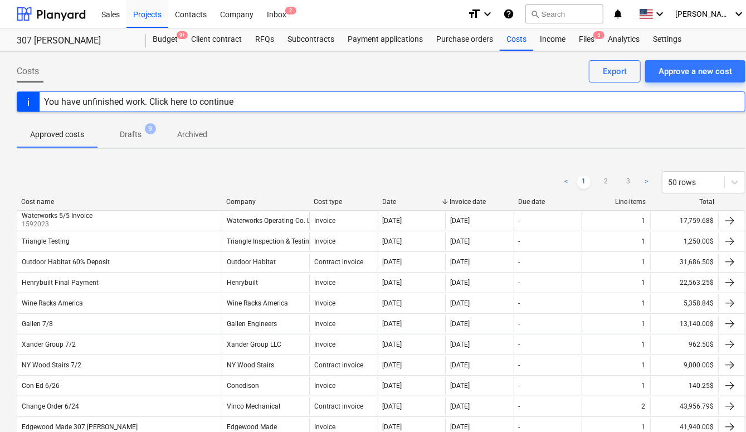
click at [470, 199] on div "Invoice date" at bounding box center [479, 202] width 60 height 8
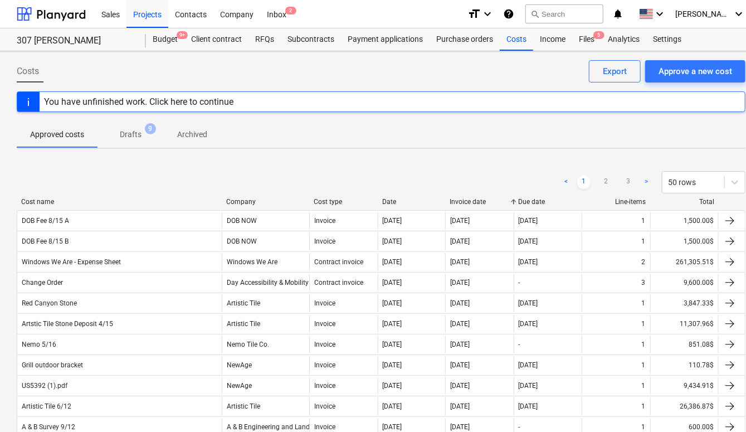
click at [470, 199] on div "Invoice date" at bounding box center [479, 202] width 60 height 8
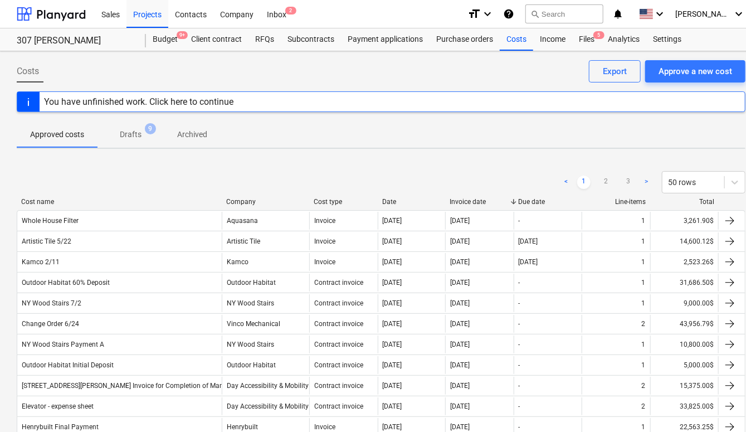
click at [470, 199] on div "Invoice date" at bounding box center [479, 202] width 60 height 8
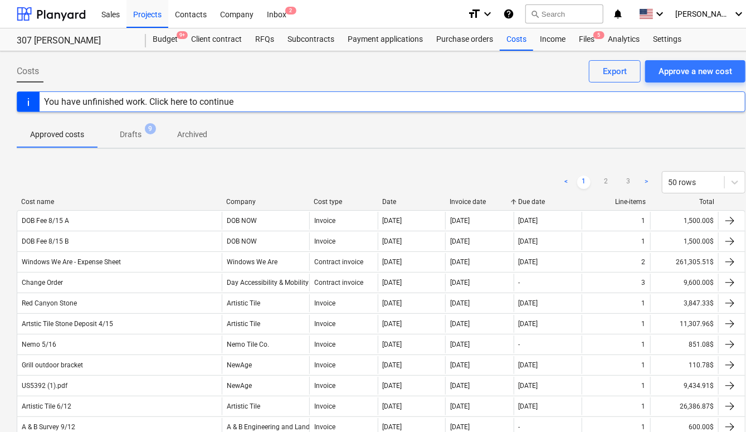
click at [470, 199] on div "Invoice date" at bounding box center [479, 202] width 60 height 8
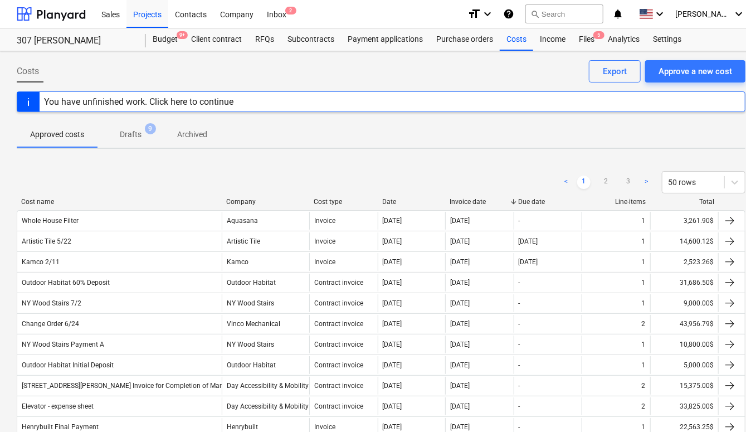
click at [426, 200] on div "Date" at bounding box center [411, 202] width 59 height 8
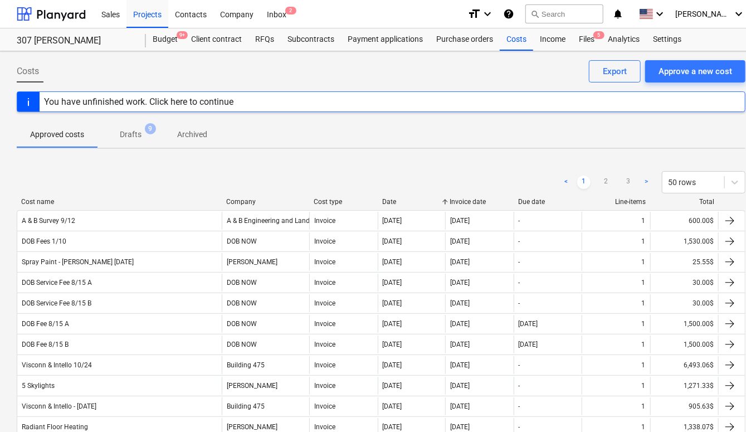
click at [416, 200] on div "Date" at bounding box center [411, 202] width 59 height 8
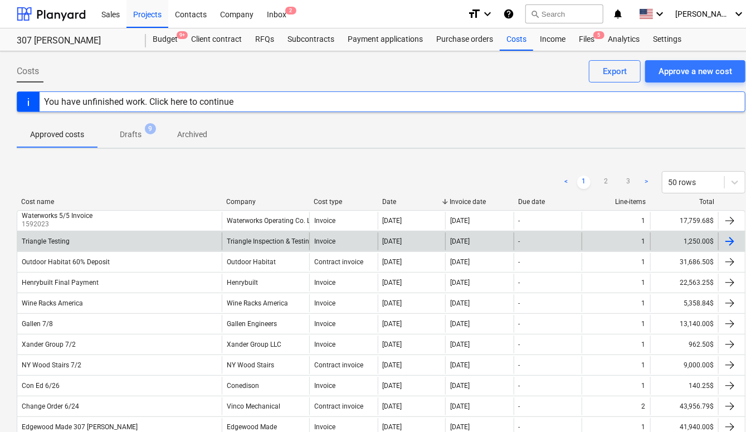
click at [93, 238] on div "Triangle Testing" at bounding box center [119, 241] width 204 height 18
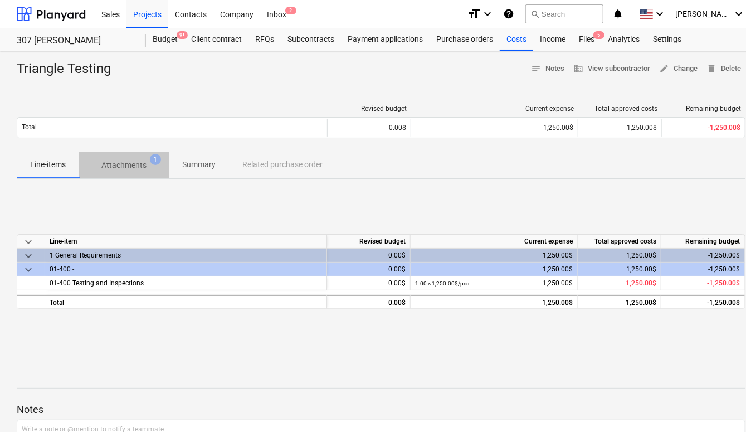
click at [130, 164] on p "Attachments" at bounding box center [123, 165] width 45 height 12
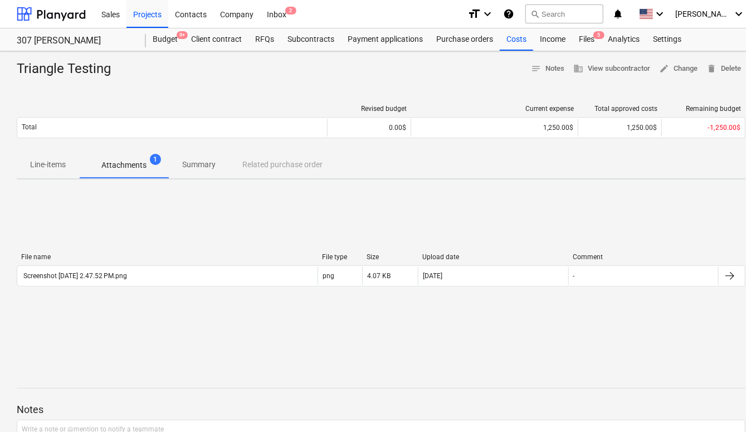
click at [43, 165] on p "Line-items" at bounding box center [48, 165] width 36 height 12
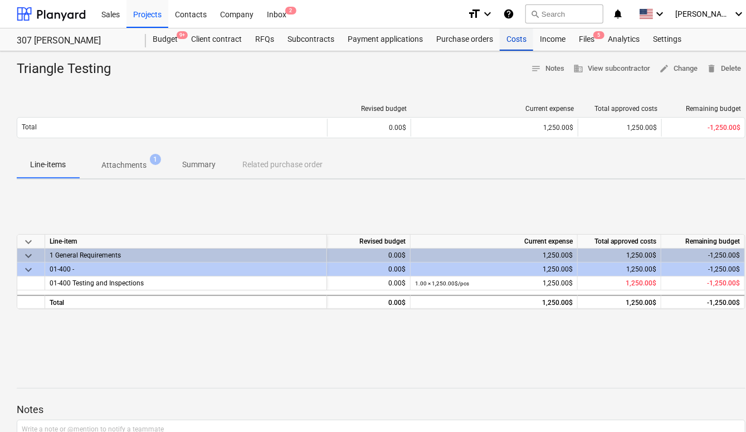
click at [522, 36] on div "Costs" at bounding box center [516, 39] width 33 height 22
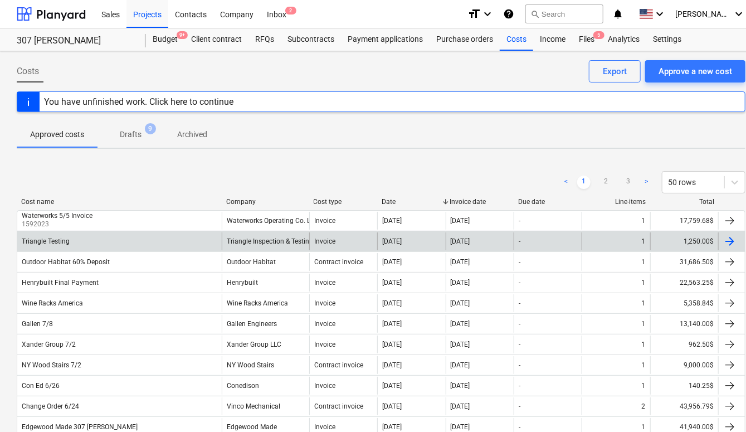
click at [734, 238] on div at bounding box center [729, 240] width 13 height 13
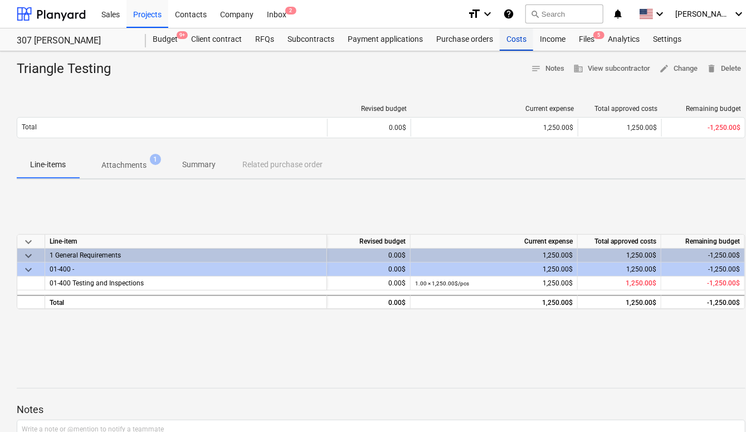
click at [519, 37] on div "Costs" at bounding box center [516, 39] width 33 height 22
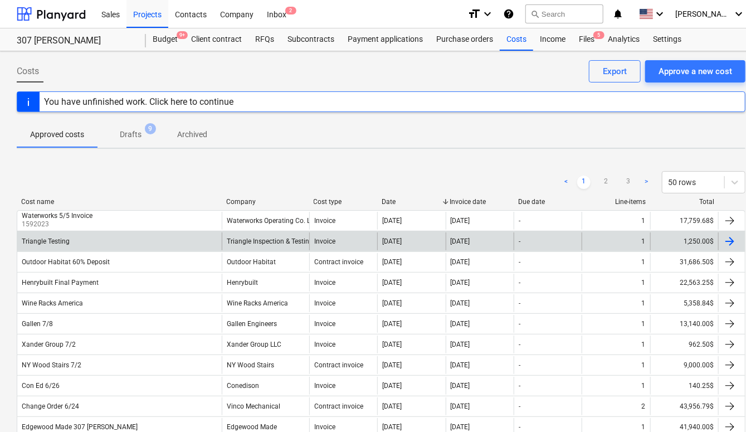
click at [47, 239] on div "Triangle Testing" at bounding box center [46, 241] width 48 height 8
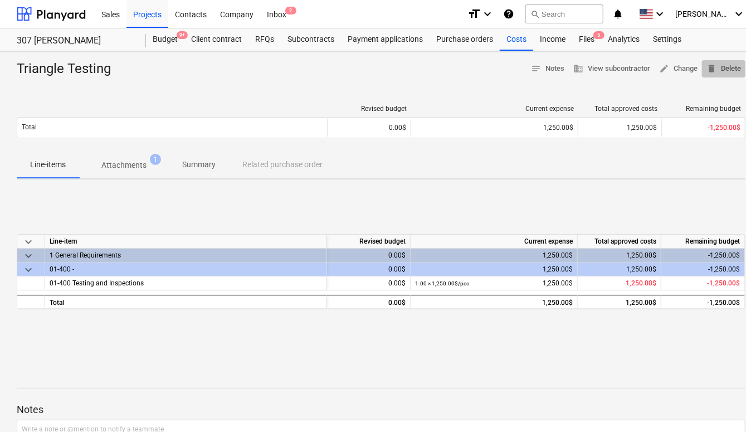
click at [732, 66] on span "delete Delete" at bounding box center [723, 68] width 35 height 13
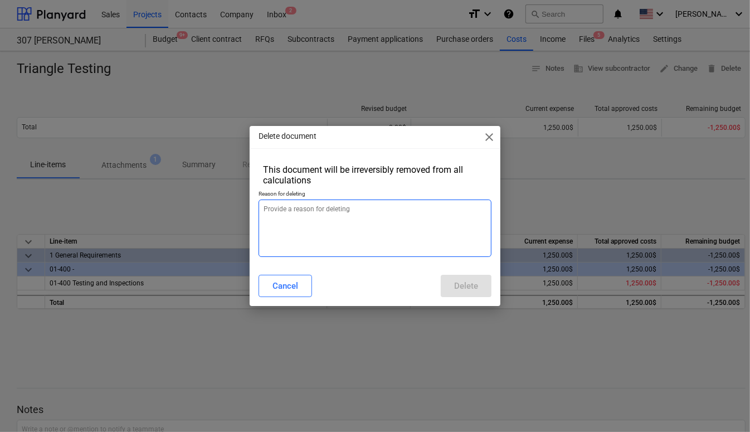
click at [387, 212] on textarea at bounding box center [374, 227] width 233 height 57
type textarea "x"
type textarea "i"
type textarea "x"
type textarea "in"
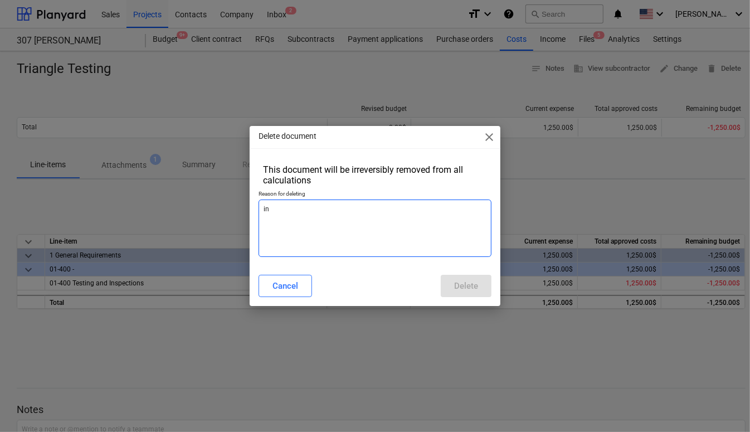
type textarea "x"
type textarea "inc"
type textarea "x"
type textarea "inco"
type textarea "x"
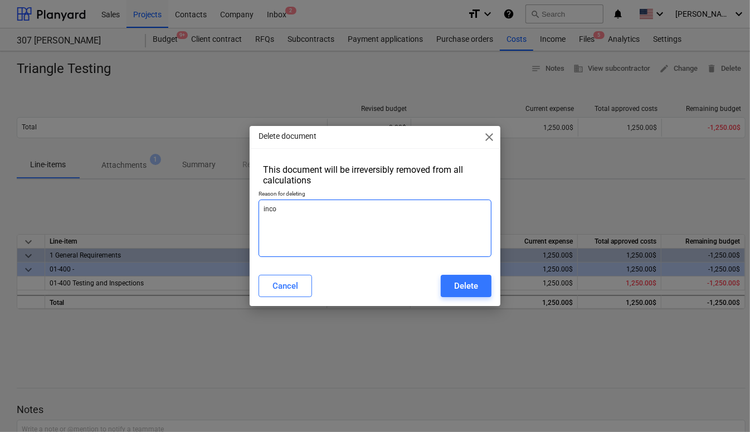
type textarea "inc"
type textarea "x"
type textarea "in"
type textarea "x"
type textarea "inc"
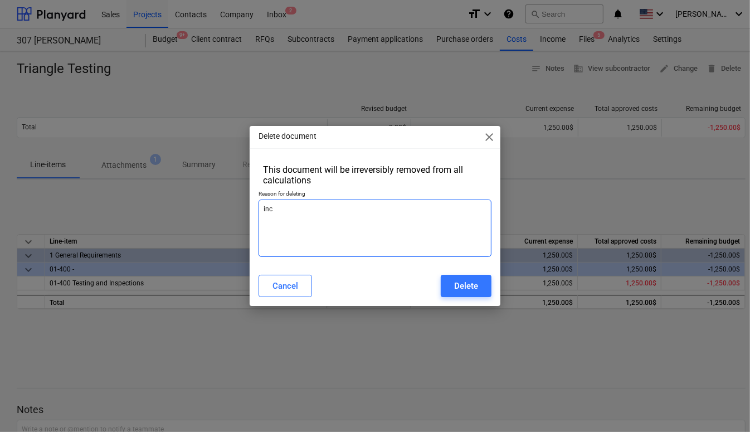
type textarea "x"
type textarea "inco"
type textarea "x"
type textarea "incor"
type textarea "x"
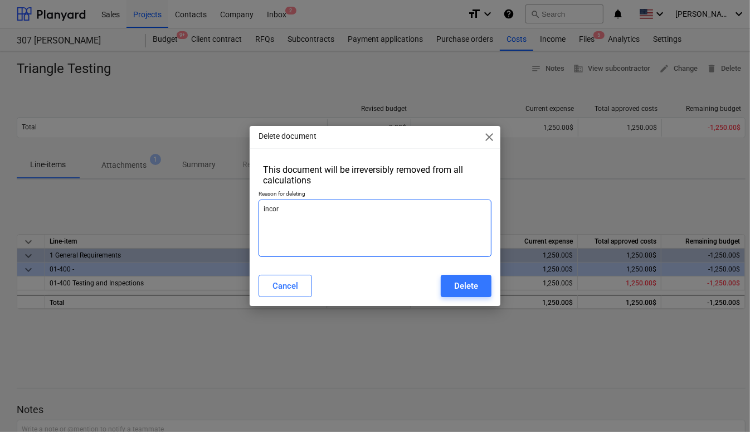
type textarea "incorr"
type textarea "x"
type textarea "incorre"
type textarea "x"
type textarea "incorrec"
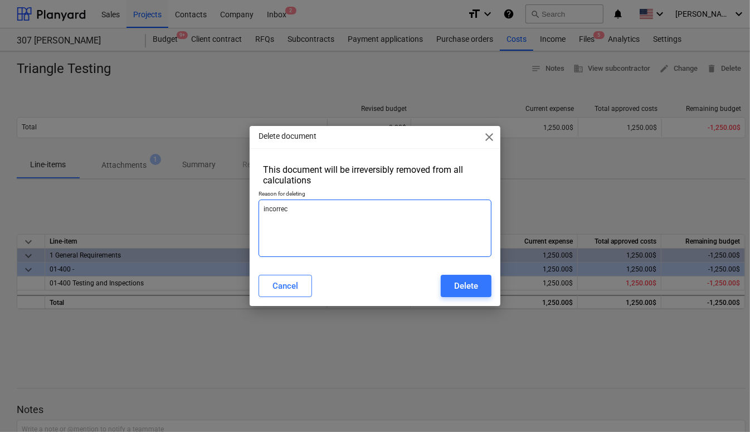
type textarea "x"
type textarea "incorrect"
type textarea "x"
type textarea "incorrect"
type textarea "x"
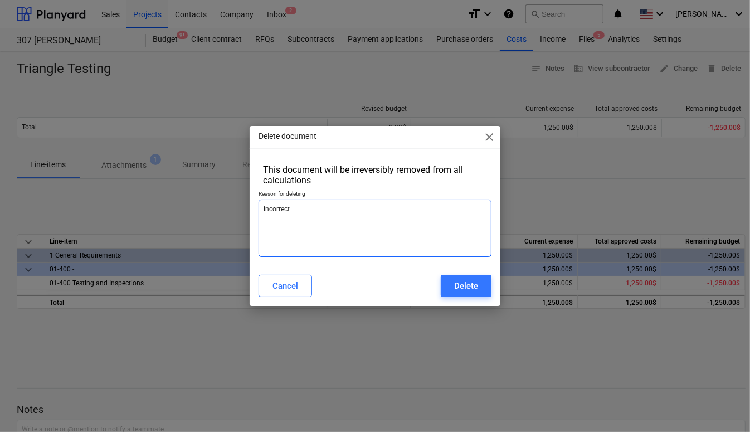
type textarea "incorrect r"
type textarea "x"
type textarea "incorrect ro"
type textarea "x"
type textarea "incorrect r"
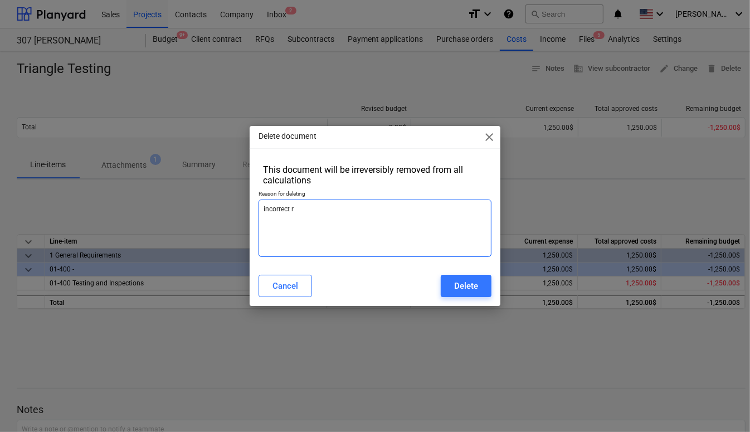
type textarea "x"
type textarea "incorrect"
type textarea "x"
type textarea "incorrect p"
type textarea "x"
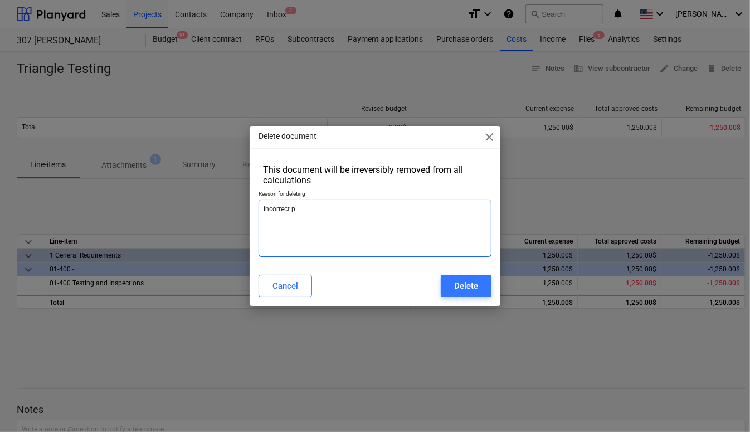
type textarea "incorrect pr"
type textarea "x"
type textarea "incorrect pro"
type textarea "x"
type textarea "incorrect proj"
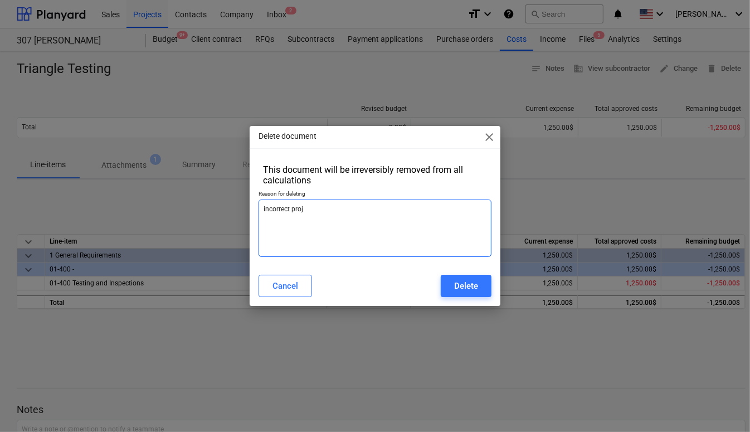
type textarea "x"
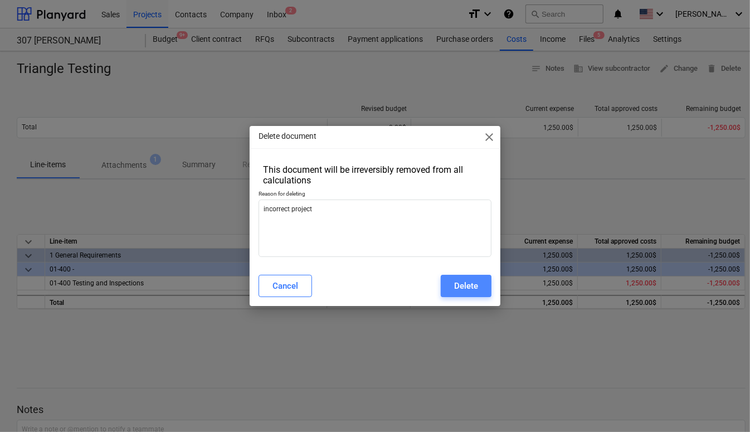
click at [475, 282] on div "Delete" at bounding box center [466, 285] width 24 height 14
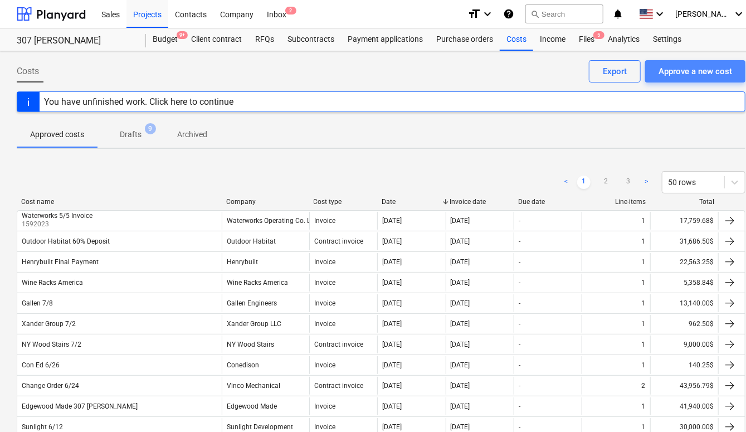
click at [685, 77] on div "Approve a new cost" at bounding box center [695, 71] width 74 height 14
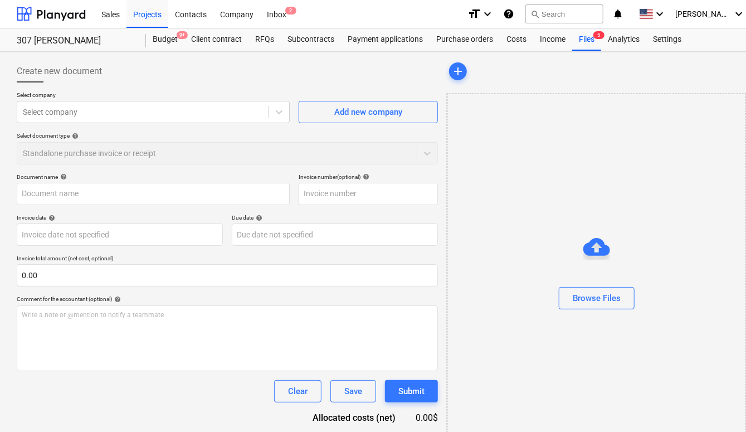
click at [184, 85] on div at bounding box center [227, 86] width 421 height 9
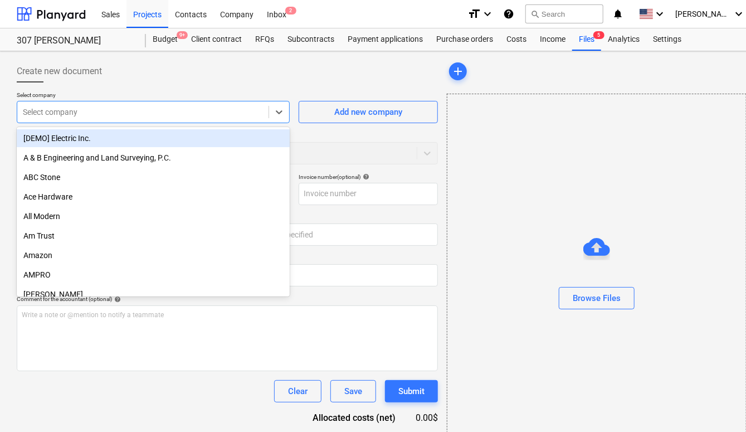
click at [166, 113] on div at bounding box center [143, 111] width 240 height 11
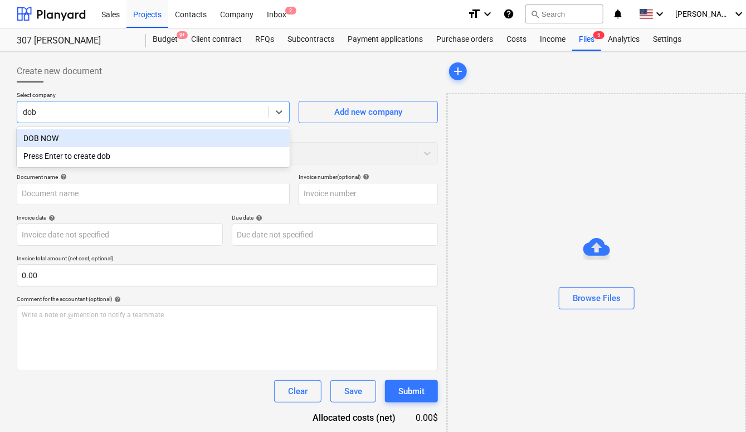
click at [83, 141] on div "DOB NOW" at bounding box center [153, 138] width 273 height 18
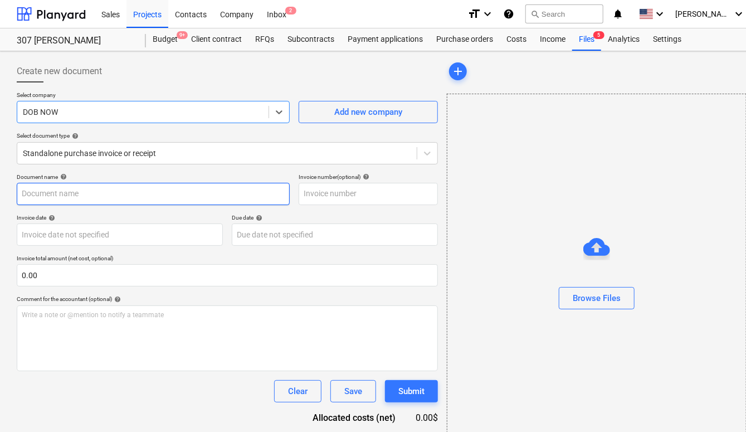
click at [71, 191] on input "text" at bounding box center [153, 194] width 273 height 22
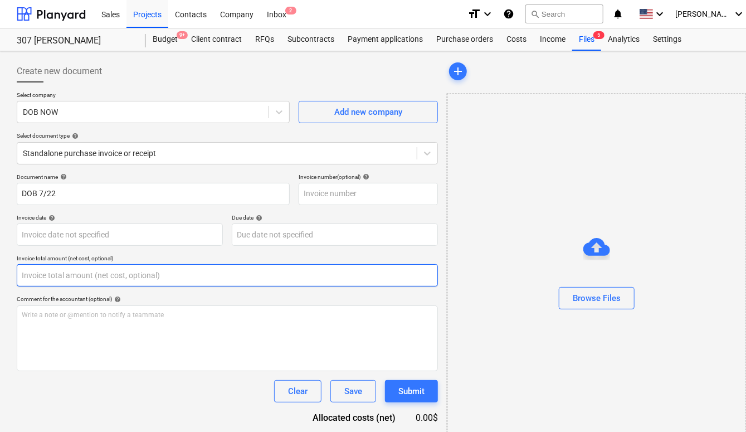
click at [223, 276] on input "text" at bounding box center [227, 275] width 421 height 22
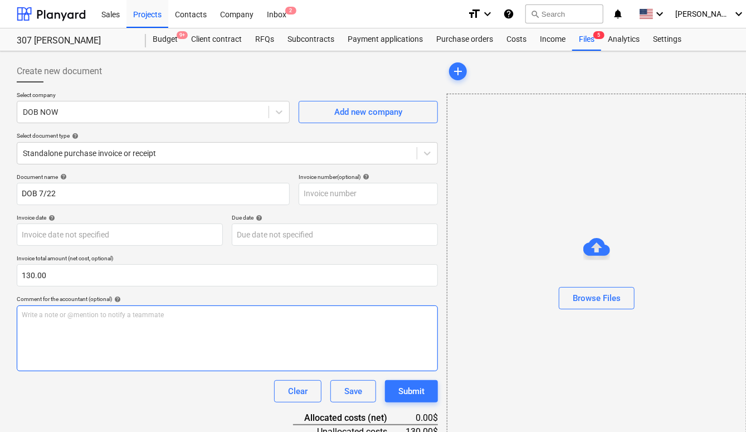
click at [237, 331] on div "Write a note or @mention to notify a teammate [PERSON_NAME]" at bounding box center [227, 338] width 421 height 66
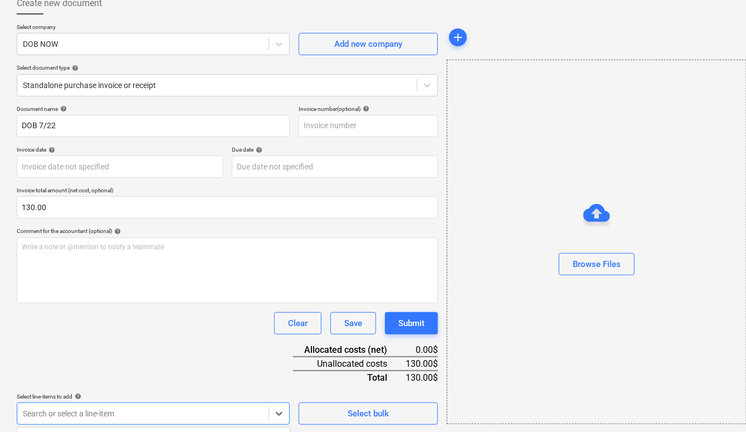
scroll to position [233, 0]
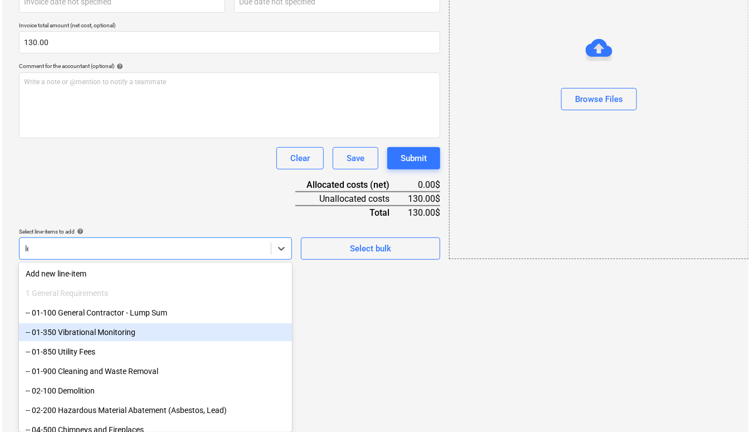
scroll to position [104, 0]
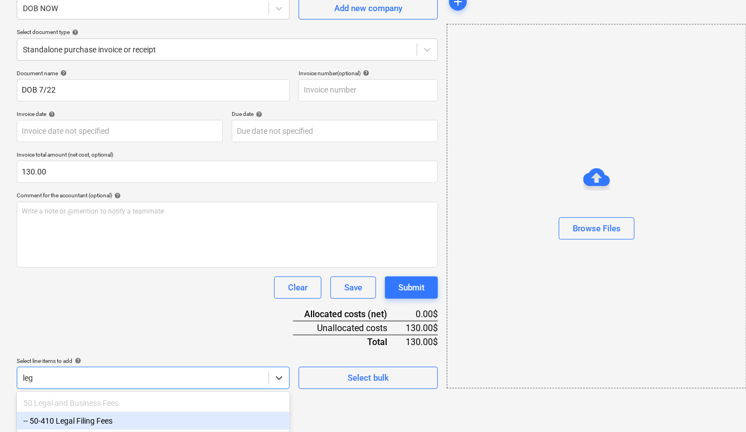
click at [146, 427] on div "-- 50-410 Legal Filing Fees" at bounding box center [153, 421] width 273 height 18
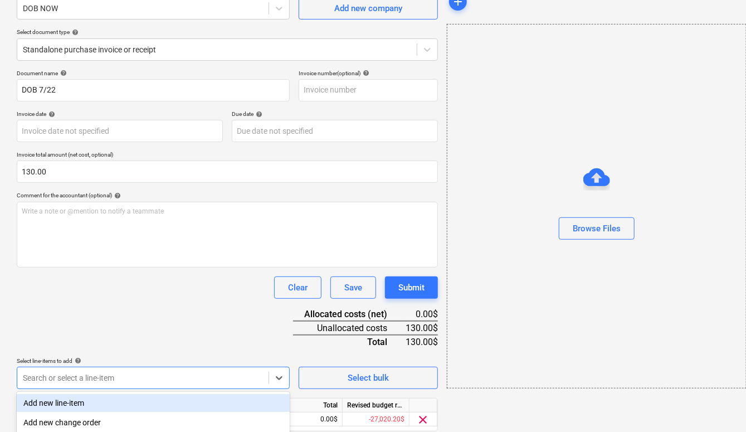
click at [211, 311] on div "Document name help DOB 7/22 Invoice number (optional) help Invoice date help Pr…" at bounding box center [227, 266] width 421 height 393
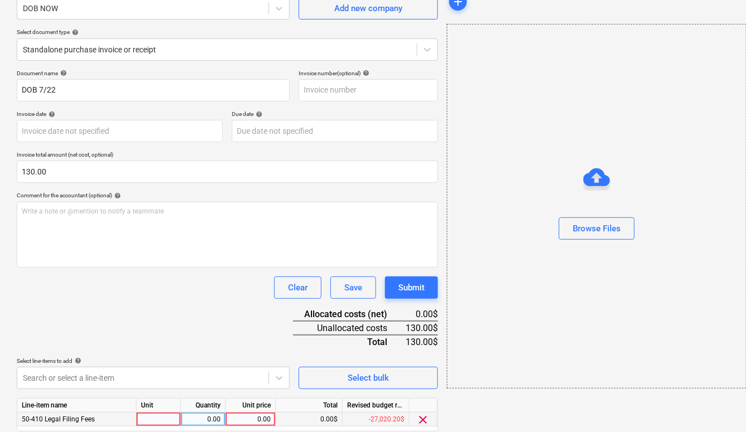
click at [255, 417] on div "0.00" at bounding box center [250, 419] width 41 height 14
click at [249, 321] on div "Document name help DOB 7/22 Invoice number (optional) help Invoice date help Pr…" at bounding box center [227, 266] width 421 height 393
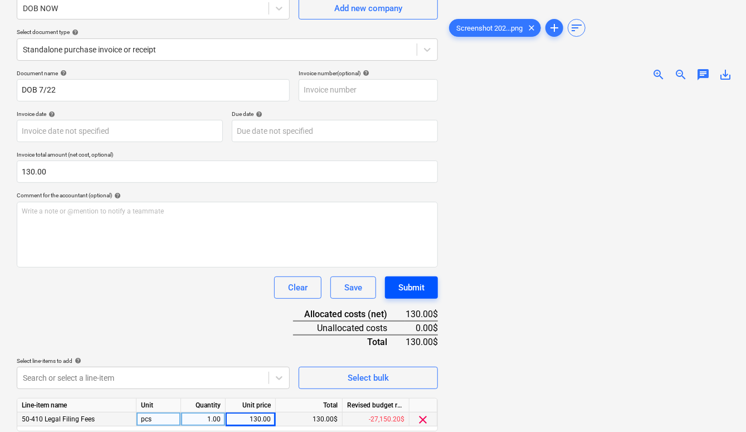
click at [401, 285] on div "Submit" at bounding box center [411, 287] width 26 height 14
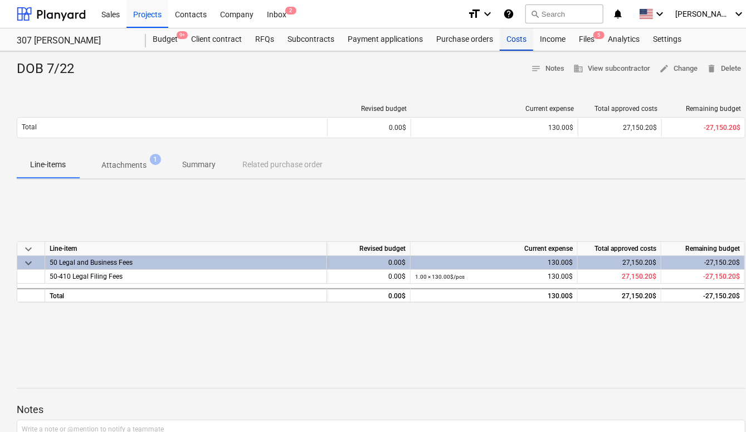
click at [516, 45] on div "Costs" at bounding box center [516, 39] width 33 height 22
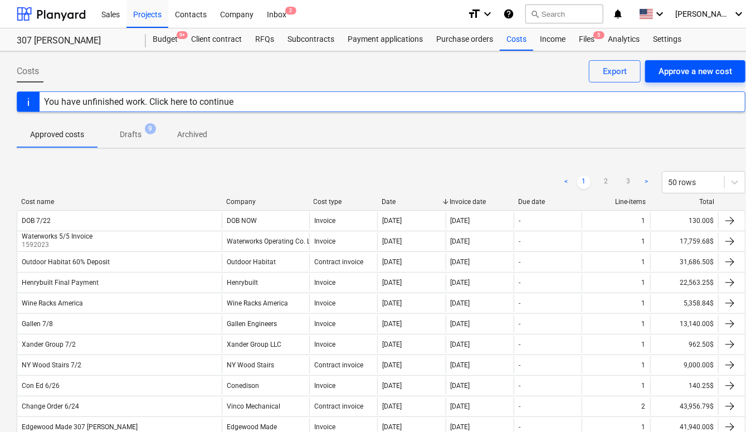
click at [696, 75] on div "Approve a new cost" at bounding box center [695, 71] width 74 height 14
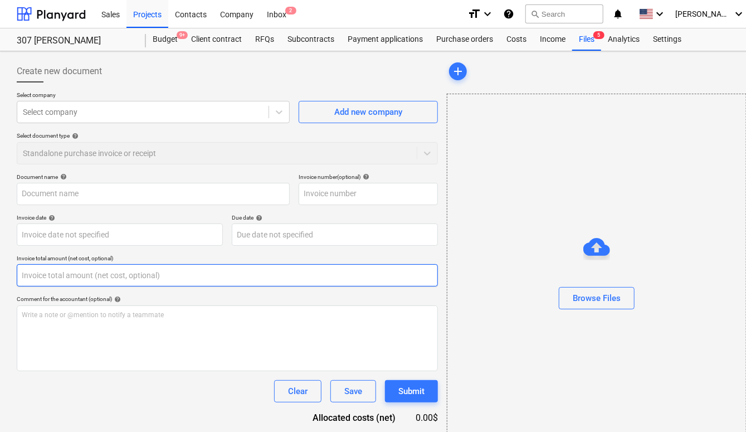
click at [122, 275] on input "text" at bounding box center [227, 275] width 421 height 22
paste input "161.09"
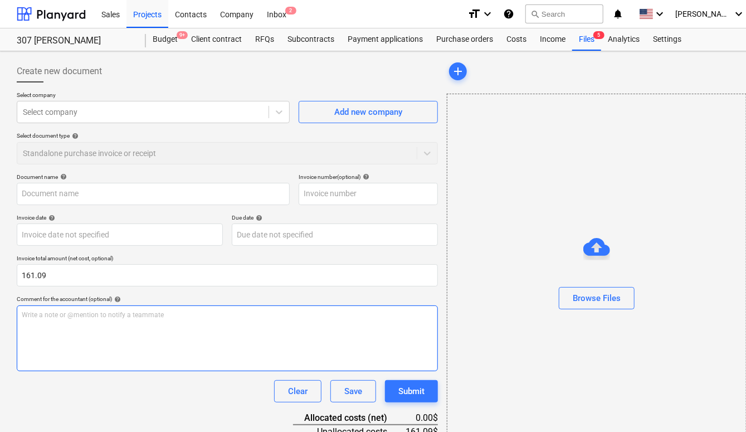
click at [252, 356] on div "Write a note or @mention to notify a teammate [PERSON_NAME]" at bounding box center [227, 338] width 421 height 66
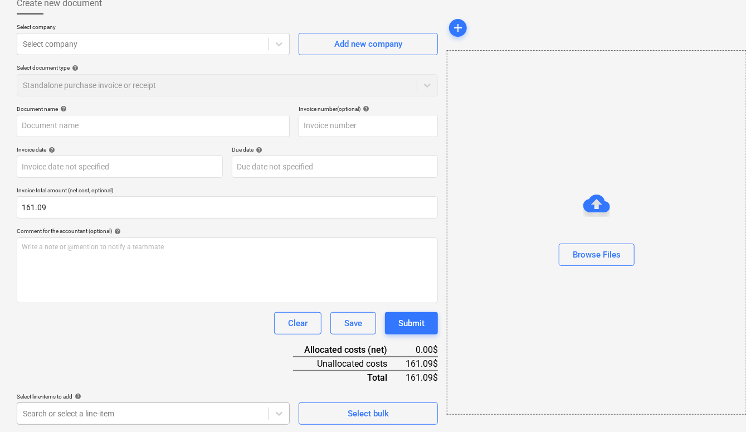
click at [188, 364] on body "Sales Projects Contacts Company Inbox 2 format_size keyboard_arrow_down help se…" at bounding box center [373, 148] width 746 height 432
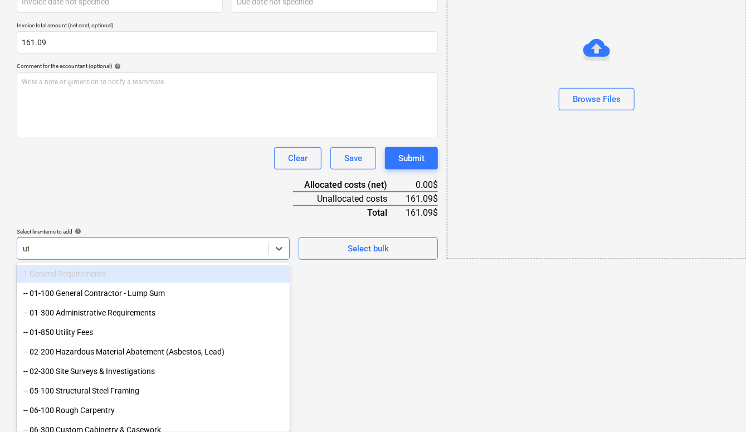
scroll to position [104, 0]
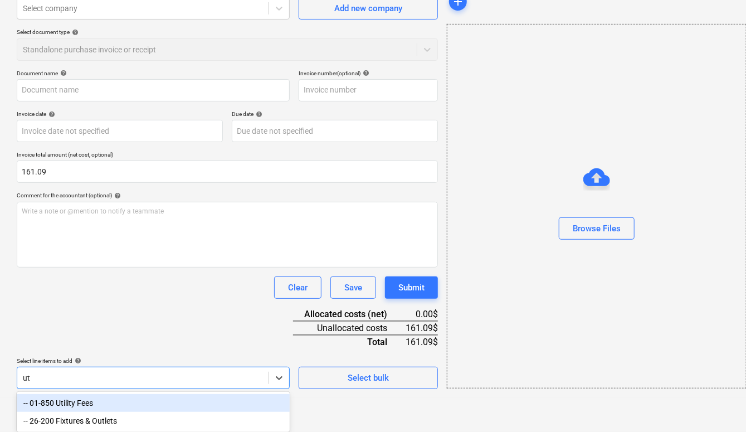
click at [144, 401] on div "-- 01-850 Utility Fees" at bounding box center [153, 403] width 273 height 18
click at [162, 324] on div "Document name help Invoice number (optional) help Invoice date help Press the d…" at bounding box center [227, 266] width 421 height 393
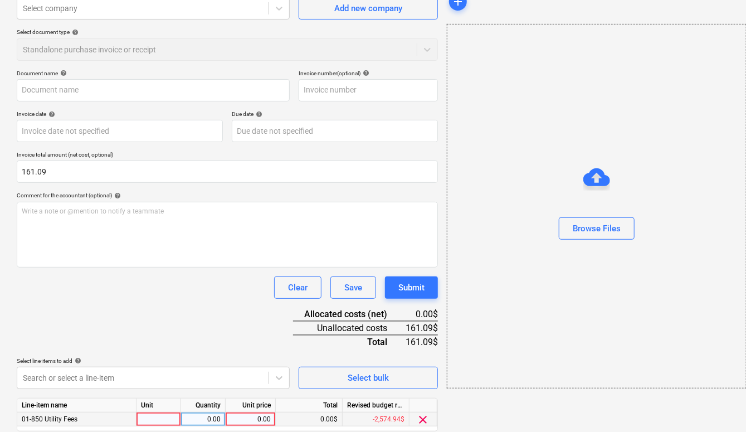
click at [260, 418] on div "0.00" at bounding box center [250, 419] width 41 height 14
click at [207, 288] on div "Clear Save Submit" at bounding box center [227, 287] width 421 height 22
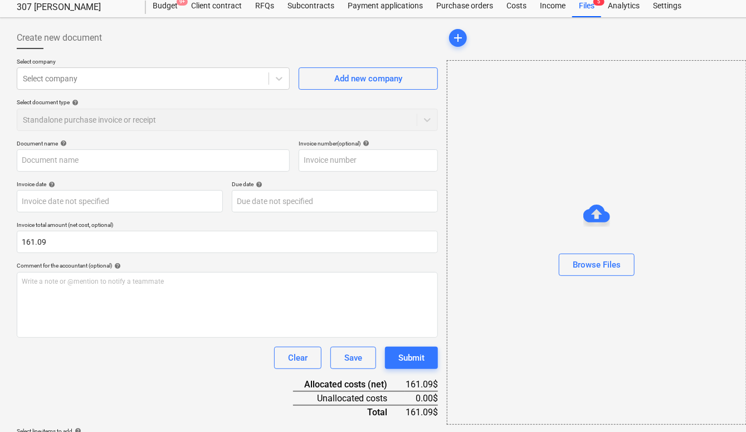
scroll to position [0, 0]
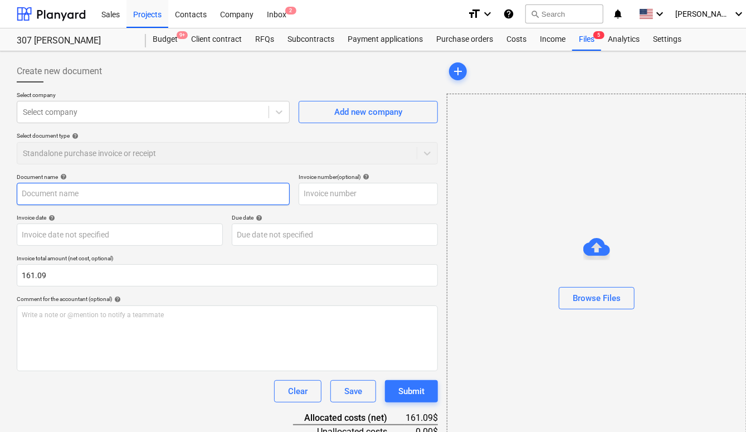
click at [98, 193] on input "text" at bounding box center [153, 194] width 273 height 22
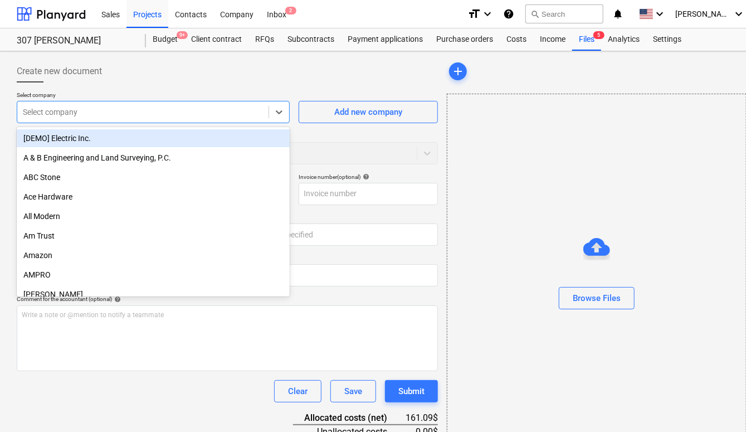
click at [67, 101] on div "Select company" at bounding box center [153, 112] width 273 height 22
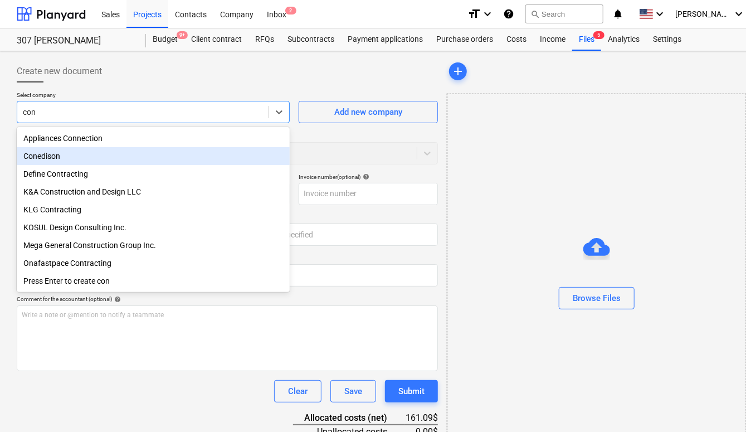
click at [56, 158] on div "Conedison" at bounding box center [153, 156] width 273 height 18
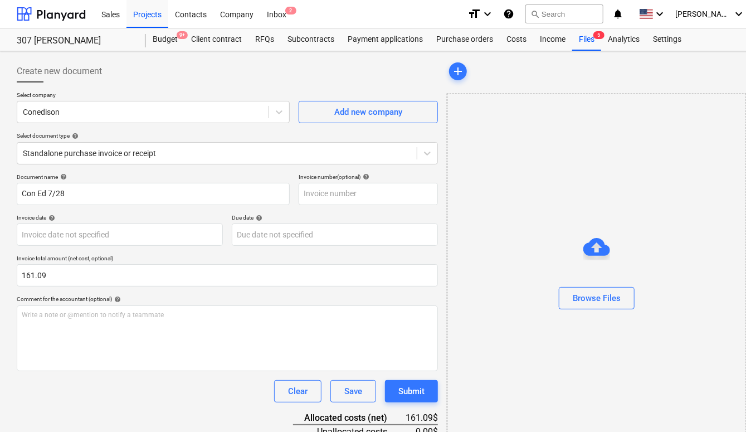
click at [158, 75] on div "Create new document" at bounding box center [227, 71] width 421 height 22
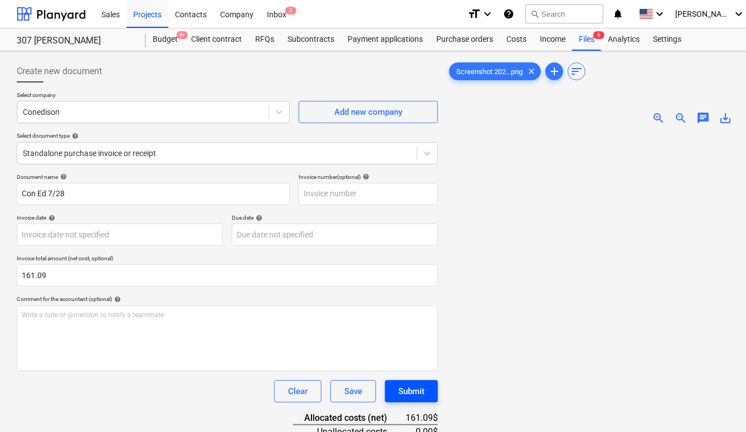
click at [431, 392] on button "Submit" at bounding box center [411, 391] width 53 height 22
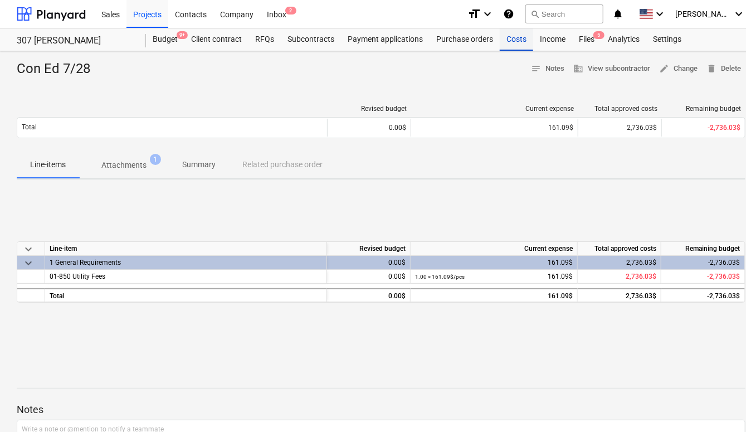
click at [515, 36] on div "Costs" at bounding box center [516, 39] width 33 height 22
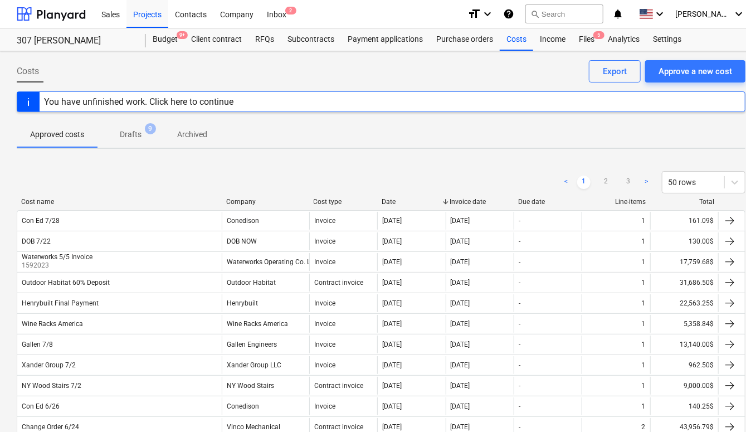
click at [250, 206] on div "Cost name Company Cost type Date Invoice date Due date Line-items Total" at bounding box center [381, 204] width 729 height 12
click at [249, 204] on div "Cost name Company Cost type Date Invoice date Due date Line-items Total" at bounding box center [381, 204] width 729 height 12
click at [247, 201] on div "Company" at bounding box center [265, 202] width 79 height 8
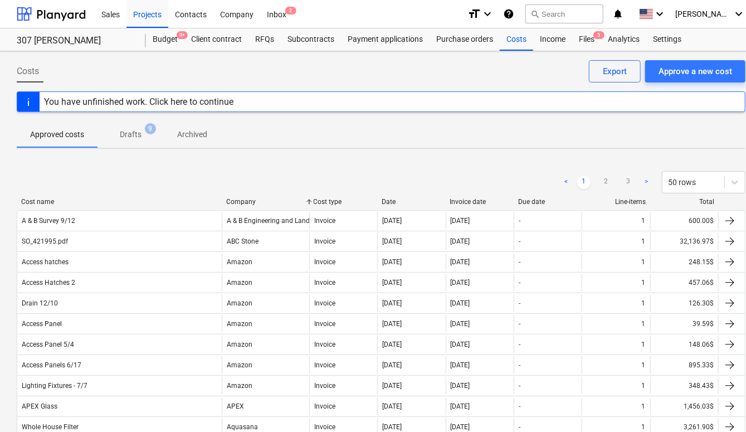
click at [399, 203] on div "Date" at bounding box center [412, 202] width 60 height 8
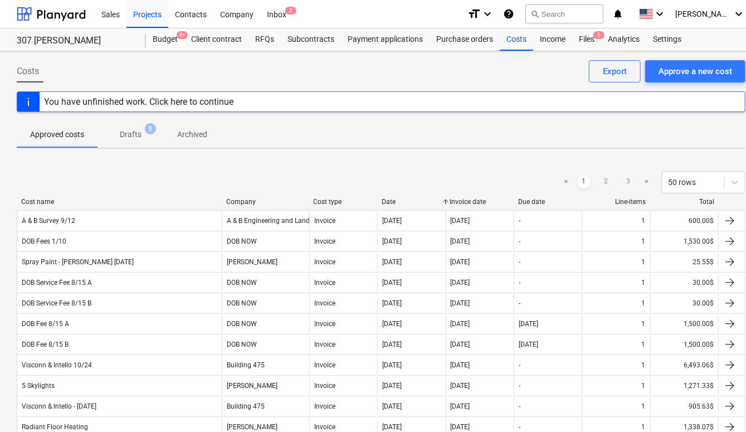
click at [391, 198] on div "Date" at bounding box center [412, 202] width 60 height 8
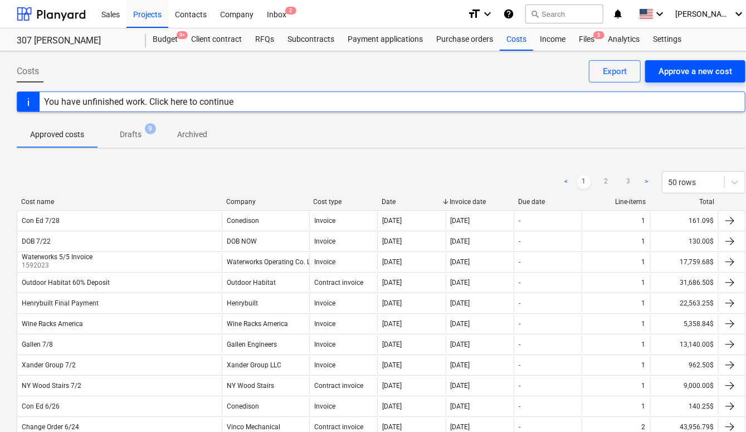
click at [683, 72] on div "Approve a new cost" at bounding box center [695, 71] width 74 height 14
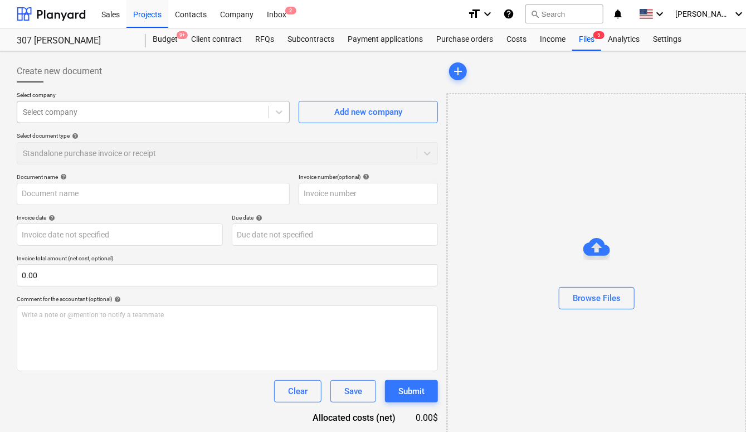
click at [183, 101] on div "Select company" at bounding box center [153, 112] width 273 height 22
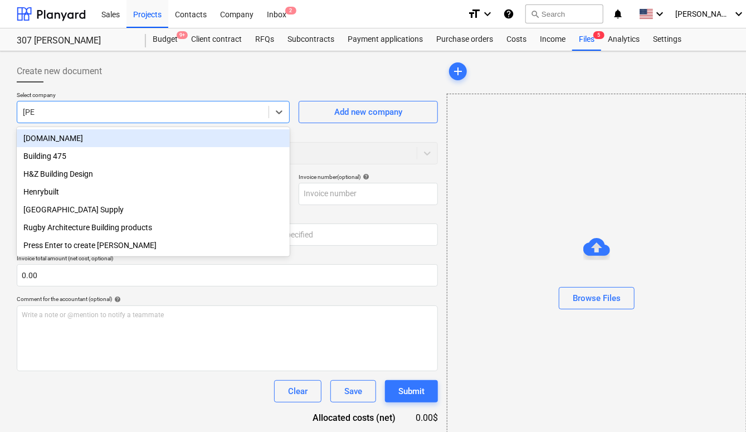
click at [109, 143] on div "[DOMAIN_NAME]" at bounding box center [153, 138] width 273 height 18
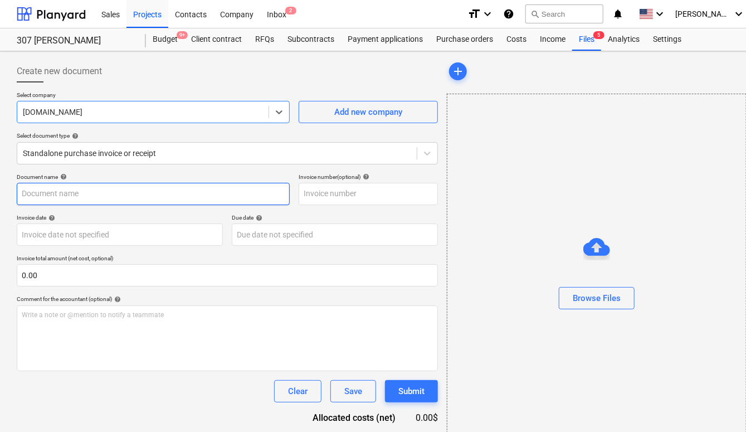
click at [109, 196] on input "text" at bounding box center [153, 194] width 273 height 22
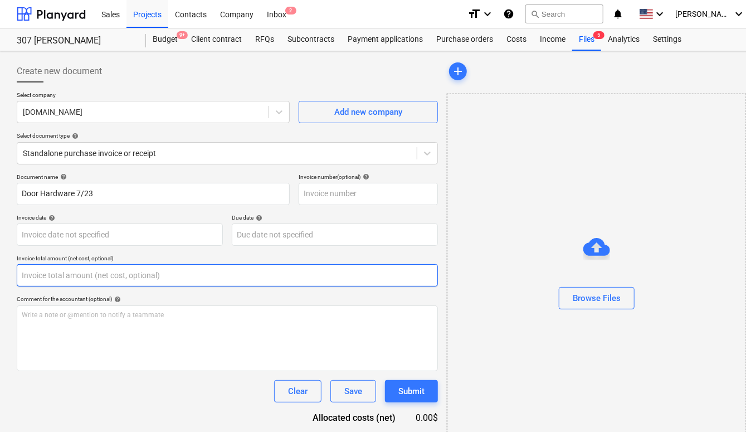
click at [219, 275] on input "text" at bounding box center [227, 275] width 421 height 22
paste input "2970.67"
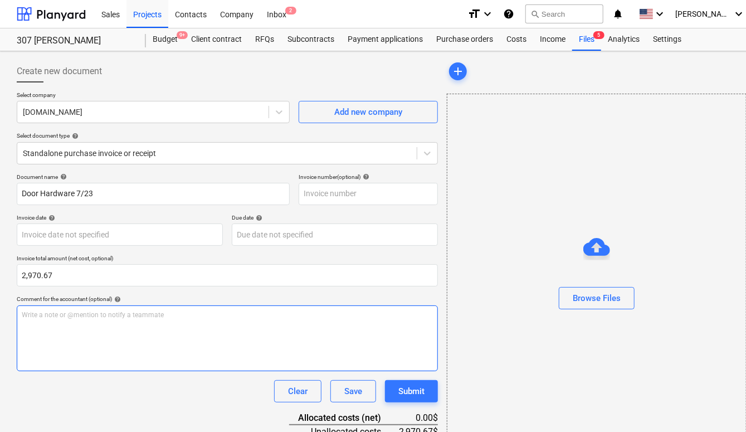
click at [182, 324] on div "Write a note or @mention to notify a teammate [PERSON_NAME]" at bounding box center [227, 338] width 421 height 66
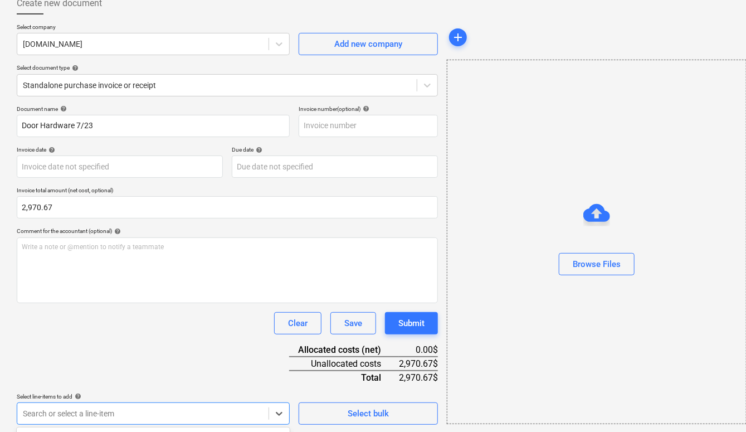
scroll to position [233, 0]
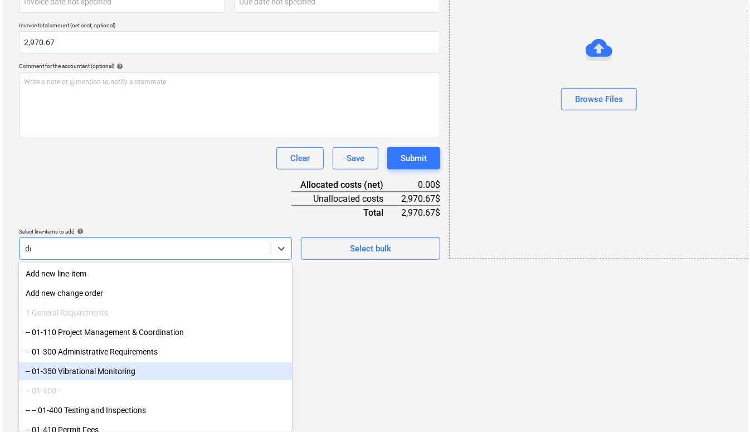
scroll to position [104, 0]
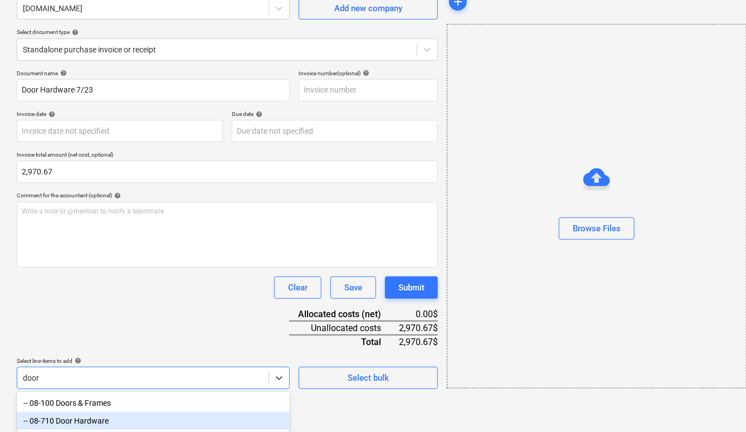
click at [160, 419] on div "-- 08-710 Door Hardware" at bounding box center [153, 421] width 273 height 18
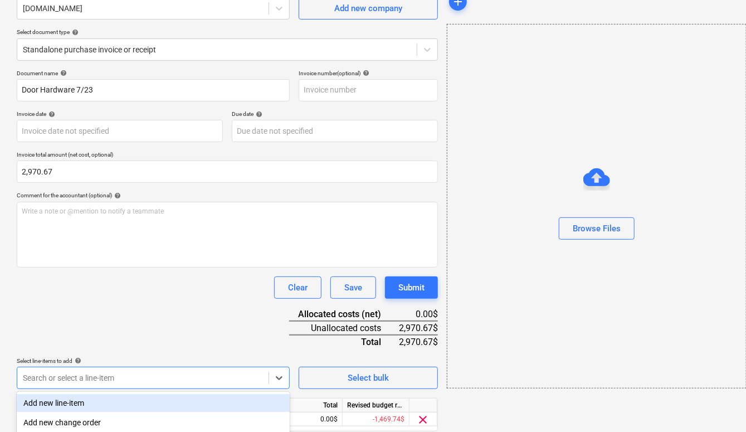
click at [181, 318] on div "Document name help Door Hardware 7/23 Invoice number (optional) help Invoice da…" at bounding box center [227, 266] width 421 height 393
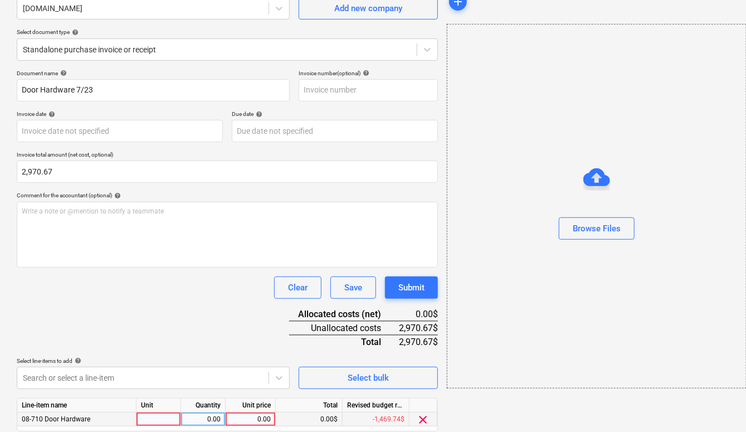
click at [251, 413] on div "0.00" at bounding box center [250, 419] width 41 height 14
click at [193, 301] on div "Document name help Door Hardware 7/23 Invoice number (optional) help Invoice da…" at bounding box center [227, 266] width 421 height 393
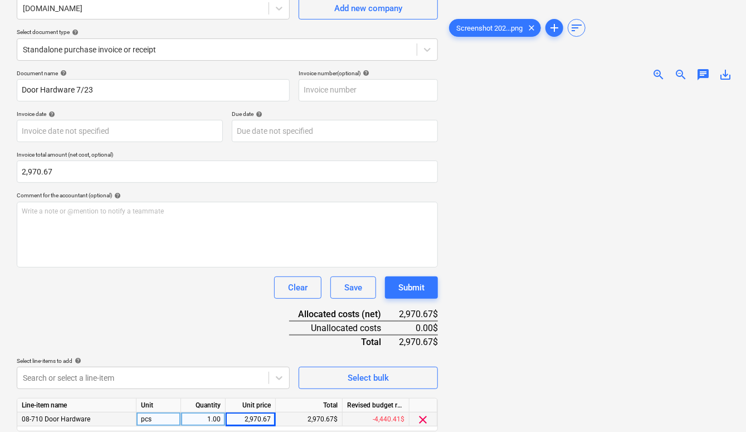
click at [554, 253] on div at bounding box center [596, 290] width 299 height 400
click at [426, 292] on button "Submit" at bounding box center [411, 287] width 53 height 22
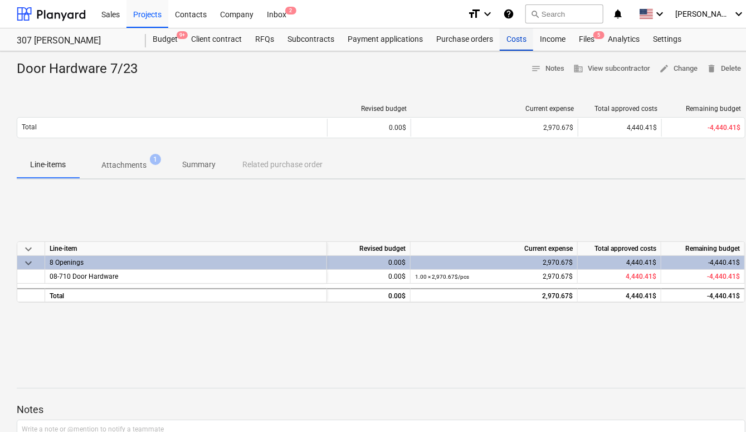
click at [520, 31] on div "Costs" at bounding box center [516, 39] width 33 height 22
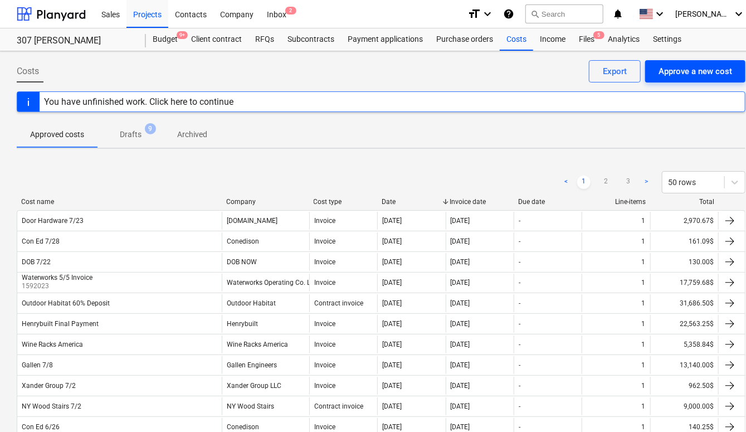
click at [683, 81] on button "Approve a new cost" at bounding box center [695, 71] width 100 height 22
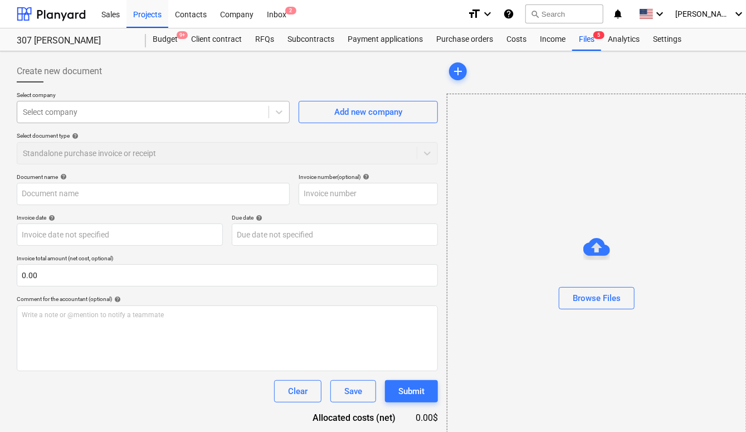
click at [223, 114] on div at bounding box center [143, 111] width 240 height 11
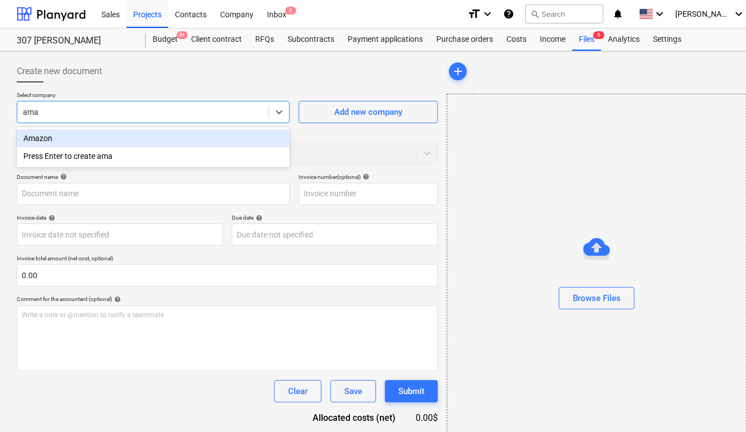
click at [105, 142] on div "Amazon" at bounding box center [153, 138] width 273 height 18
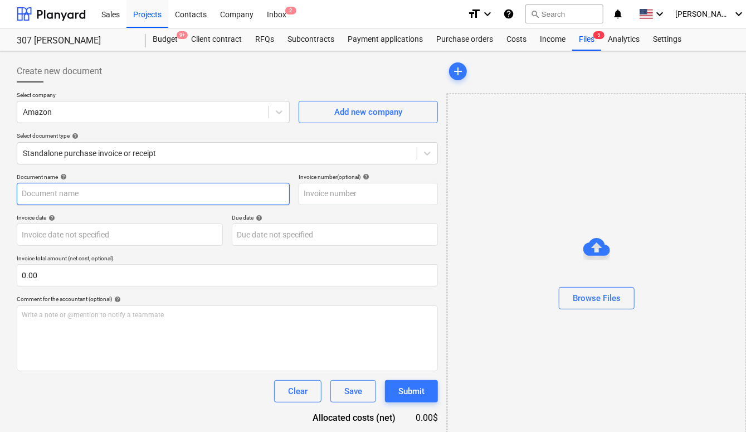
click at [98, 190] on input "text" at bounding box center [153, 194] width 273 height 22
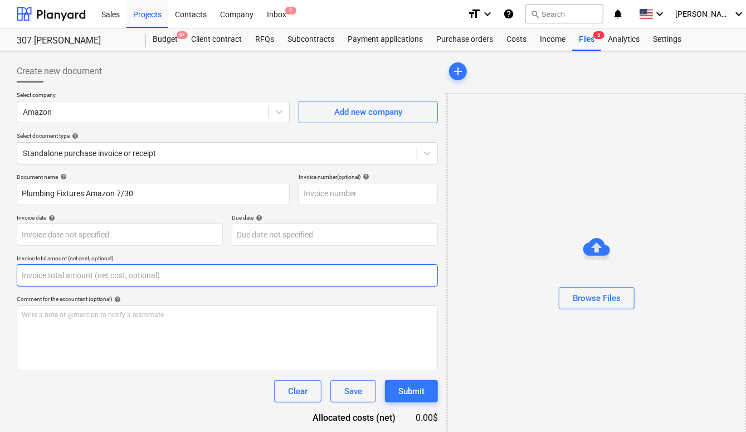
click at [48, 276] on input "text" at bounding box center [227, 275] width 421 height 22
click at [254, 273] on input "text" at bounding box center [227, 275] width 421 height 22
paste input "209.34"
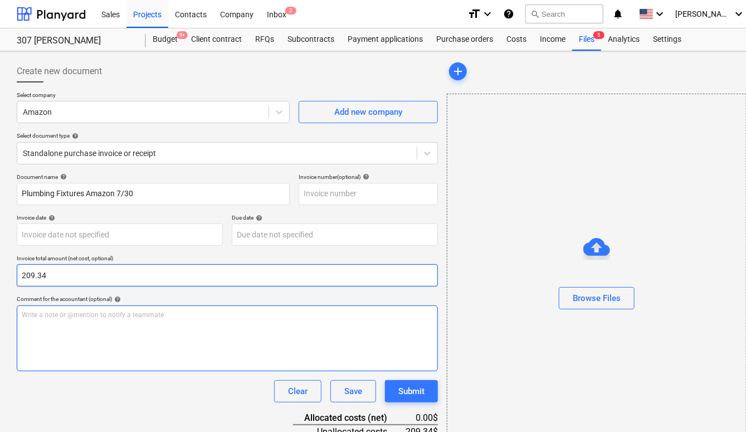
scroll to position [68, 0]
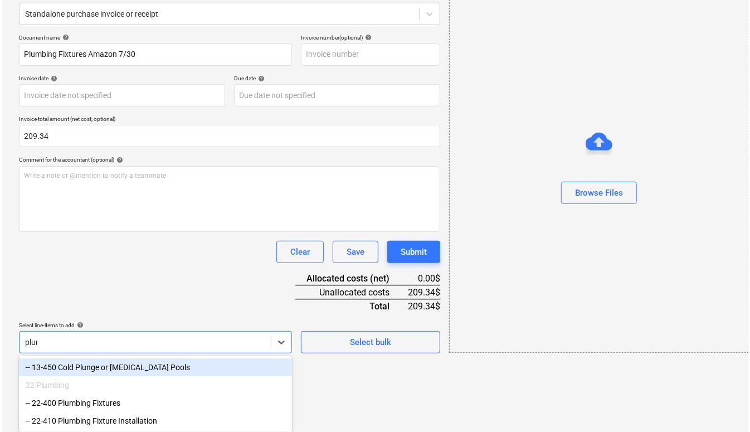
scroll to position [122, 0]
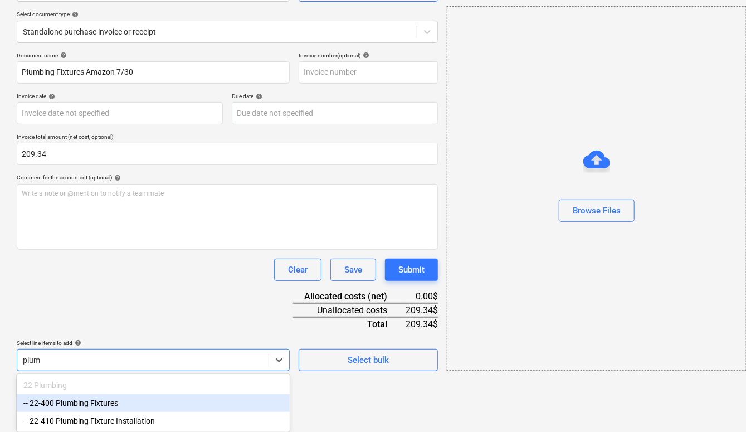
click at [141, 404] on div "-- 22-400 Plumbing Fixtures" at bounding box center [153, 403] width 273 height 18
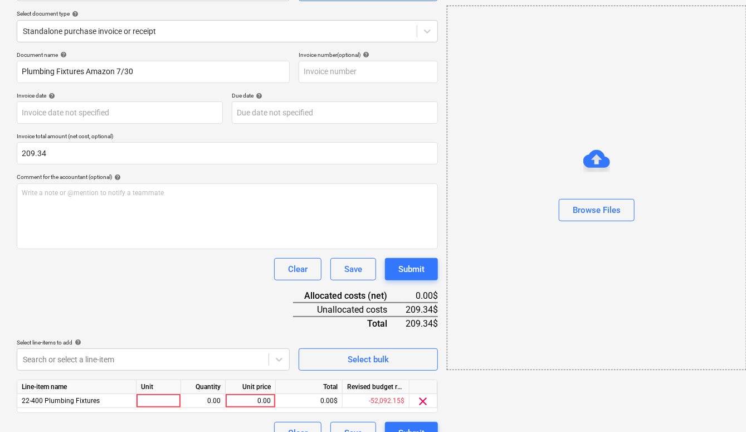
click at [158, 278] on div "Clear Save Submit" at bounding box center [227, 269] width 421 height 22
click at [248, 402] on div "0.00" at bounding box center [250, 401] width 41 height 14
click at [211, 325] on div "Document name help Plumbing Fixtures Amazon 7/30 Invoice number (optional) help…" at bounding box center [227, 247] width 421 height 393
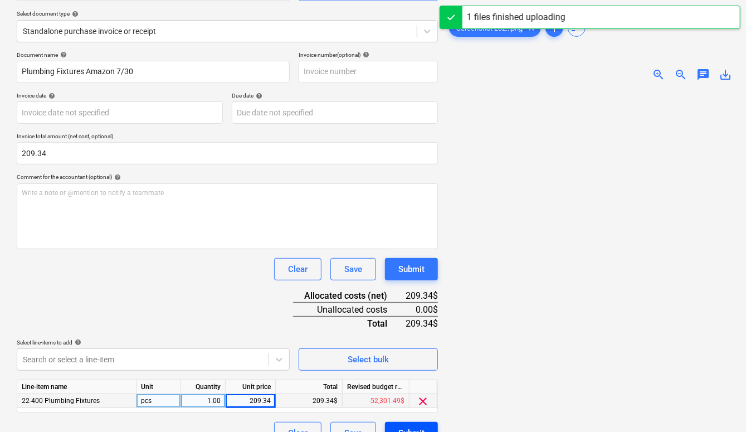
click at [415, 423] on button "Submit" at bounding box center [411, 433] width 53 height 22
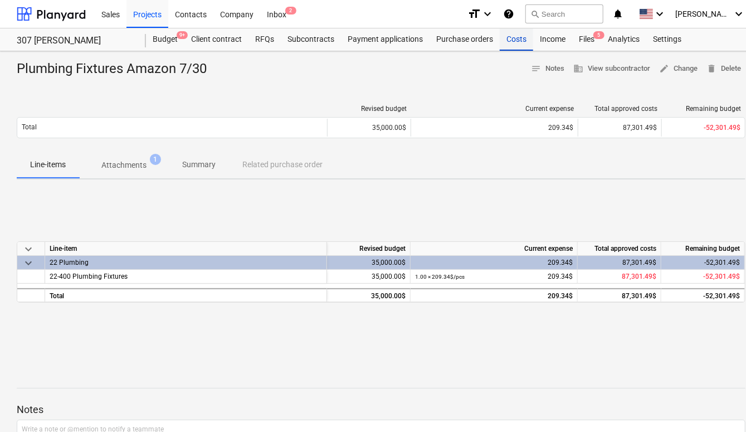
click at [509, 42] on div "Costs" at bounding box center [516, 39] width 33 height 22
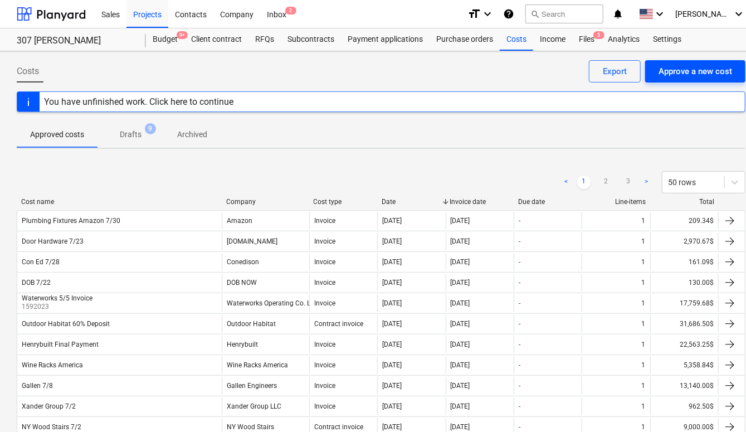
click at [684, 69] on div "Approve a new cost" at bounding box center [695, 71] width 74 height 14
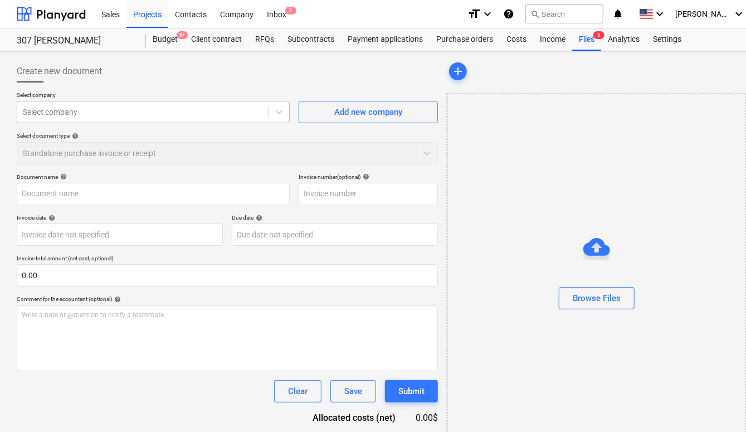
click at [115, 120] on div "Select company" at bounding box center [153, 112] width 273 height 22
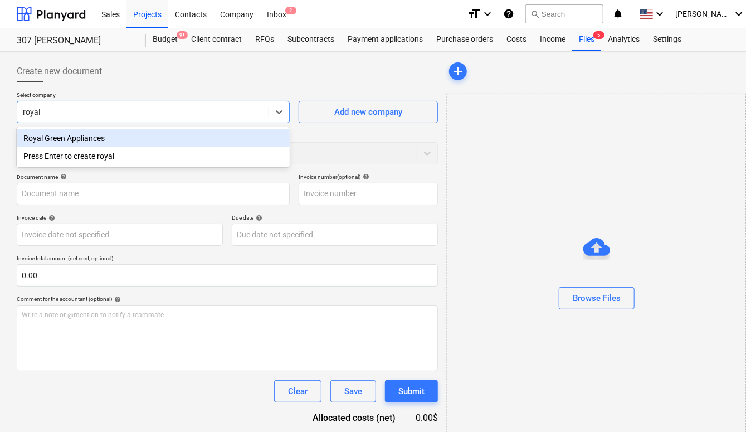
click at [101, 138] on div "Royal Green Appliances" at bounding box center [153, 138] width 273 height 18
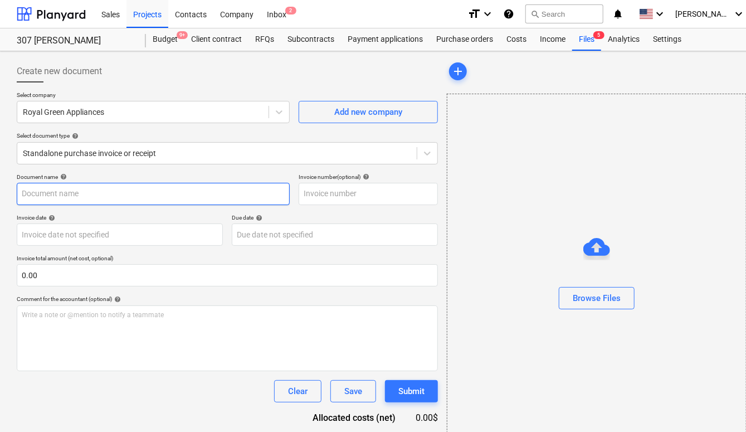
click at [93, 185] on input "text" at bounding box center [153, 194] width 273 height 22
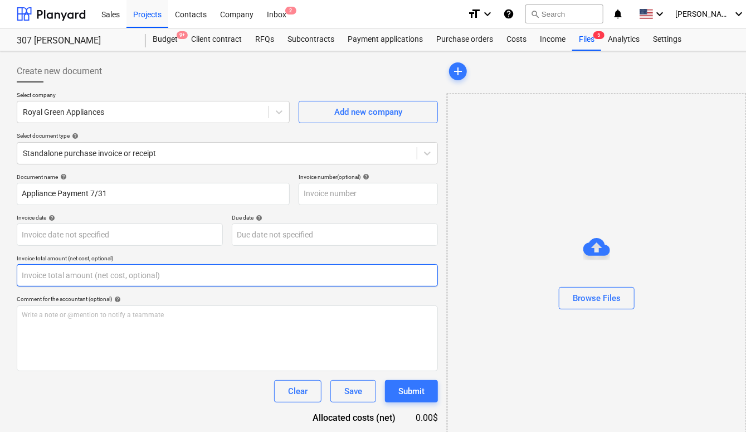
click at [87, 273] on input "text" at bounding box center [227, 275] width 421 height 22
paste input "87,553.75"
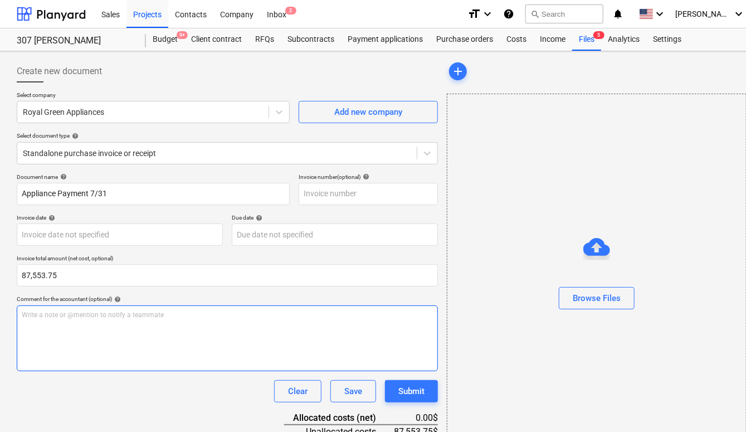
click at [206, 322] on div "Write a note or @mention to notify a teammate [PERSON_NAME]" at bounding box center [227, 338] width 421 height 66
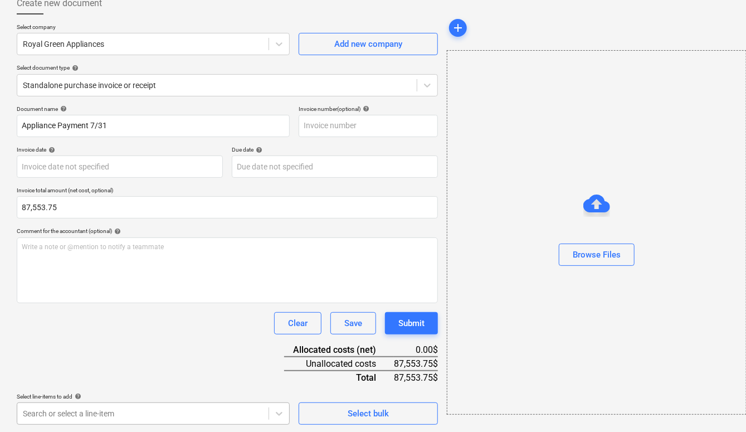
click at [156, 364] on body "Sales Projects Contacts Company Inbox 2 format_size keyboard_arrow_down help se…" at bounding box center [373, 148] width 746 height 432
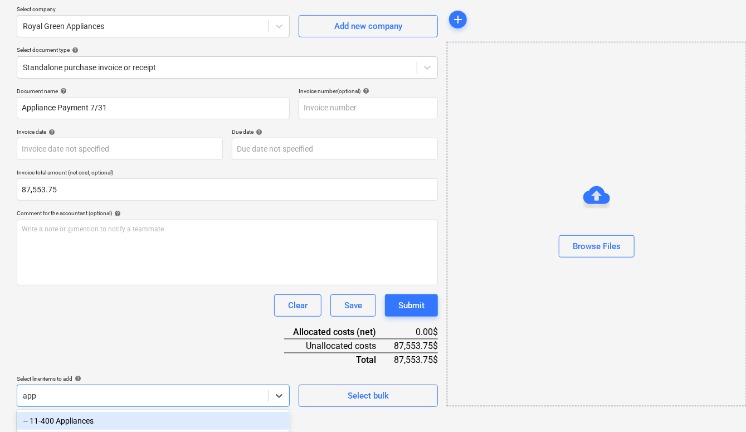
scroll to position [86, 0]
click at [139, 424] on div "-- 11-400 Appliances" at bounding box center [153, 421] width 273 height 18
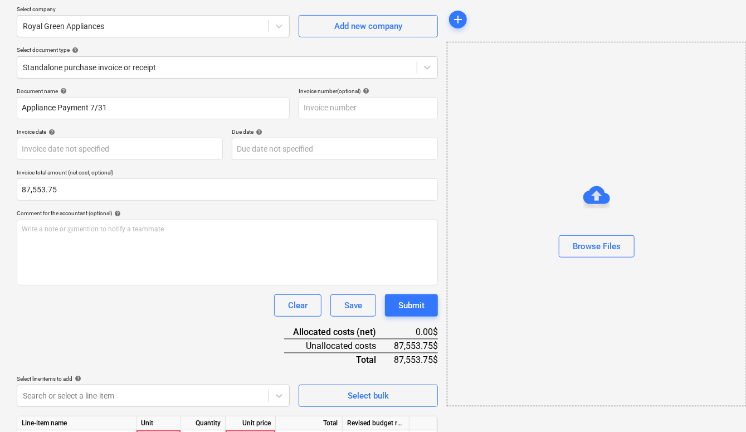
click at [148, 335] on div "Document name help Appliance Payment 7/31 Invoice number (optional) help Invoic…" at bounding box center [227, 283] width 421 height 393
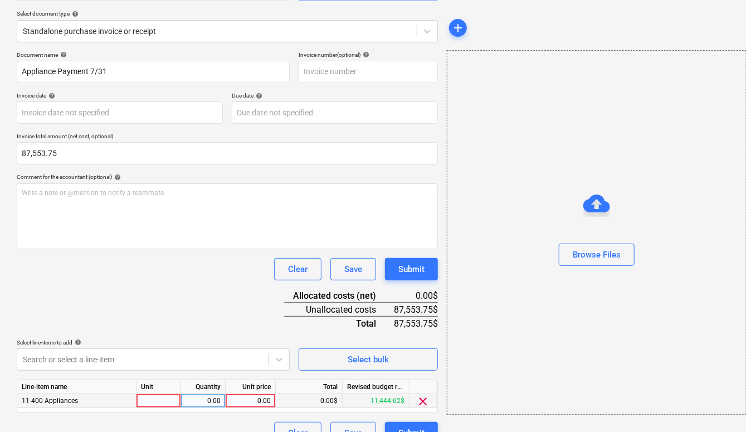
click at [252, 398] on div "0.00" at bounding box center [250, 401] width 41 height 14
click at [224, 300] on div "Document name help Appliance Payment 7/31 Invoice number (optional) help Invoic…" at bounding box center [227, 247] width 421 height 393
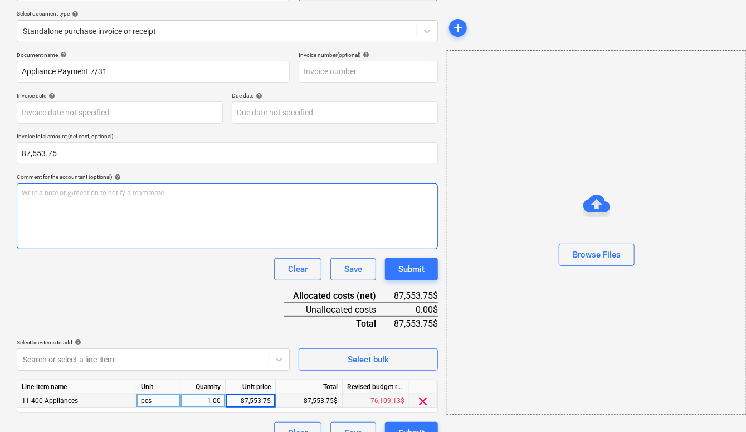
scroll to position [0, 0]
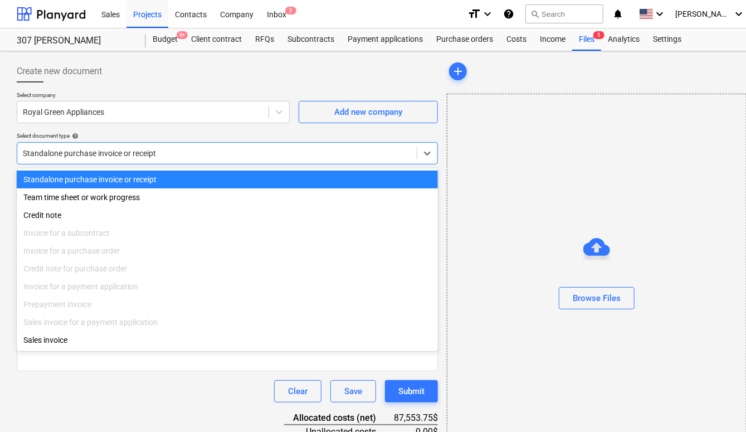
click at [173, 150] on div at bounding box center [217, 153] width 388 height 11
click at [169, 157] on div at bounding box center [217, 153] width 388 height 11
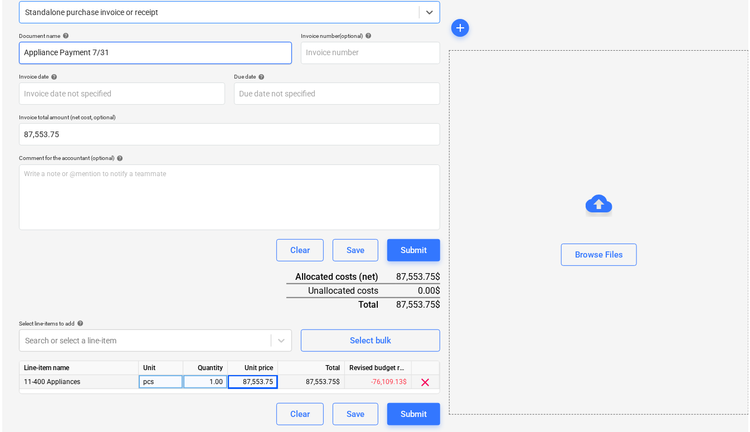
scroll to position [141, 0]
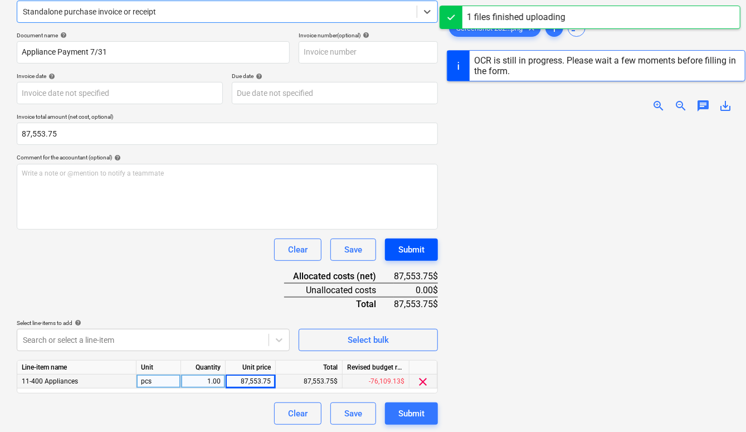
click at [433, 246] on button "Submit" at bounding box center [411, 249] width 53 height 22
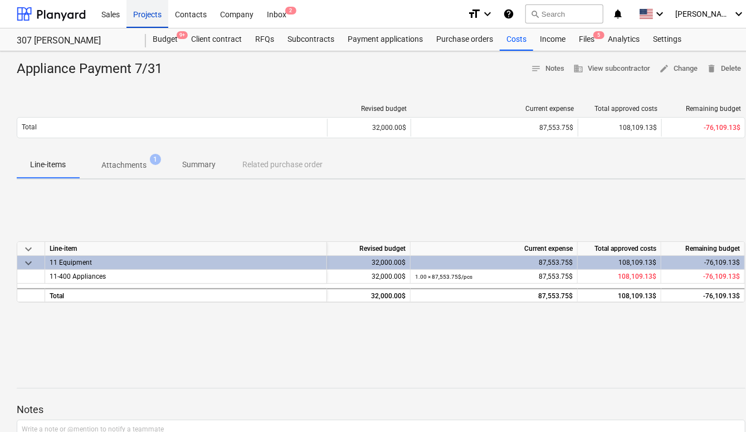
click at [157, 19] on div "Projects" at bounding box center [147, 13] width 42 height 28
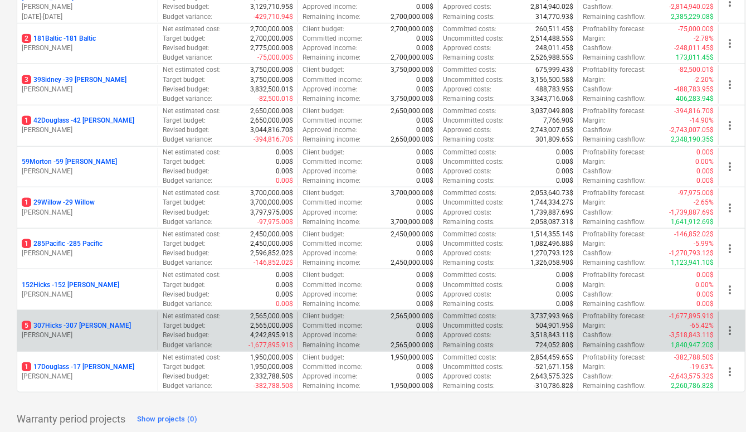
scroll to position [246, 0]
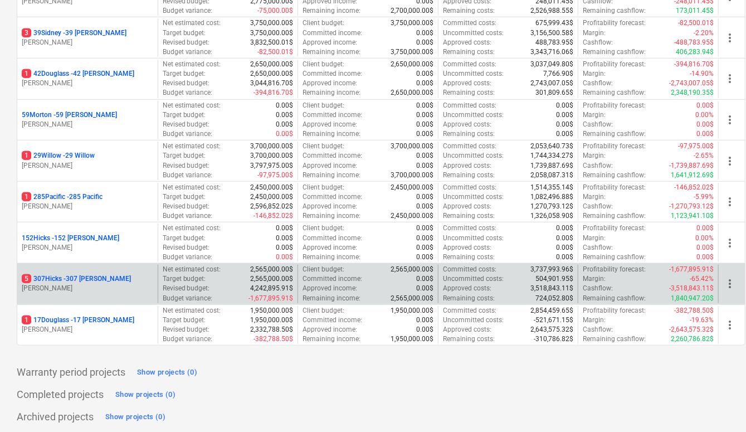
click at [63, 277] on p "5 307Hicks - 307 [PERSON_NAME]" at bounding box center [76, 278] width 109 height 9
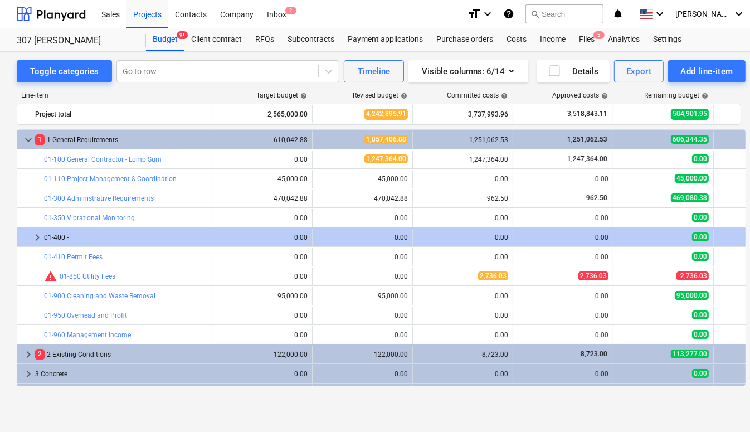
scroll to position [1, 0]
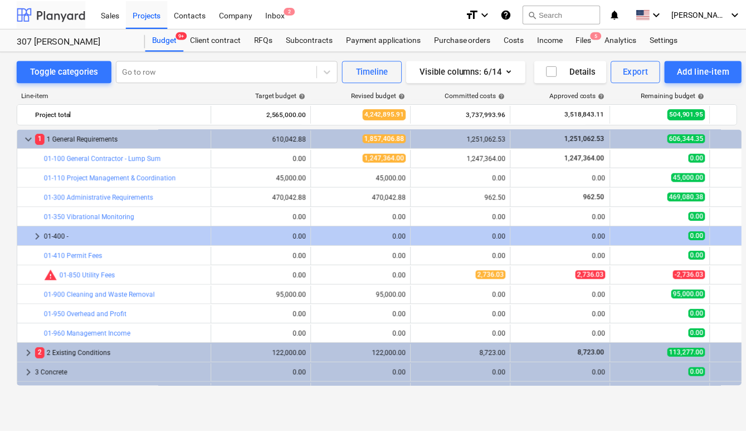
scroll to position [246, 0]
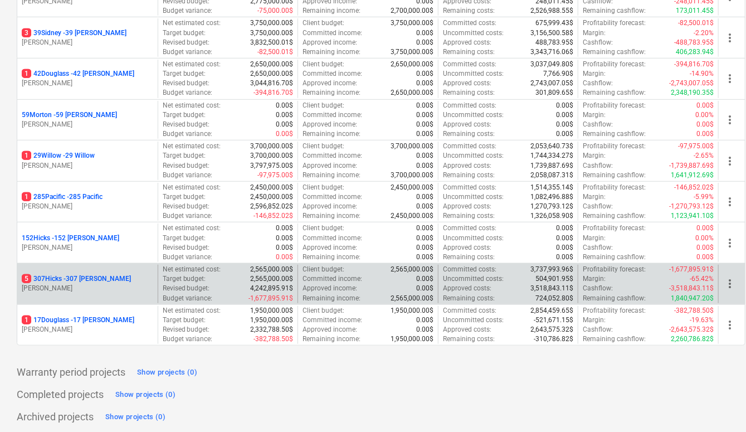
click at [74, 280] on p "5 307Hicks - 307 [PERSON_NAME]" at bounding box center [76, 278] width 109 height 9
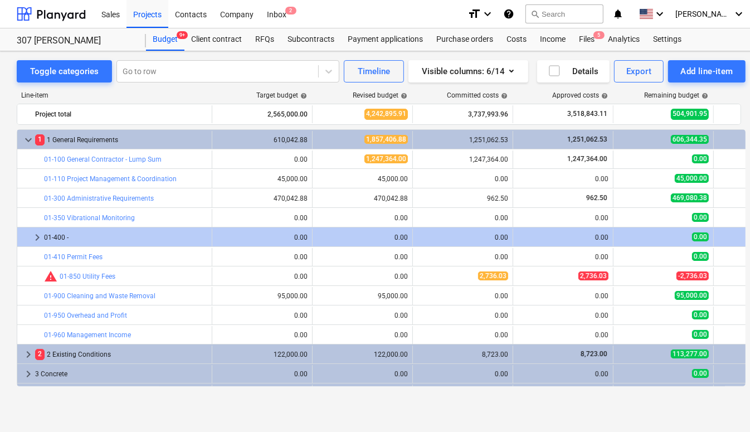
scroll to position [1, 0]
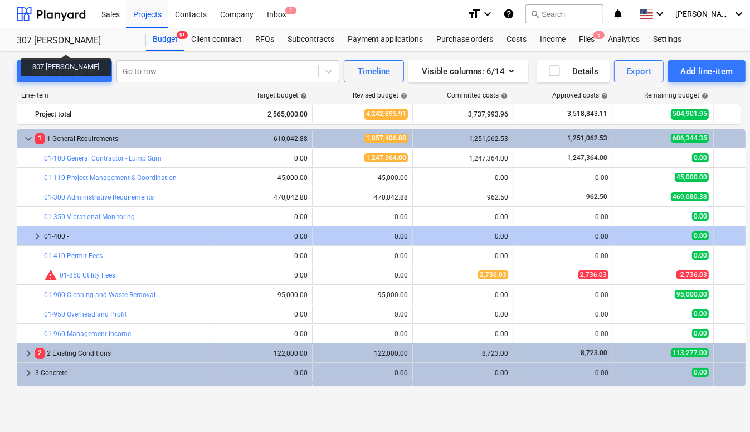
click at [48, 44] on div "307 [PERSON_NAME]" at bounding box center [75, 41] width 116 height 12
click at [159, 40] on div "Budget 9+" at bounding box center [165, 39] width 38 height 22
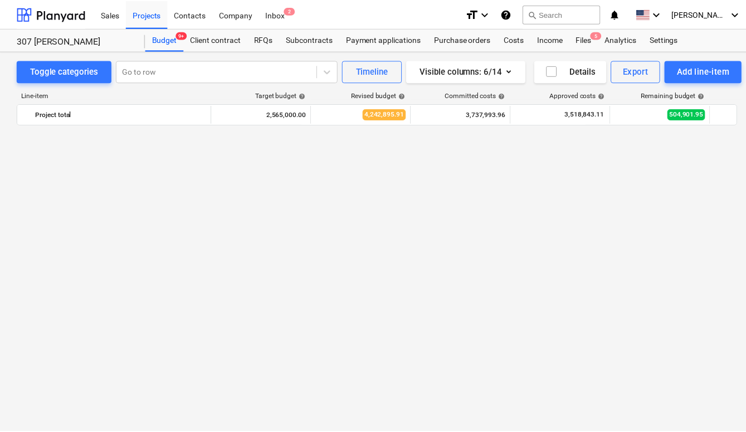
scroll to position [0, 0]
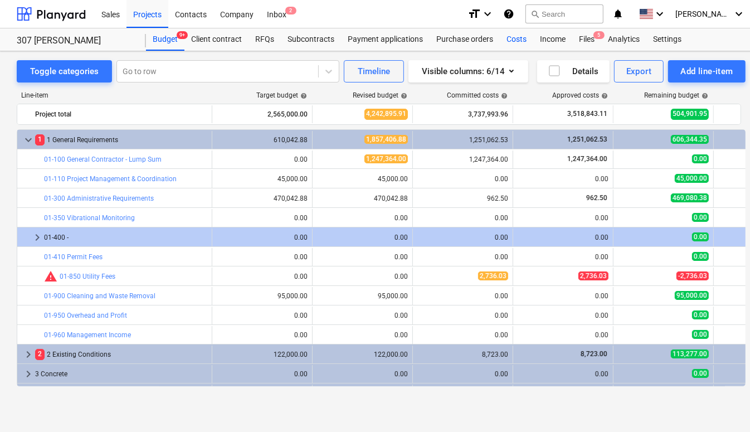
click at [519, 41] on div "Costs" at bounding box center [516, 39] width 33 height 22
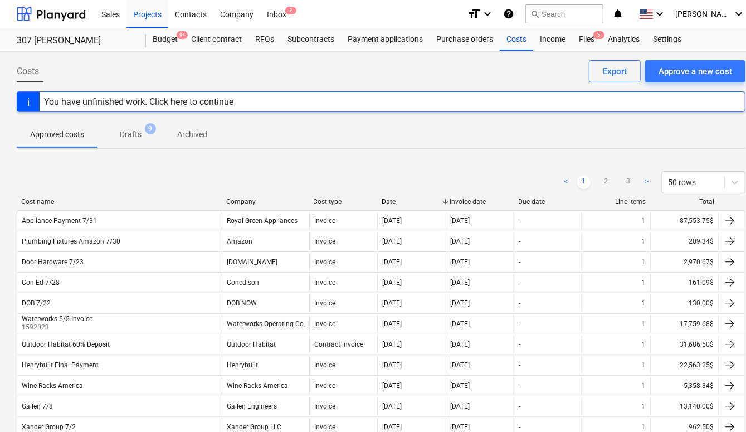
click at [250, 198] on div "Company" at bounding box center [265, 202] width 79 height 8
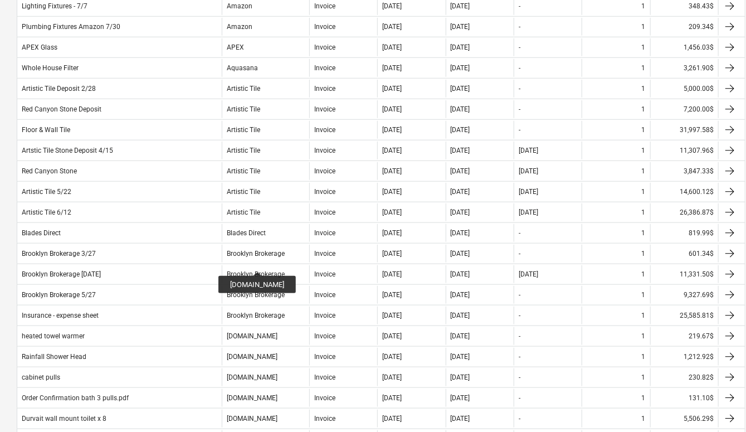
scroll to position [859, 0]
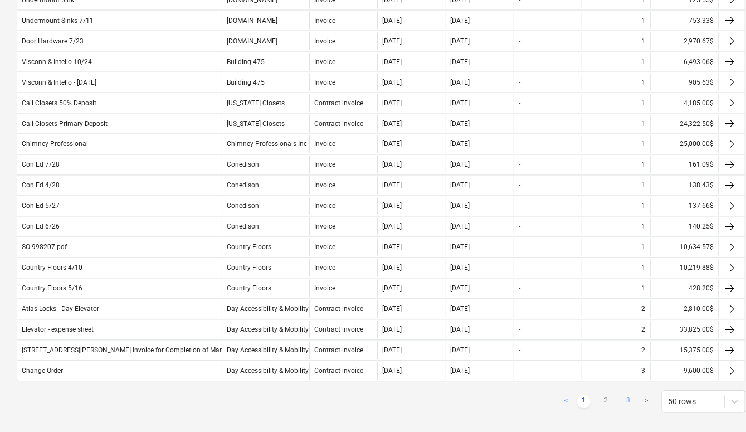
click at [631, 395] on link "3" at bounding box center [628, 401] width 13 height 13
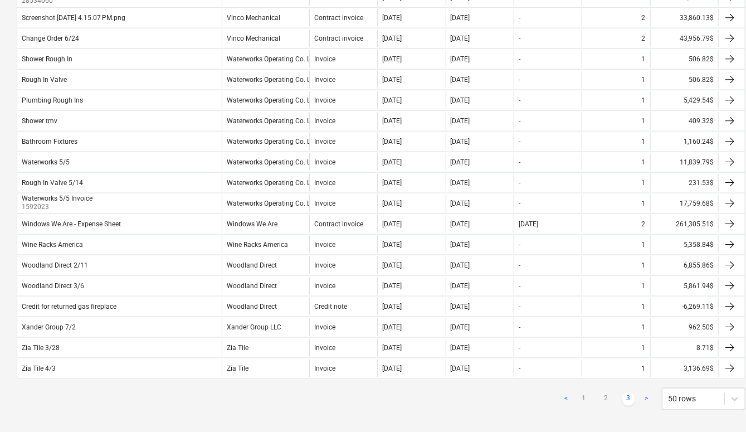
click at [627, 392] on link "3" at bounding box center [628, 398] width 13 height 13
click at [629, 392] on link "3" at bounding box center [628, 398] width 13 height 13
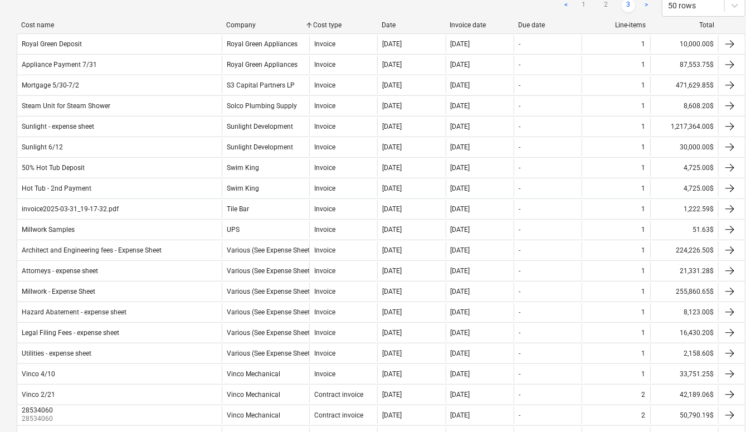
scroll to position [0, 0]
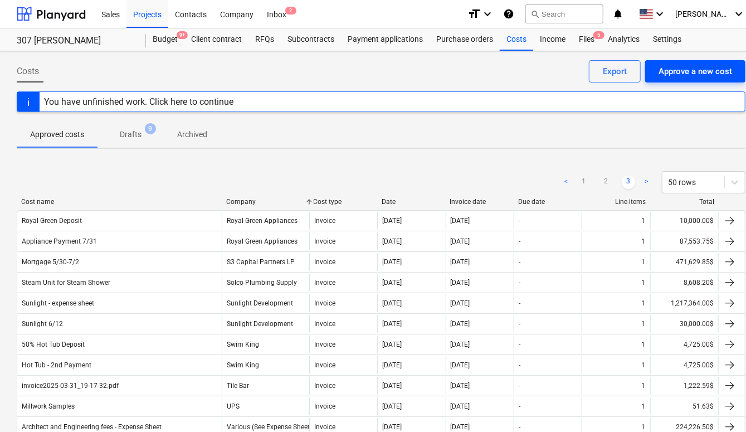
click at [695, 69] on div "Approve a new cost" at bounding box center [695, 71] width 74 height 14
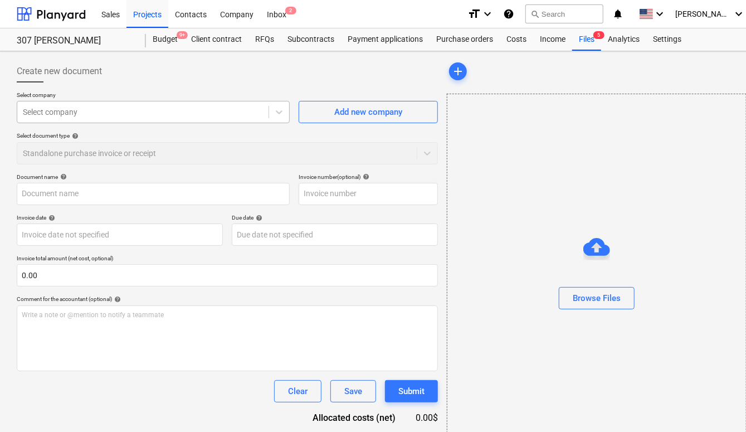
click at [194, 113] on div at bounding box center [143, 111] width 240 height 11
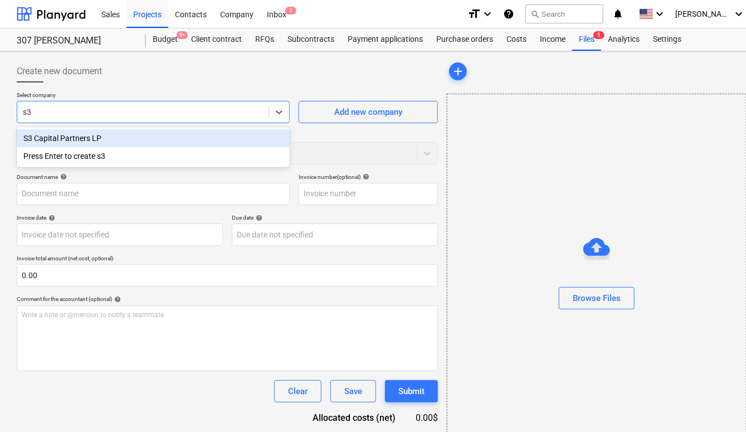
click at [136, 134] on div "S3 Capital Partners LP" at bounding box center [153, 138] width 273 height 18
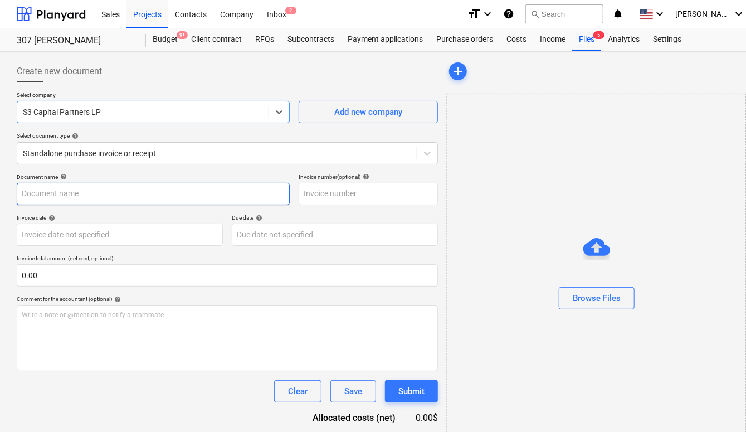
click at [113, 189] on input "text" at bounding box center [153, 194] width 273 height 22
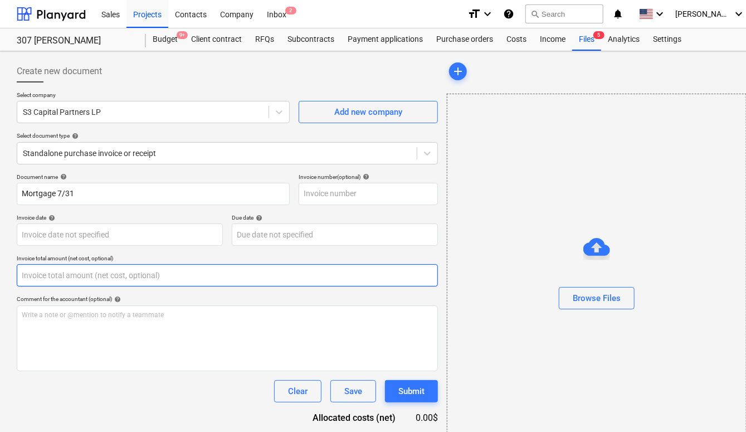
click at [84, 280] on input "text" at bounding box center [227, 275] width 421 height 22
paste input "50034.97"
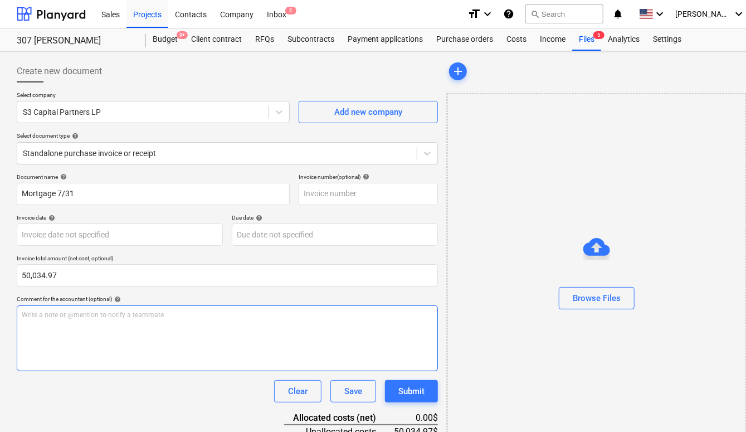
click at [91, 330] on div "Write a note or @mention to notify a teammate [PERSON_NAME]" at bounding box center [227, 338] width 421 height 66
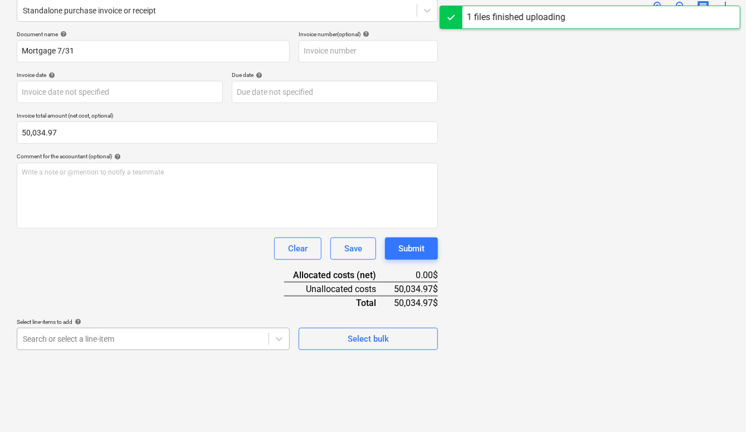
click at [115, 289] on body "Sales Projects Contacts Company Inbox 2 format_size keyboard_arrow_down help se…" at bounding box center [373, 73] width 746 height 432
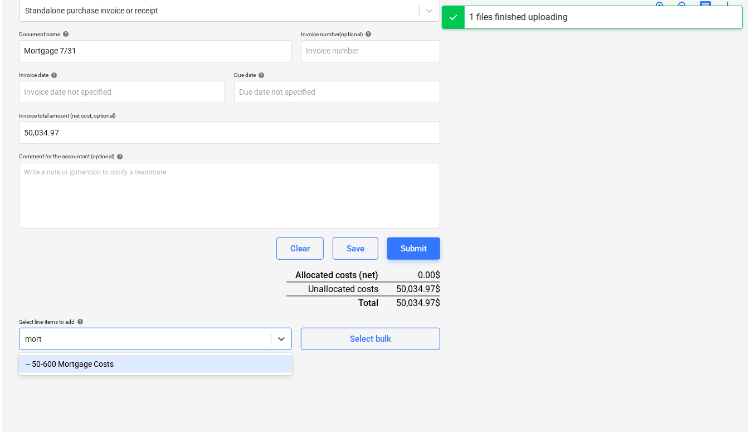
scroll to position [141, 0]
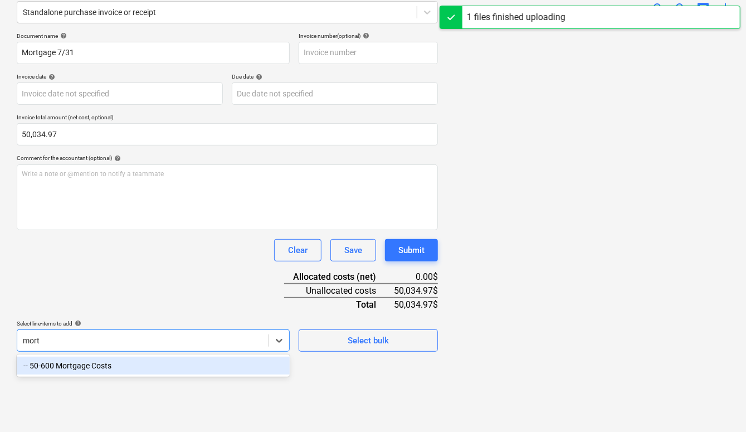
click at [91, 361] on div "-- 50-600 Mortgage Costs" at bounding box center [153, 365] width 273 height 18
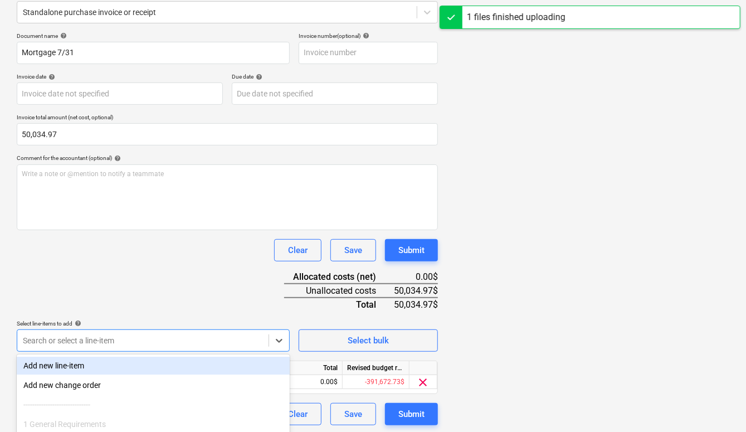
click at [179, 273] on div "Document name help Mortgage 7/31 Invoice number (optional) help Invoice date he…" at bounding box center [227, 228] width 421 height 393
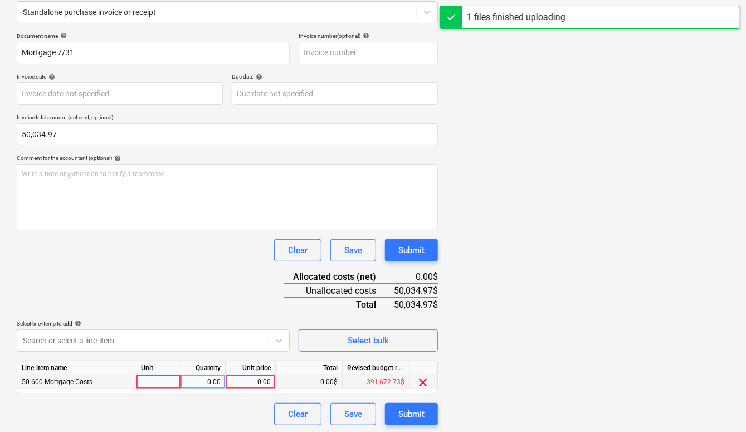
click at [254, 380] on div "0.00" at bounding box center [250, 382] width 41 height 14
click at [233, 316] on div "Document name help Mortgage 7/31 Invoice number (optional) help Invoice date he…" at bounding box center [227, 228] width 421 height 393
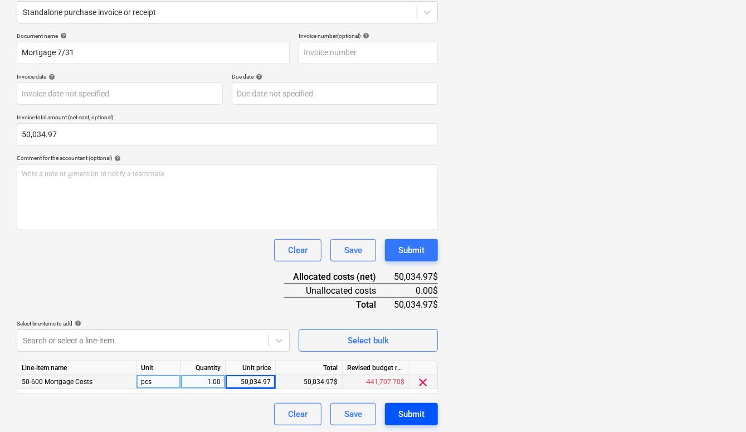
click at [424, 409] on div "Submit" at bounding box center [411, 414] width 26 height 14
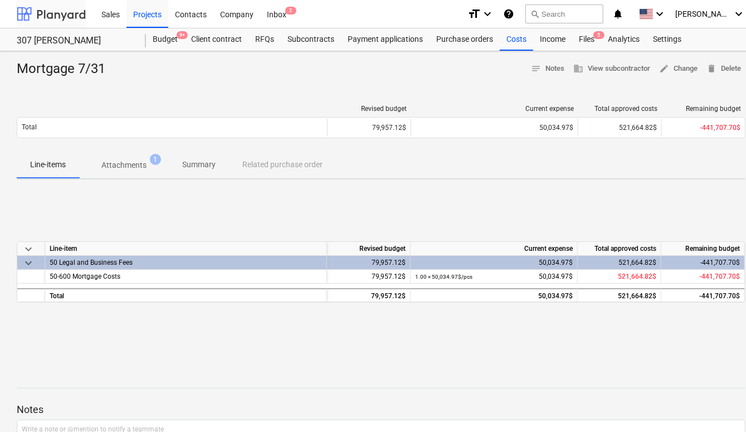
click at [70, 19] on div at bounding box center [51, 14] width 69 height 28
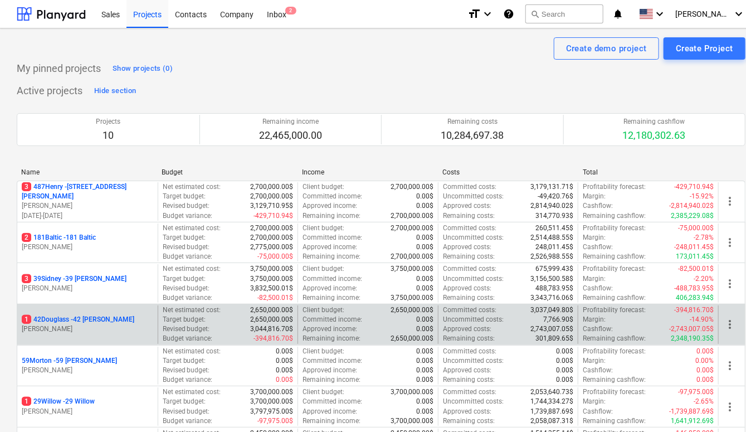
scroll to position [246, 0]
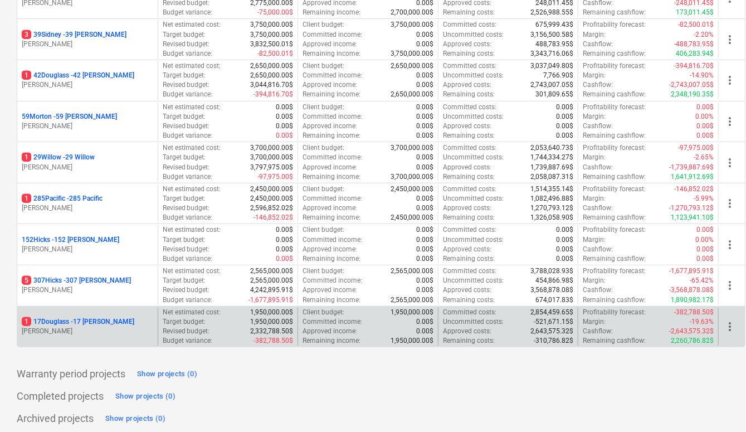
scroll to position [246, 0]
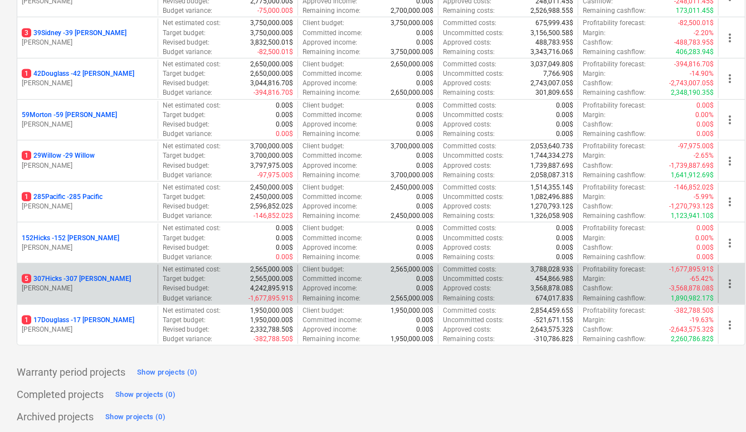
click at [80, 276] on p "5 307Hicks - 307 [PERSON_NAME]" at bounding box center [76, 278] width 109 height 9
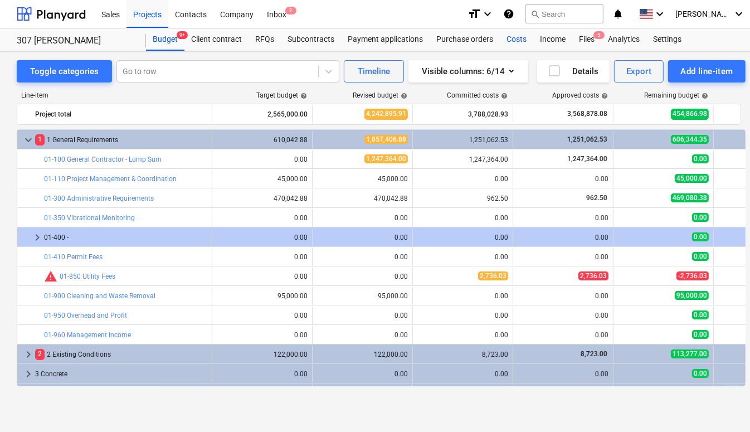
click at [517, 38] on div "Costs" at bounding box center [516, 39] width 33 height 22
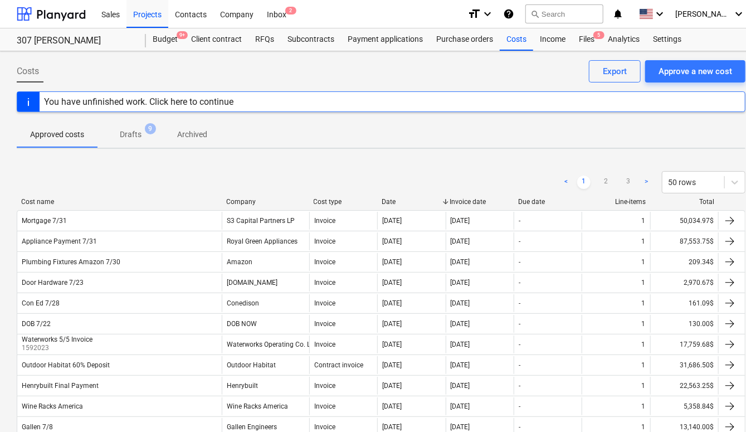
click at [241, 202] on div "Company" at bounding box center [265, 202] width 79 height 8
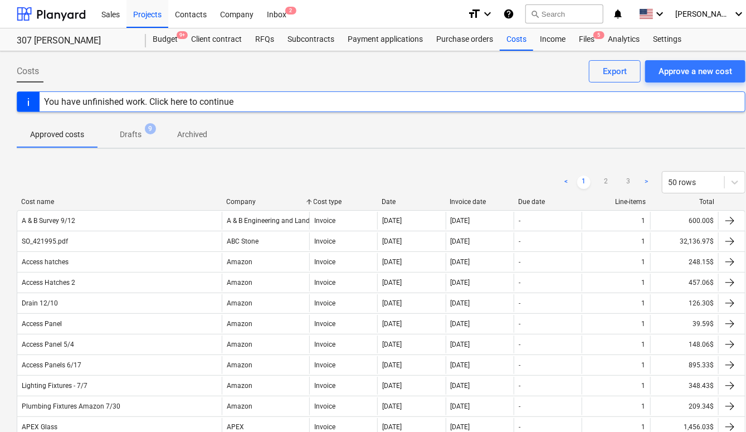
scroll to position [859, 0]
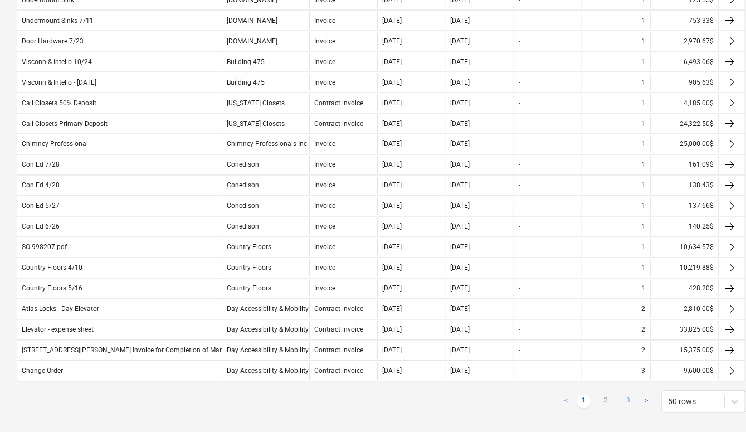
click at [626, 395] on link "3" at bounding box center [628, 401] width 13 height 13
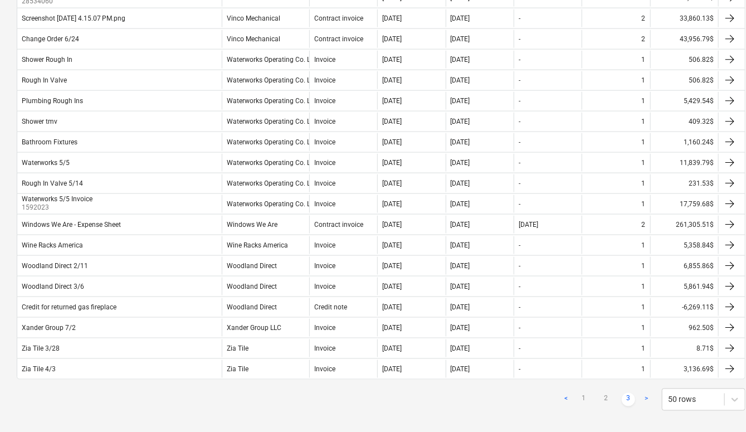
click at [627, 393] on link "3" at bounding box center [628, 399] width 13 height 13
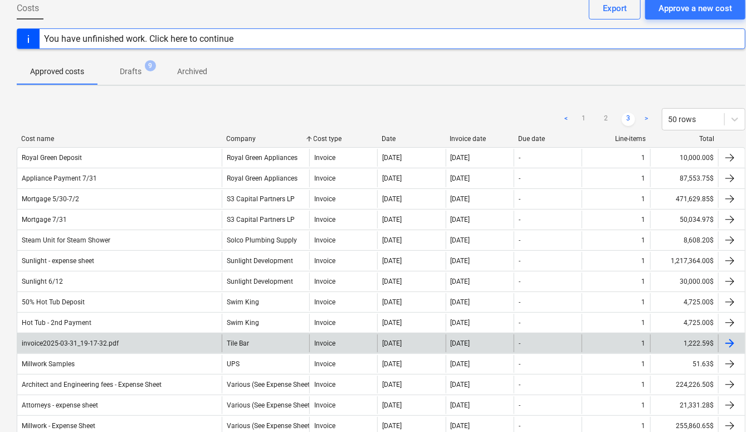
scroll to position [0, 0]
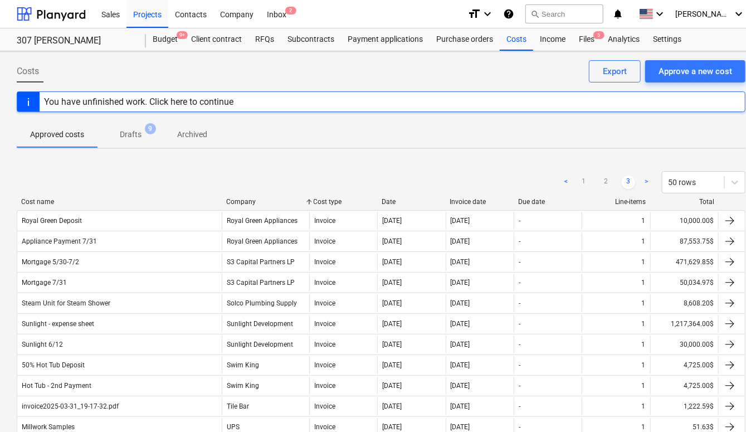
click at [688, 77] on div "Approve a new cost" at bounding box center [695, 71] width 74 height 14
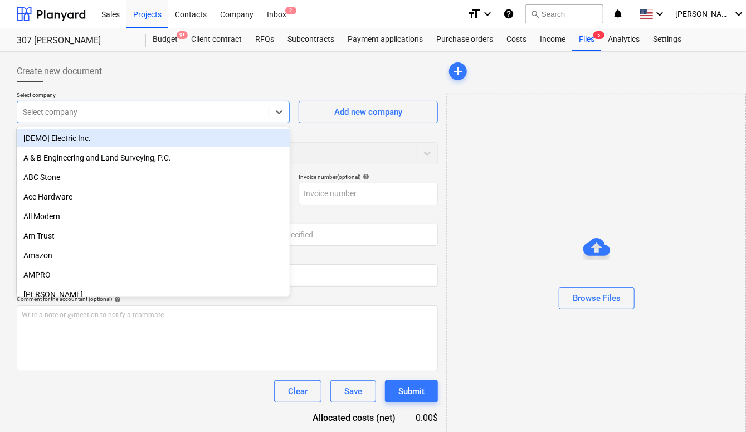
click at [114, 113] on div at bounding box center [143, 111] width 240 height 11
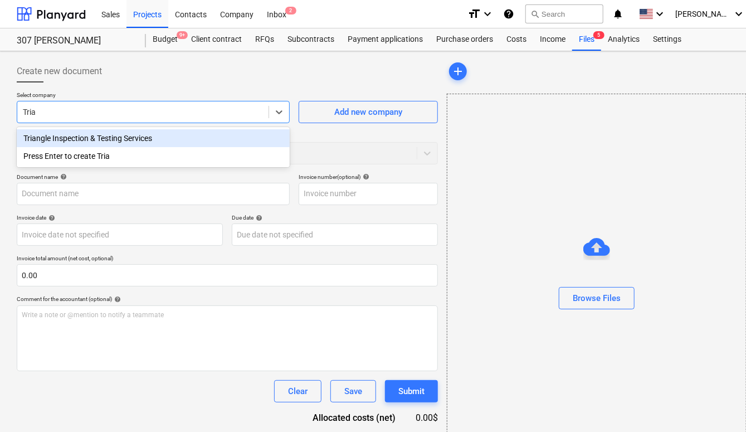
type input "Trian"
click at [104, 137] on div "Triangle Inspection & Testing Services" at bounding box center [153, 138] width 273 height 18
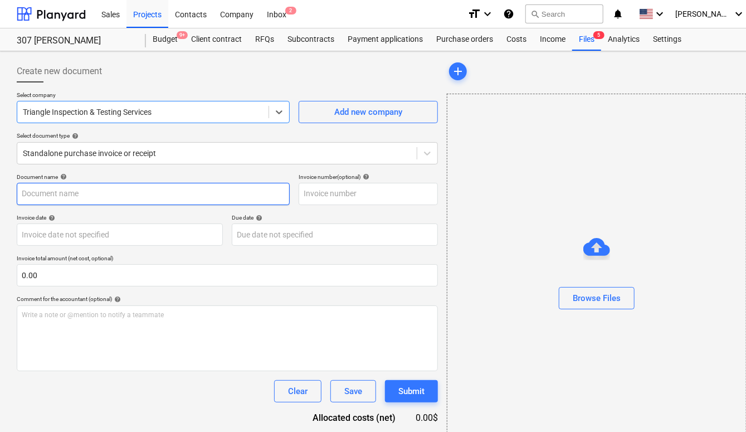
click at [85, 195] on input "text" at bounding box center [153, 194] width 273 height 22
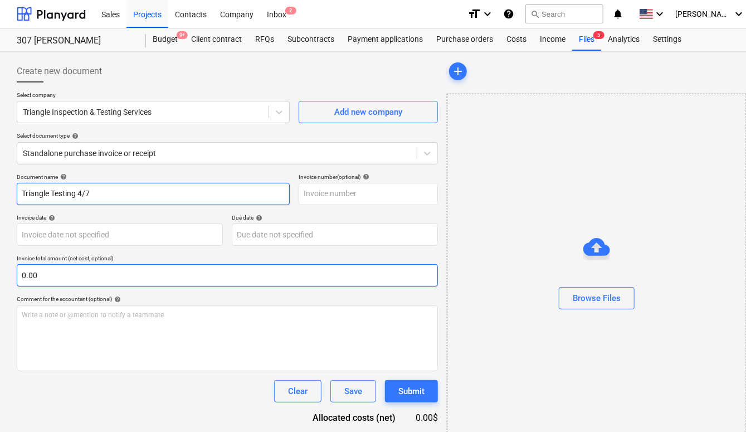
type input "Triangle Testing 4/7"
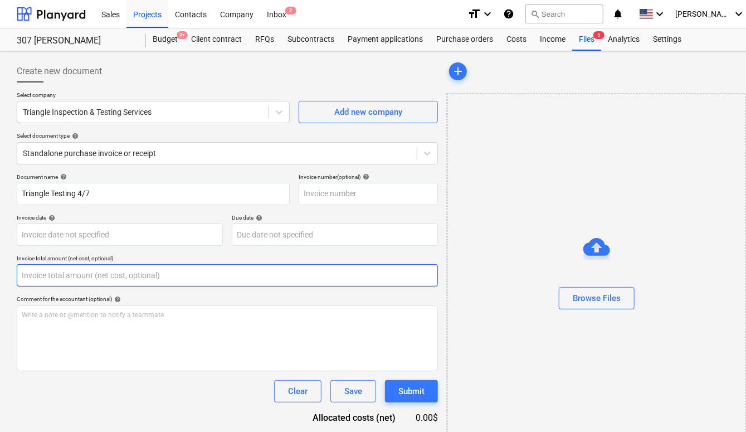
click at [110, 277] on input "text" at bounding box center [227, 275] width 421 height 22
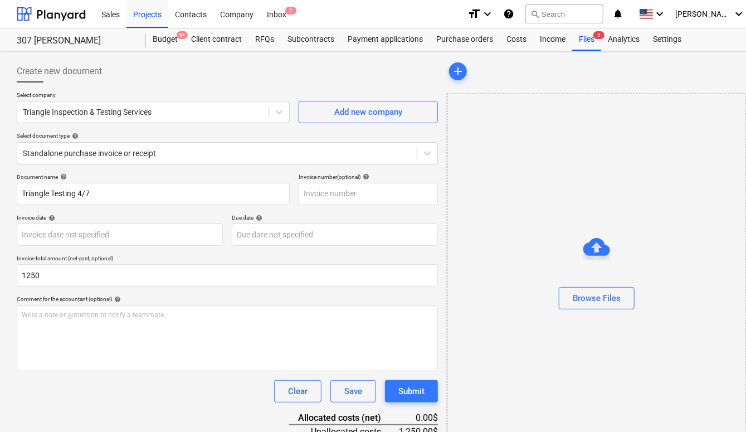
type input "1,250.00"
click at [156, 303] on p "Comment for the accountant (optional) help" at bounding box center [227, 299] width 421 height 9
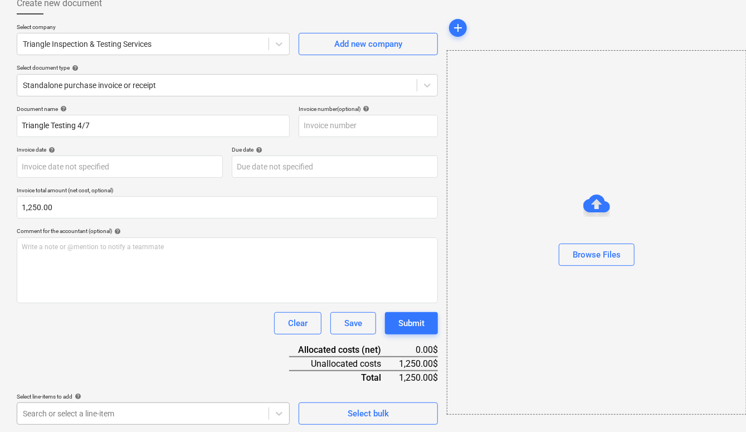
click at [126, 364] on body "Sales Projects Contacts Company Inbox 2 format_size keyboard_arrow_down help se…" at bounding box center [373, 148] width 746 height 432
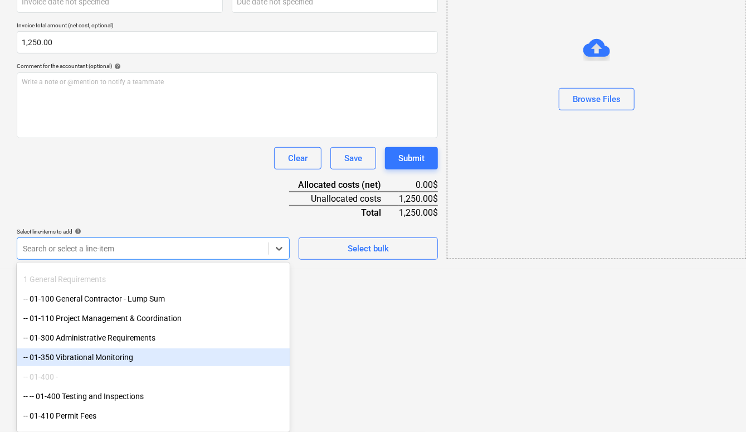
scroll to position [55, 0]
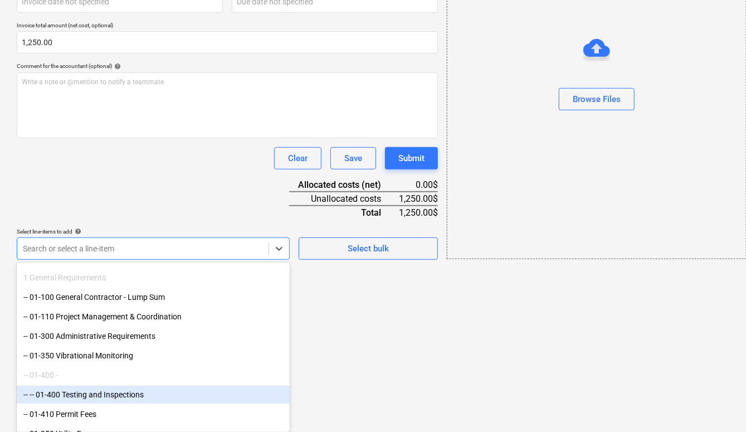
click at [105, 394] on div "-- -- 01-400 Testing and Inspections" at bounding box center [153, 394] width 273 height 18
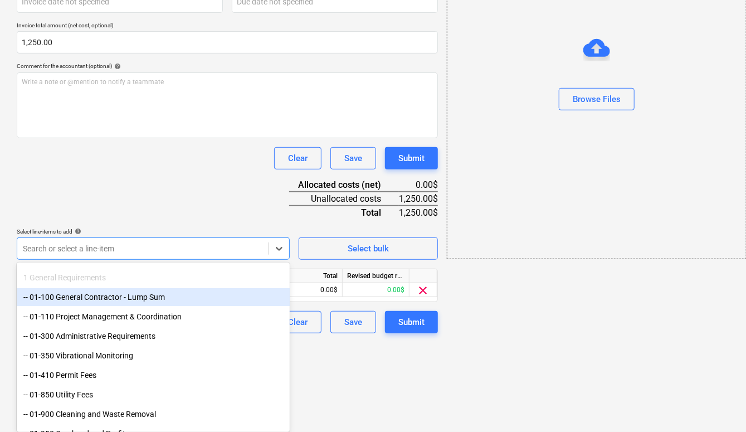
click at [143, 183] on div "Document name help Triangle Testing 4/7 Invoice number (optional) help Invoice …" at bounding box center [227, 136] width 421 height 393
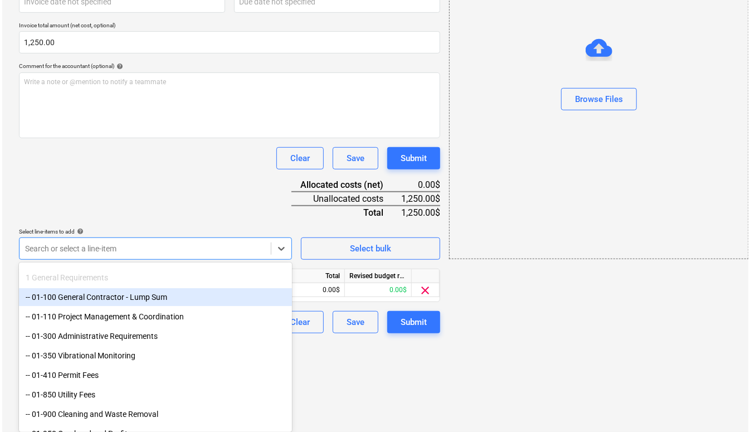
scroll to position [141, 0]
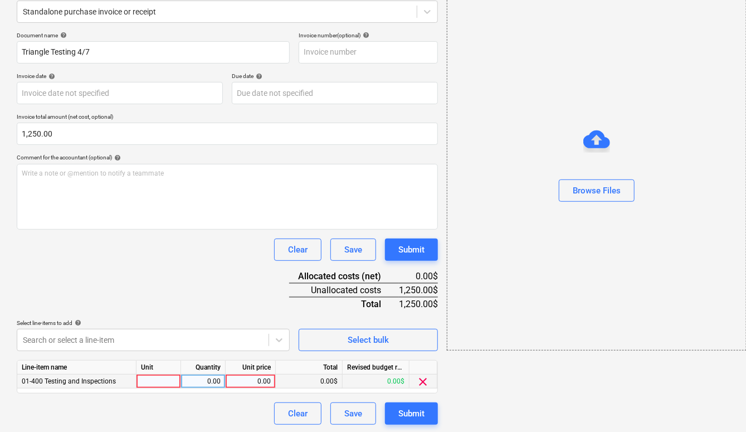
click at [244, 383] on div "0.00" at bounding box center [250, 381] width 41 height 14
type input "1250"
click at [231, 276] on div "Document name help Triangle Testing 4/7 Invoice number (optional) help Invoice …" at bounding box center [227, 228] width 421 height 393
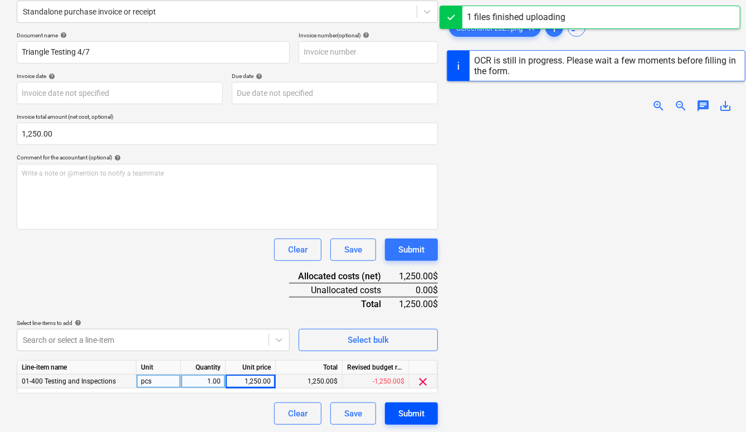
click at [434, 412] on button "Submit" at bounding box center [411, 413] width 53 height 22
